Goal: Information Seeking & Learning: Learn about a topic

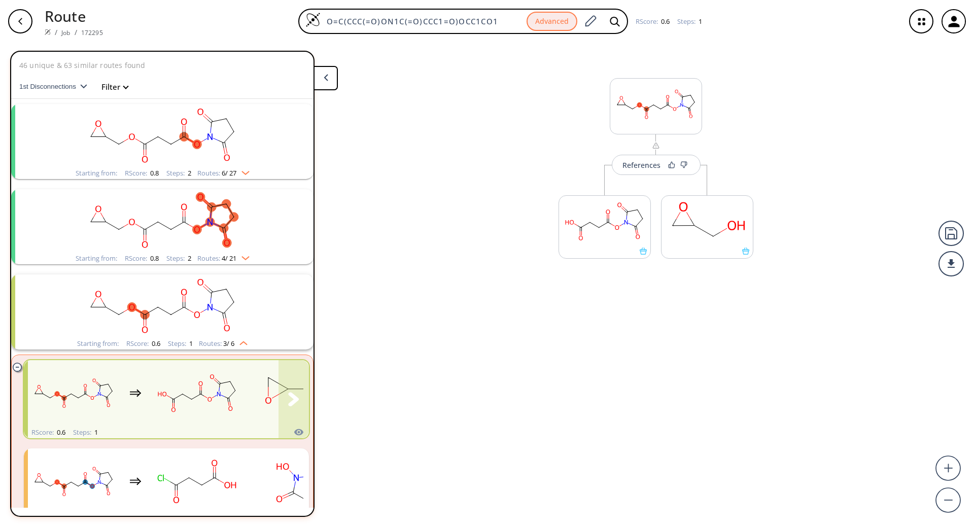
scroll to position [193, 0]
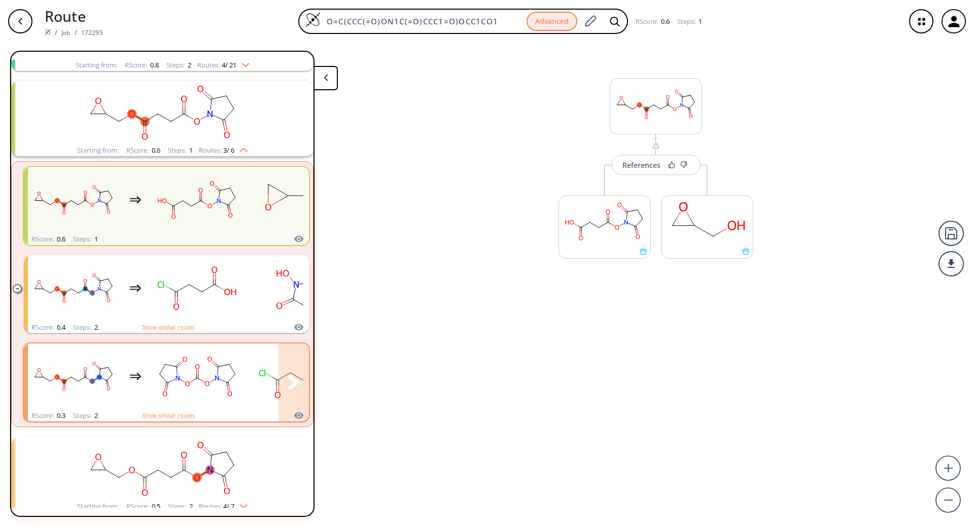
click at [228, 385] on ellipse "clusters" at bounding box center [227, 382] width 7 height 7
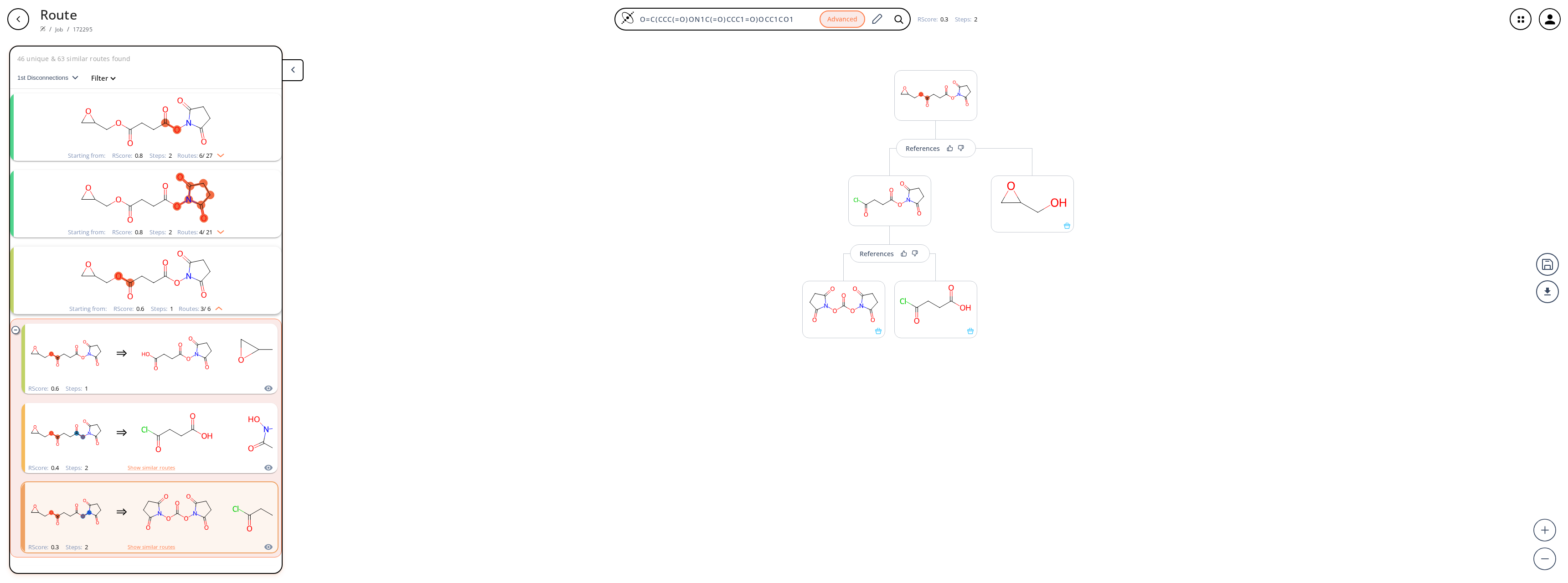
click at [209, 124] on rect "clusters" at bounding box center [146, 121] width 237 height 57
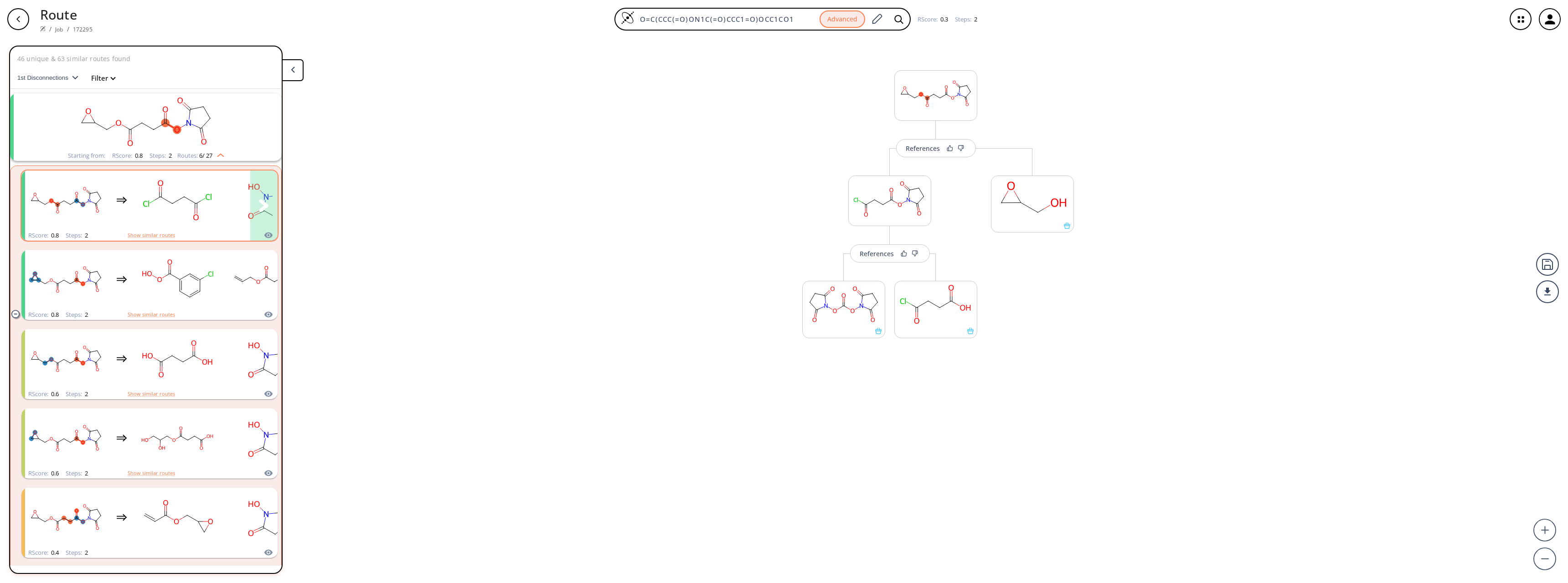
click at [119, 216] on div "clusters" at bounding box center [213, 200] width 376 height 59
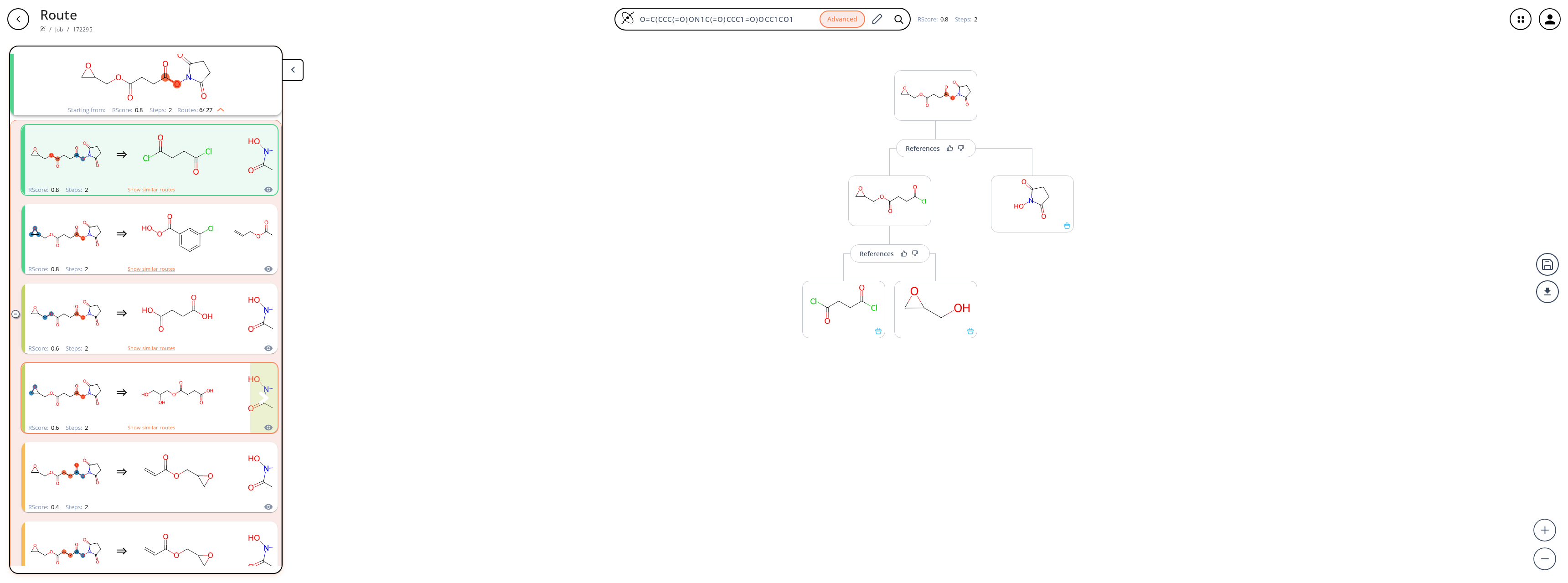
scroll to position [91, 0]
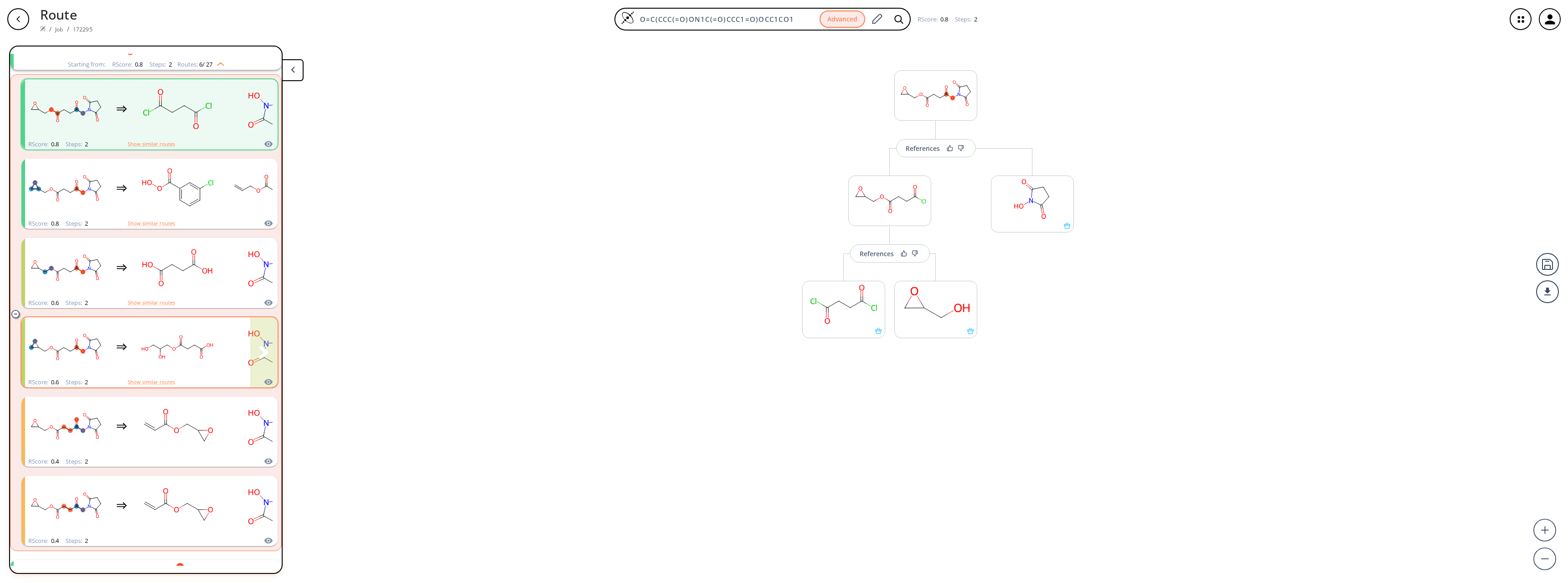
click at [194, 364] on rect "clusters" at bounding box center [177, 346] width 82 height 57
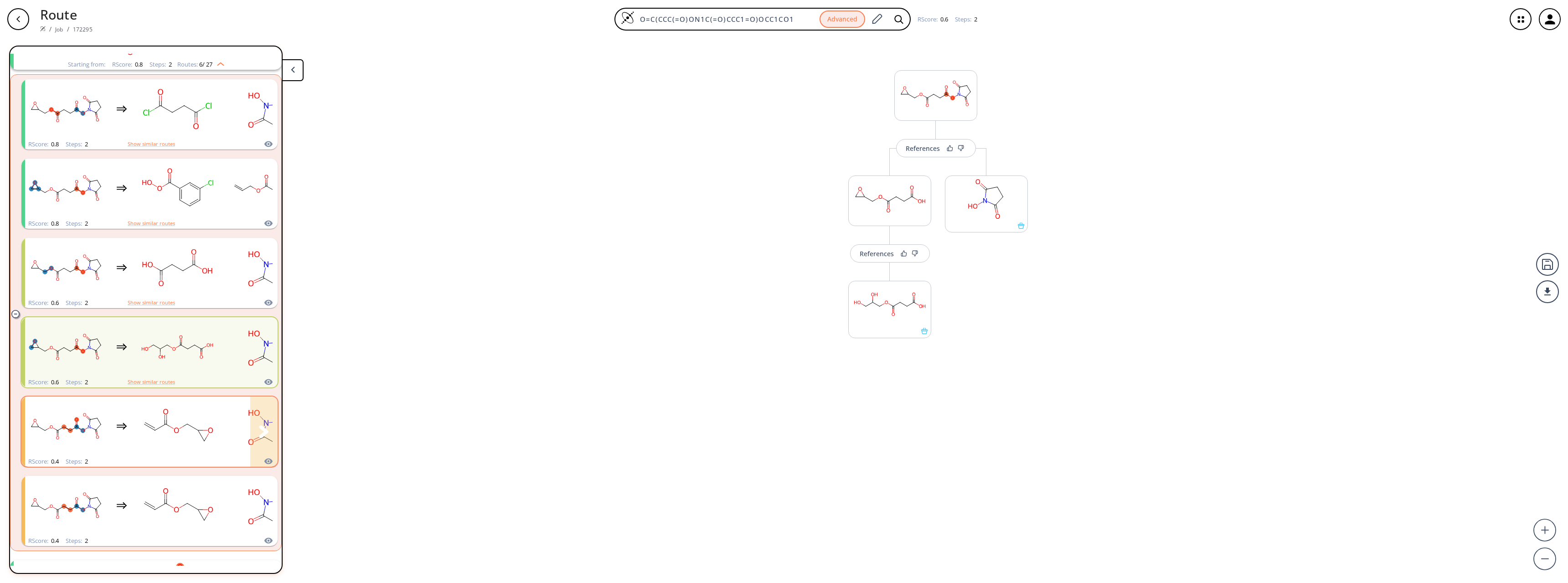
click at [200, 418] on rect "clusters" at bounding box center [177, 426] width 82 height 57
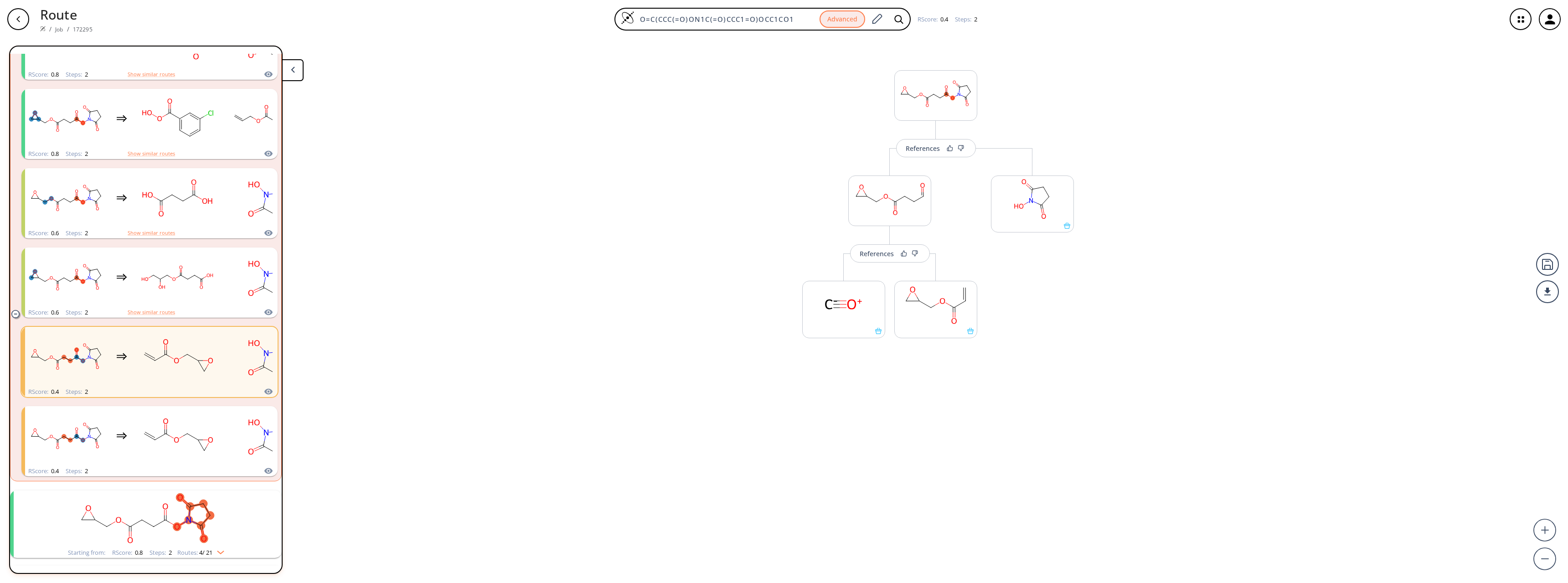
scroll to position [182, 0]
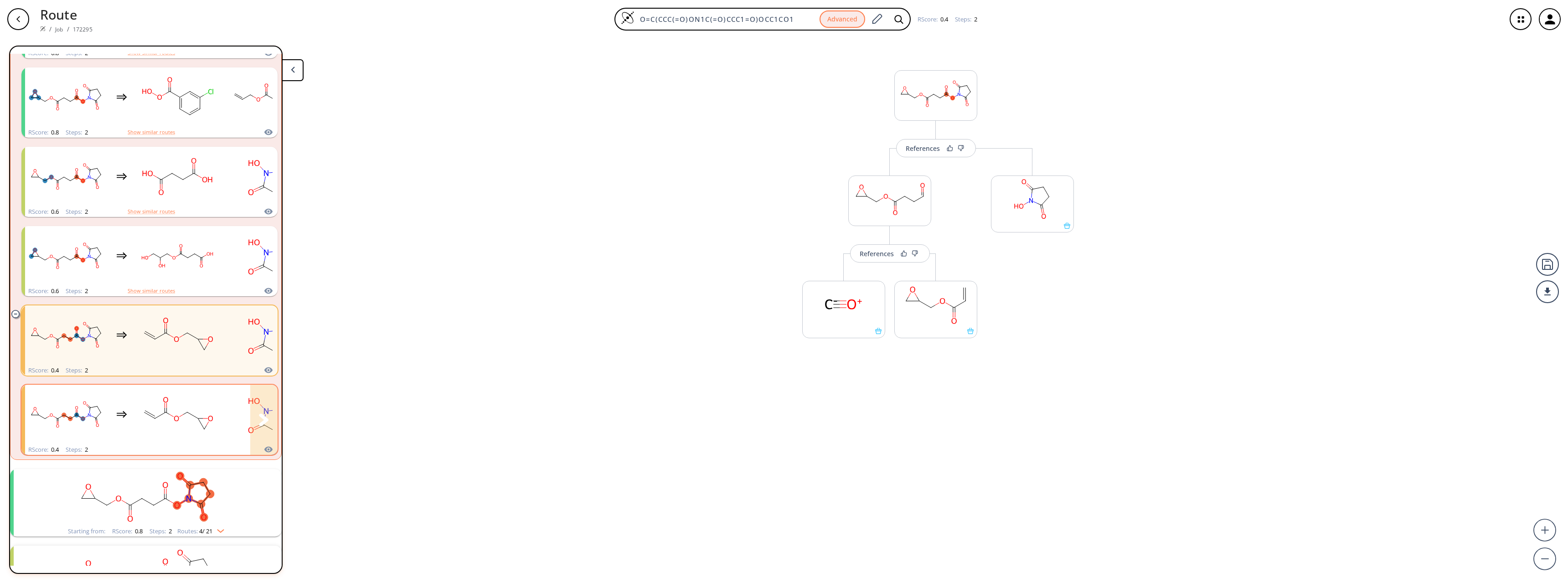
click at [190, 417] on rect "clusters" at bounding box center [177, 414] width 82 height 57
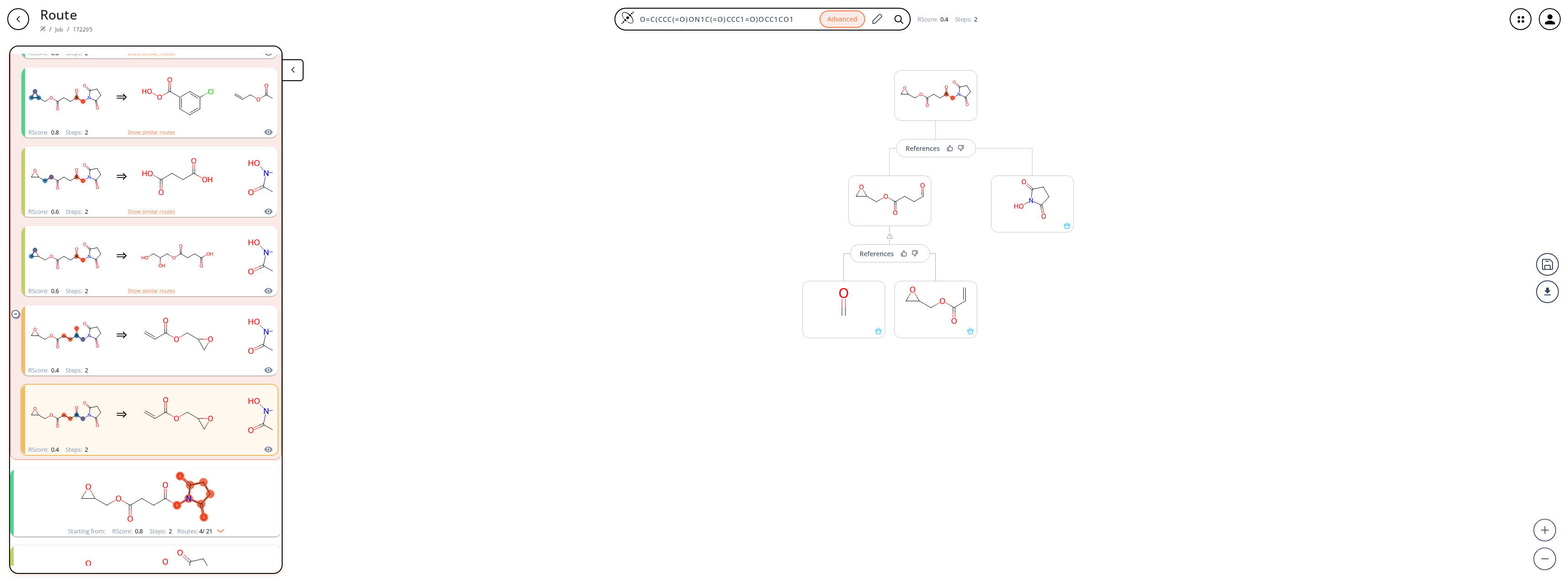
click at [123, 473] on rect "clusters" at bounding box center [146, 497] width 237 height 57
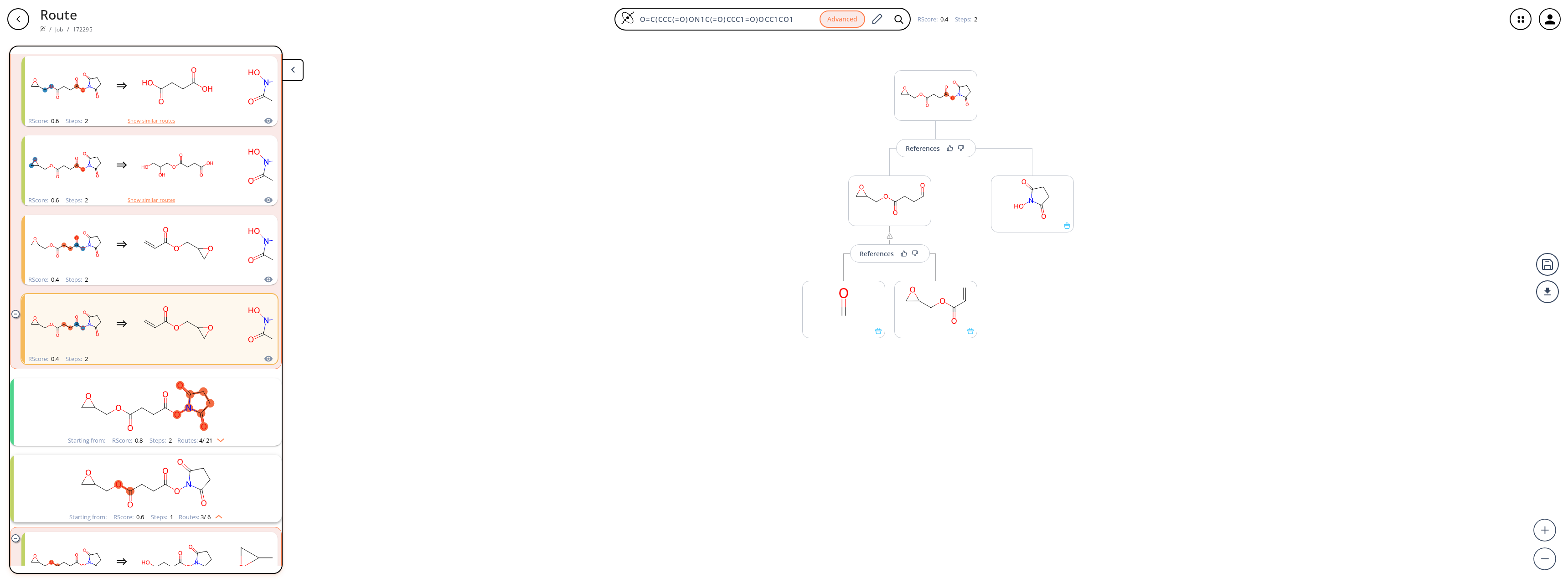
scroll to position [319, 0]
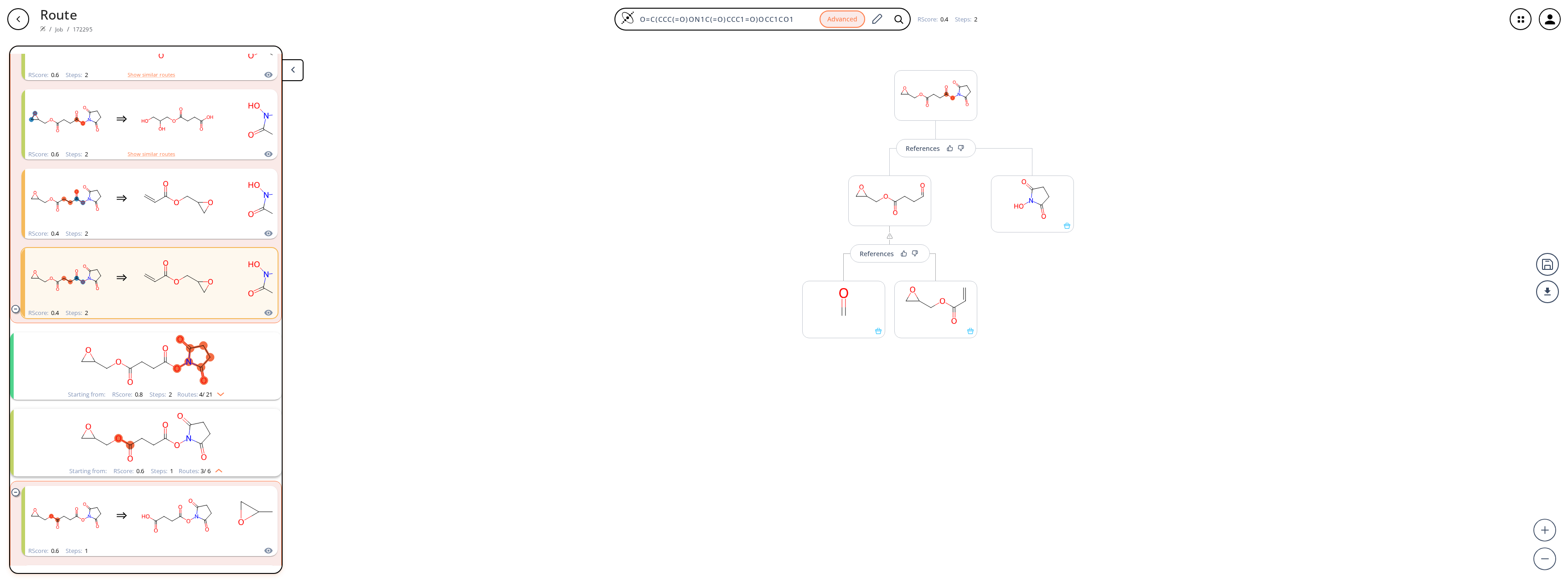
click at [146, 359] on rect "clusters" at bounding box center [146, 360] width 237 height 57
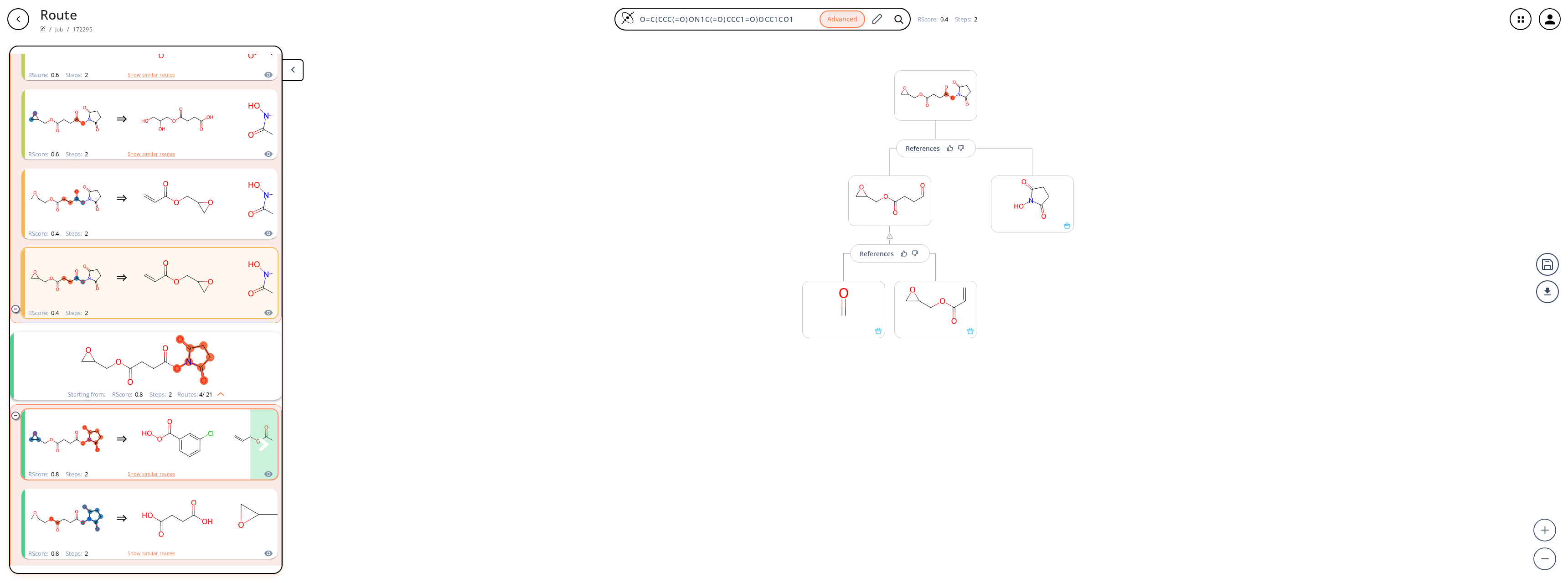
click at [173, 460] on rect "clusters" at bounding box center [177, 438] width 82 height 57
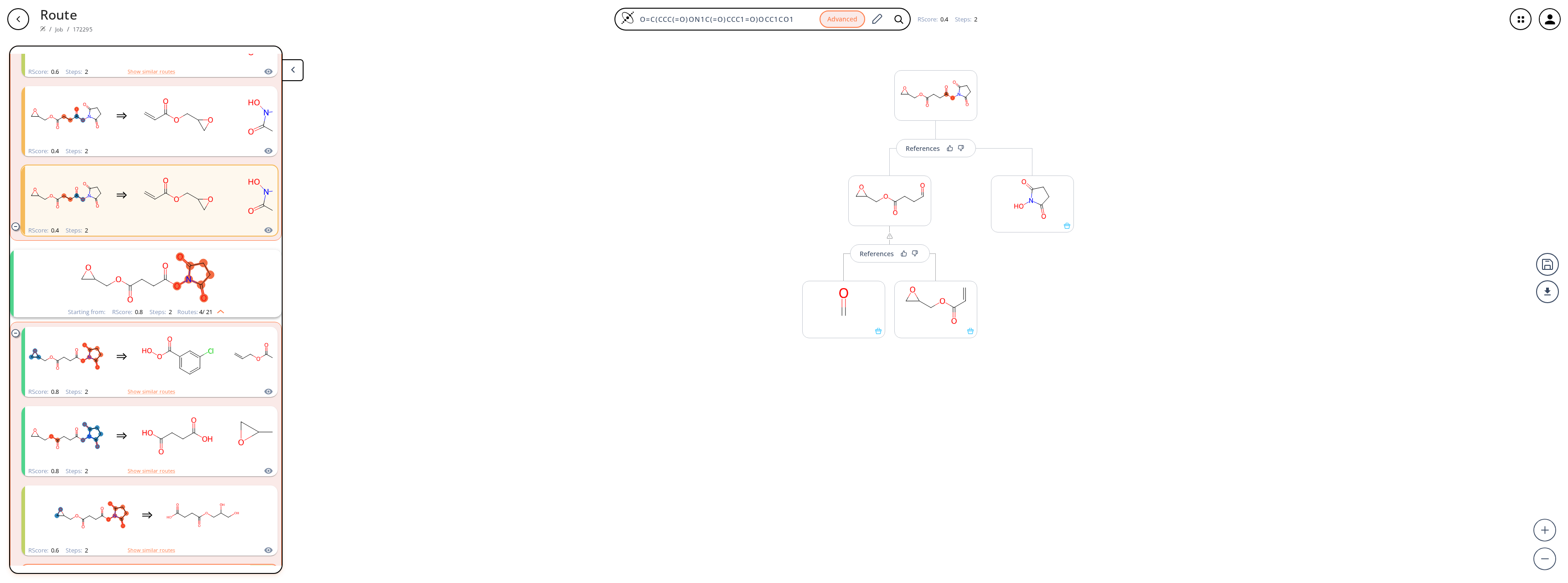
scroll to position [501, 0]
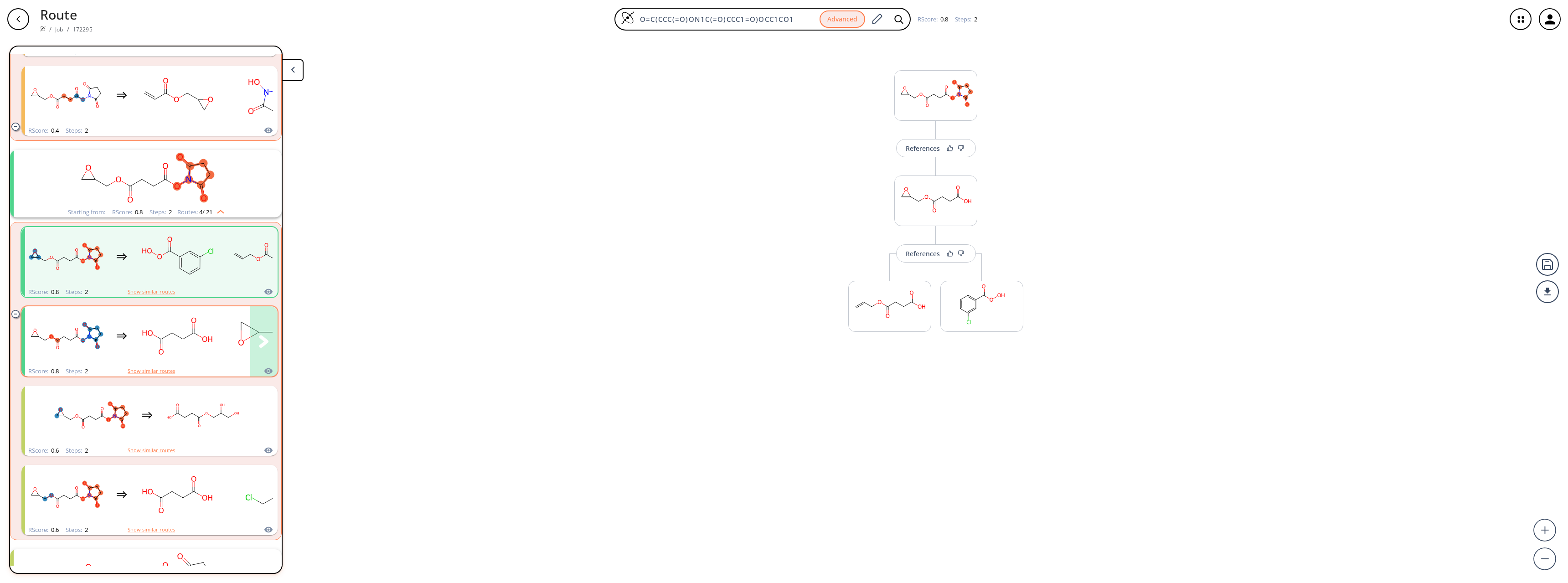
click at [177, 339] on rect "clusters" at bounding box center [177, 335] width 82 height 57
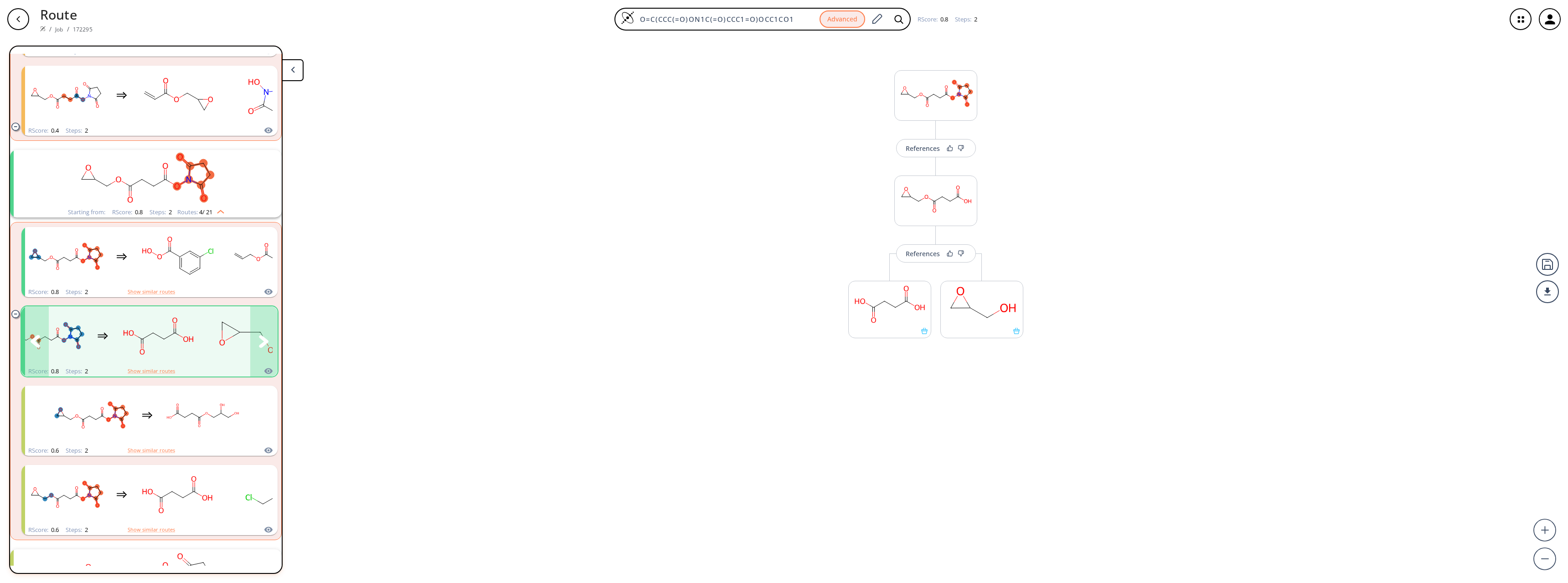
click at [250, 333] on button "clusters" at bounding box center [263, 341] width 27 height 70
click at [28, 348] on button "clusters" at bounding box center [35, 341] width 27 height 70
click at [73, 335] on rect "clusters" at bounding box center [66, 335] width 82 height 57
click at [874, 242] on div "References" at bounding box center [935, 244] width 84 height 37
click at [874, 253] on div "References" at bounding box center [923, 253] width 34 height 6
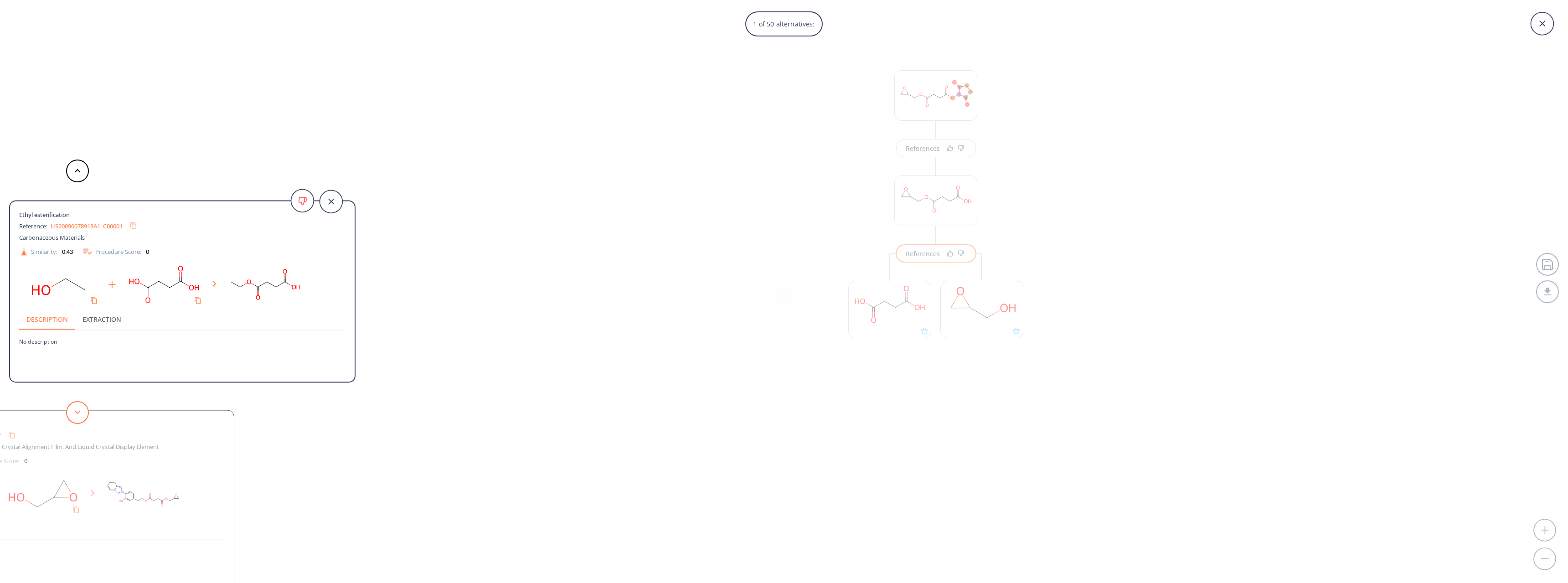
click at [77, 415] on button at bounding box center [77, 411] width 22 height 22
click at [78, 408] on button at bounding box center [77, 411] width 22 height 22
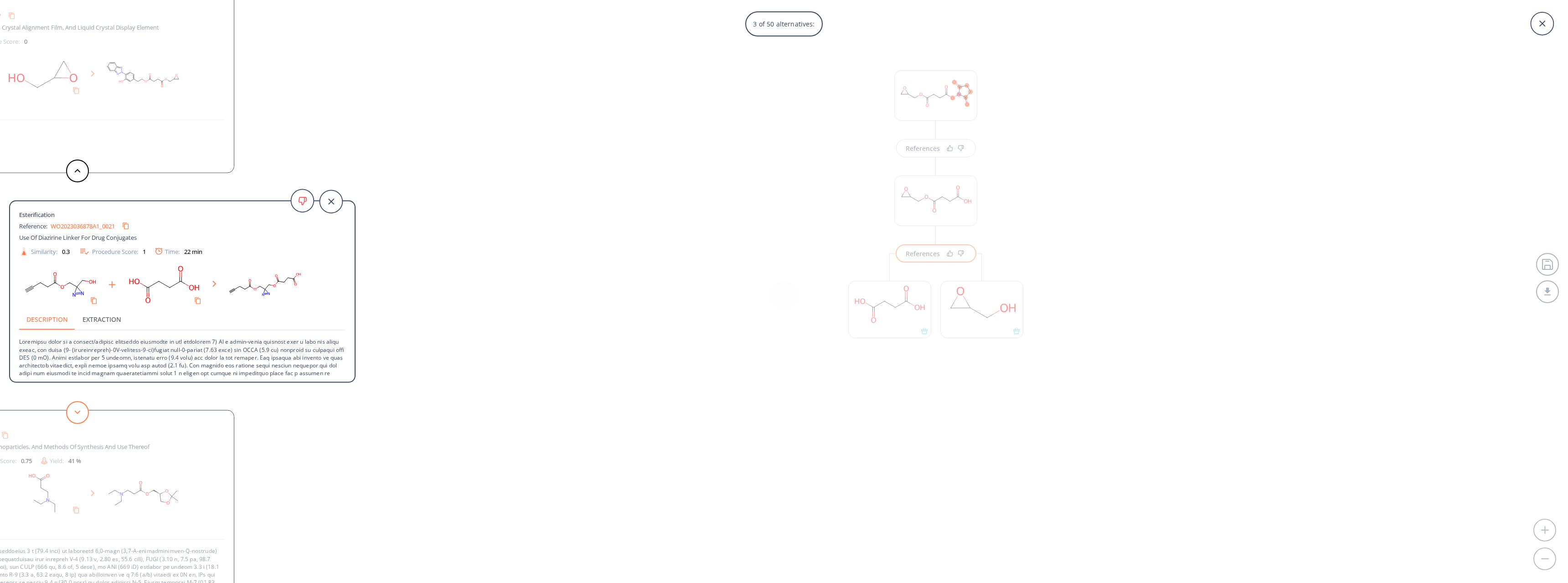
click at [78, 408] on button at bounding box center [77, 411] width 22 height 22
click at [71, 170] on button at bounding box center [77, 170] width 22 height 22
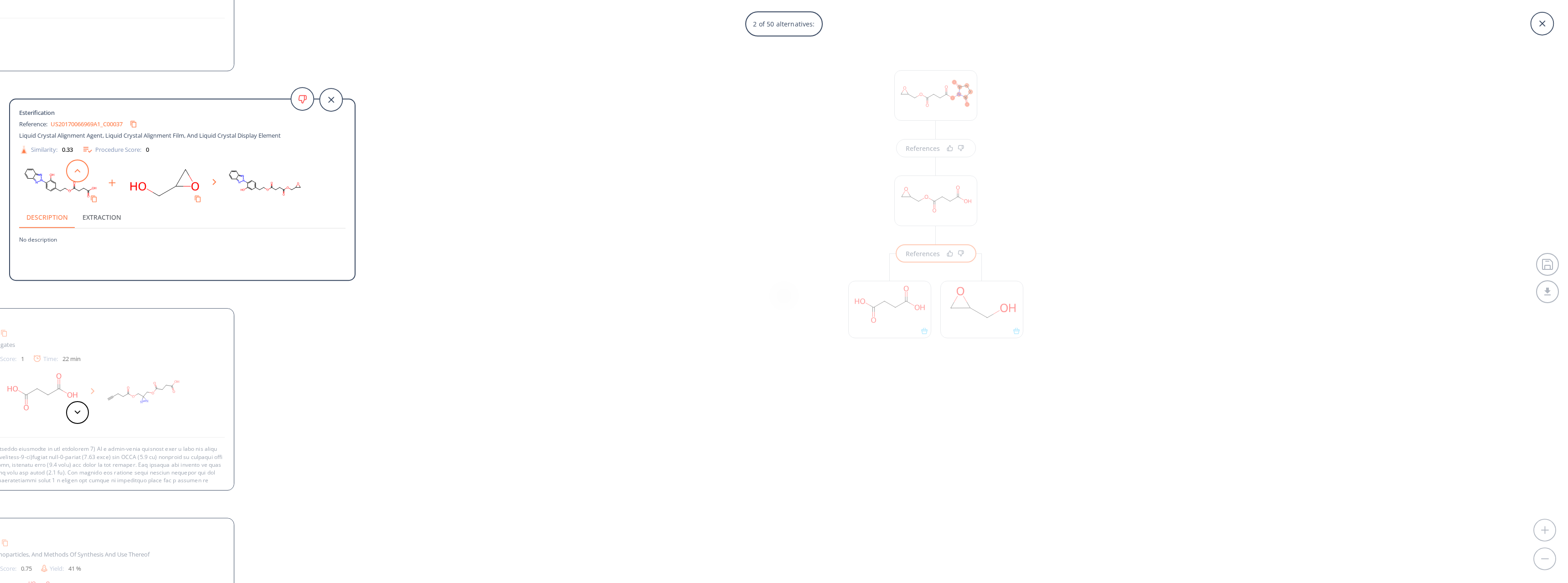
click at [71, 170] on button at bounding box center [77, 170] width 22 height 22
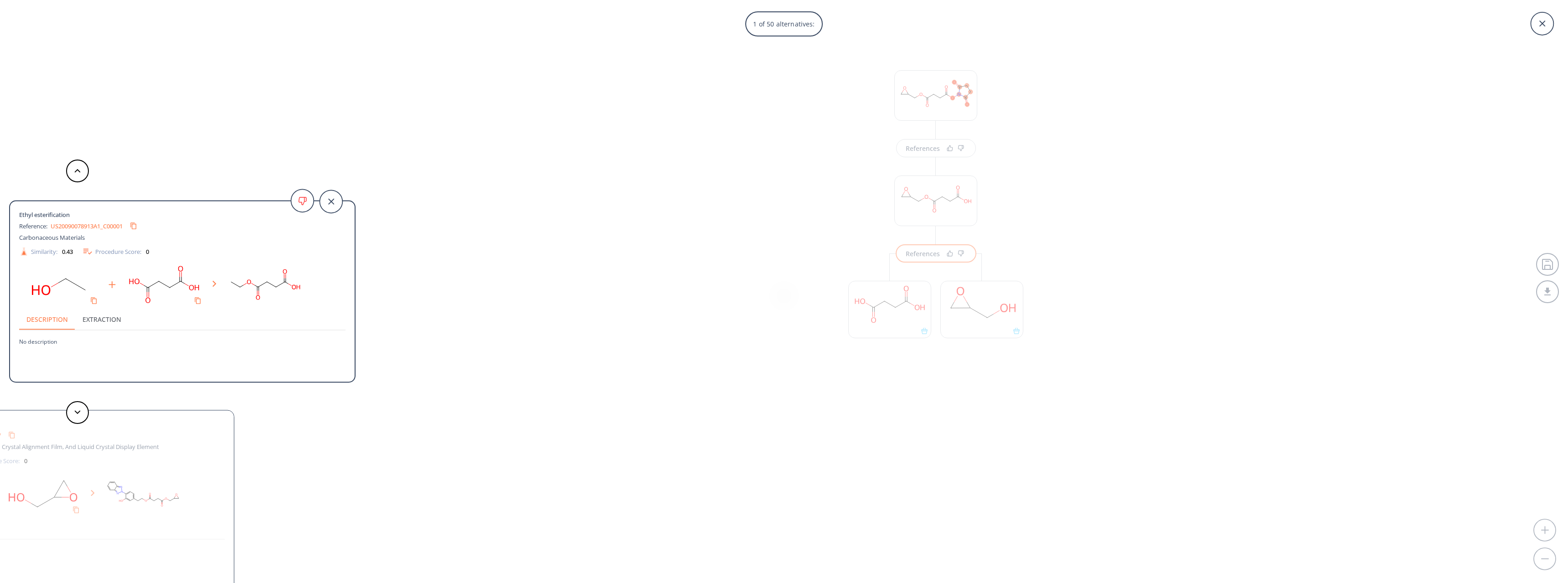
click at [874, 380] on div "1 of 50 alternatives: Ethyl esterification Reference: US20090078913A1_C00001 Ca…" at bounding box center [784, 291] width 1568 height 583
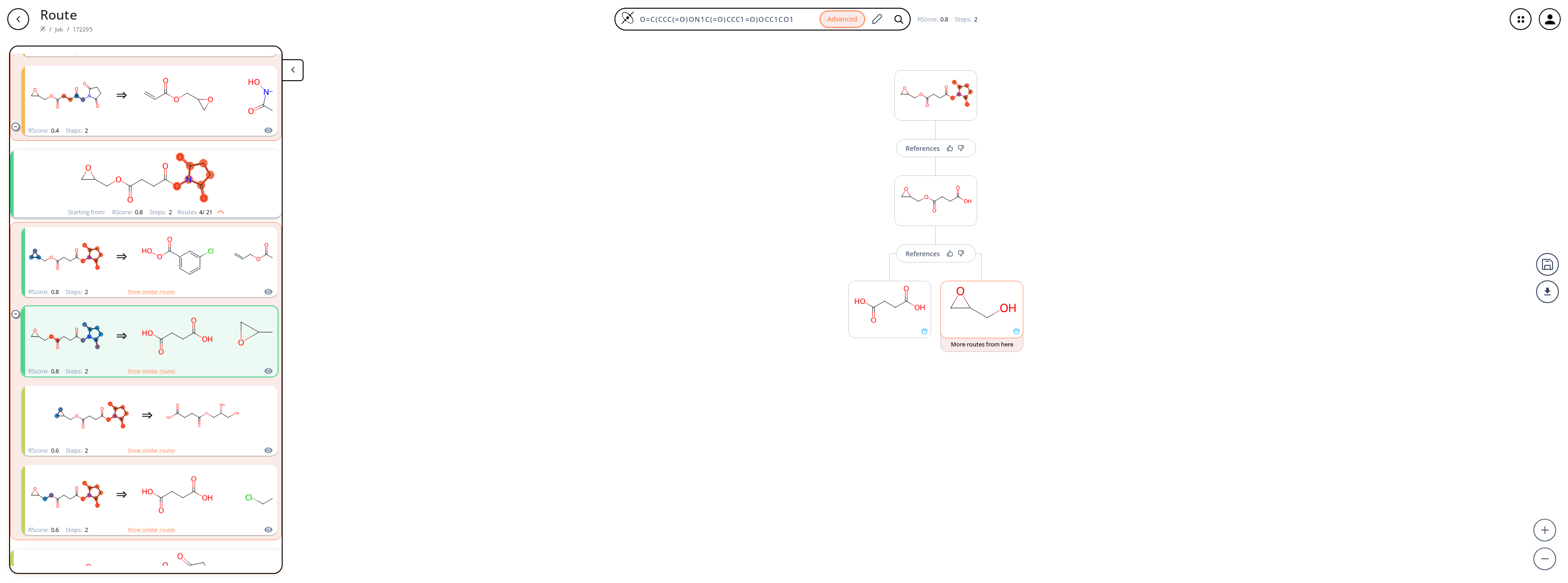
click at [874, 310] on rect at bounding box center [981, 305] width 82 height 47
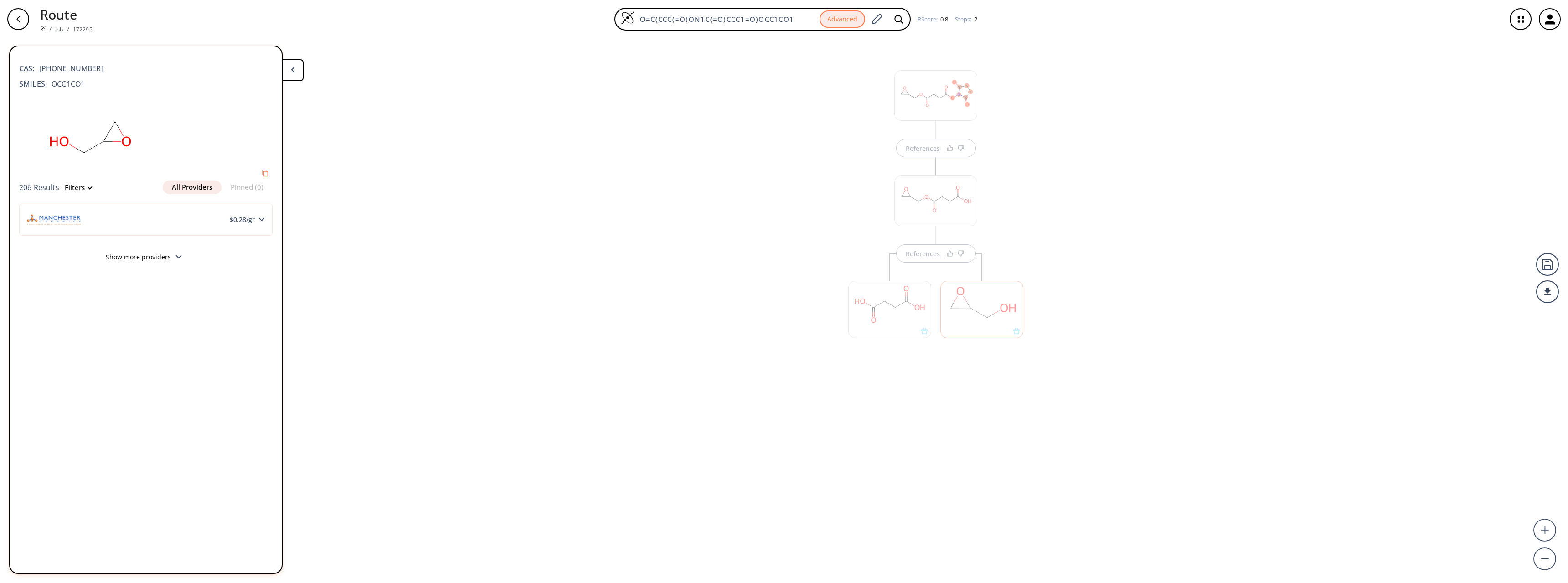
click at [87, 188] on button "Filters" at bounding box center [75, 188] width 32 height 7
type input "All selected"
click at [87, 188] on button "Filters" at bounding box center [75, 188] width 32 height 7
click at [249, 319] on button "Show Results" at bounding box center [224, 320] width 69 height 22
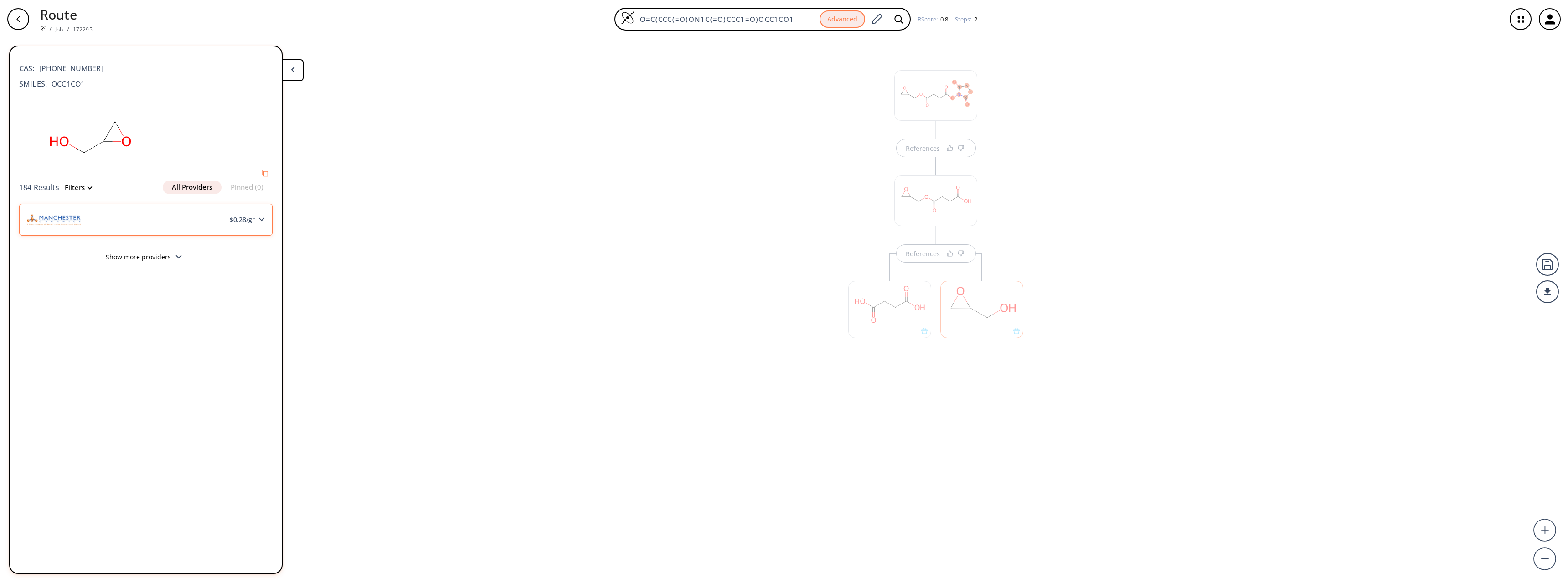
click at [122, 210] on div "$ 0.28 /gr" at bounding box center [146, 219] width 253 height 31
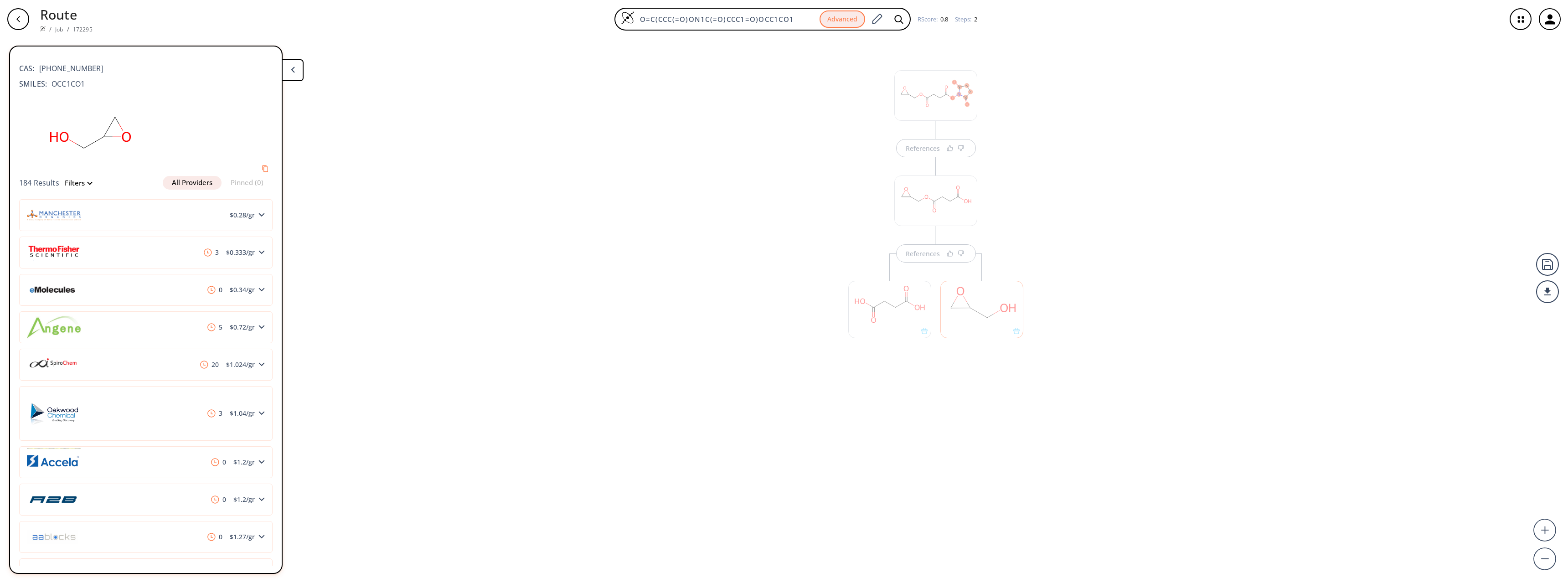
click at [719, 302] on div "References References" at bounding box center [784, 307] width 1568 height 537
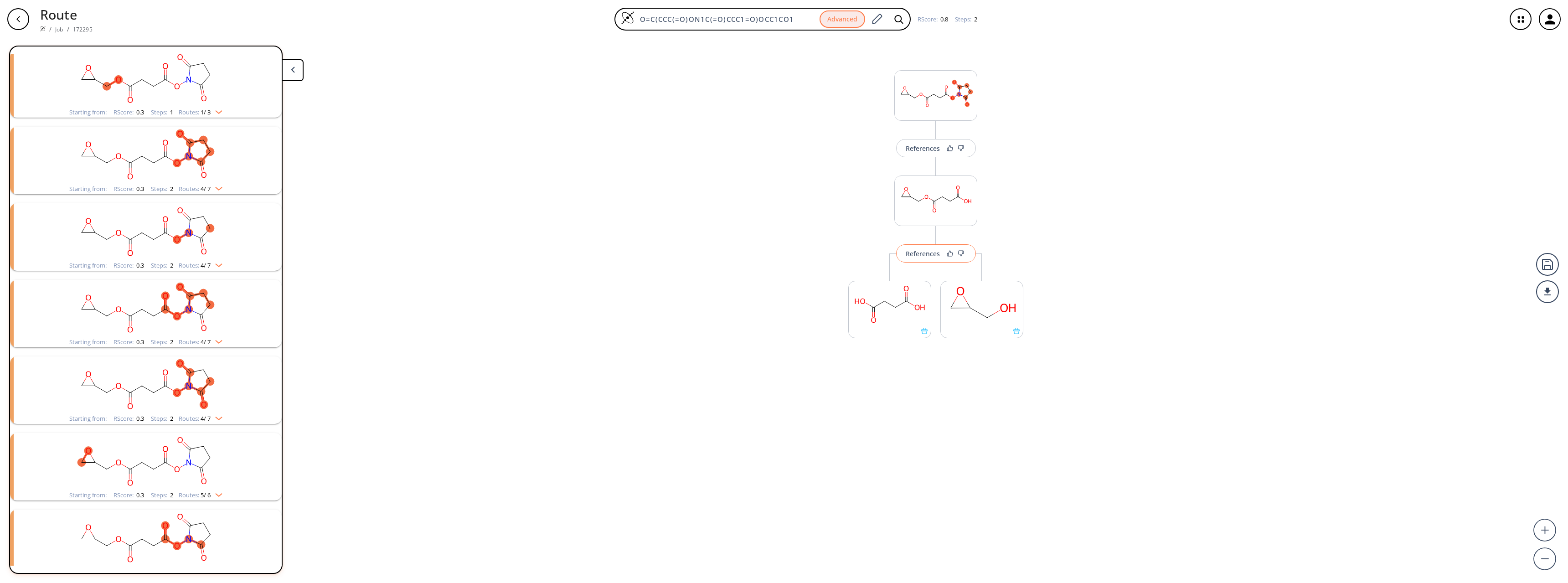
scroll to position [764, 0]
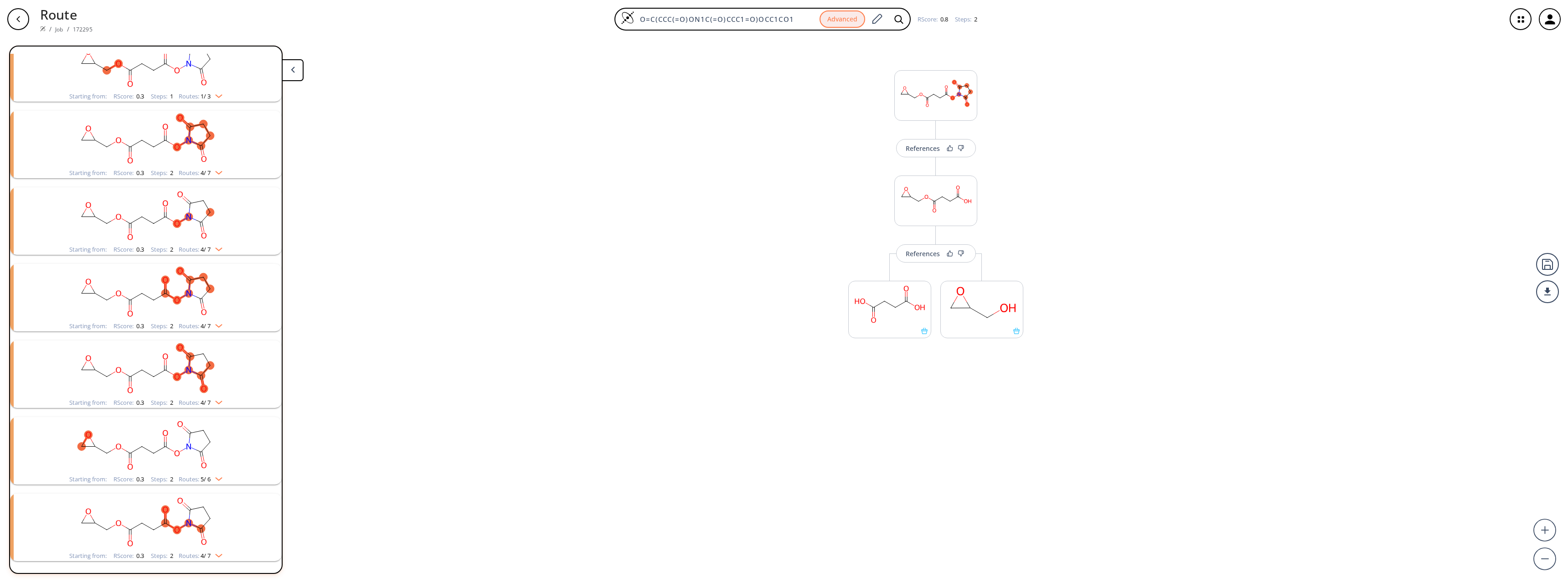
click at [874, 234] on div "References" at bounding box center [935, 244] width 84 height 37
click at [874, 213] on rect at bounding box center [935, 199] width 82 height 47
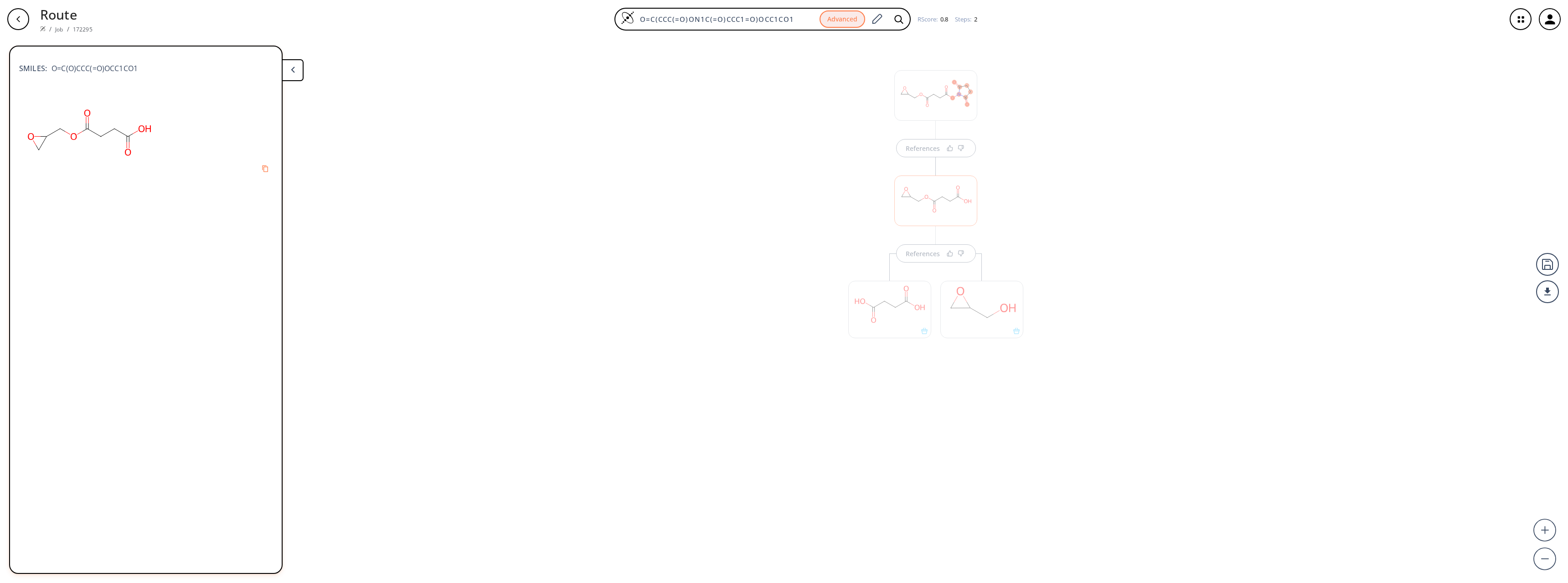
click at [131, 139] on ellipse at bounding box center [128, 137] width 10 height 10
click at [109, 129] on icon at bounding box center [89, 132] width 141 height 86
click at [263, 165] on button "Copy to clipboard" at bounding box center [265, 168] width 17 height 17
click at [757, 33] on div "Route / Job / 172295 O=C(CCC(=O)ON1C(=O)CCC1=O)OCC1CO1 Advanced RScore : 0.8 St…" at bounding box center [784, 19] width 1568 height 39
click at [761, 16] on input "O=C(CCC(=O)ON1C(=O)CCC1=O)OCC1CO1" at bounding box center [727, 19] width 185 height 9
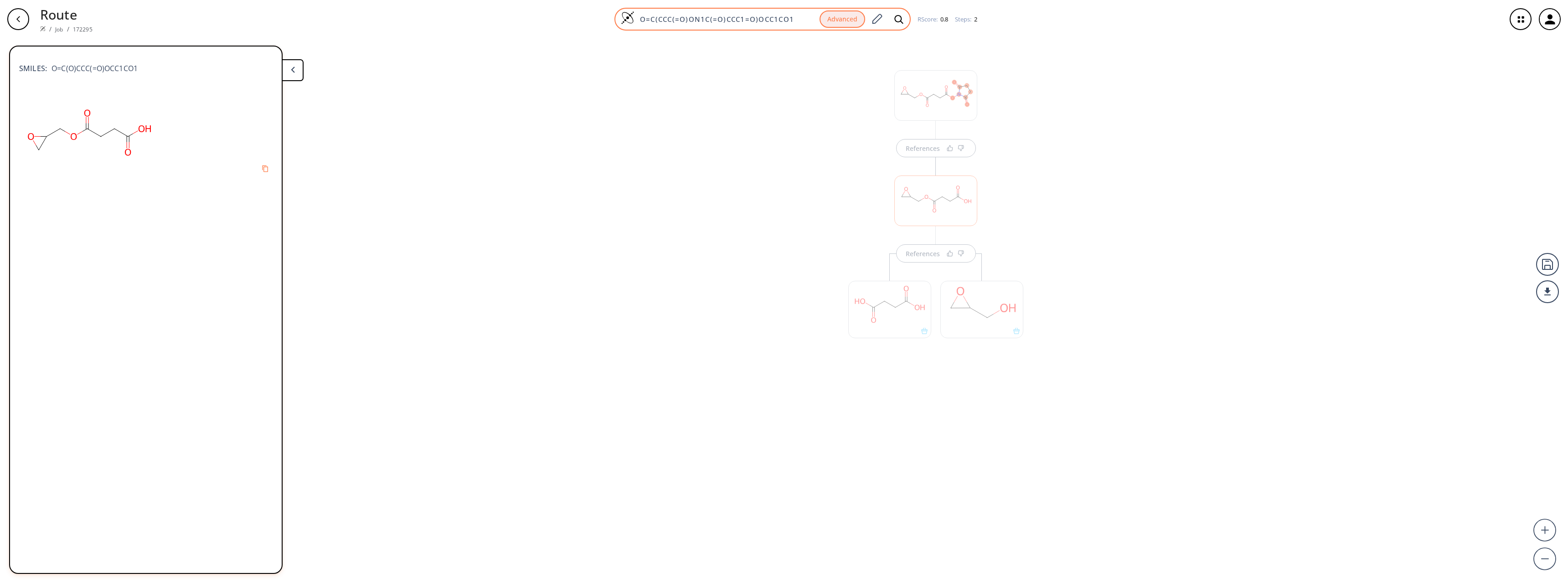
click at [761, 16] on input "O=C(CCC(=O)ON1C(=O)CCC1=O)OCC1CO1" at bounding box center [727, 19] width 185 height 9
paste input "O=C(O)CCC(=O)OCC1CO1"
type input "O=C(O)CCC(=O)OCC1CO1"
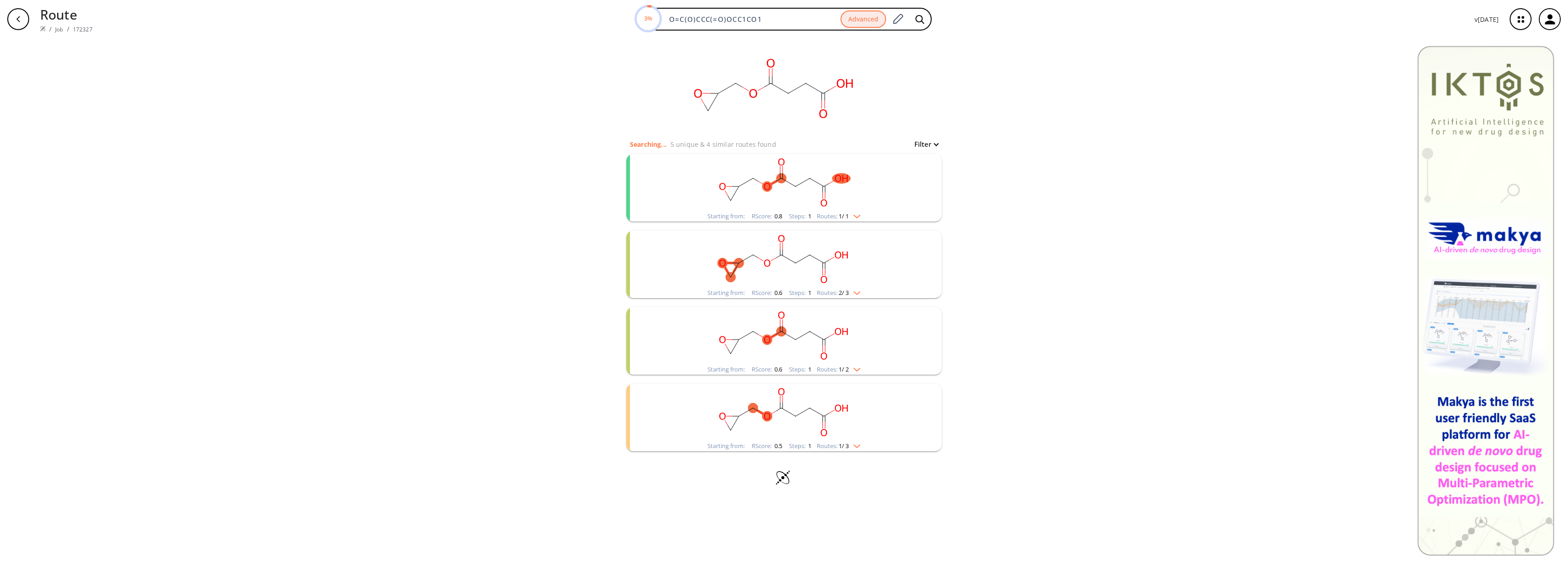
click at [873, 181] on rect "clusters" at bounding box center [784, 181] width 237 height 57
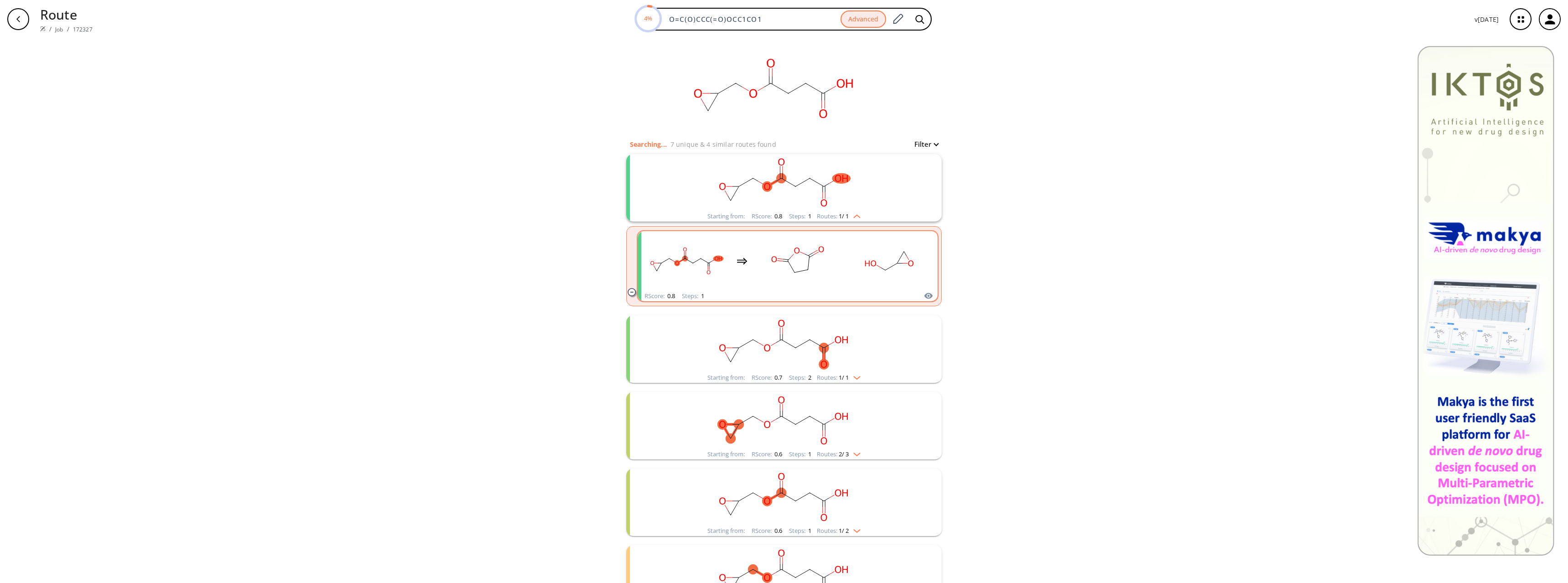
click at [832, 281] on rect "clusters" at bounding box center [797, 261] width 82 height 57
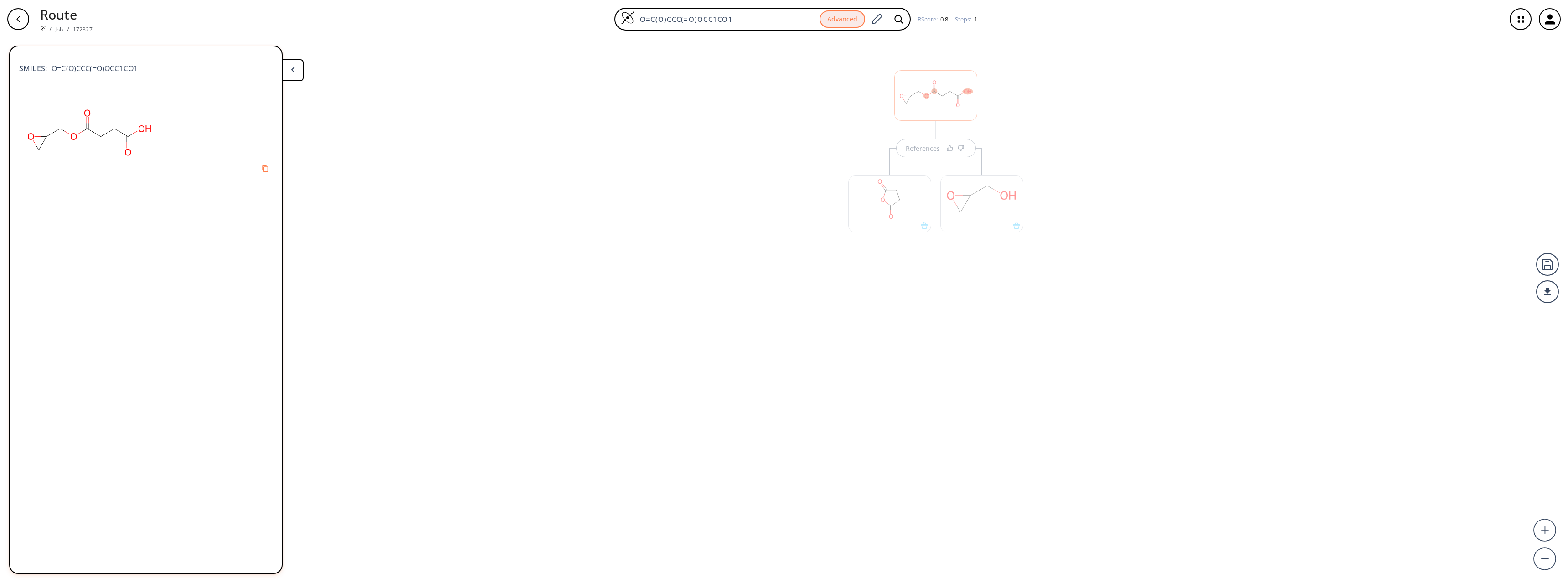
click at [874, 125] on div "References" at bounding box center [935, 156] width 193 height 226
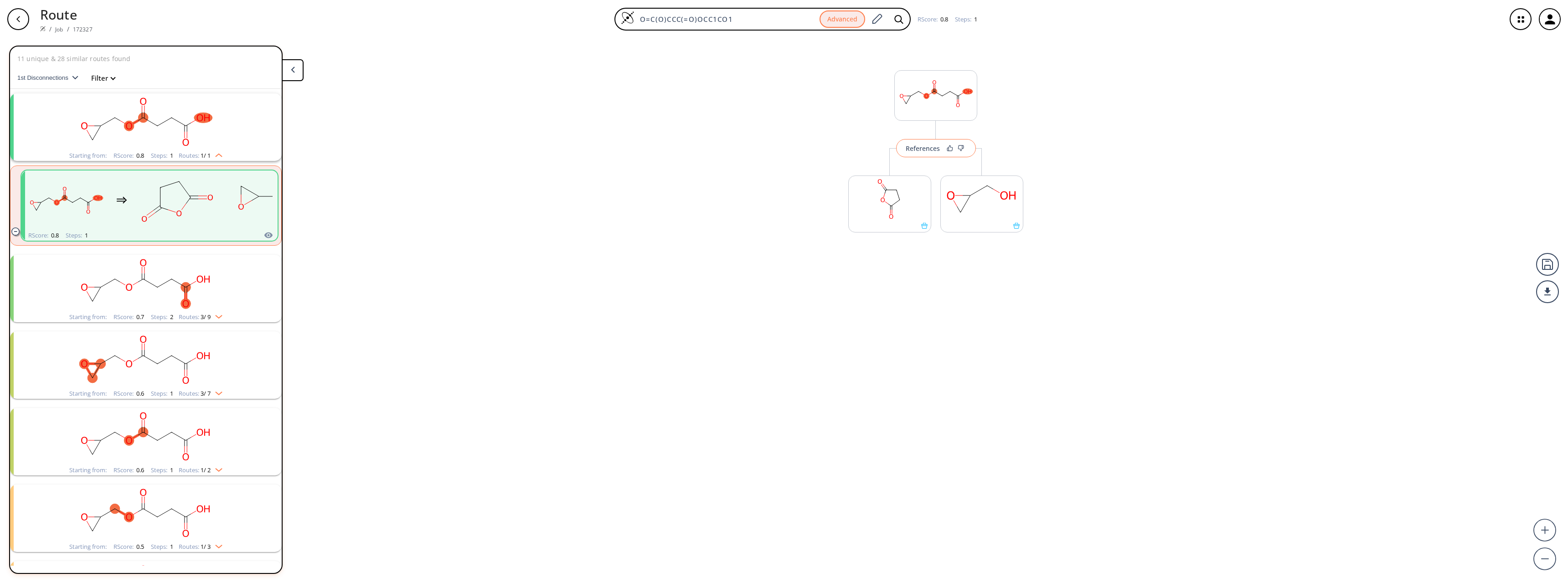
scroll to position [21, 0]
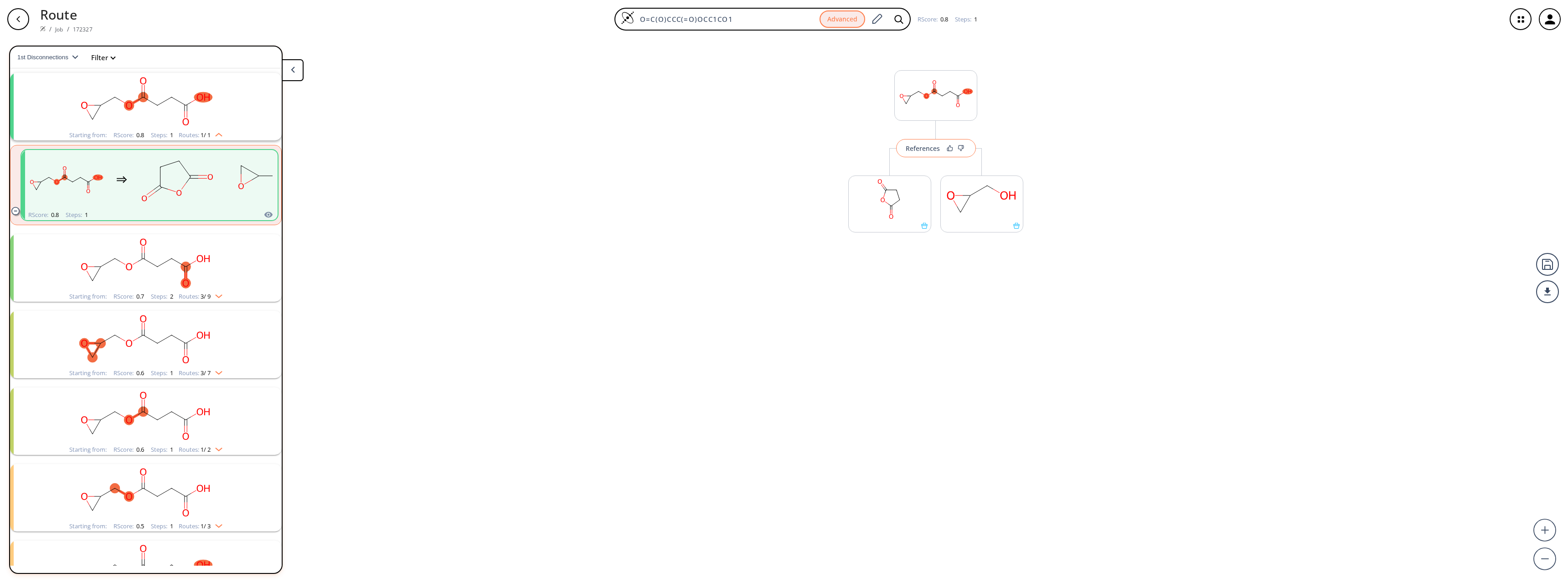
click at [874, 146] on div "References" at bounding box center [923, 148] width 34 height 6
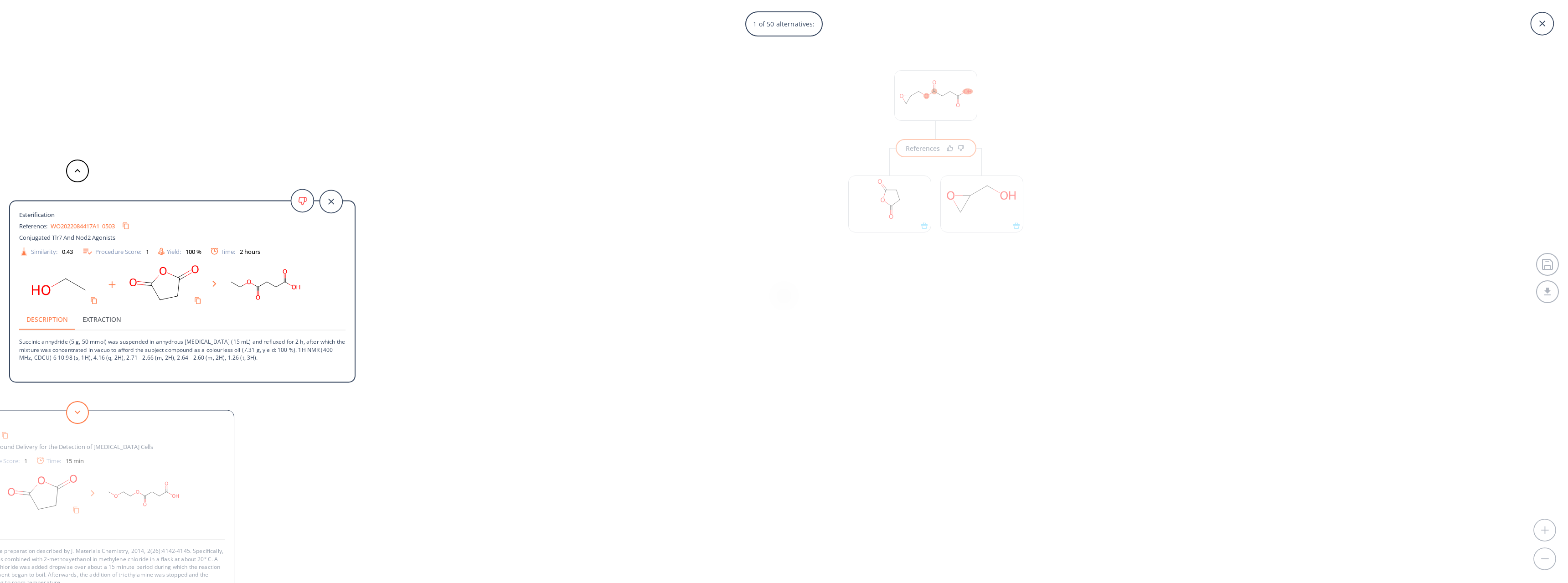
click at [82, 411] on button at bounding box center [77, 411] width 22 height 22
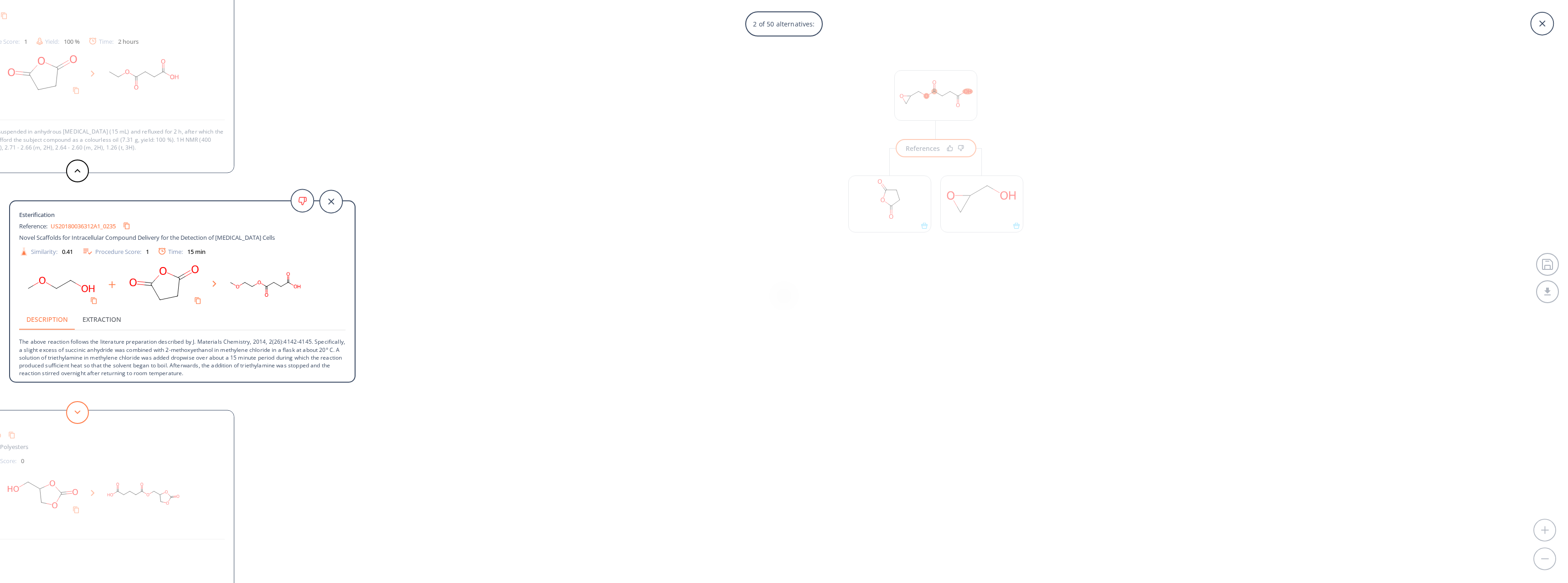
click at [82, 408] on button at bounding box center [77, 411] width 22 height 22
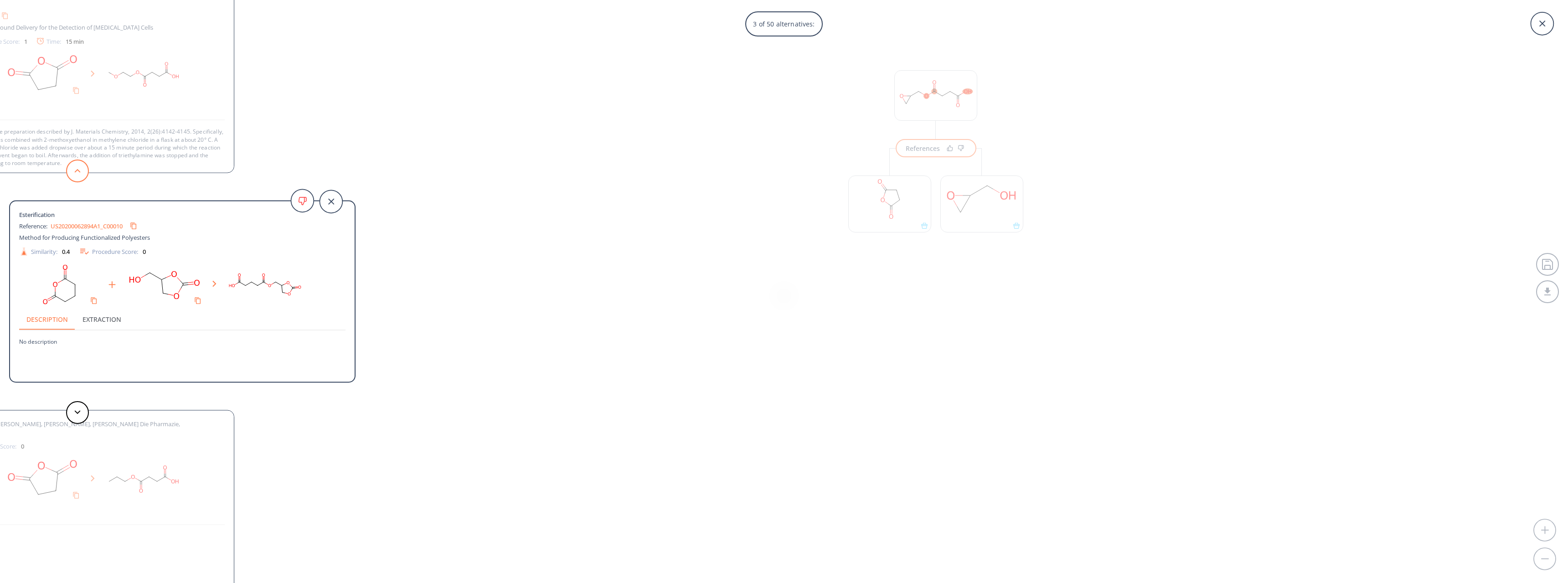
click at [78, 172] on button at bounding box center [77, 170] width 22 height 22
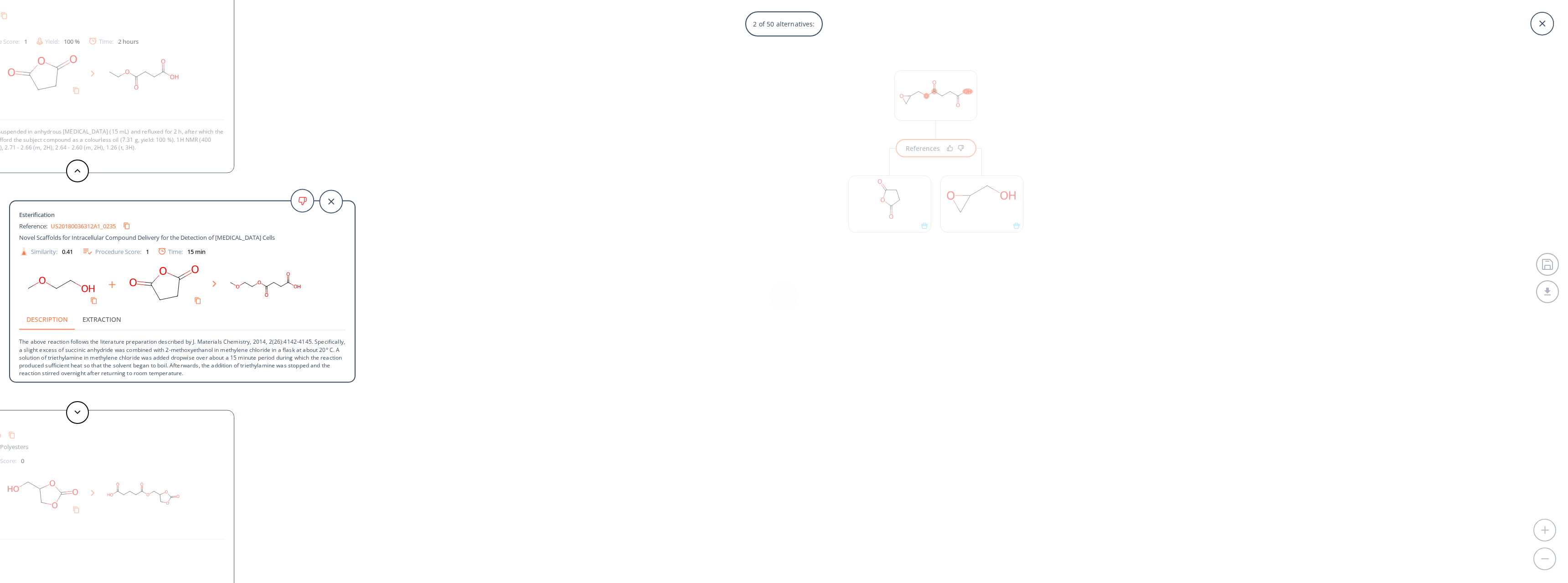
click at [455, 280] on div "2 of 50 alternatives: Esterification Reference: WO2022084417A1_0503 Conjugated …" at bounding box center [784, 291] width 1568 height 583
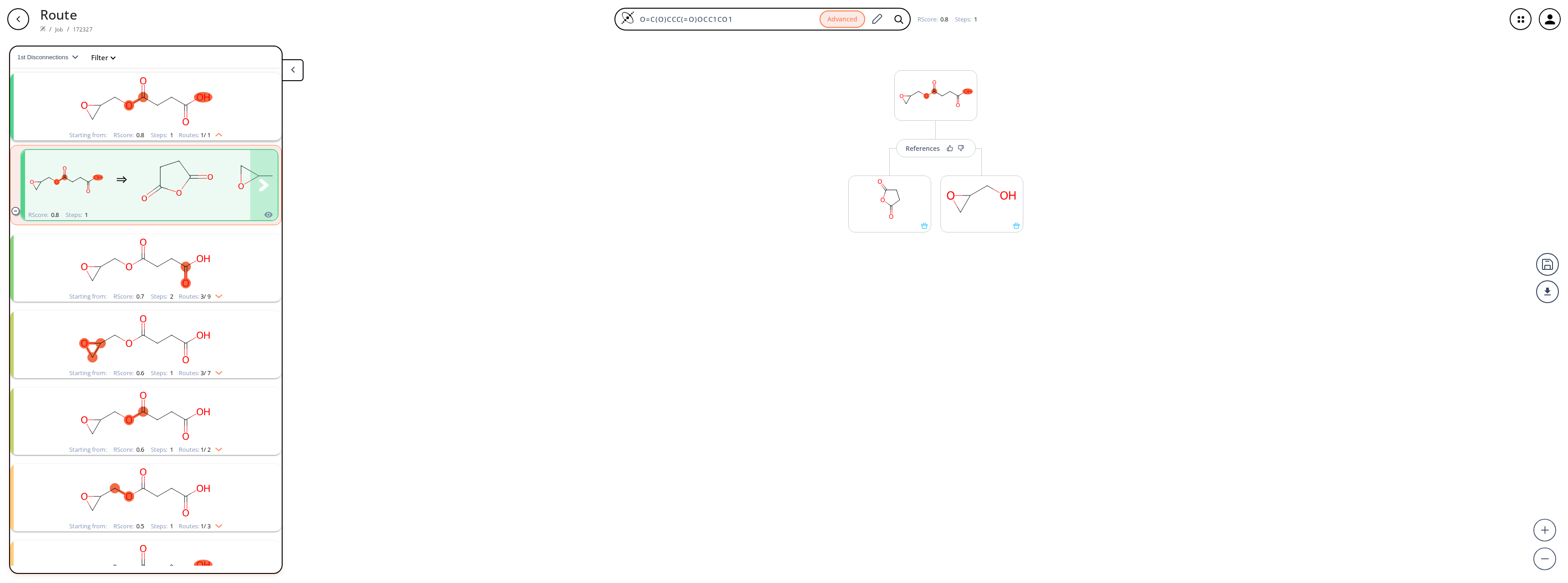
click at [198, 195] on rect "clusters" at bounding box center [177, 179] width 82 height 57
click at [216, 104] on rect "clusters" at bounding box center [146, 101] width 237 height 57
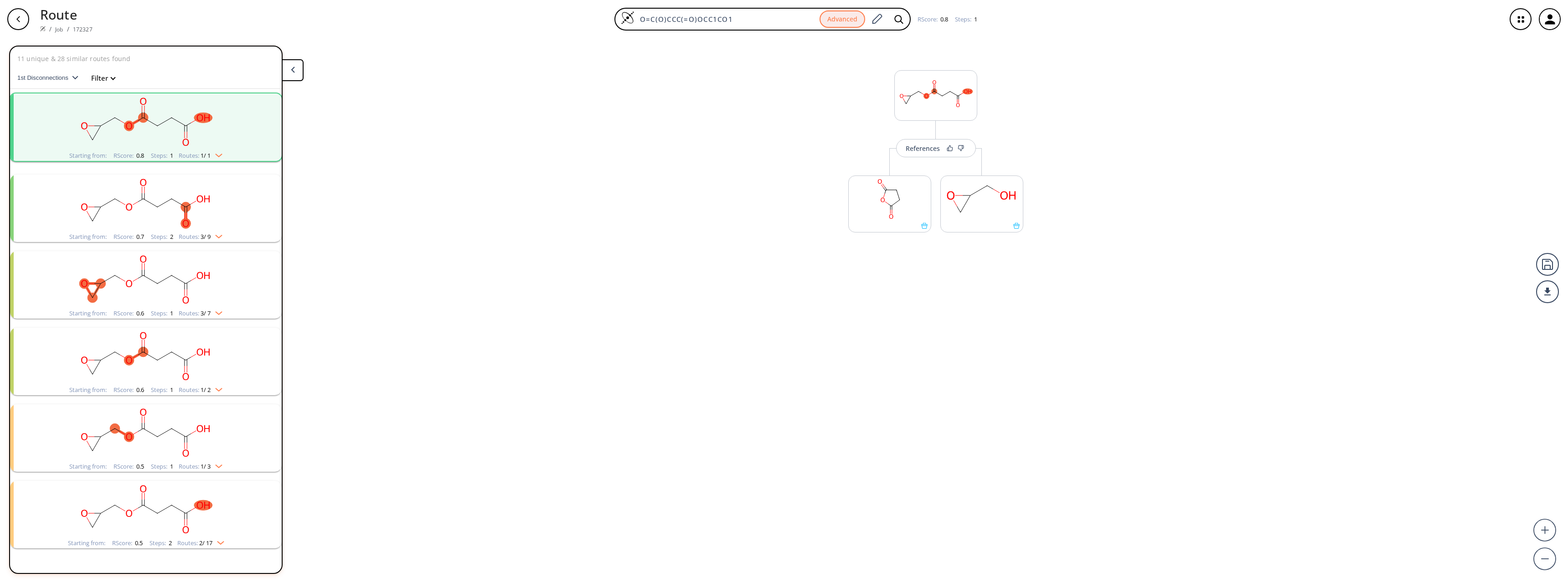
scroll to position [0, 0]
click at [212, 140] on rect "clusters" at bounding box center [146, 121] width 237 height 57
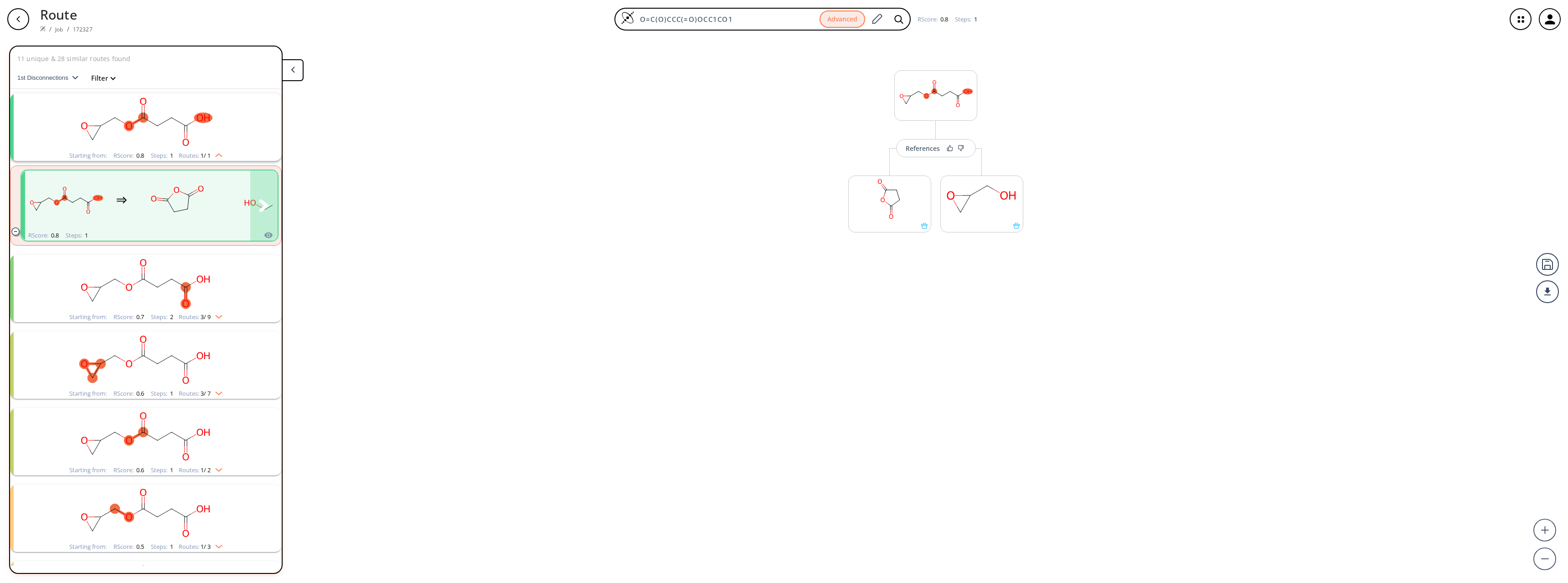
click at [187, 209] on ellipse "clusters" at bounding box center [187, 208] width 8 height 8
click at [874, 148] on div "References" at bounding box center [923, 148] width 34 height 6
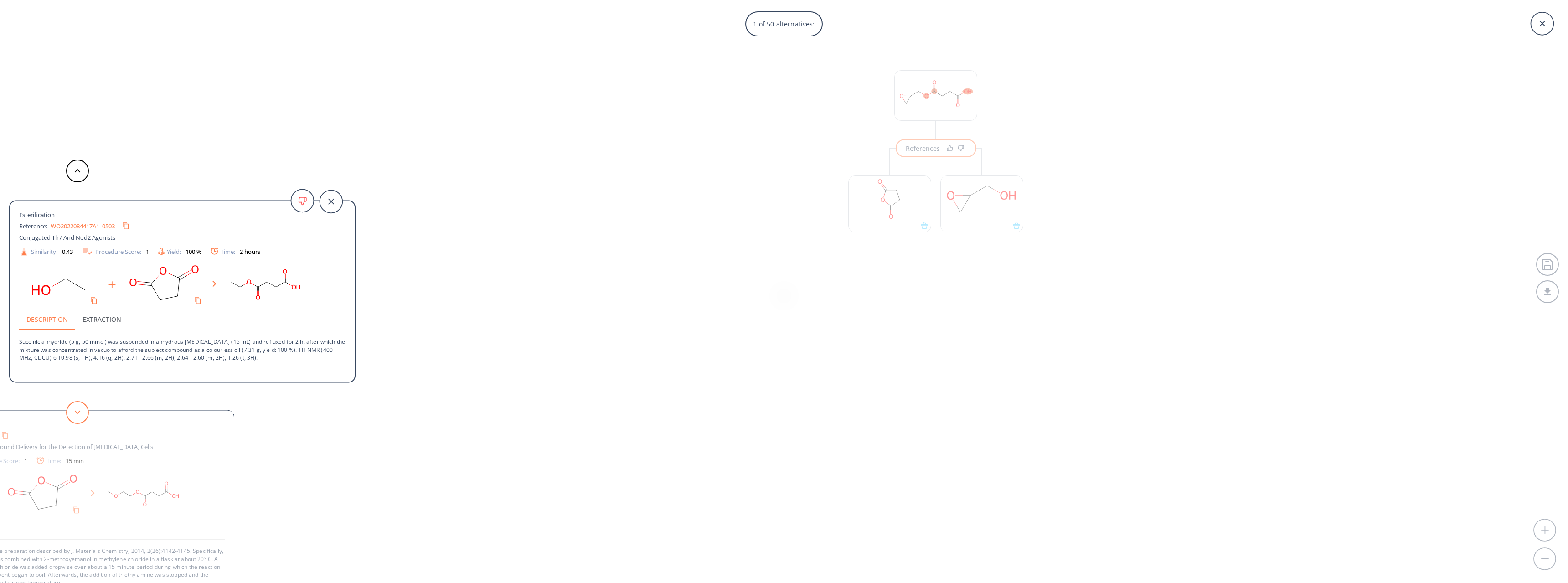
click at [75, 415] on button at bounding box center [77, 411] width 22 height 22
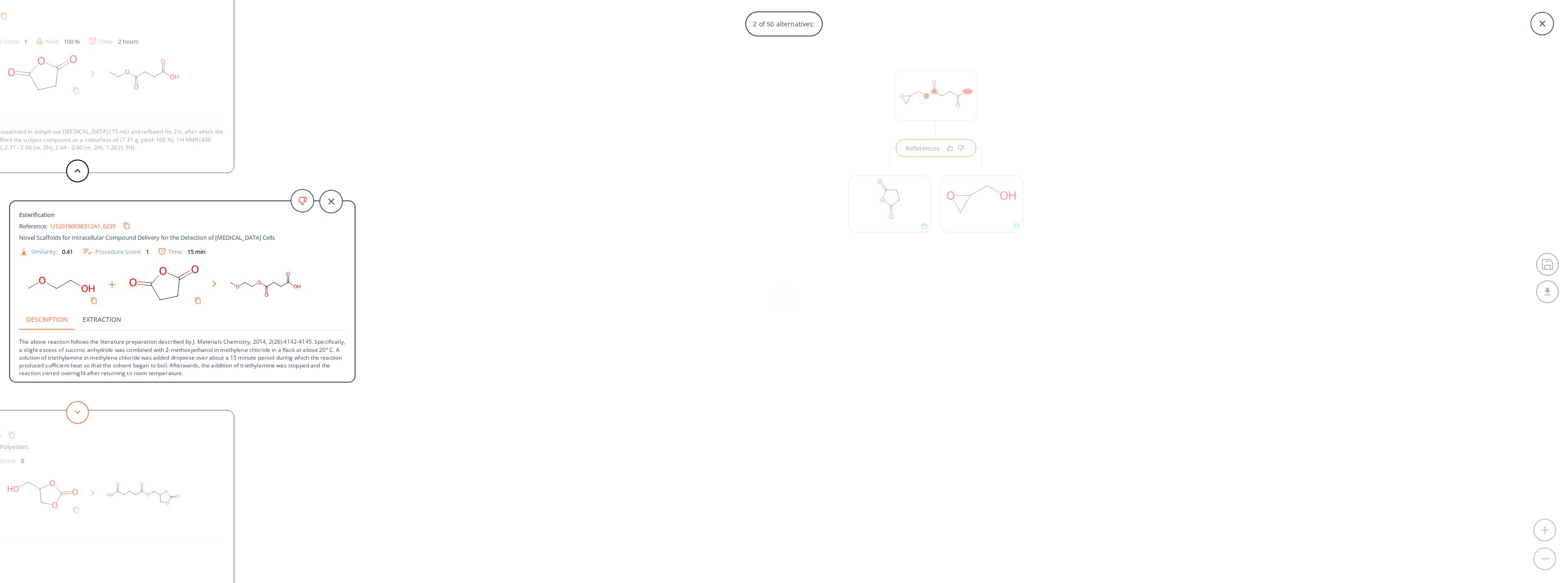
click at [73, 409] on button at bounding box center [77, 411] width 22 height 22
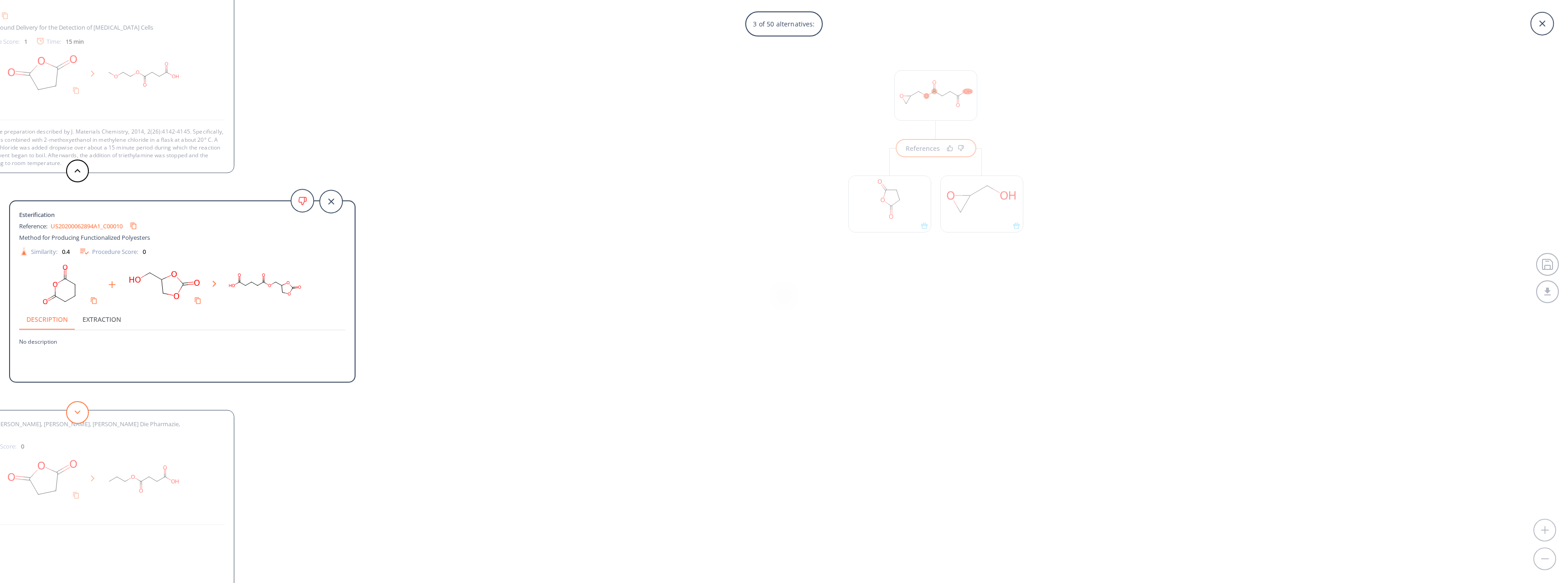
click at [75, 407] on button at bounding box center [77, 411] width 22 height 22
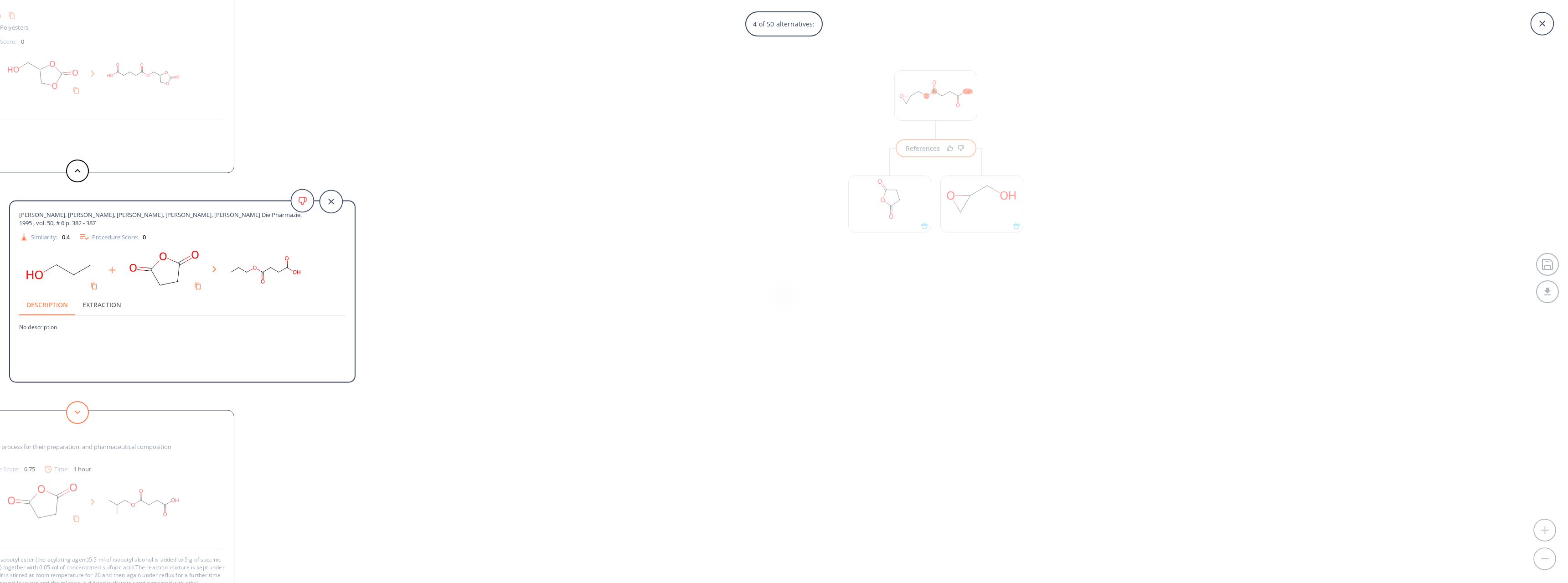
click at [75, 405] on button at bounding box center [77, 411] width 22 height 22
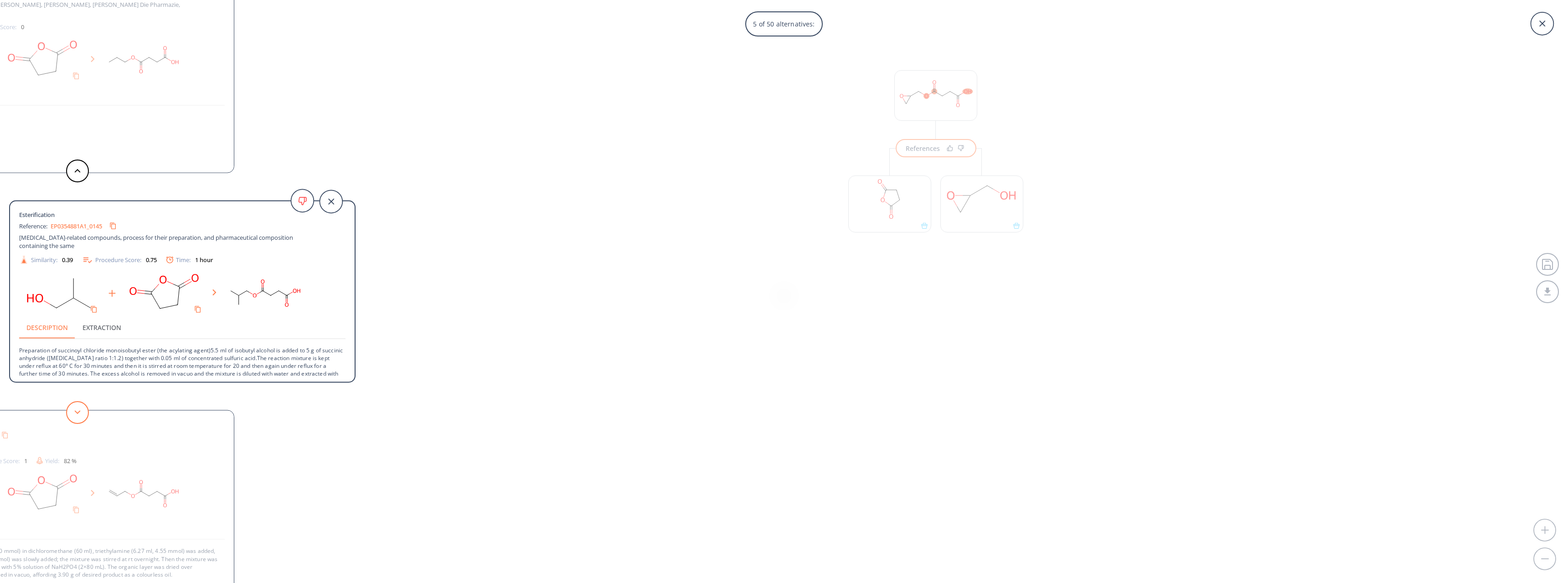
click at [75, 405] on button at bounding box center [77, 411] width 22 height 22
click at [68, 413] on button at bounding box center [77, 411] width 22 height 22
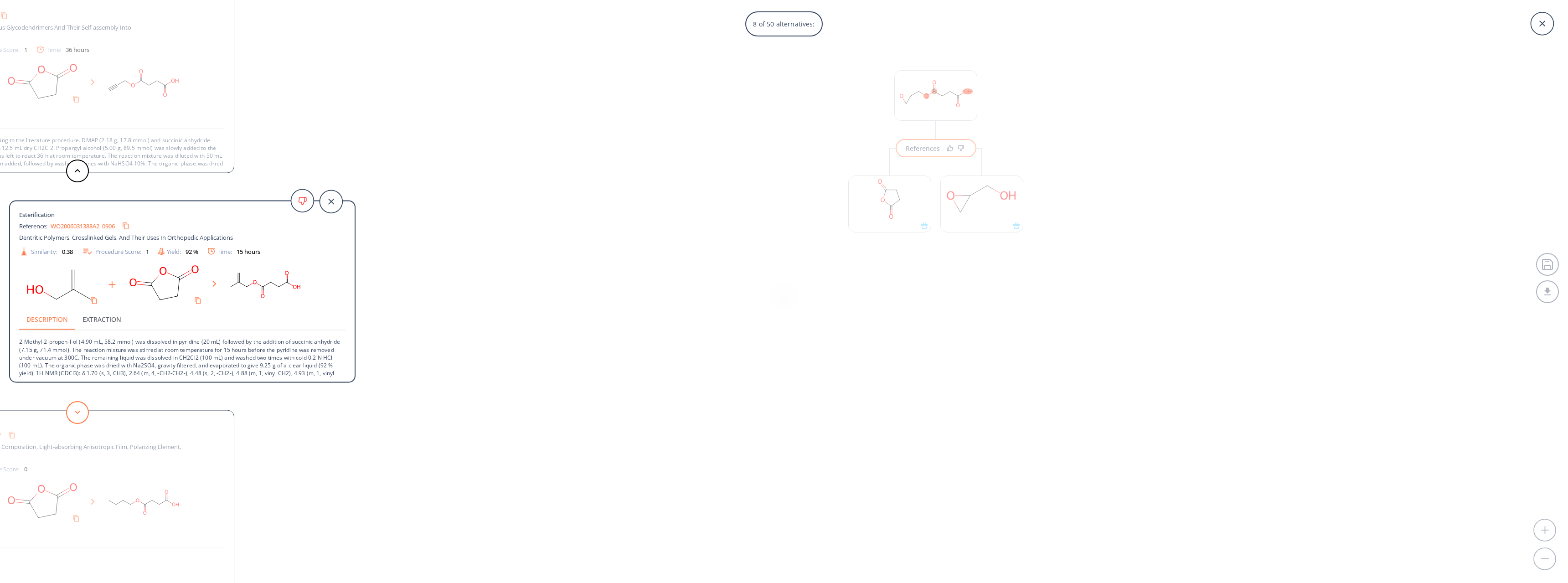
click at [68, 413] on button at bounding box center [77, 411] width 22 height 22
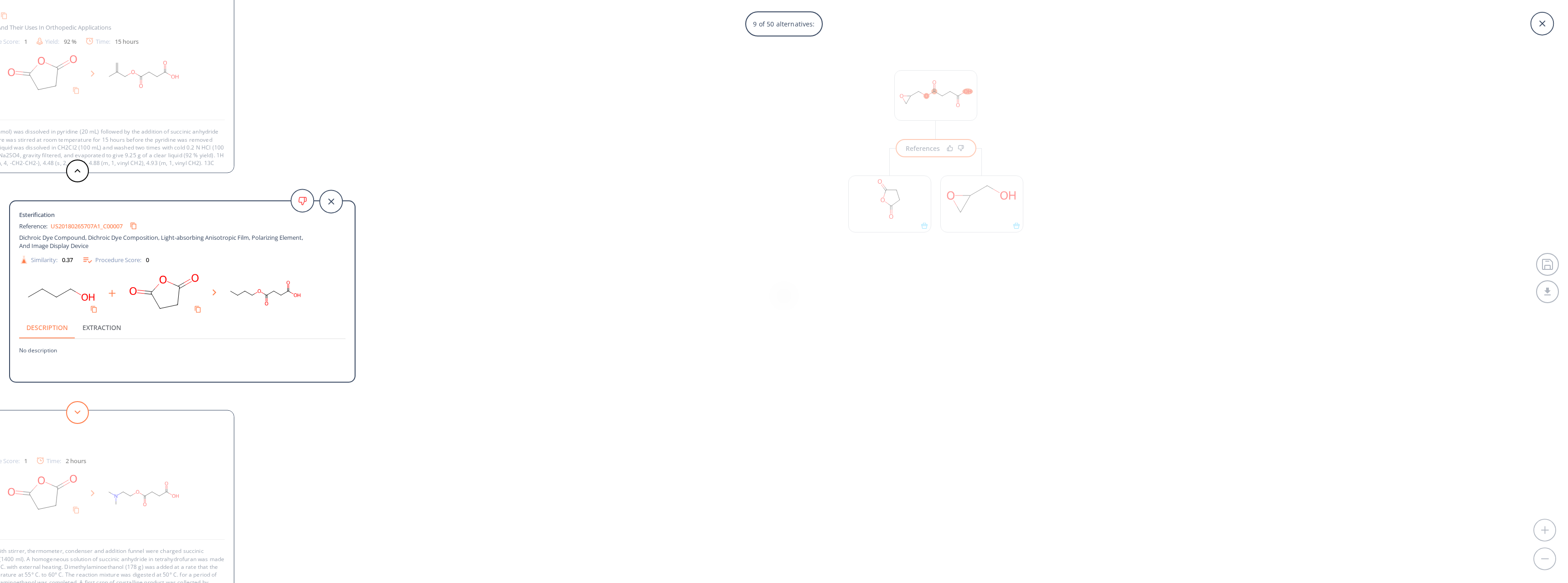
click at [68, 413] on button at bounding box center [77, 411] width 22 height 22
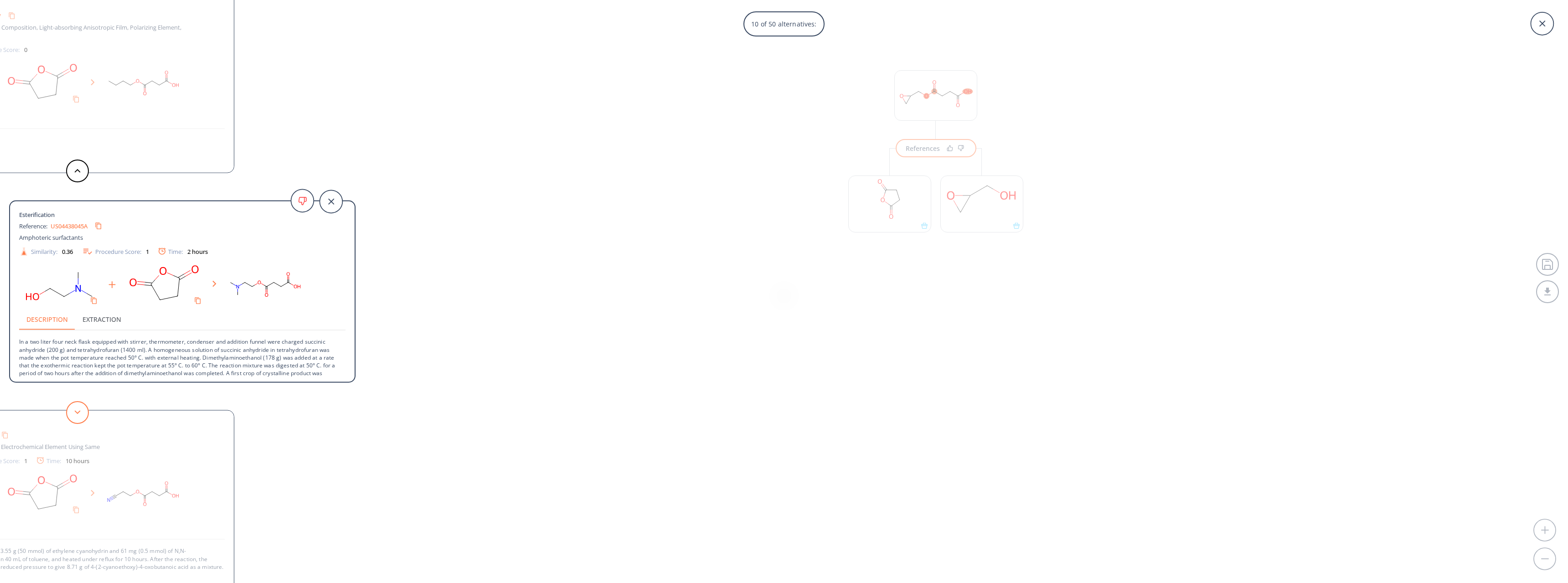
click at [68, 413] on button at bounding box center [77, 411] width 22 height 22
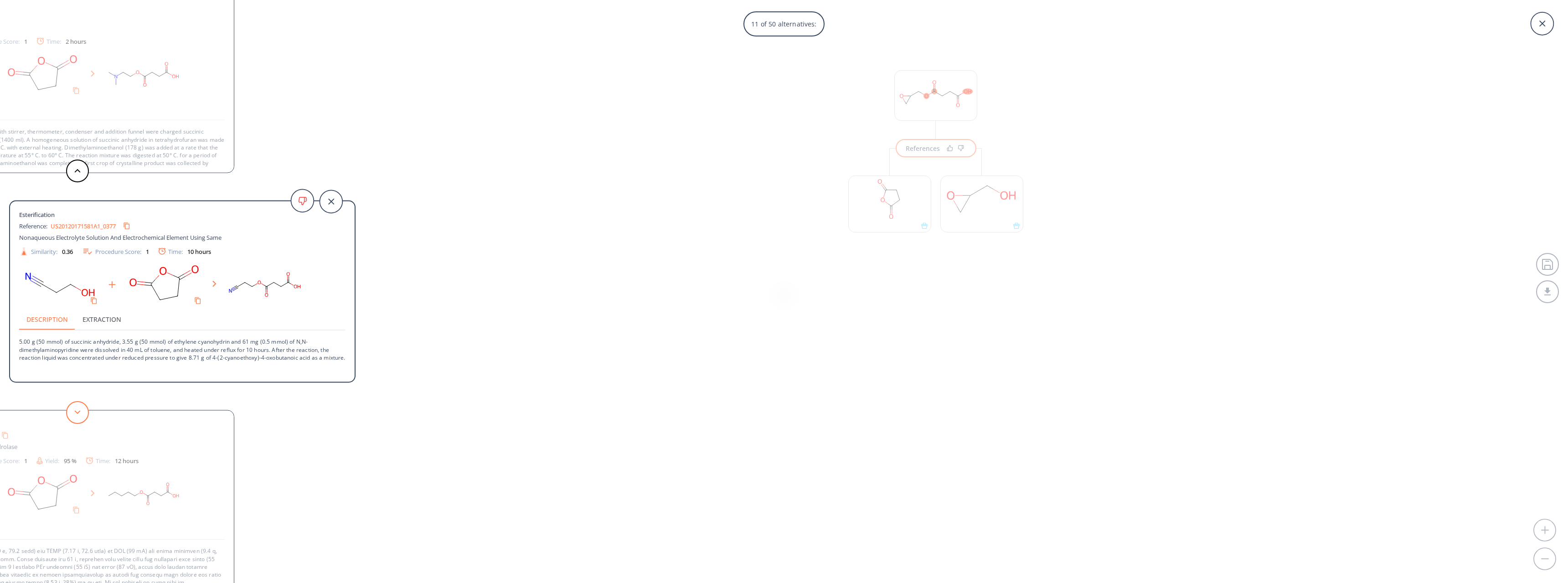
click at [68, 413] on button at bounding box center [77, 411] width 22 height 22
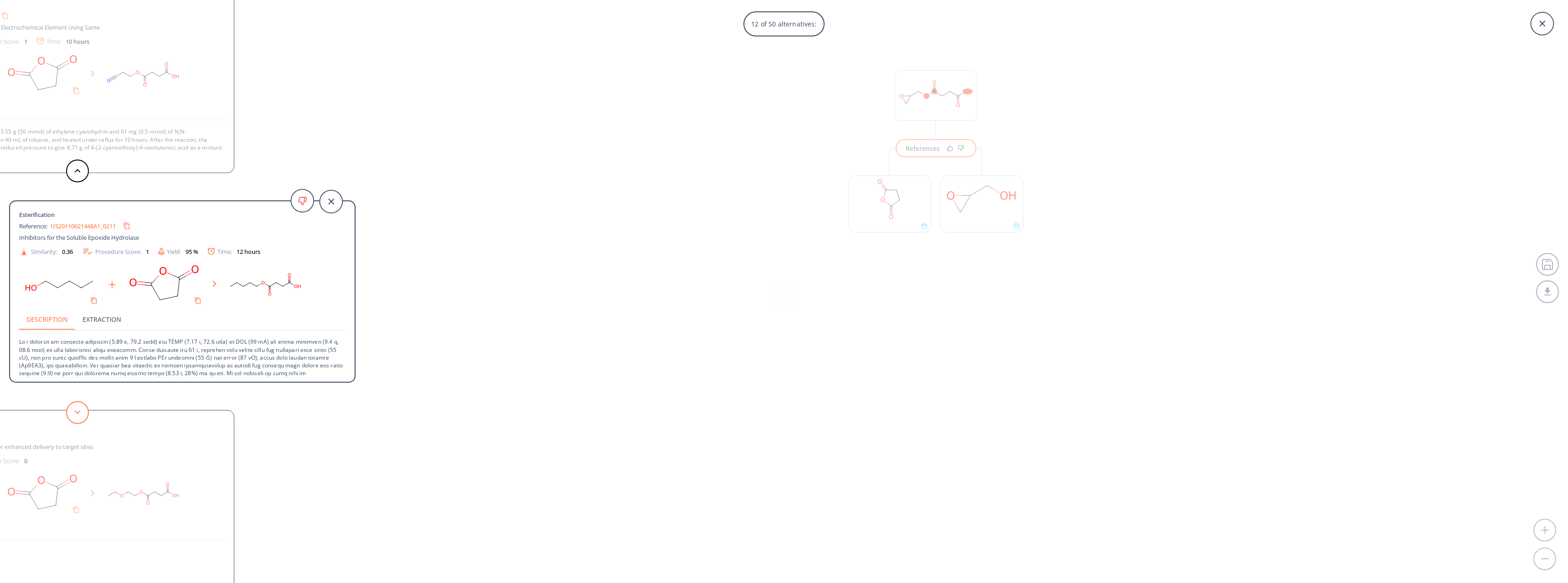
click at [68, 413] on button at bounding box center [77, 411] width 22 height 22
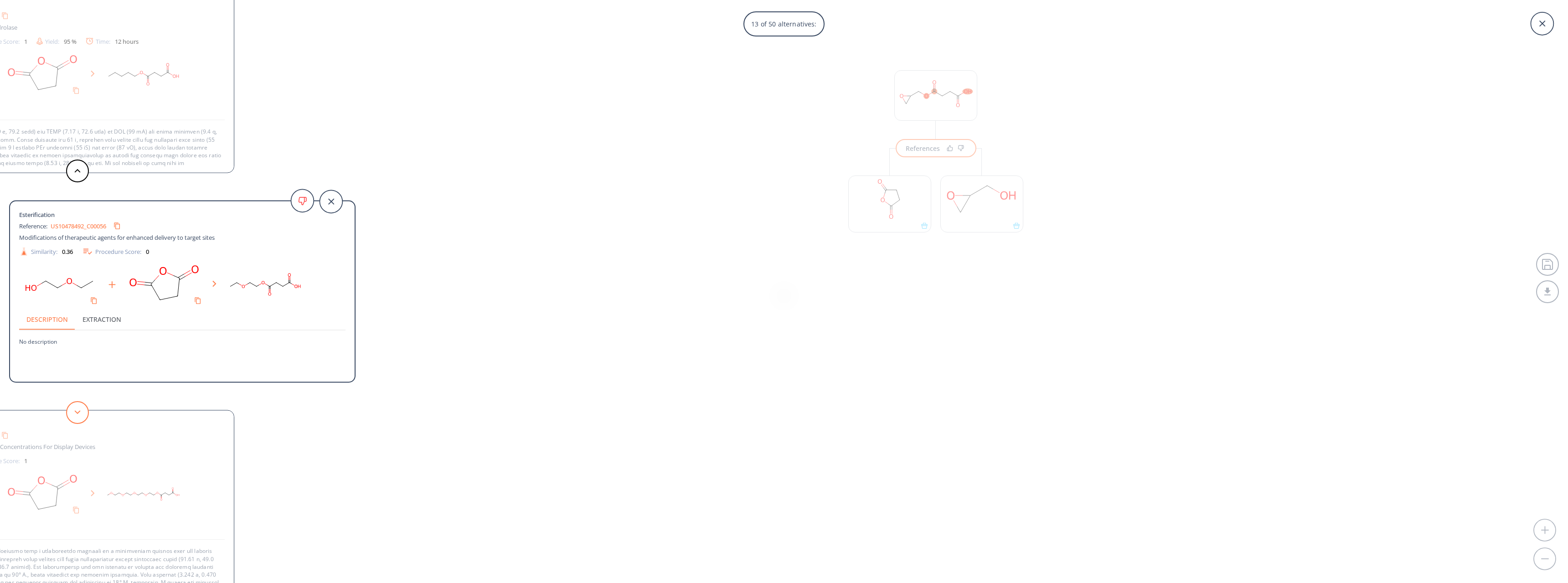
click at [68, 413] on button at bounding box center [77, 411] width 22 height 22
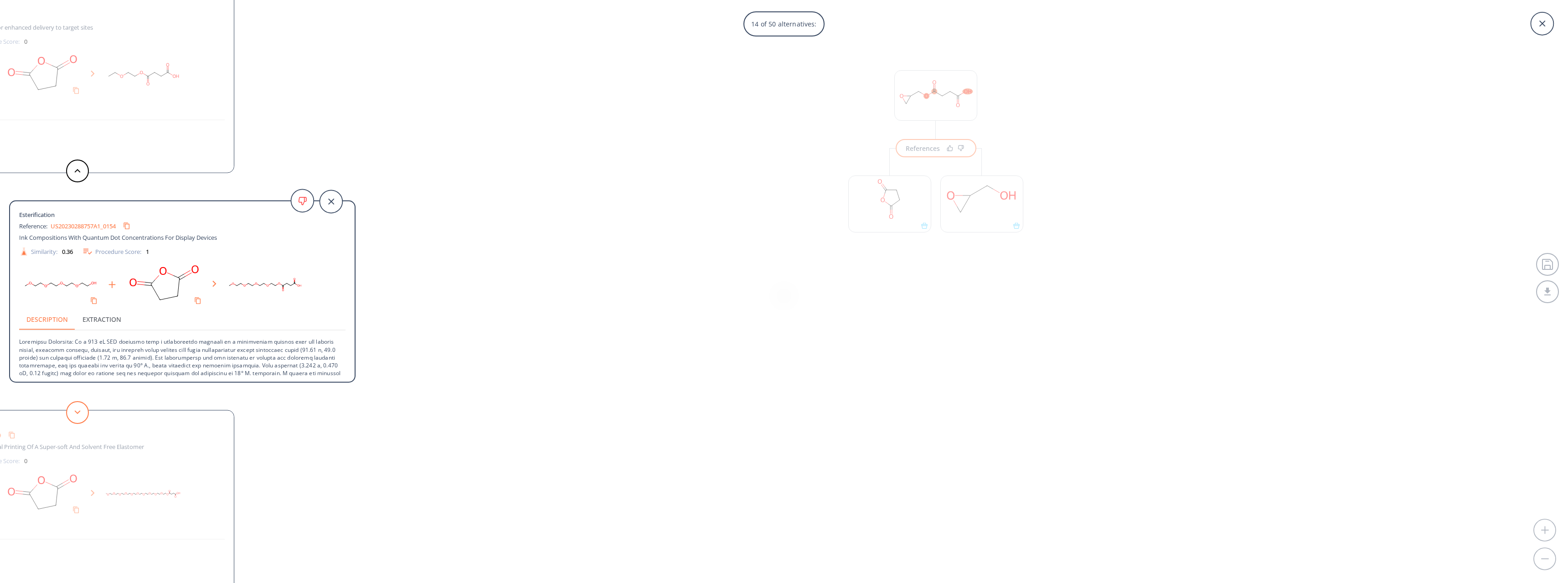
click at [77, 408] on button at bounding box center [77, 411] width 22 height 22
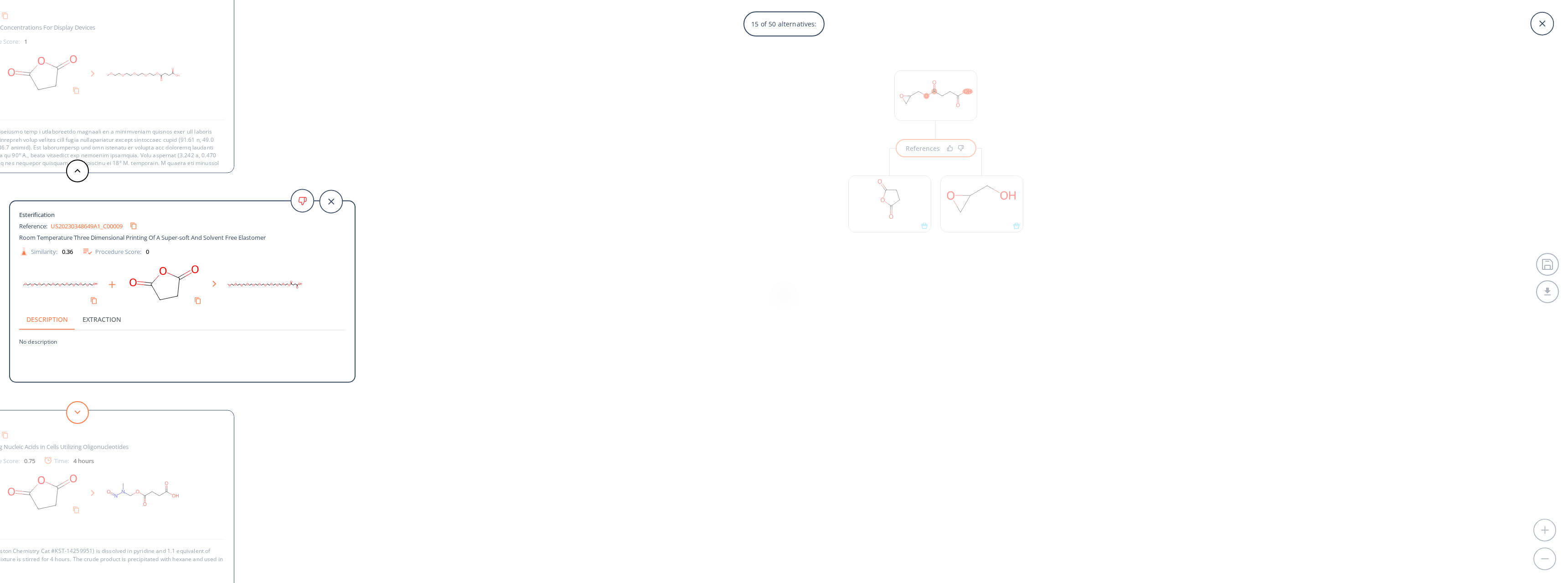
click at [77, 408] on button at bounding box center [77, 411] width 22 height 22
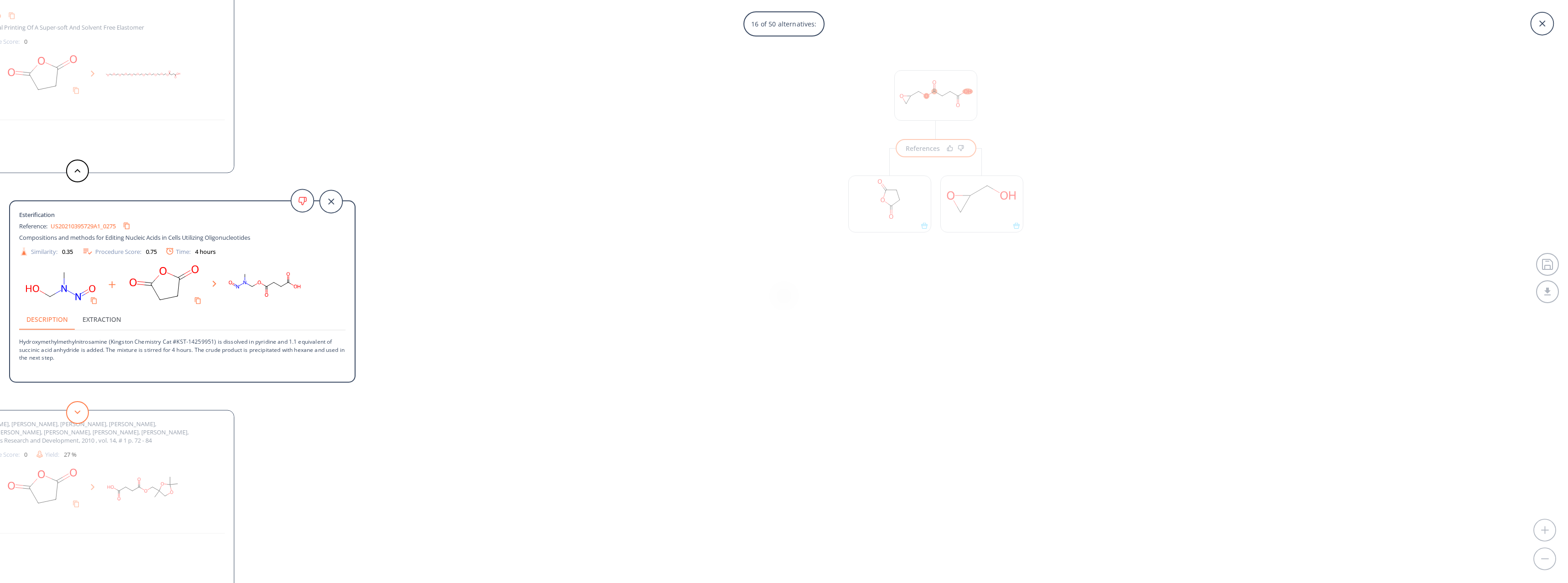
click at [77, 408] on button at bounding box center [77, 411] width 22 height 22
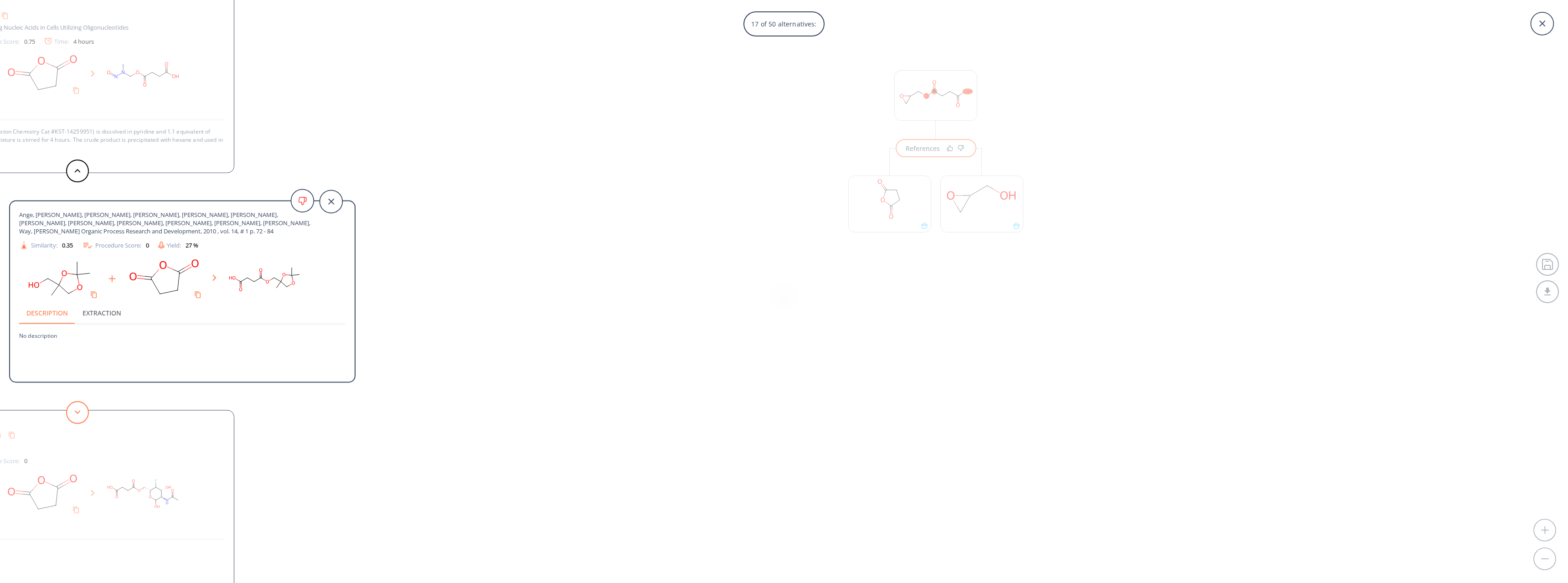
click at [77, 408] on button at bounding box center [77, 411] width 22 height 22
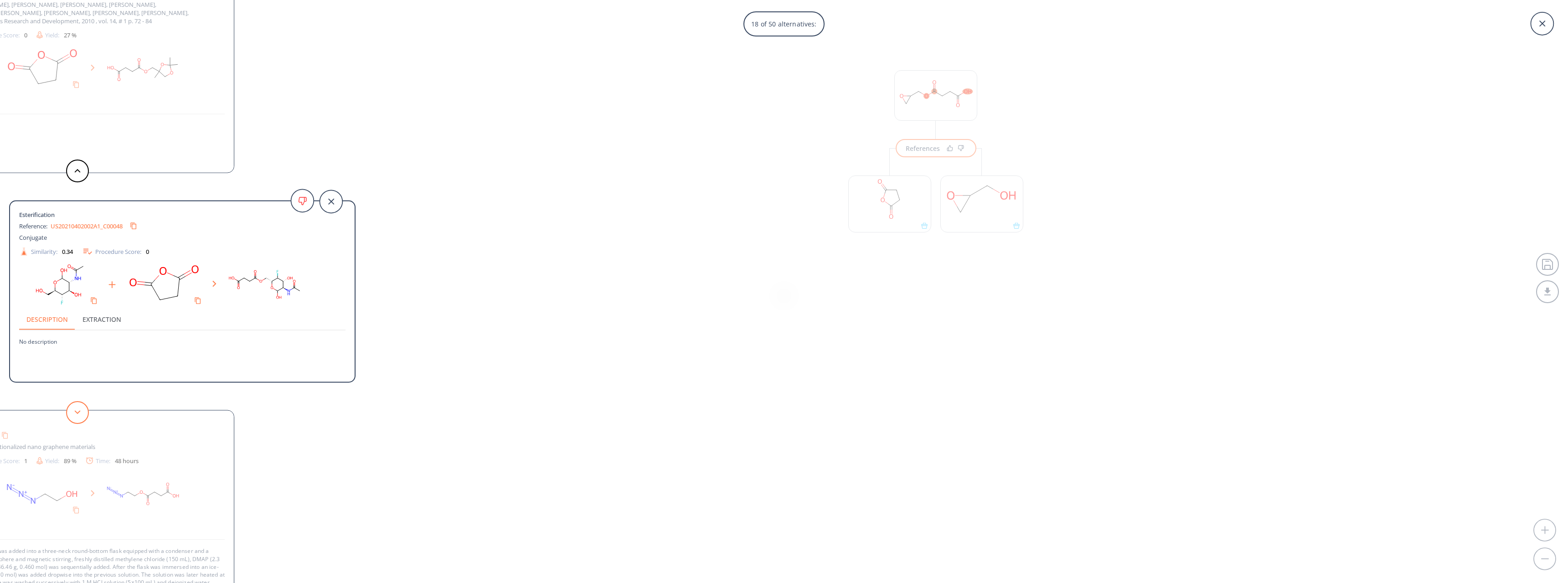
click at [77, 408] on button at bounding box center [77, 411] width 22 height 22
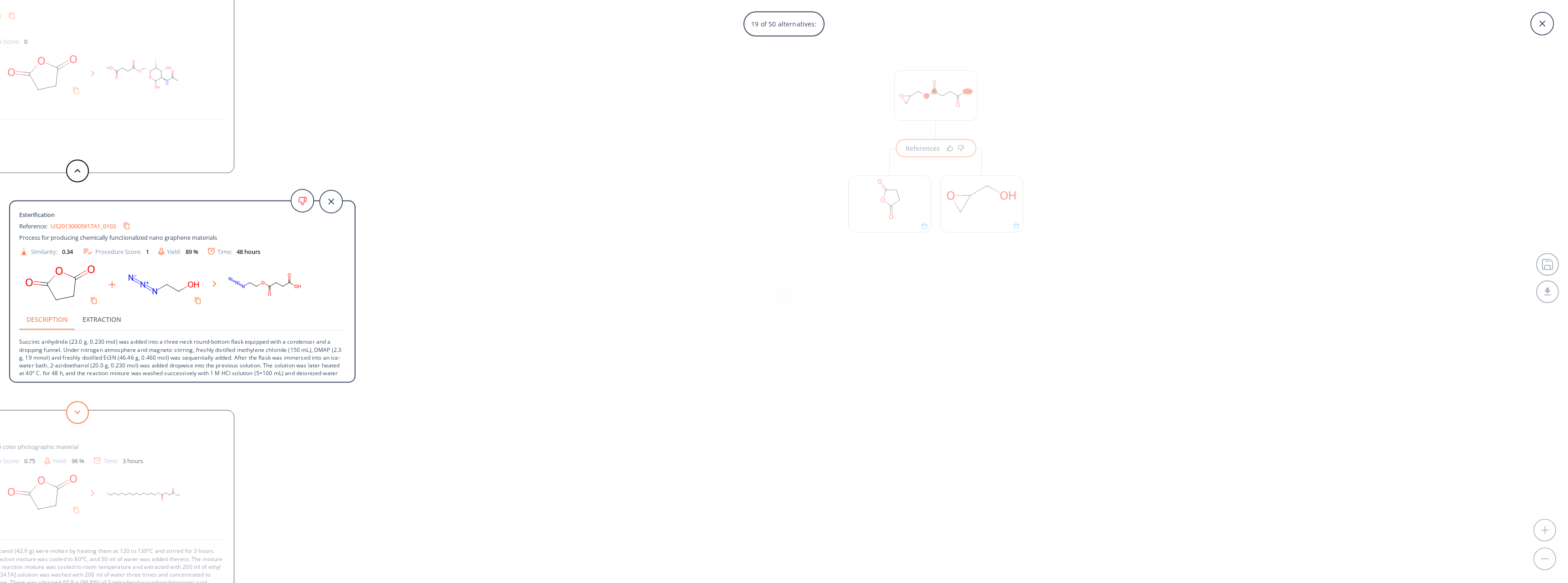
click at [75, 408] on button at bounding box center [77, 411] width 22 height 22
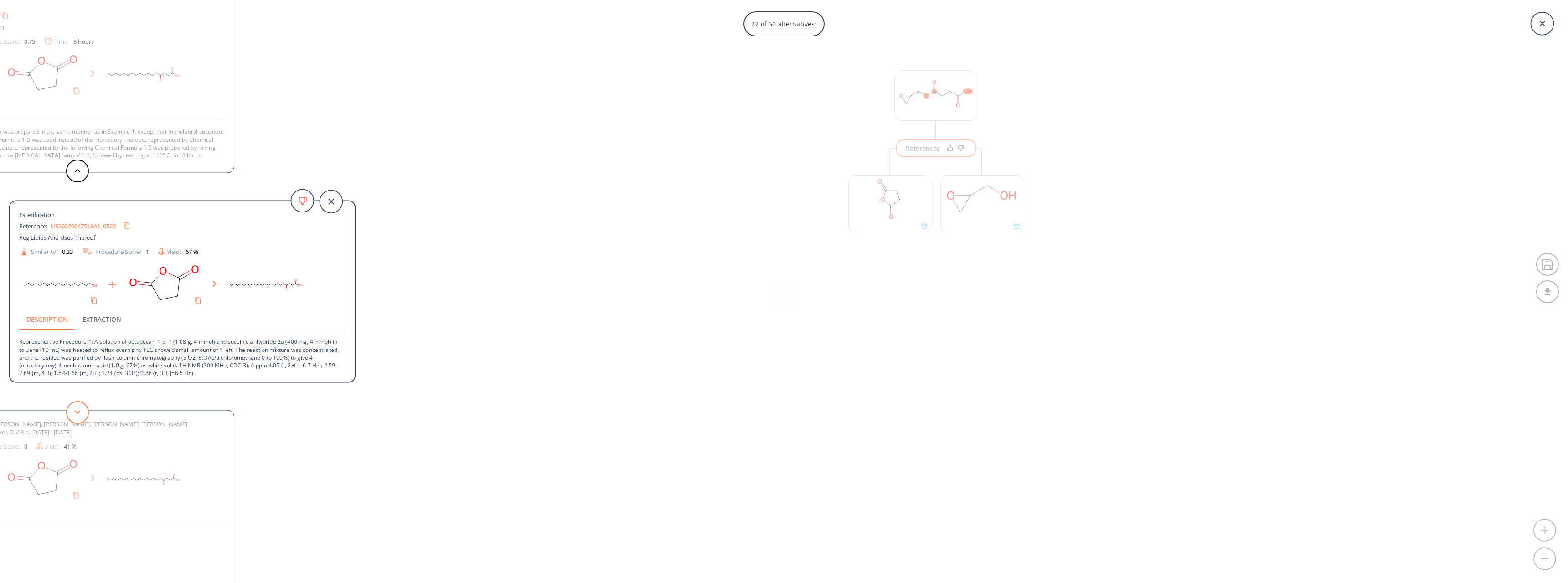
click at [75, 408] on button at bounding box center [77, 411] width 22 height 22
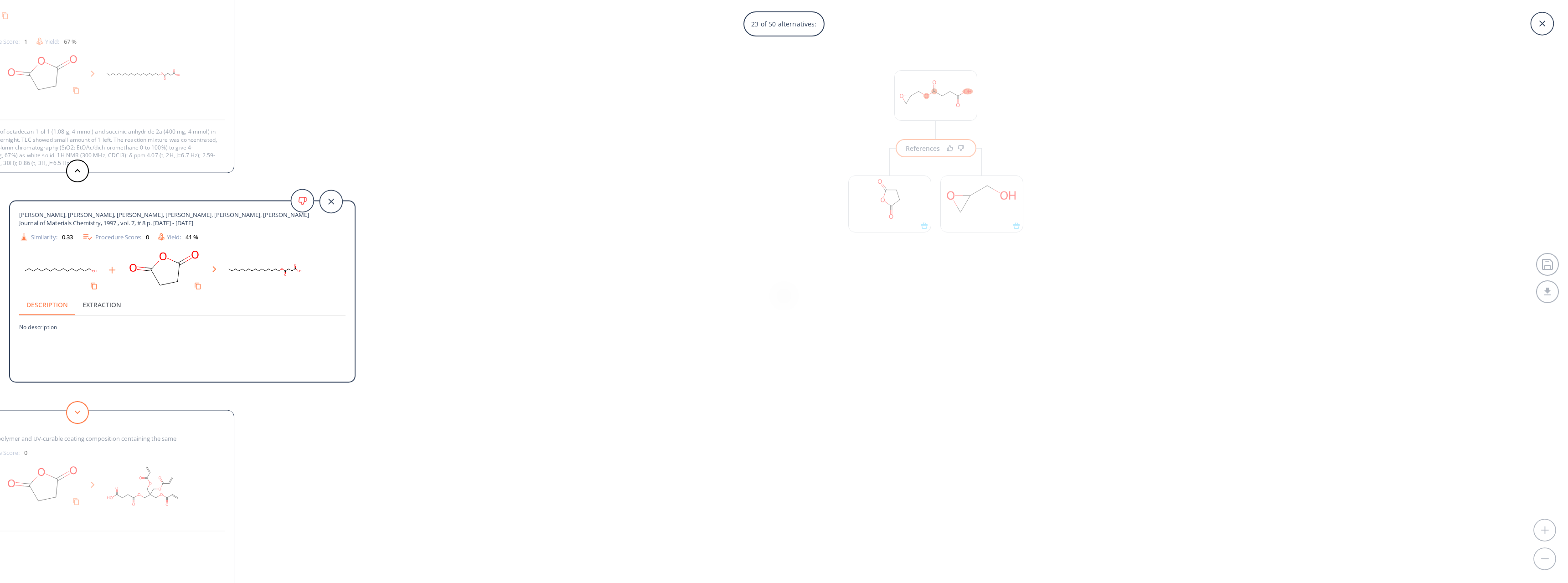
click at [75, 408] on button at bounding box center [77, 411] width 22 height 22
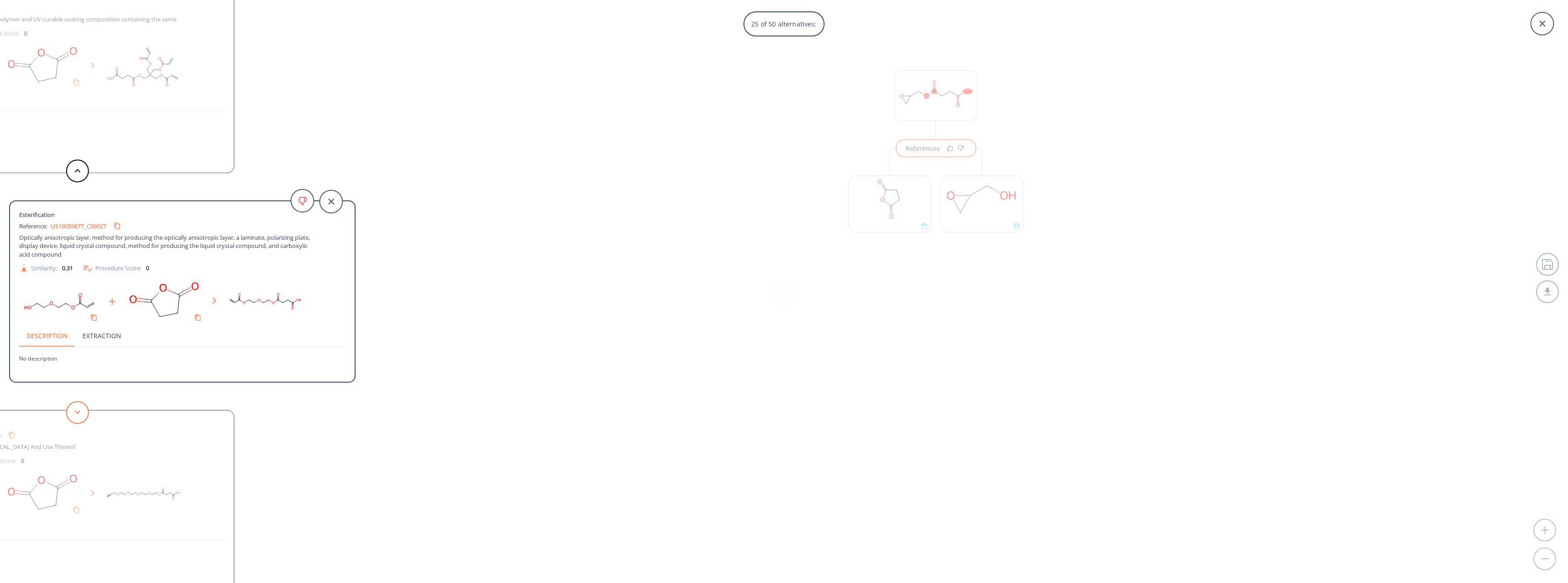
click at [75, 408] on button at bounding box center [77, 411] width 22 height 22
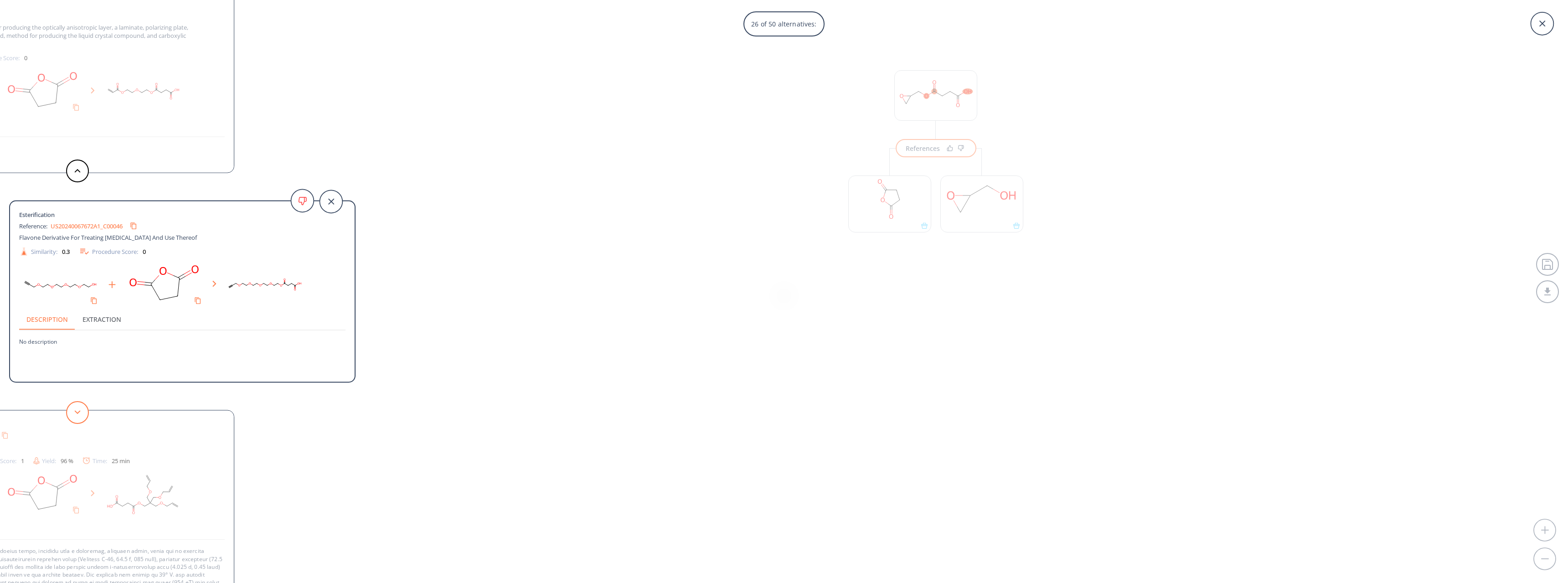
click at [75, 408] on button at bounding box center [77, 411] width 22 height 22
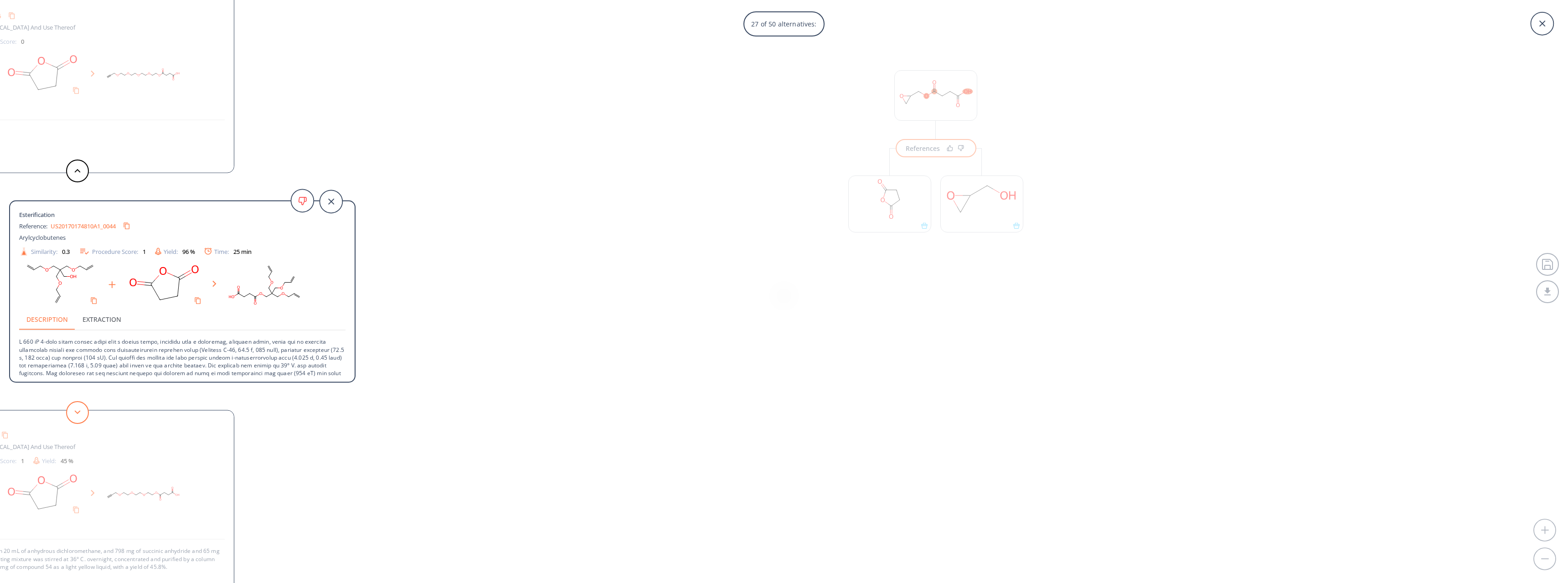
click at [75, 408] on button at bounding box center [77, 411] width 22 height 22
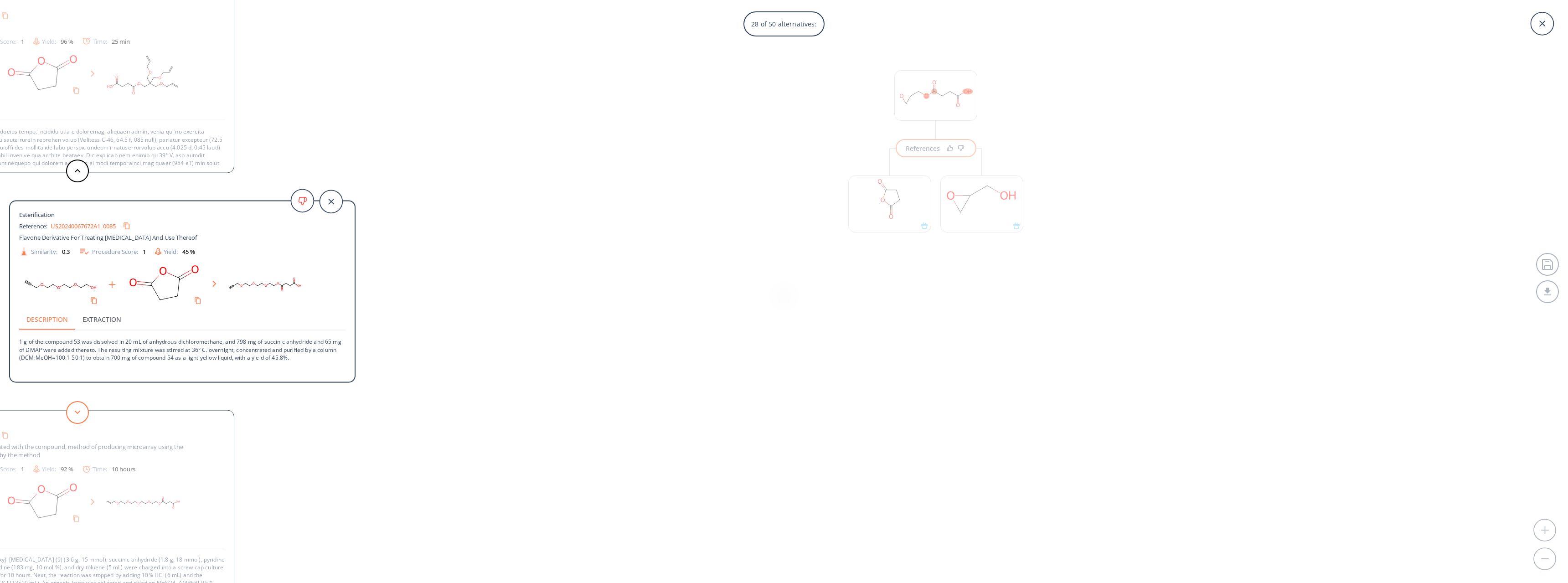
click at [75, 408] on button at bounding box center [77, 411] width 22 height 22
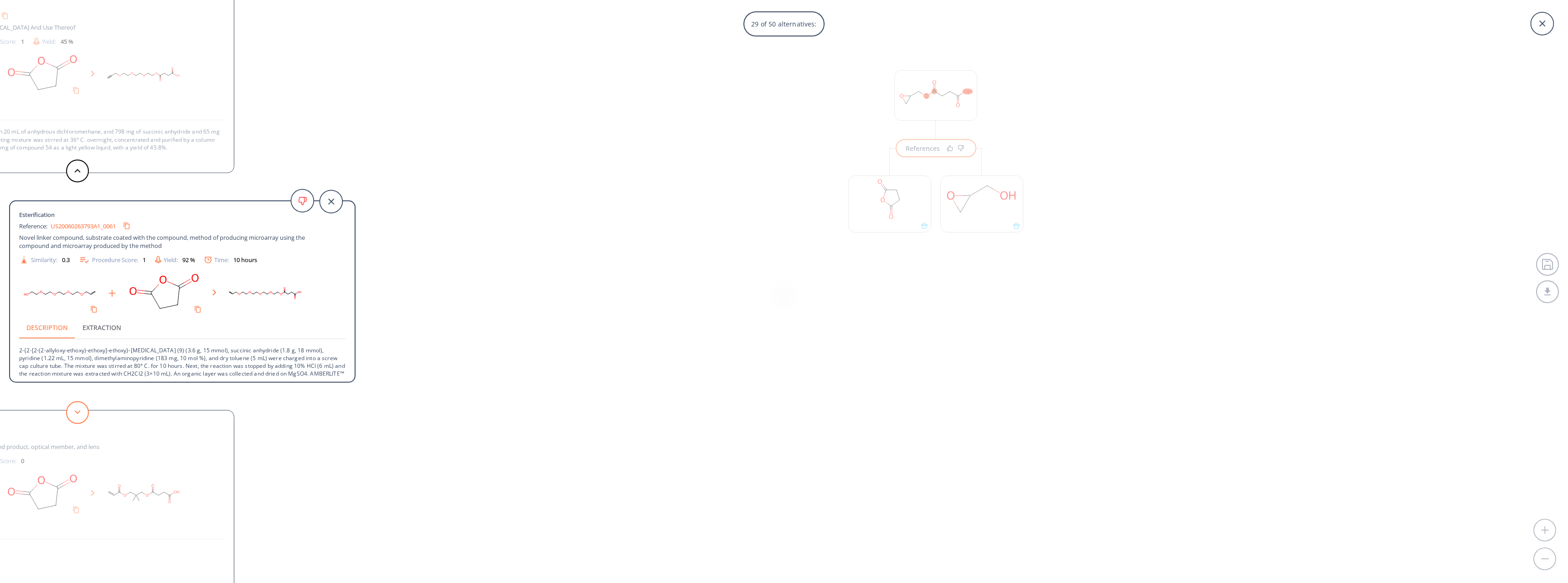
click at [80, 411] on icon at bounding box center [77, 411] width 6 height 4
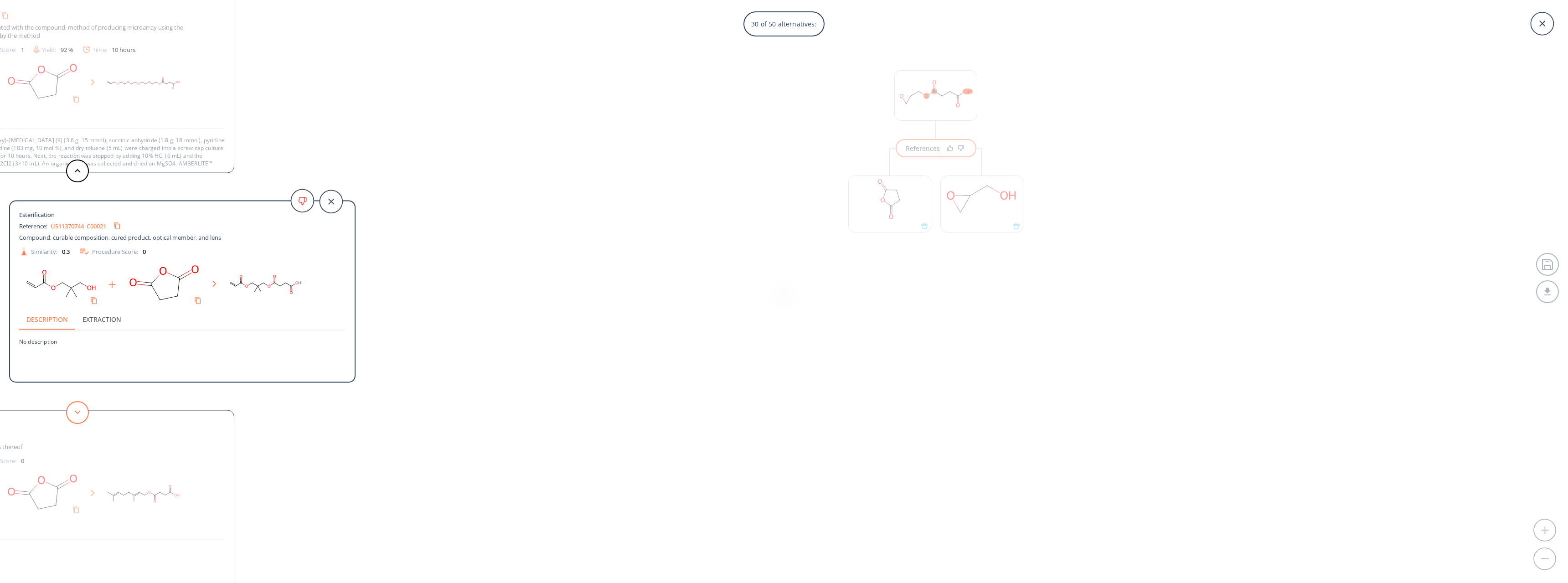
click at [80, 411] on icon at bounding box center [77, 411] width 6 height 4
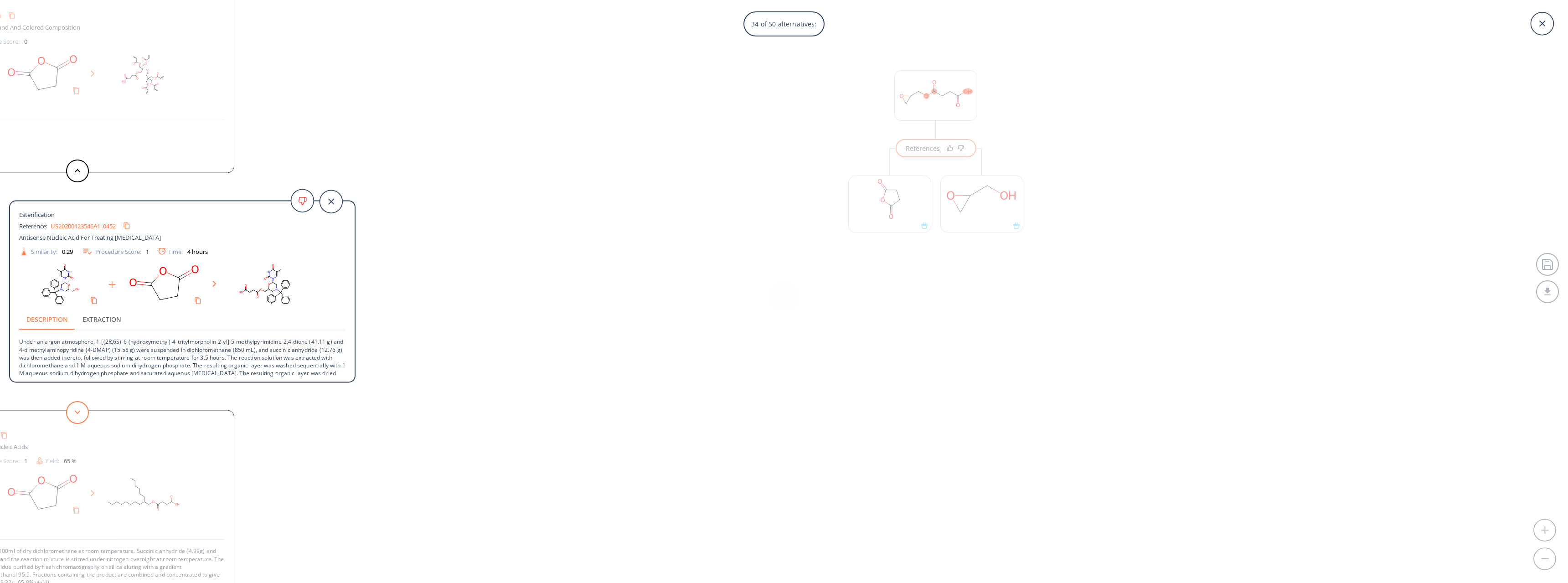
click at [80, 411] on icon at bounding box center [77, 411] width 6 height 4
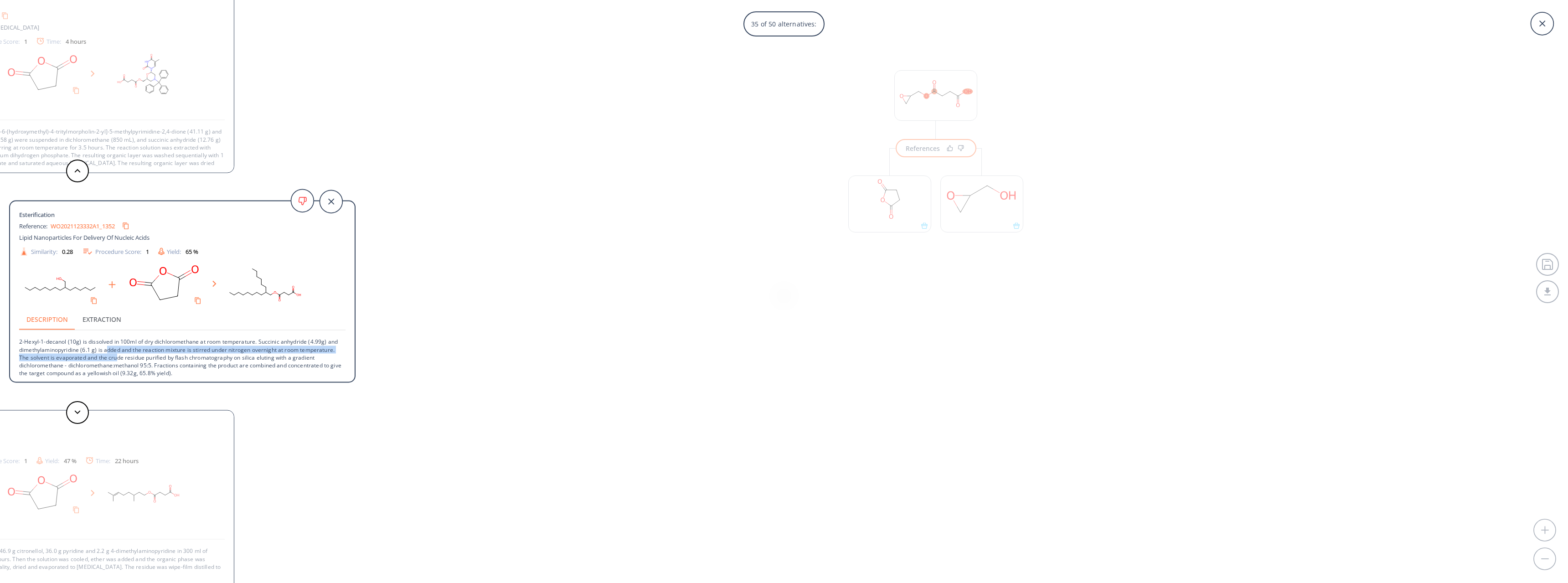
drag, startPoint x: 114, startPoint y: 355, endPoint x: 122, endPoint y: 354, distance: 8.1
click at [119, 356] on p "2-Hexyl-1-decanol (10g) is dissolved in 100ml of dry dichloromethane at room te…" at bounding box center [182, 354] width 326 height 47
click at [107, 362] on p "2-Hexyl-1-decanol (10g) is dissolved in 100ml of dry dichloromethane at room te…" at bounding box center [182, 354] width 326 height 47
drag, startPoint x: 17, startPoint y: 349, endPoint x: 78, endPoint y: 351, distance: 61.0
click at [78, 351] on div "Esterification Reference: WO2021123332A1_1352 Lipid Nanoparticles For Delivery …" at bounding box center [182, 293] width 344 height 169
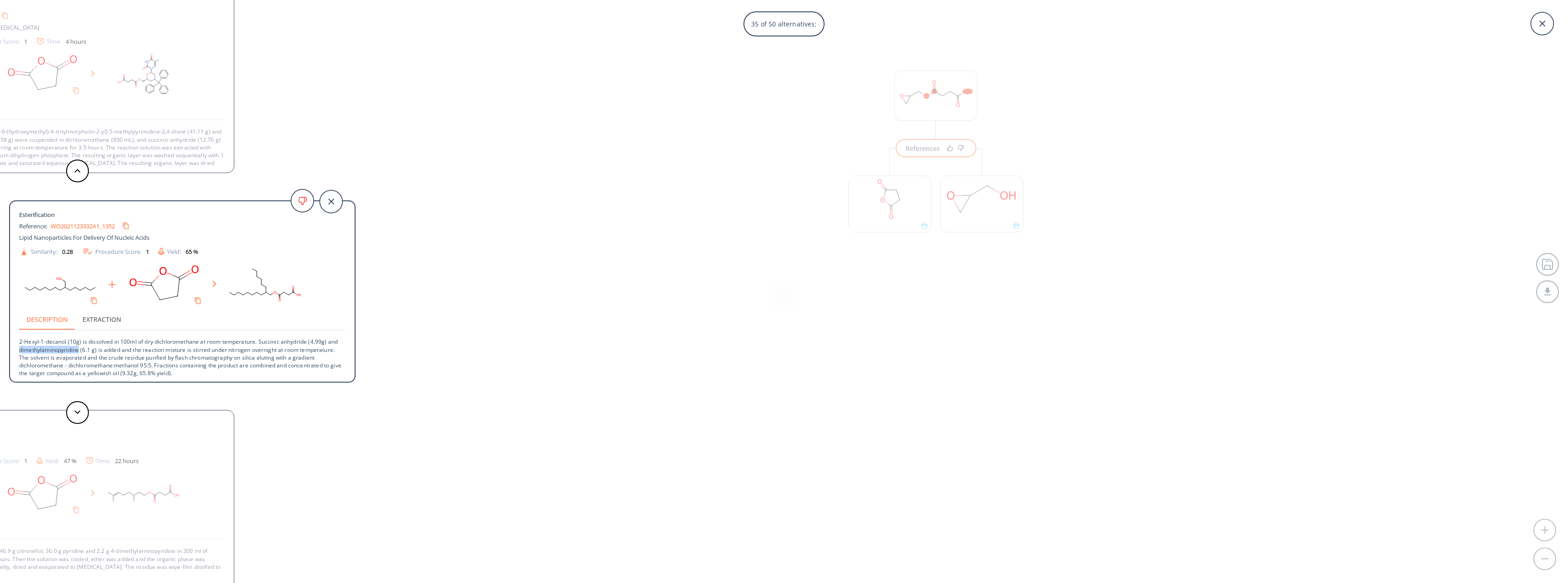
click at [78, 351] on p "2-Hexyl-1-decanol (10g) is dissolved in 100ml of dry dichloromethane at room te…" at bounding box center [182, 354] width 326 height 47
click at [82, 408] on button at bounding box center [77, 411] width 22 height 22
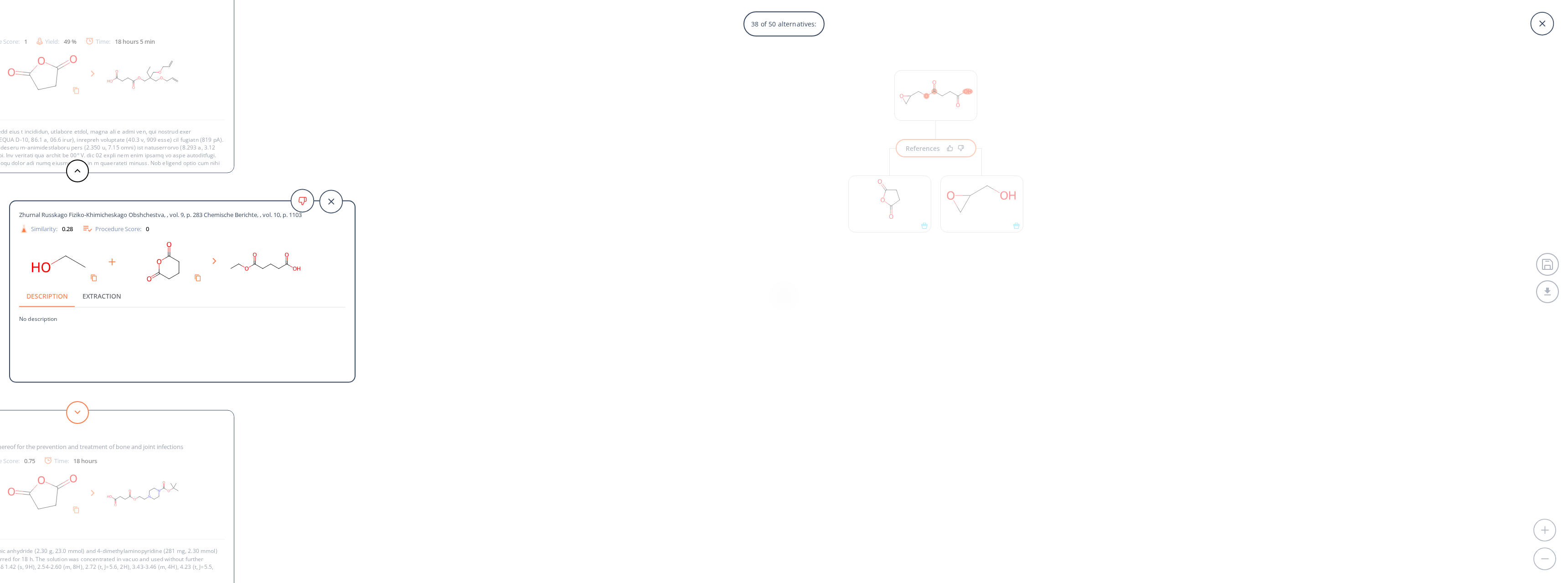
click at [82, 408] on button at bounding box center [77, 411] width 22 height 22
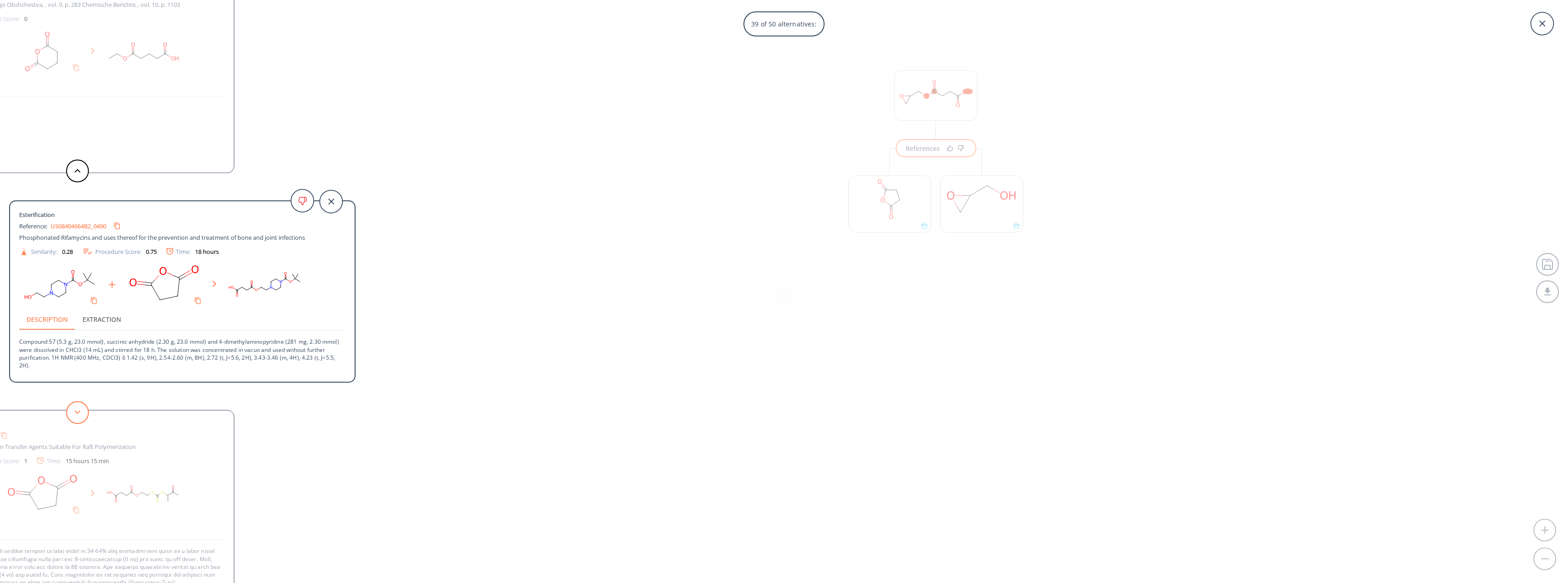
click at [82, 408] on button at bounding box center [77, 411] width 22 height 22
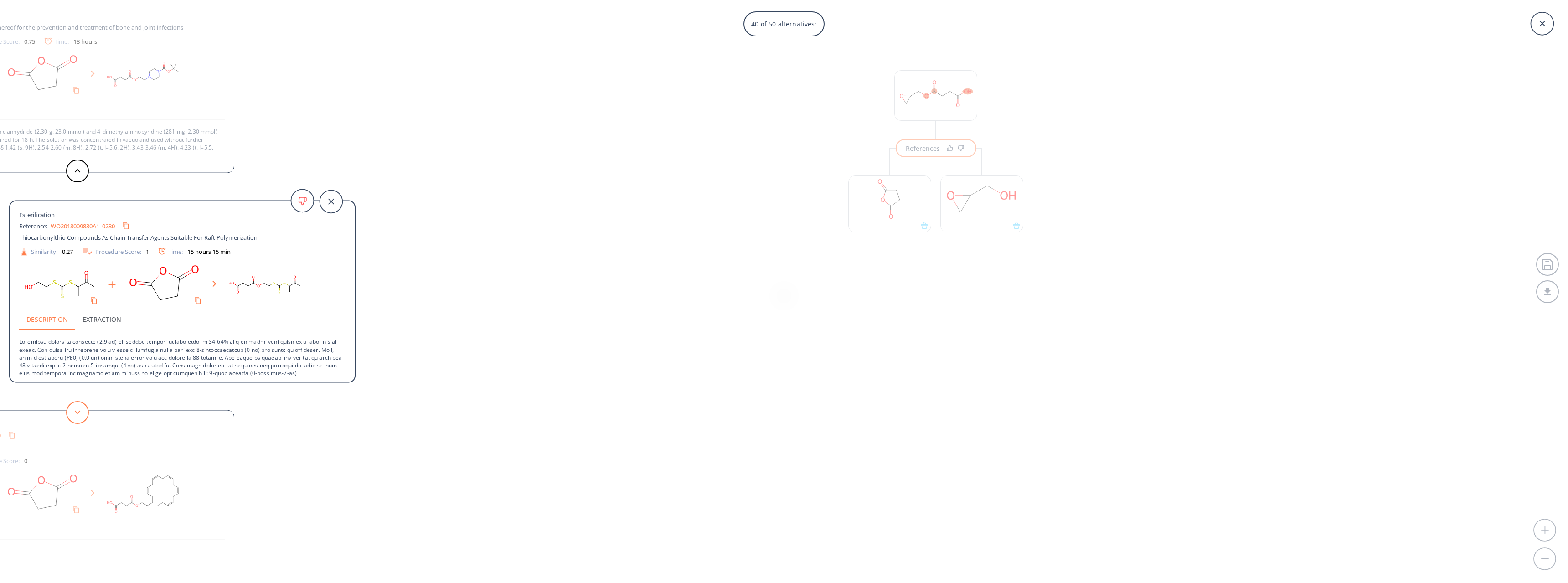
click at [82, 408] on button at bounding box center [77, 411] width 22 height 22
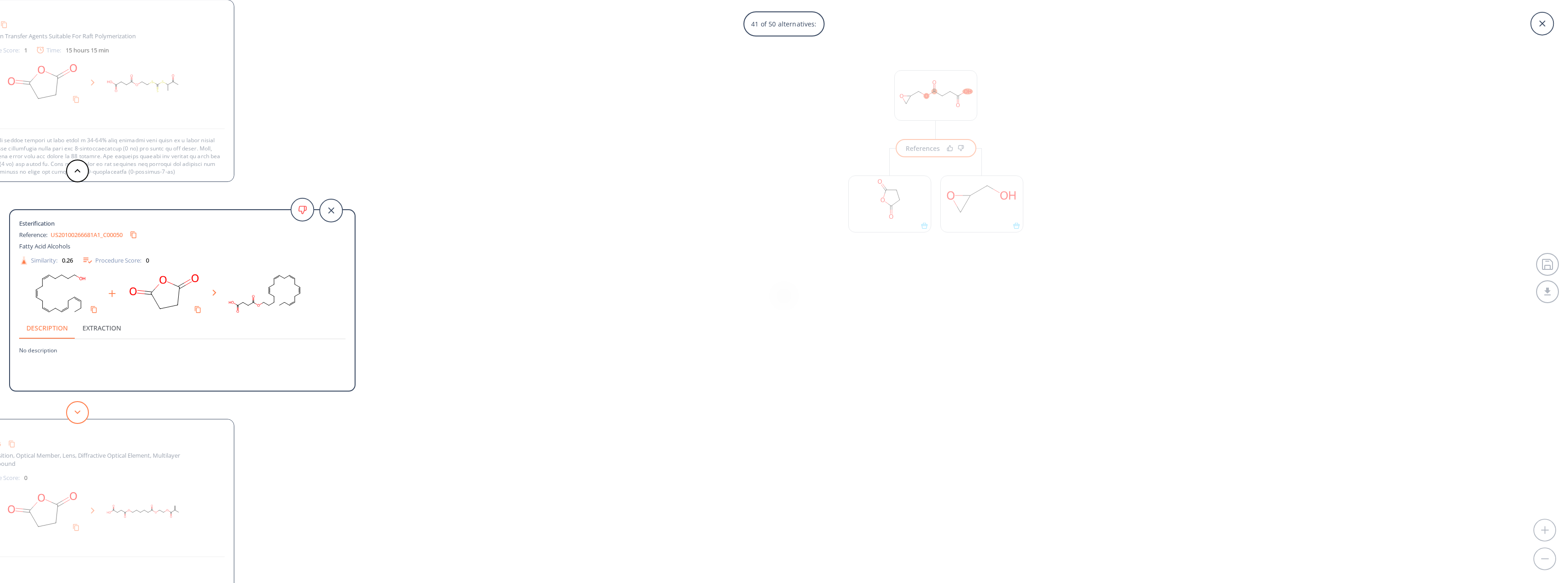
click at [82, 408] on button at bounding box center [77, 411] width 22 height 22
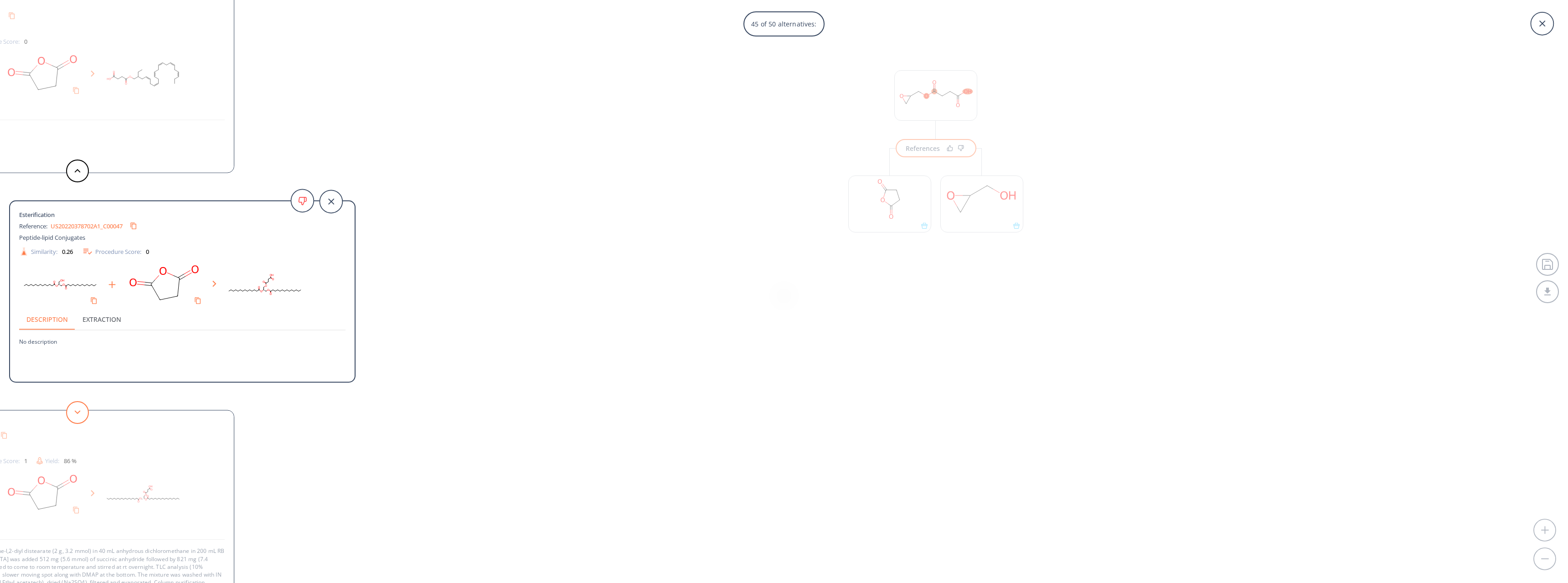
click at [82, 408] on button at bounding box center [77, 411] width 22 height 22
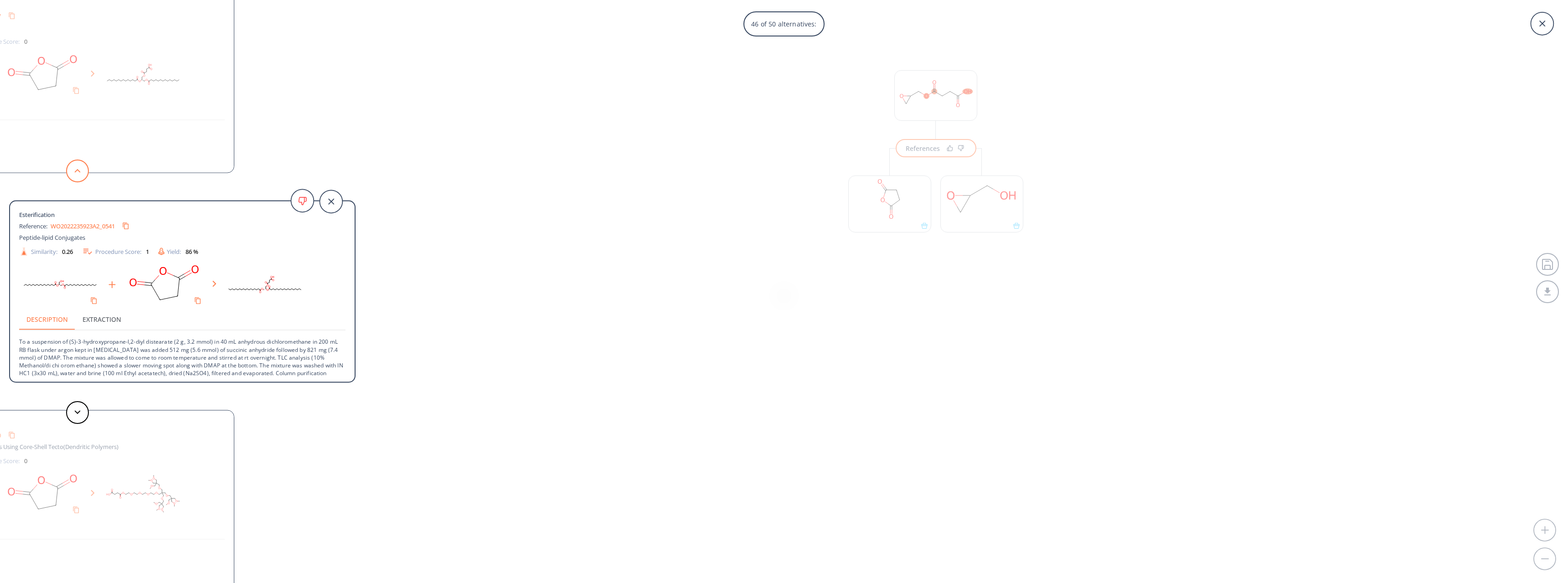
click at [80, 177] on button at bounding box center [77, 170] width 22 height 22
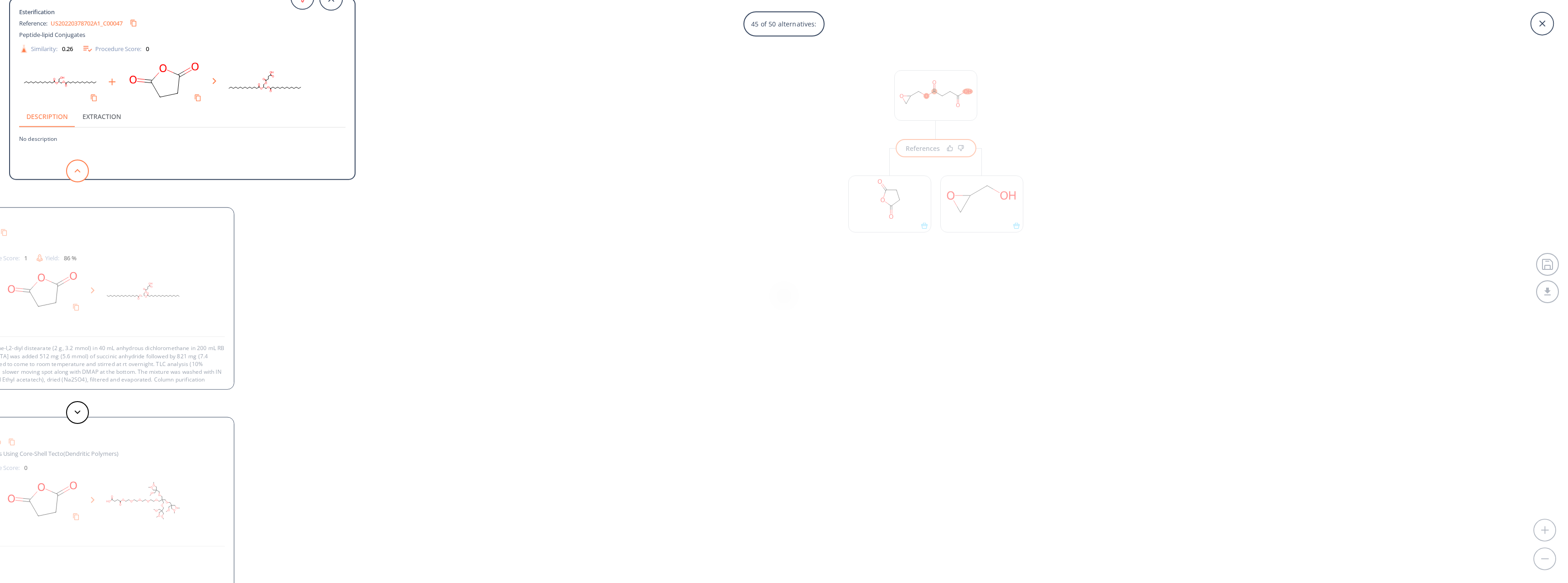
click at [80, 177] on button at bounding box center [77, 170] width 22 height 22
click at [77, 176] on button at bounding box center [77, 170] width 22 height 22
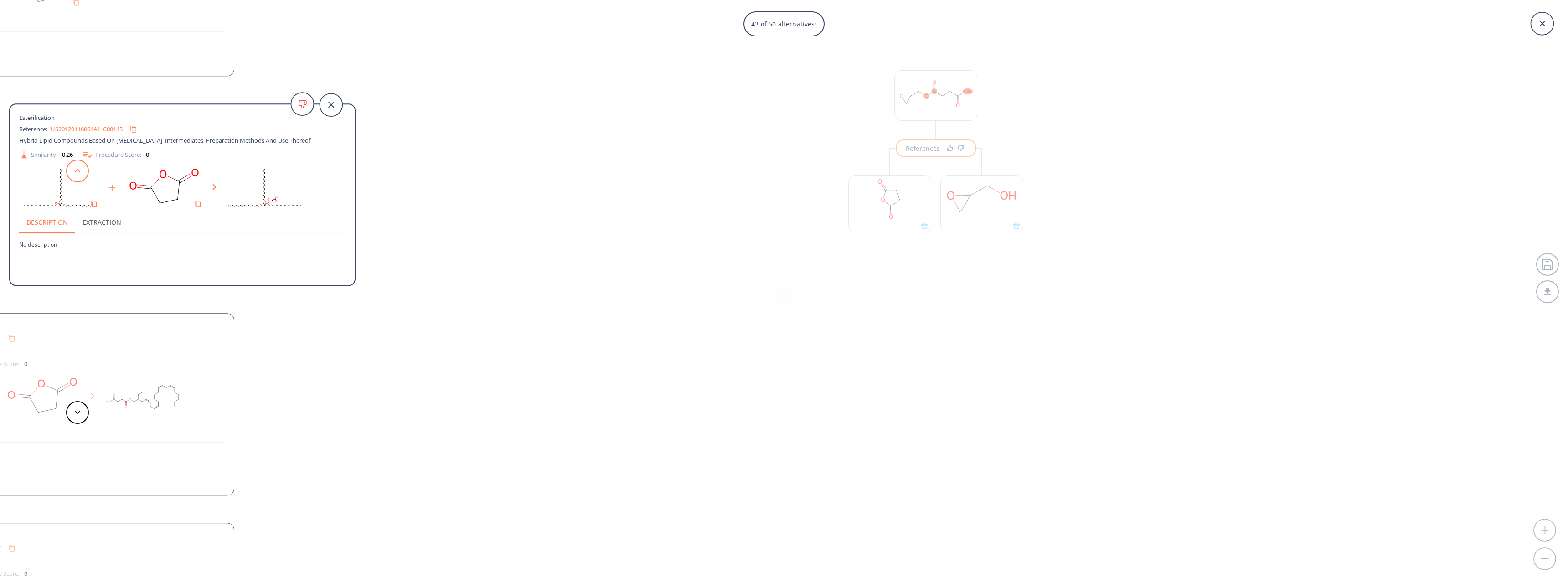
click at [77, 176] on button at bounding box center [77, 170] width 22 height 22
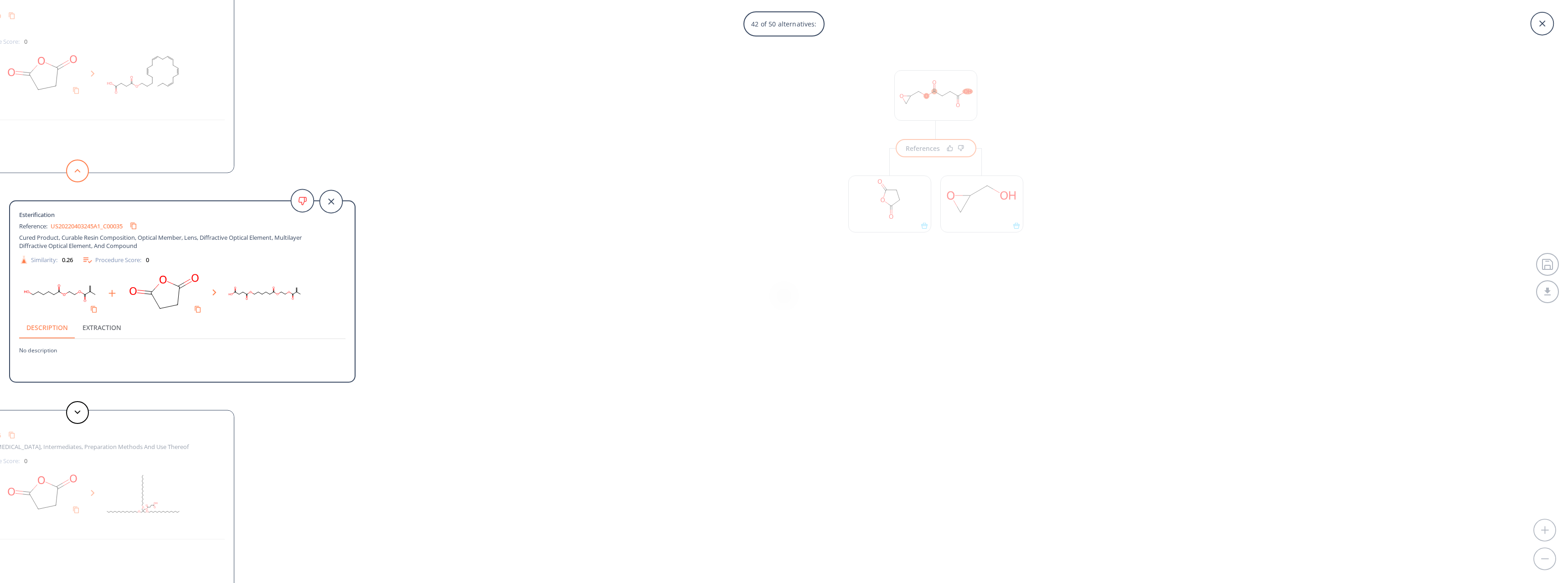
click at [77, 176] on button at bounding box center [77, 170] width 22 height 22
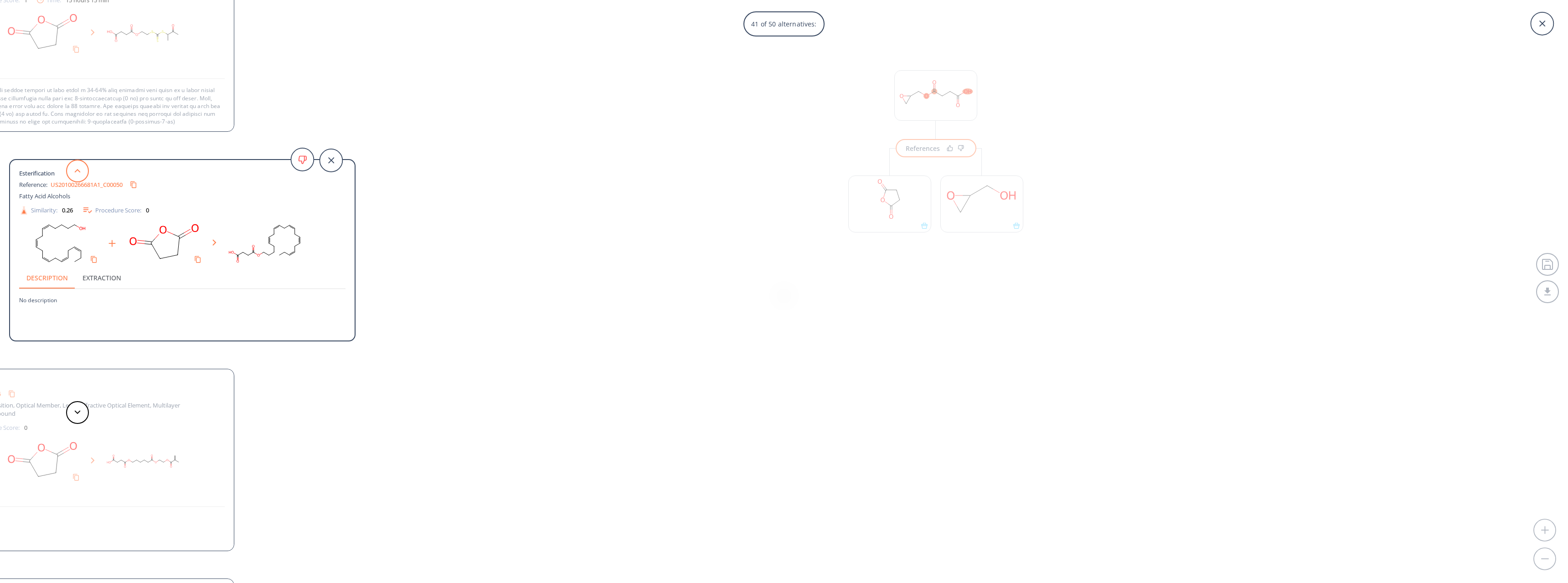
click at [76, 176] on button at bounding box center [77, 170] width 22 height 22
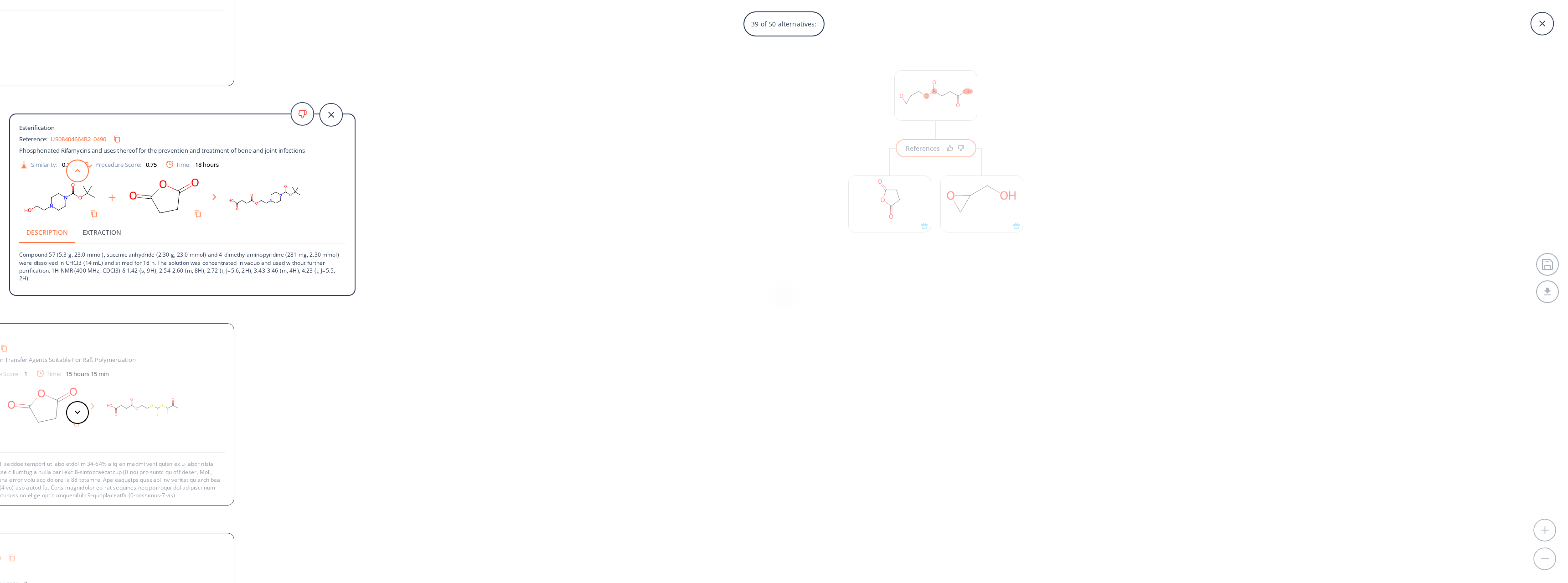
click at [76, 176] on button at bounding box center [77, 170] width 22 height 22
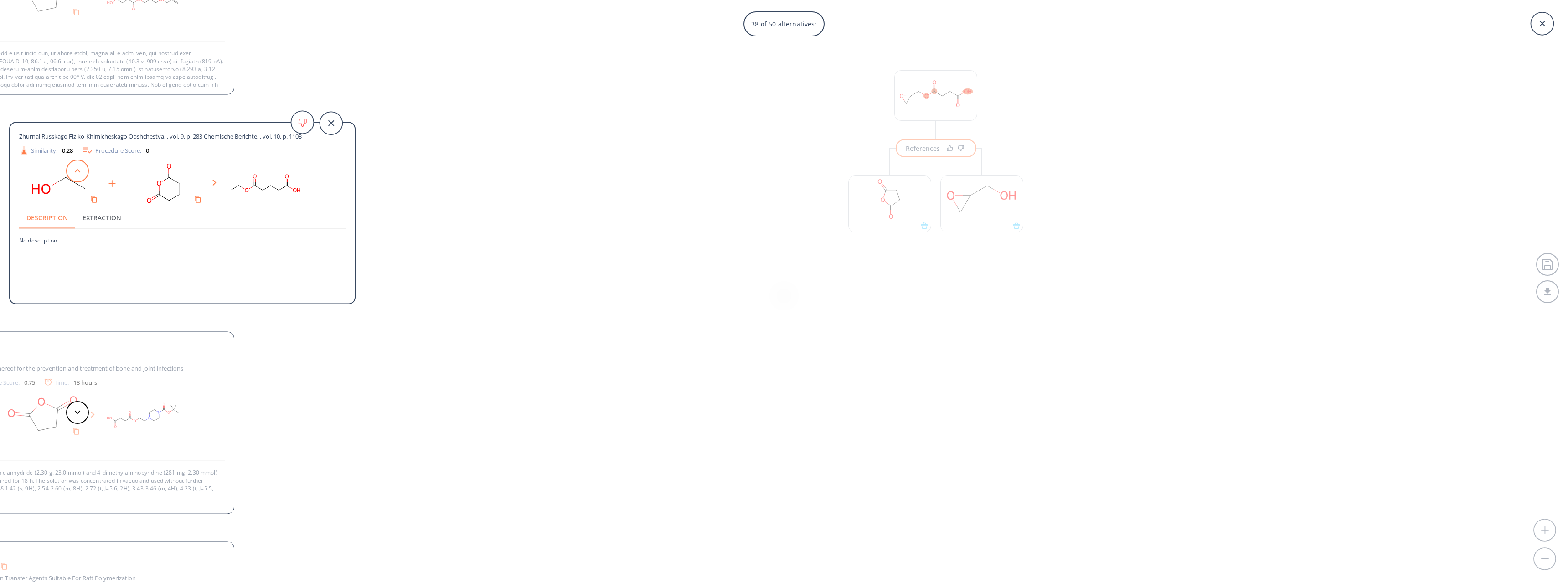
click at [76, 176] on button at bounding box center [77, 170] width 22 height 22
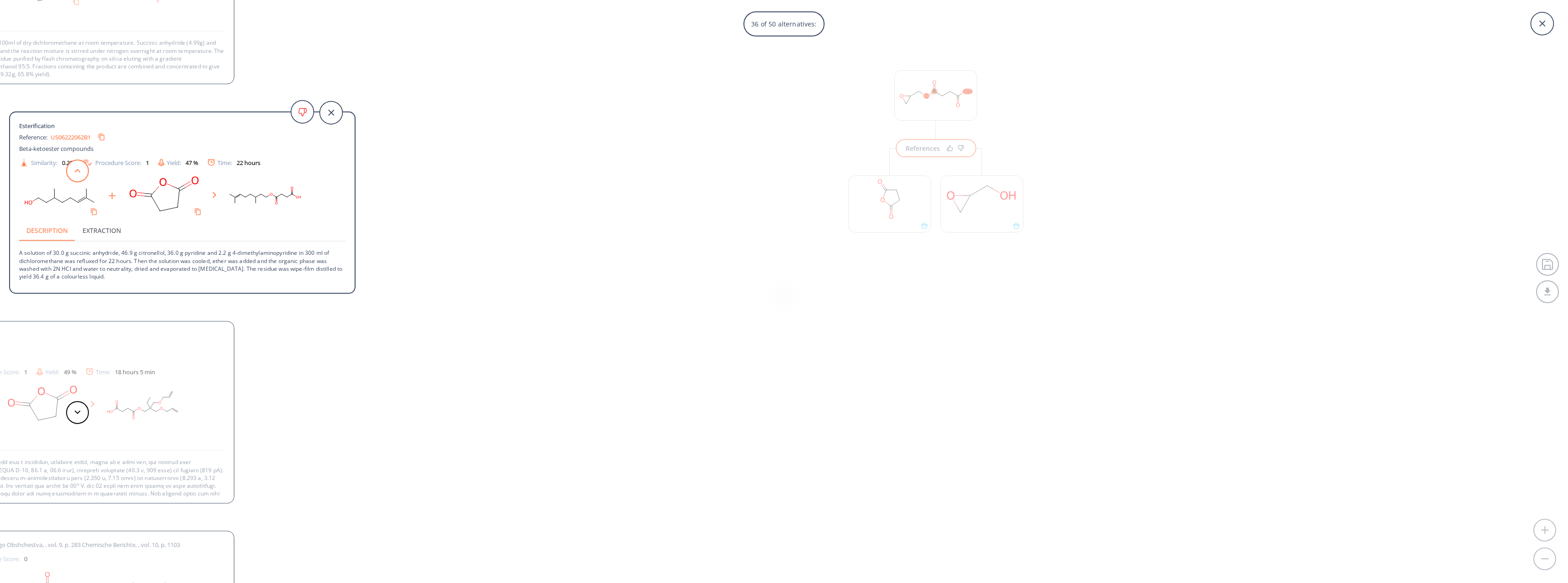
click at [76, 176] on button at bounding box center [77, 170] width 22 height 22
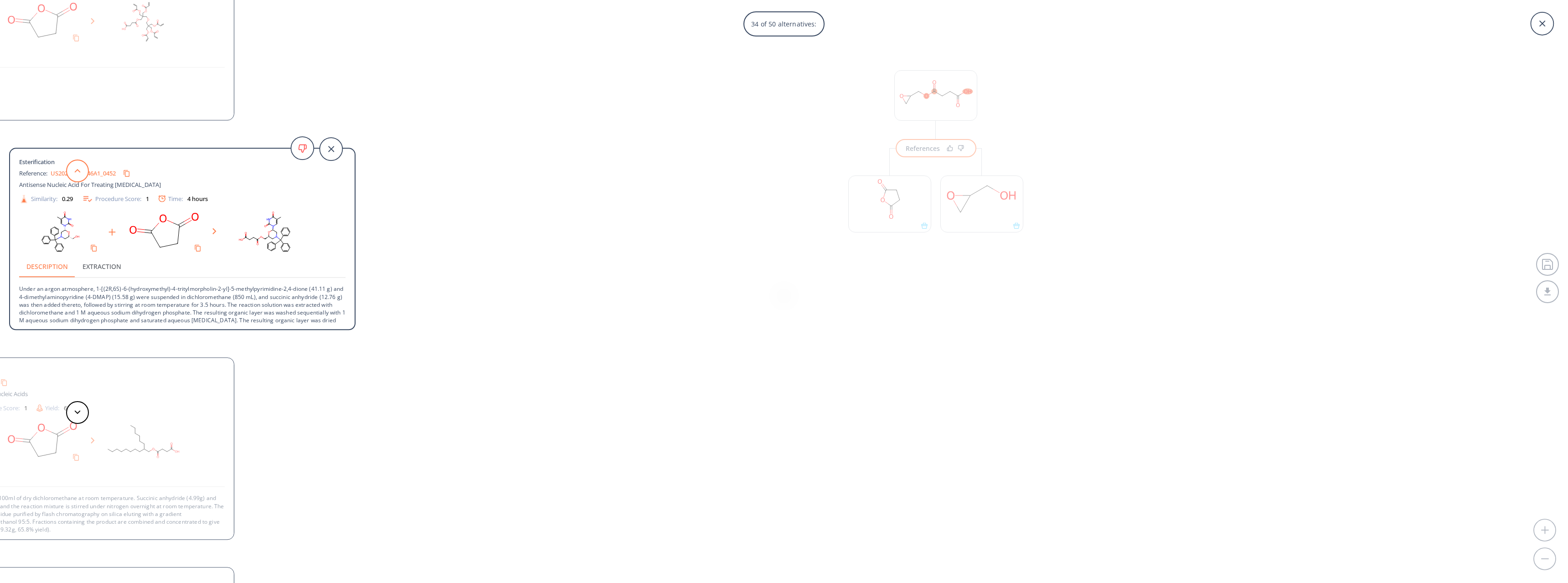
click at [76, 176] on button at bounding box center [77, 170] width 22 height 22
click at [75, 176] on button at bounding box center [77, 170] width 22 height 22
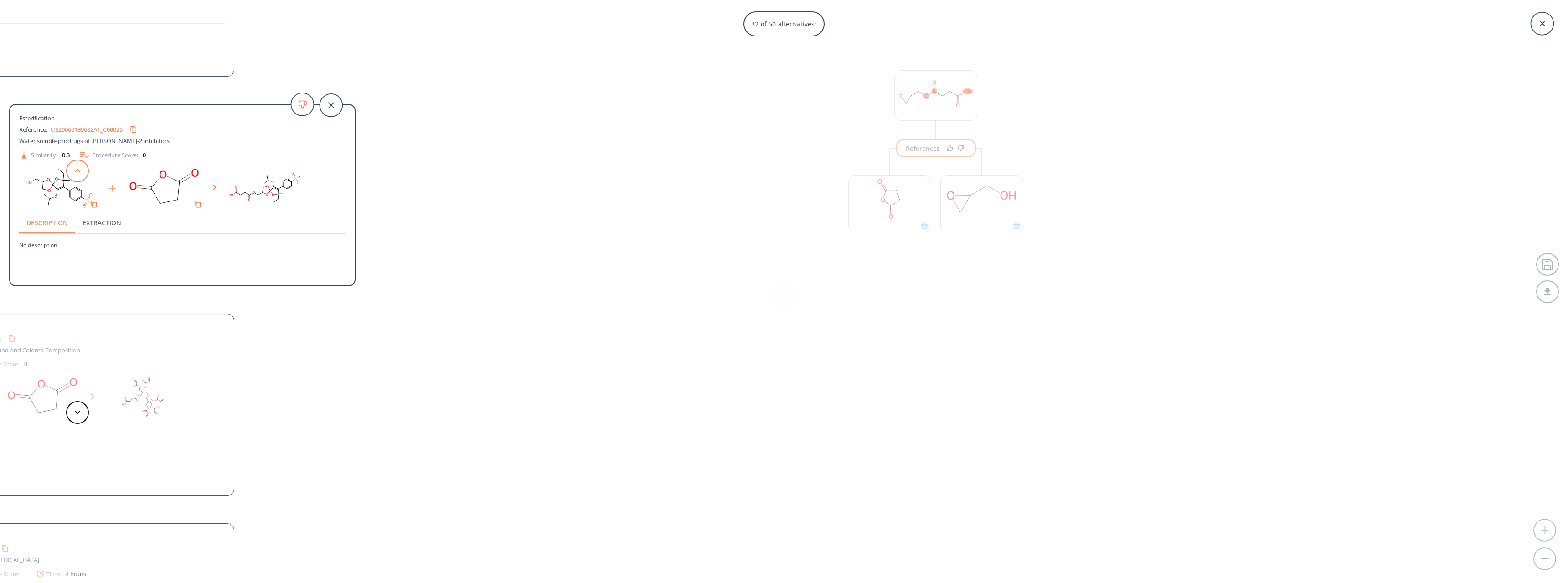
click at [75, 176] on button at bounding box center [77, 170] width 22 height 22
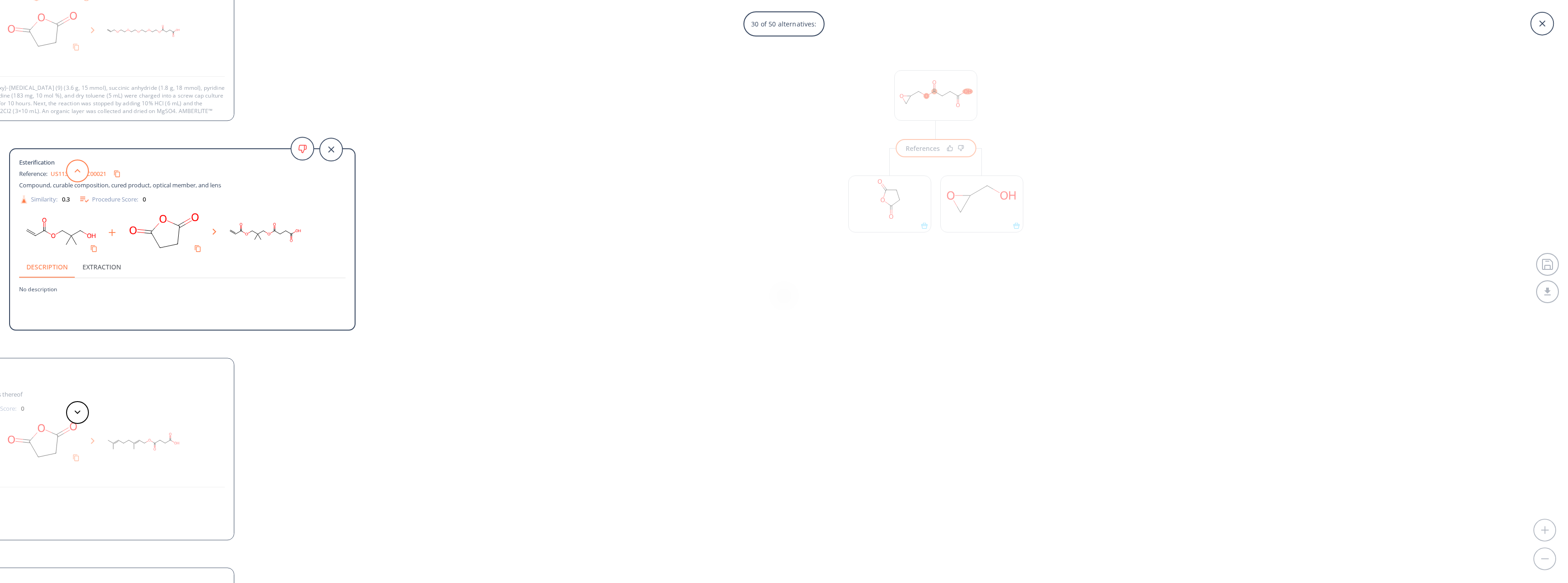
click at [75, 176] on button at bounding box center [77, 170] width 22 height 22
click at [75, 175] on button at bounding box center [77, 170] width 22 height 22
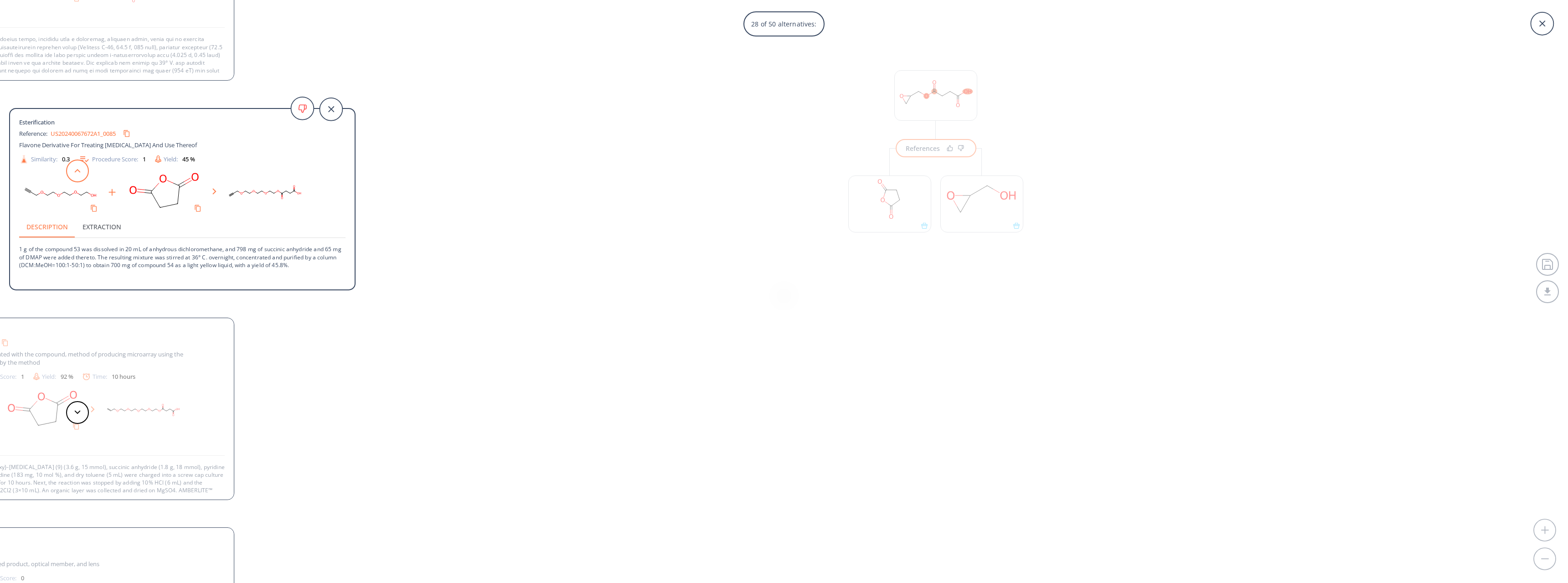
click at [75, 175] on button at bounding box center [77, 170] width 22 height 22
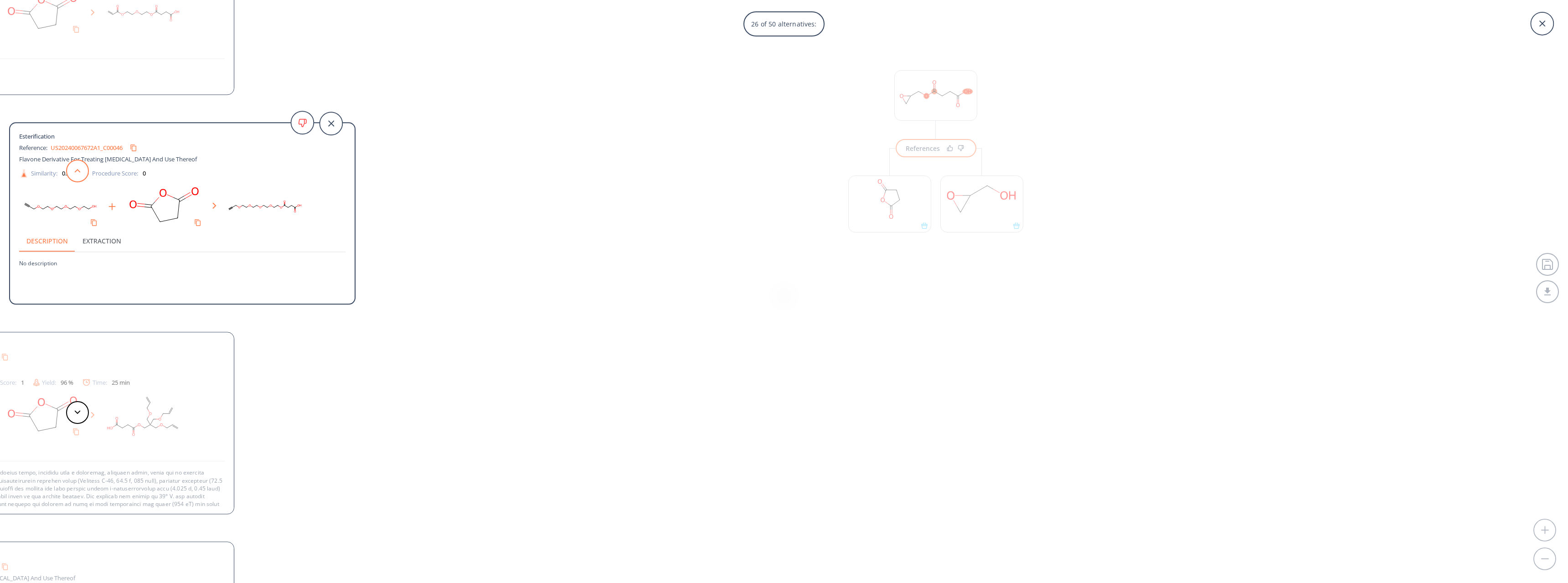
click at [75, 175] on button at bounding box center [77, 170] width 22 height 22
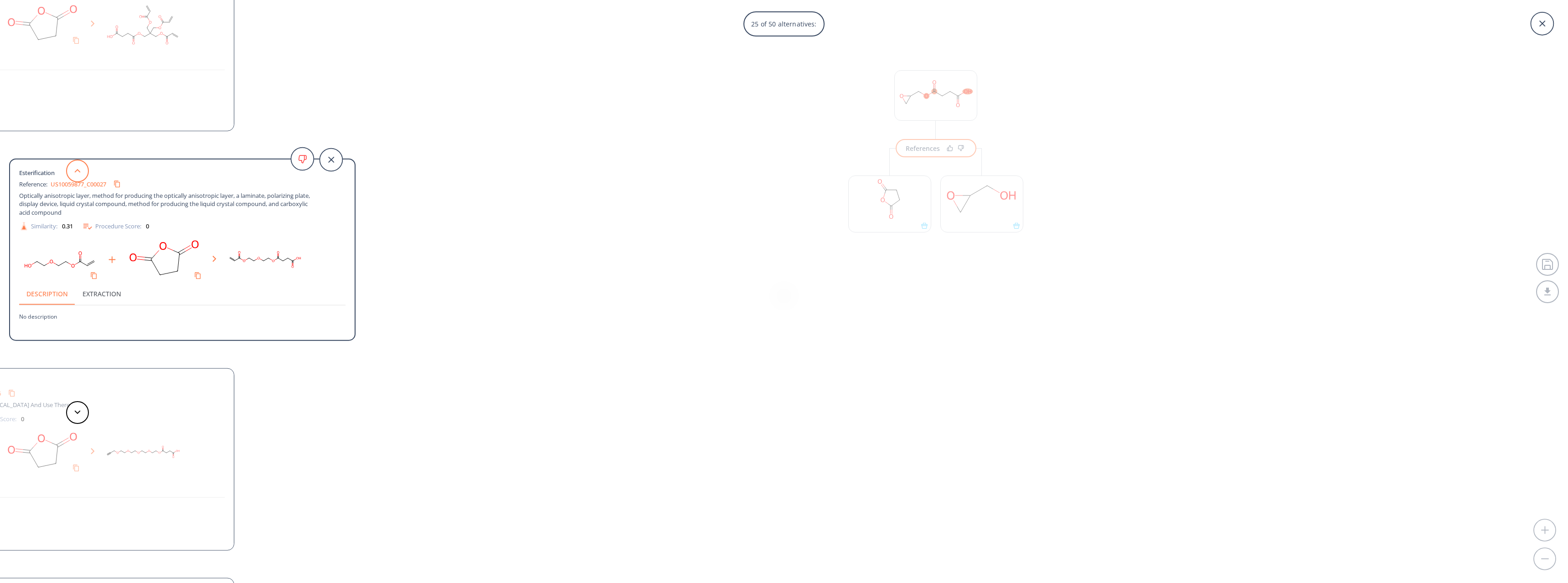
click at [75, 175] on button at bounding box center [77, 170] width 22 height 22
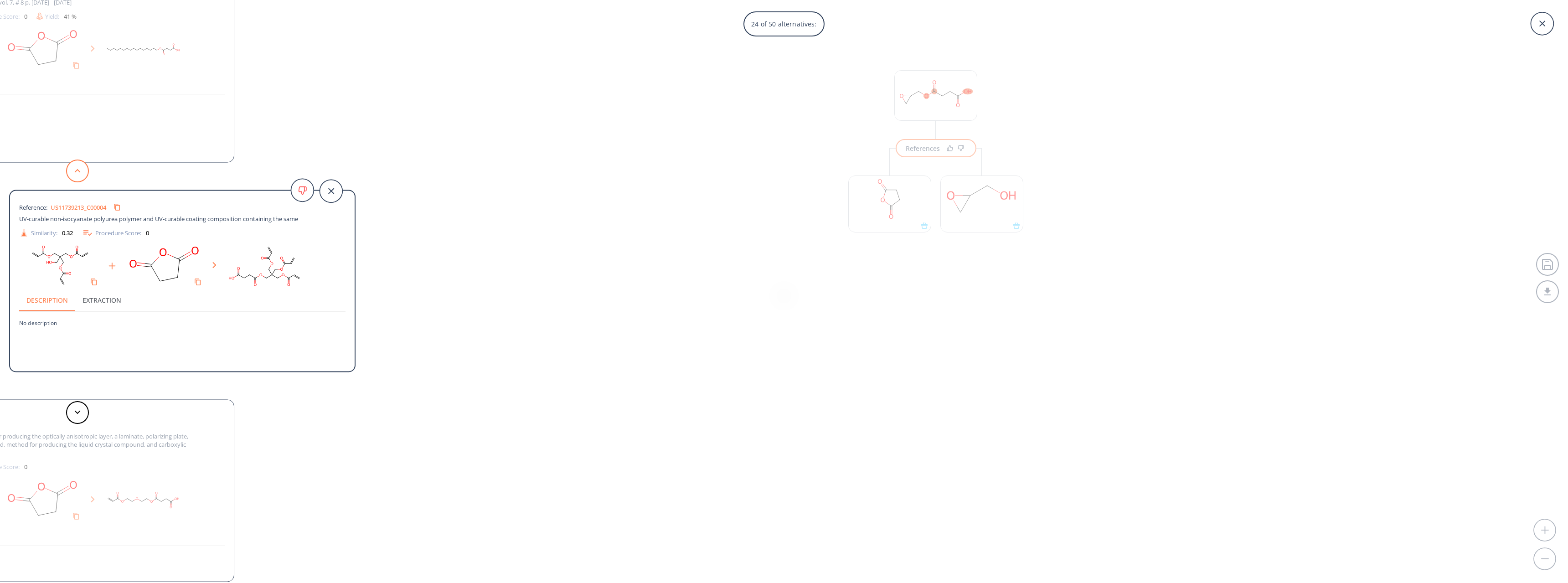
click at [75, 175] on button at bounding box center [77, 170] width 22 height 22
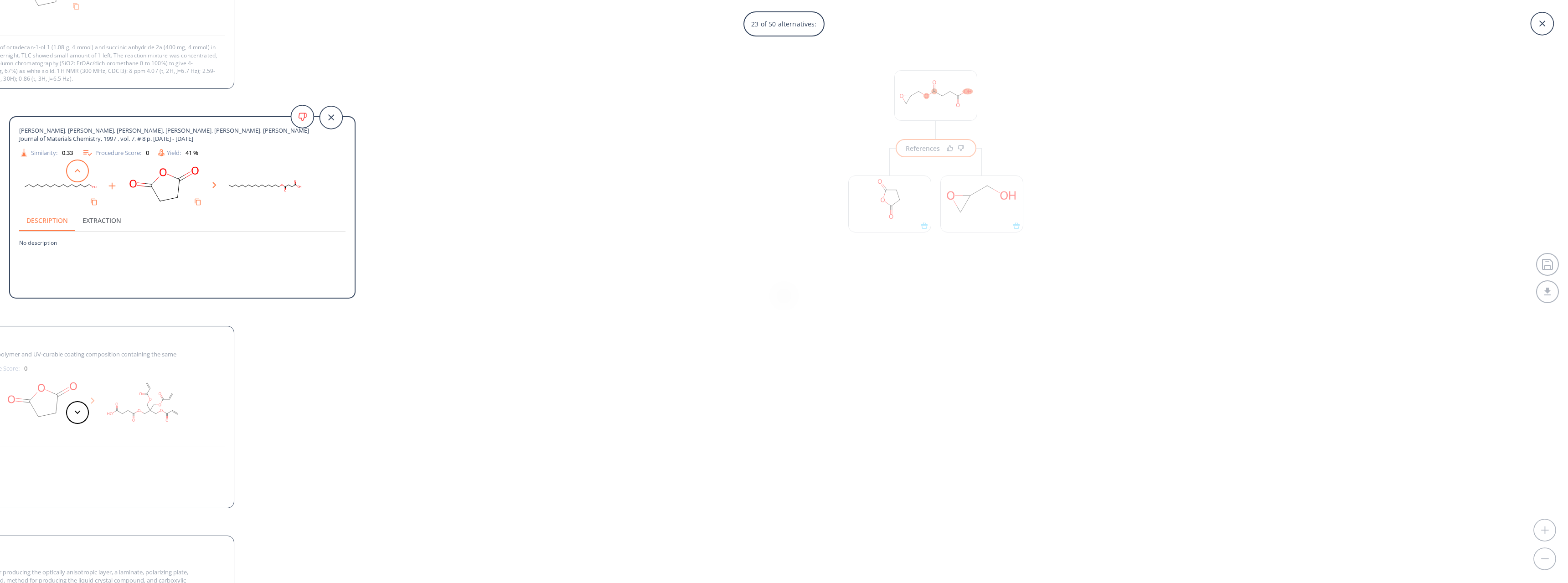
click at [75, 175] on button at bounding box center [77, 170] width 22 height 22
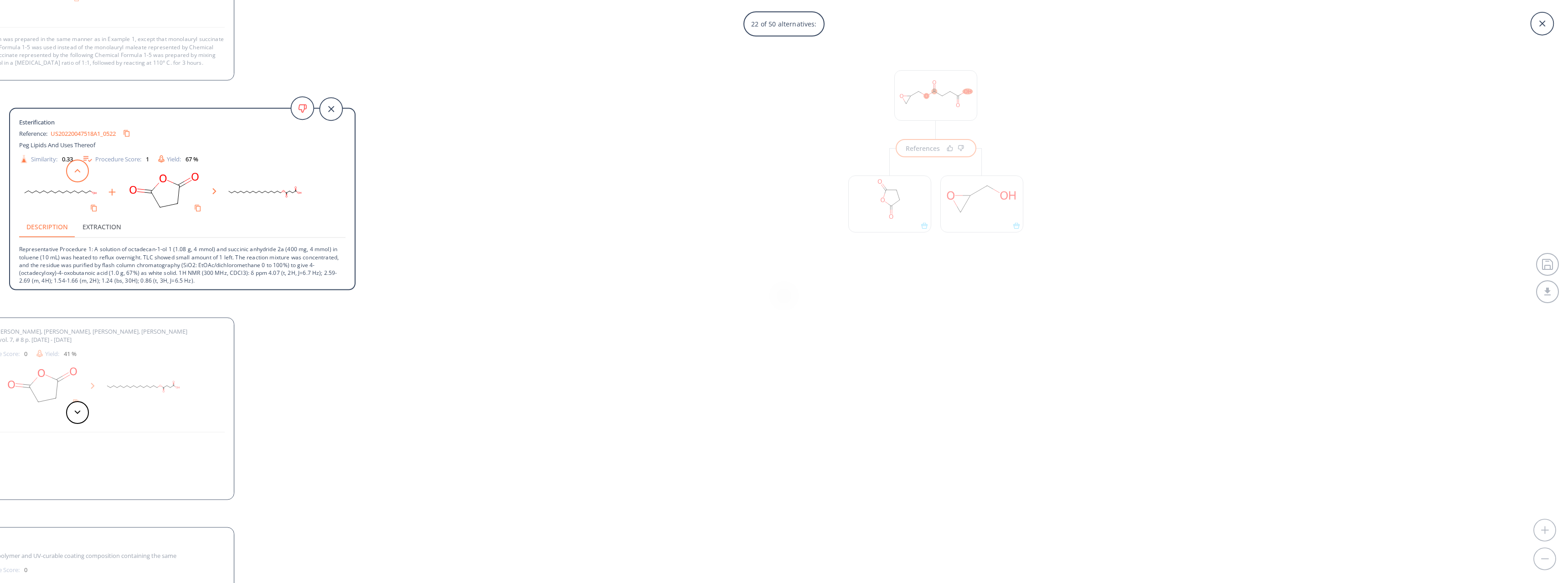
click at [75, 175] on button at bounding box center [77, 170] width 22 height 22
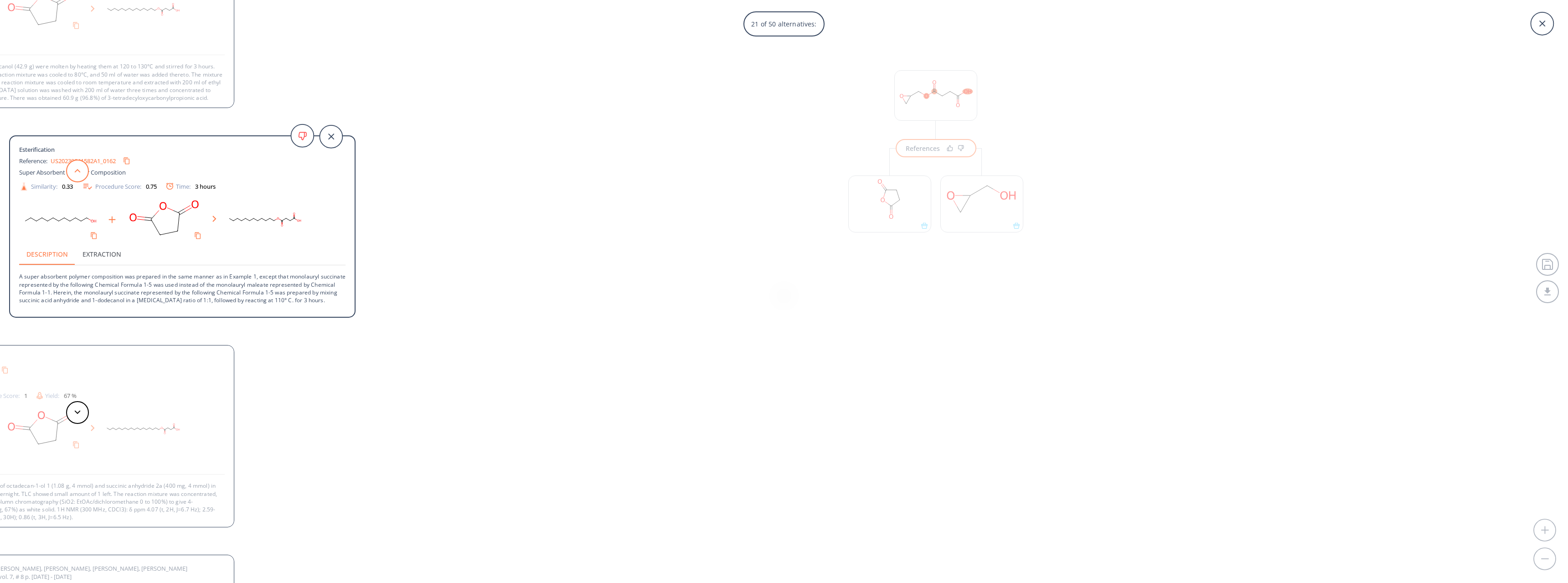
click at [75, 175] on button at bounding box center [77, 170] width 22 height 22
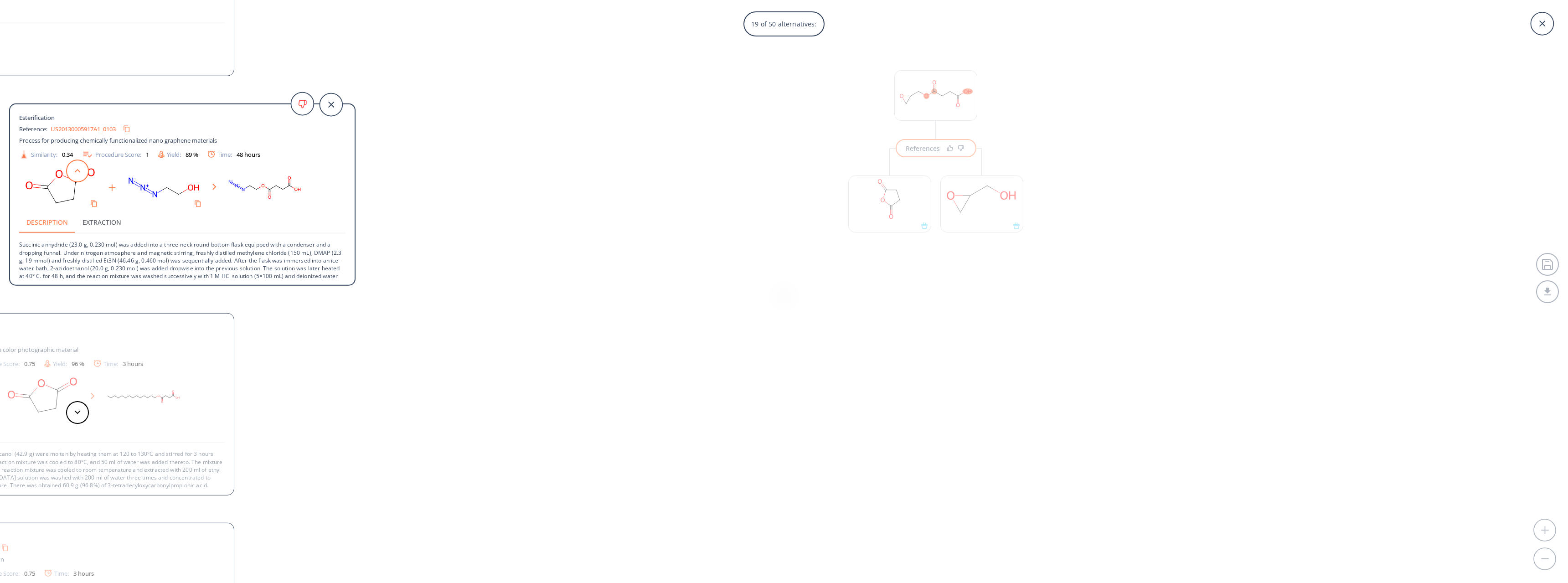
click at [75, 175] on button at bounding box center [77, 170] width 22 height 22
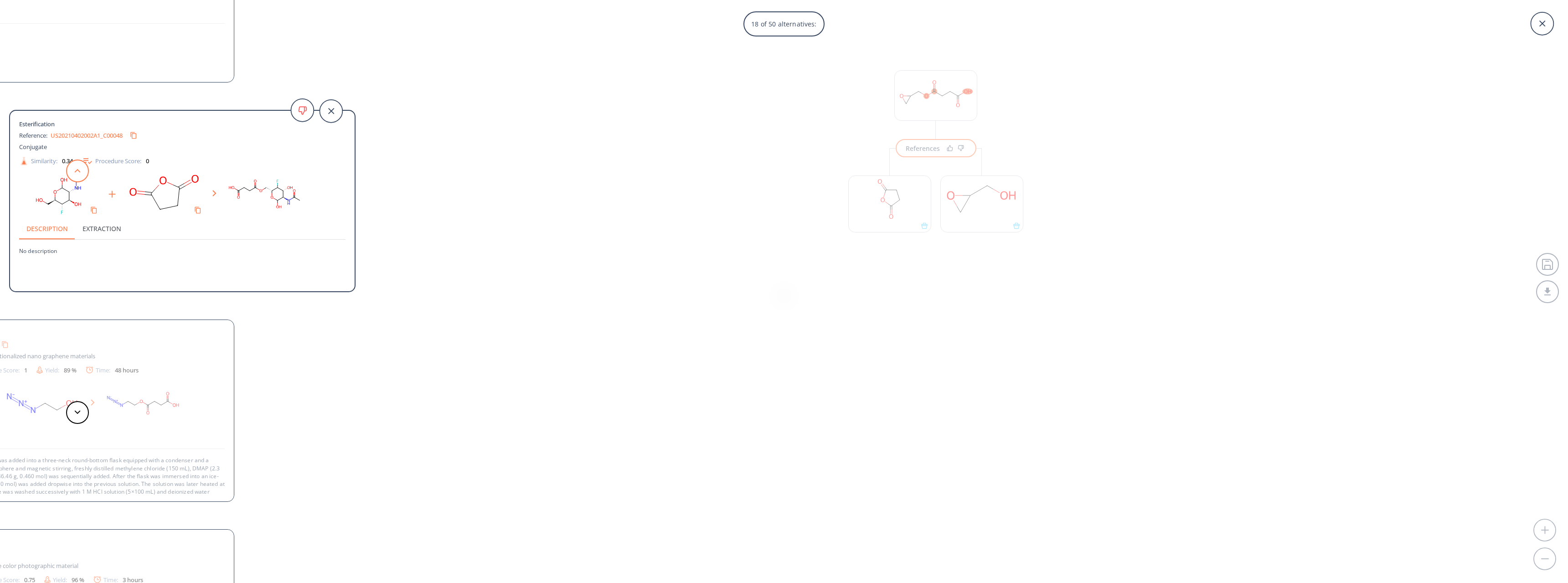
click at [75, 175] on button at bounding box center [77, 170] width 22 height 22
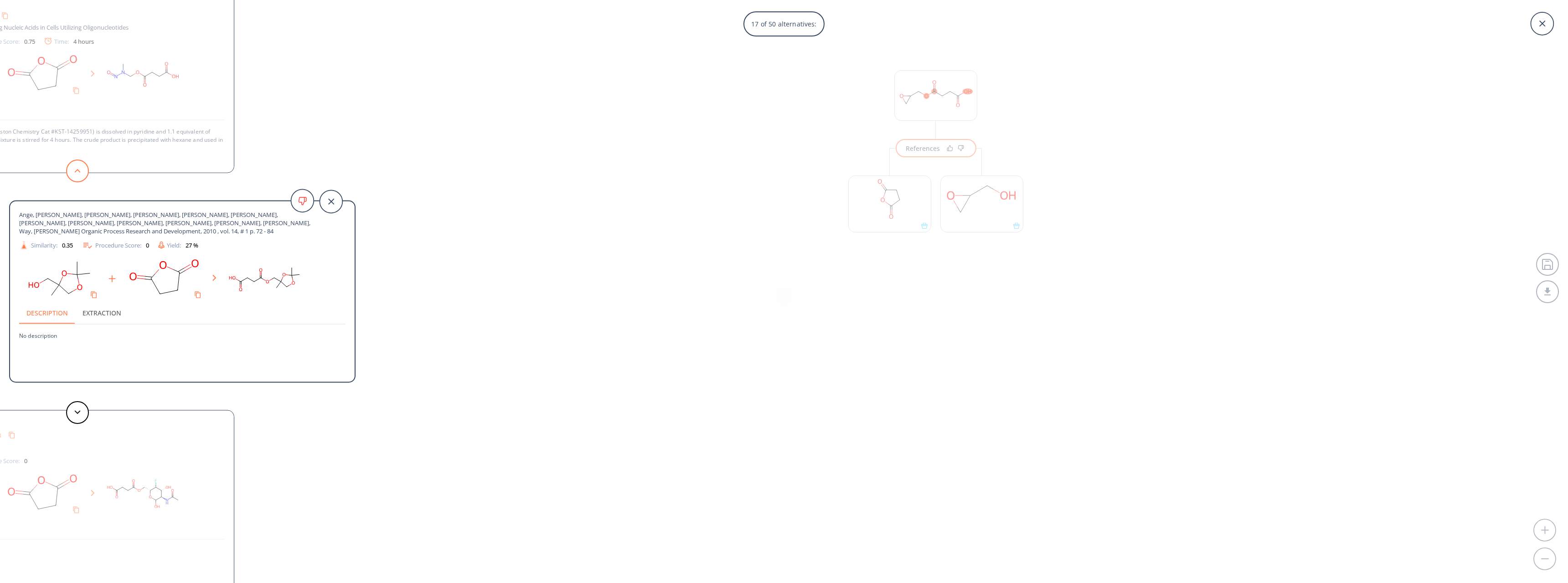
click at [75, 175] on button at bounding box center [77, 170] width 22 height 22
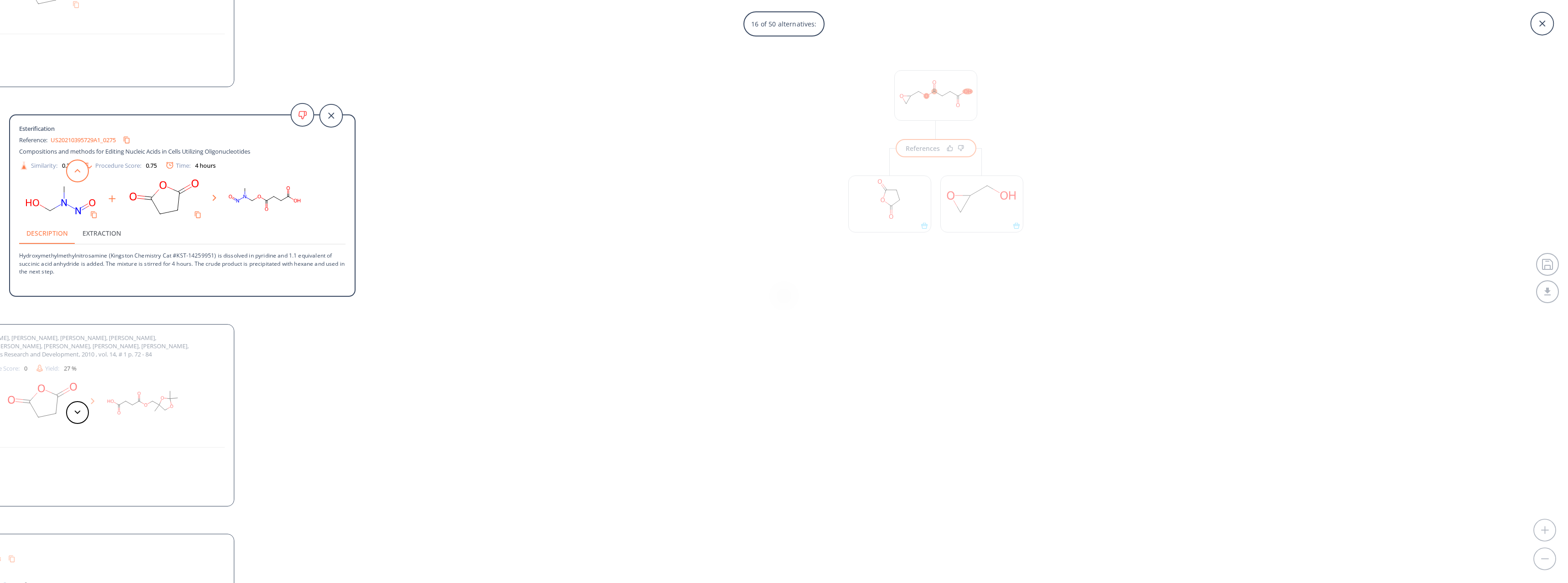
click at [75, 175] on button at bounding box center [77, 170] width 22 height 22
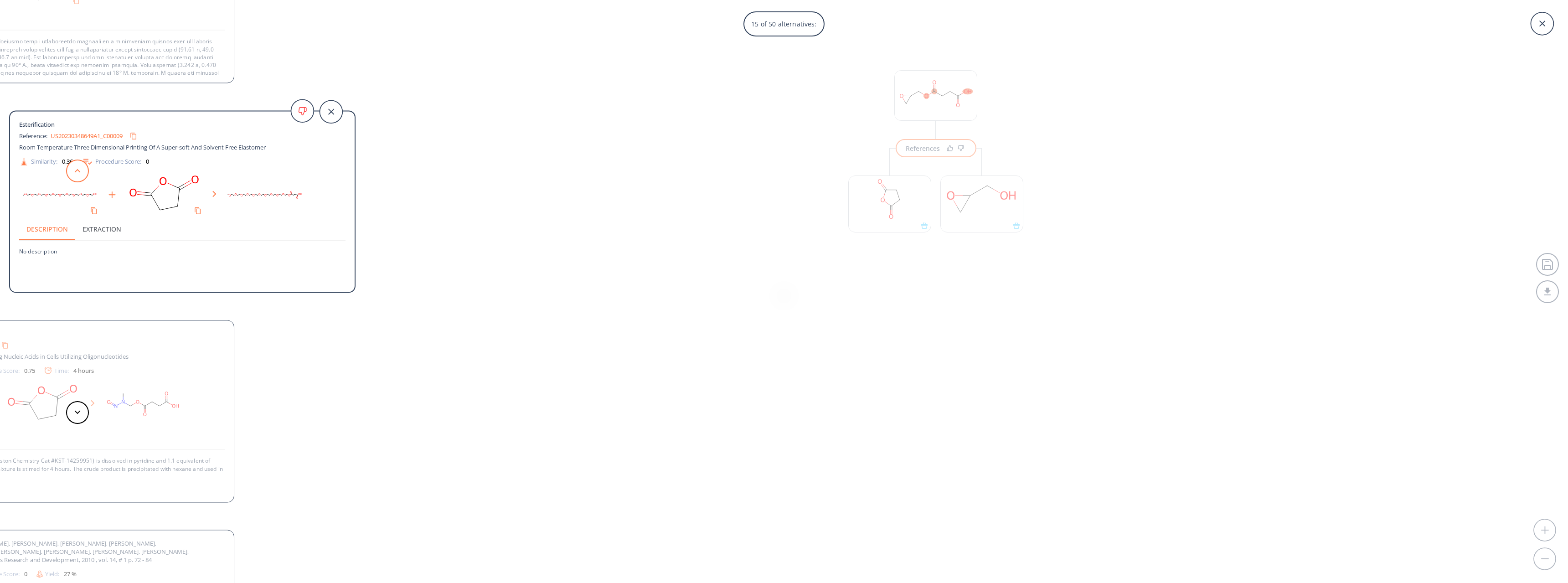
click at [75, 175] on button at bounding box center [77, 170] width 22 height 22
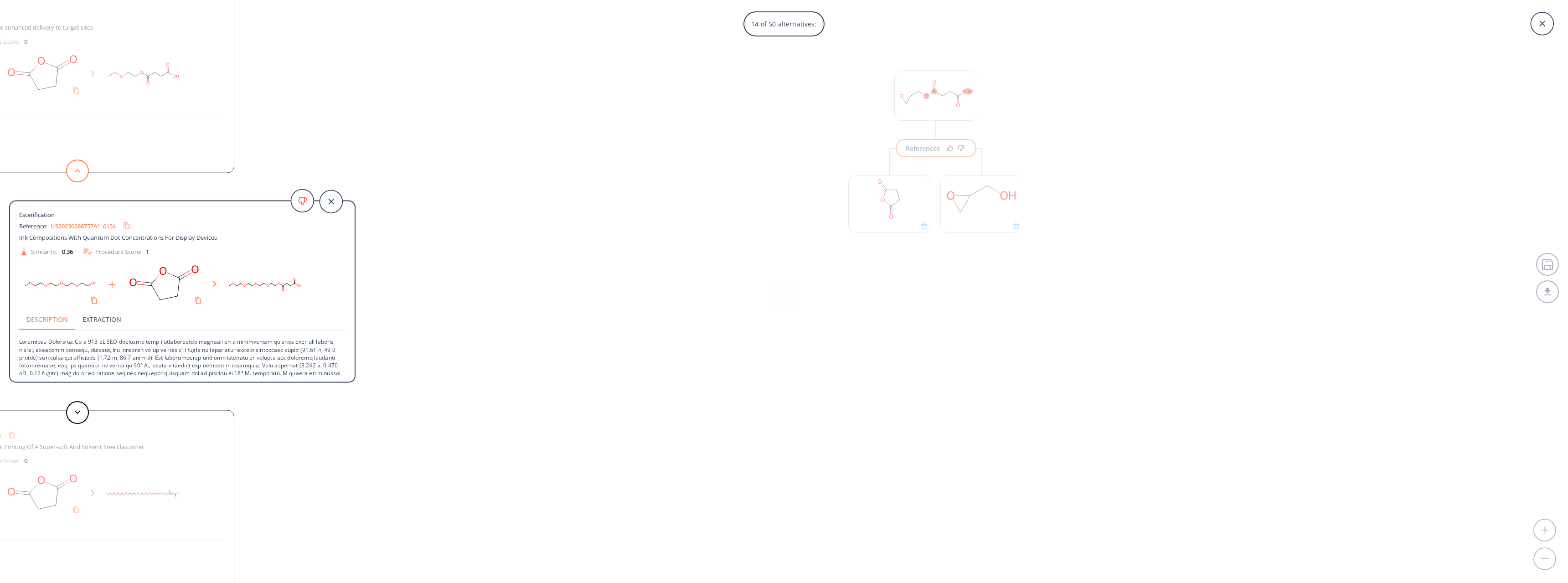
click at [75, 175] on button at bounding box center [77, 170] width 22 height 22
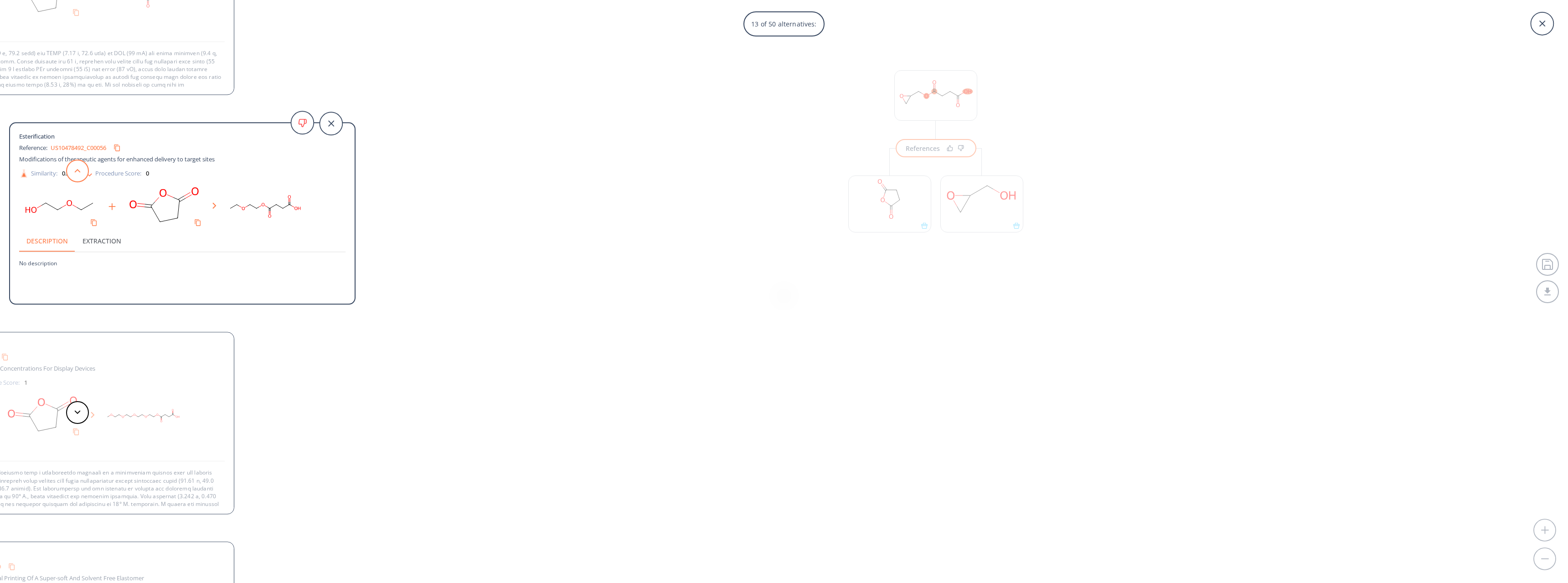
click at [75, 175] on button at bounding box center [77, 170] width 22 height 22
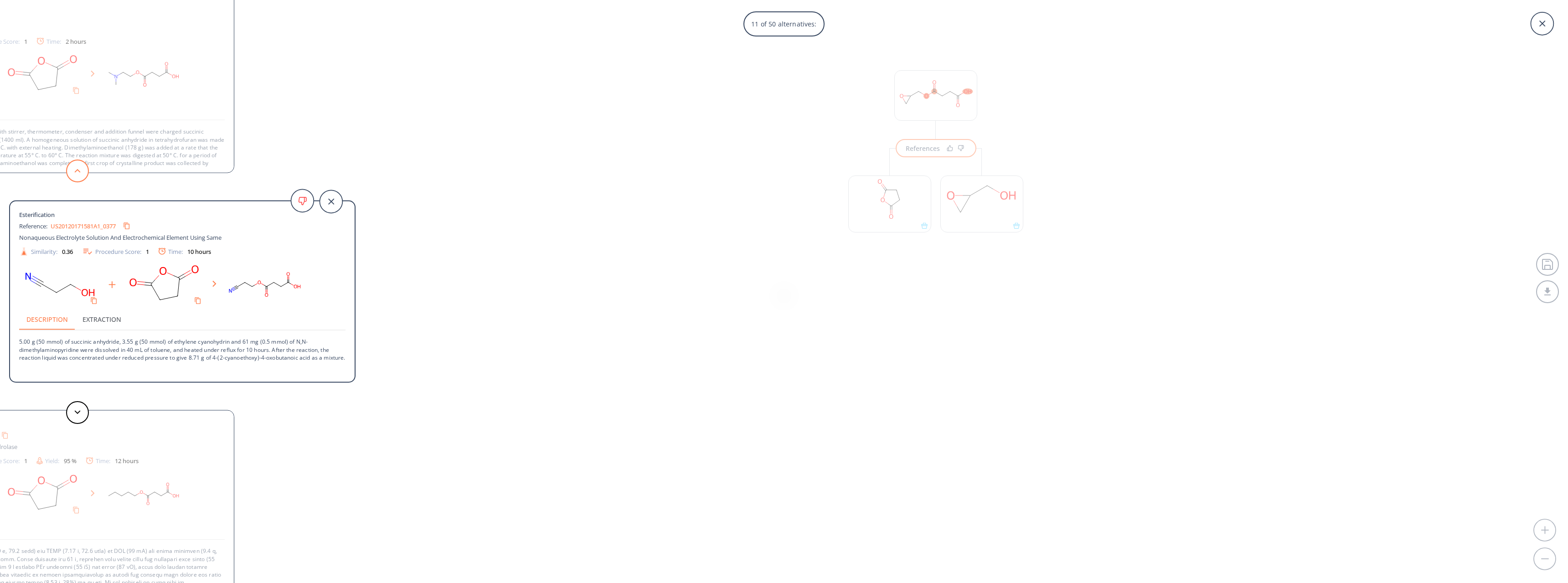
click at [75, 175] on button at bounding box center [77, 170] width 22 height 22
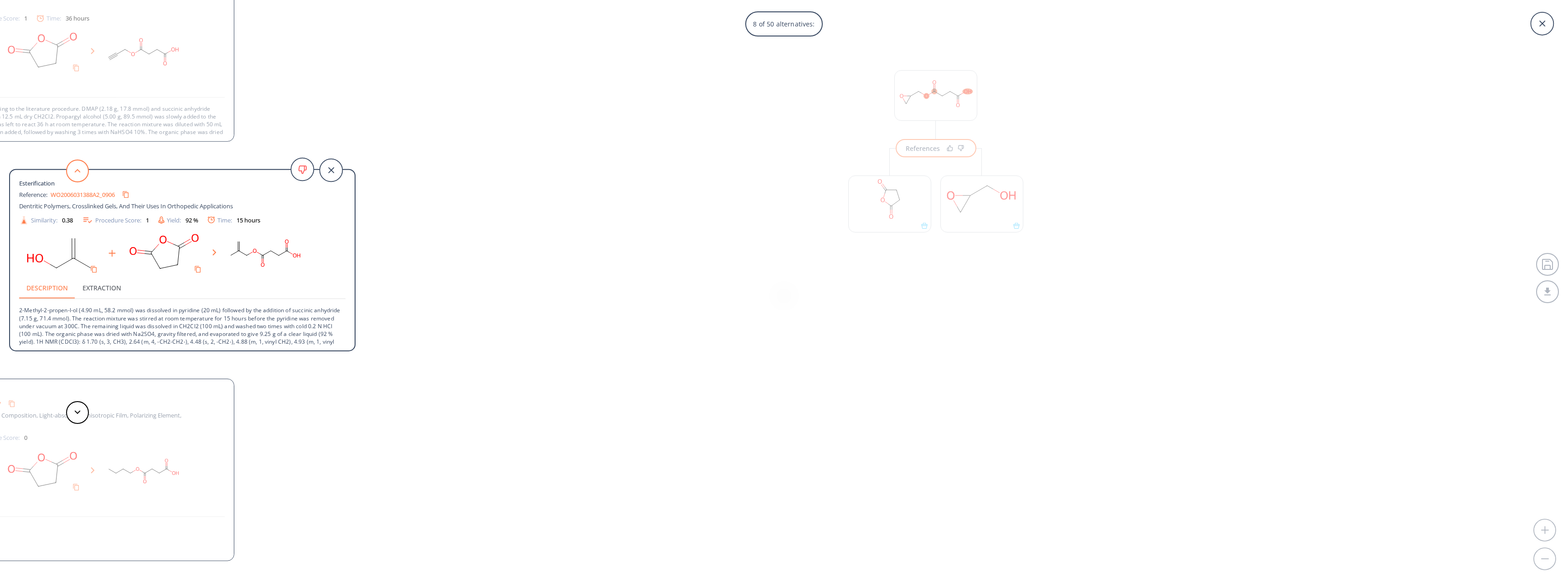
click at [75, 175] on button at bounding box center [77, 170] width 22 height 22
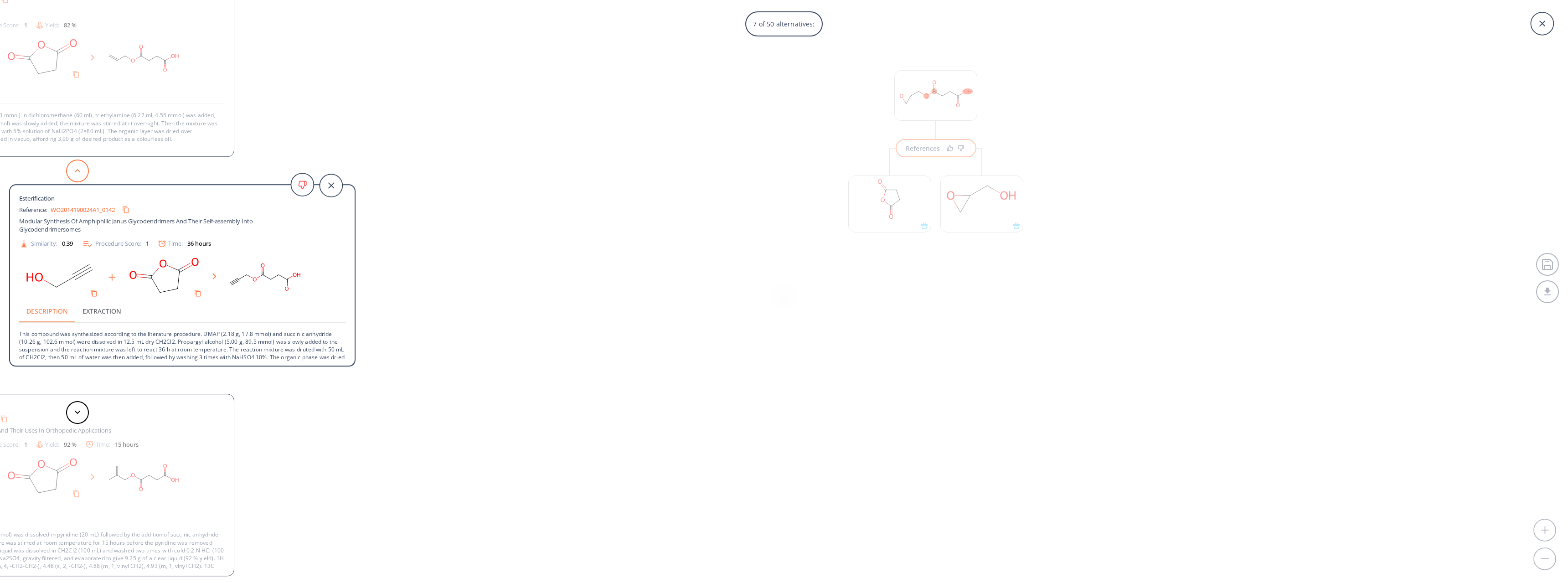
click at [75, 175] on button at bounding box center [77, 170] width 22 height 22
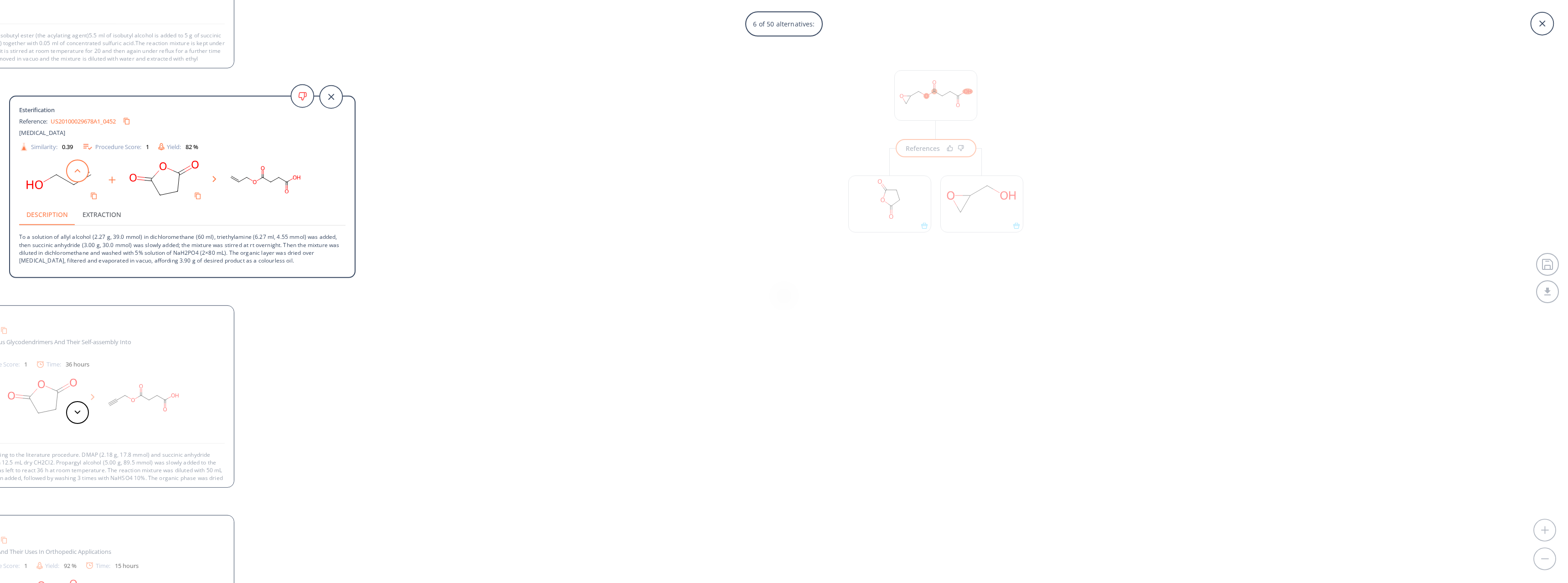
click at [75, 175] on button at bounding box center [77, 170] width 22 height 22
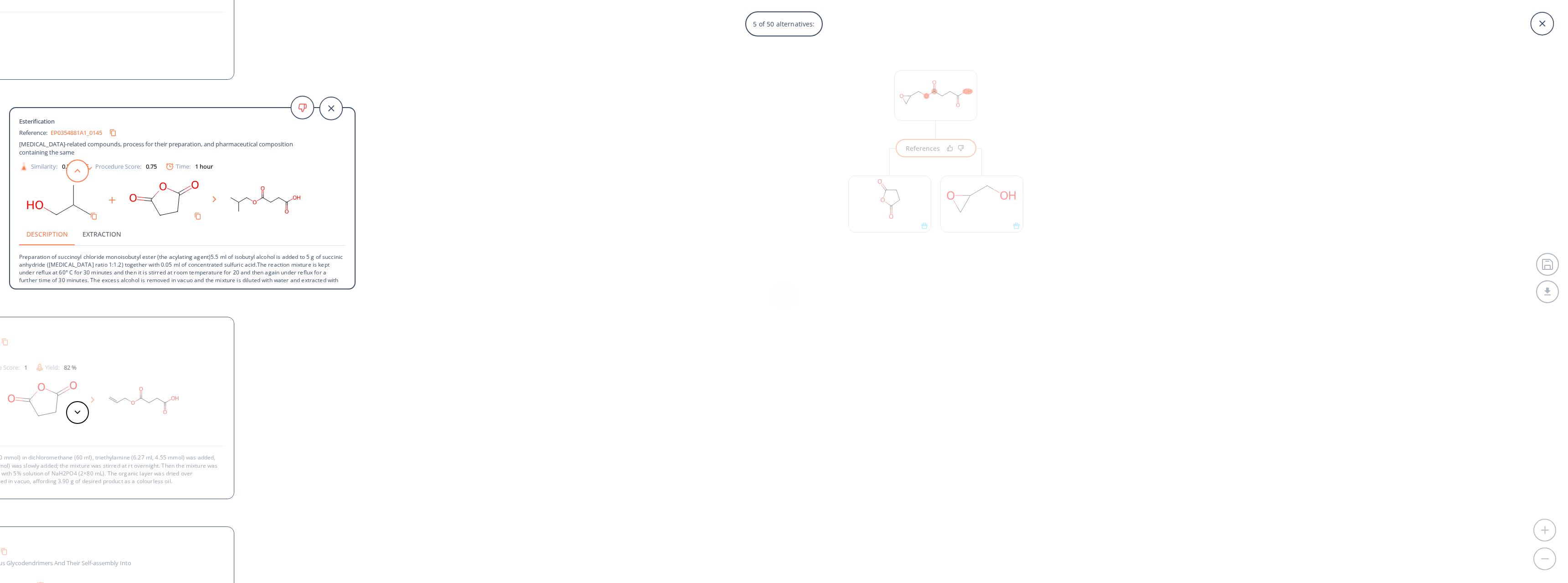
click at [75, 175] on button at bounding box center [77, 170] width 22 height 22
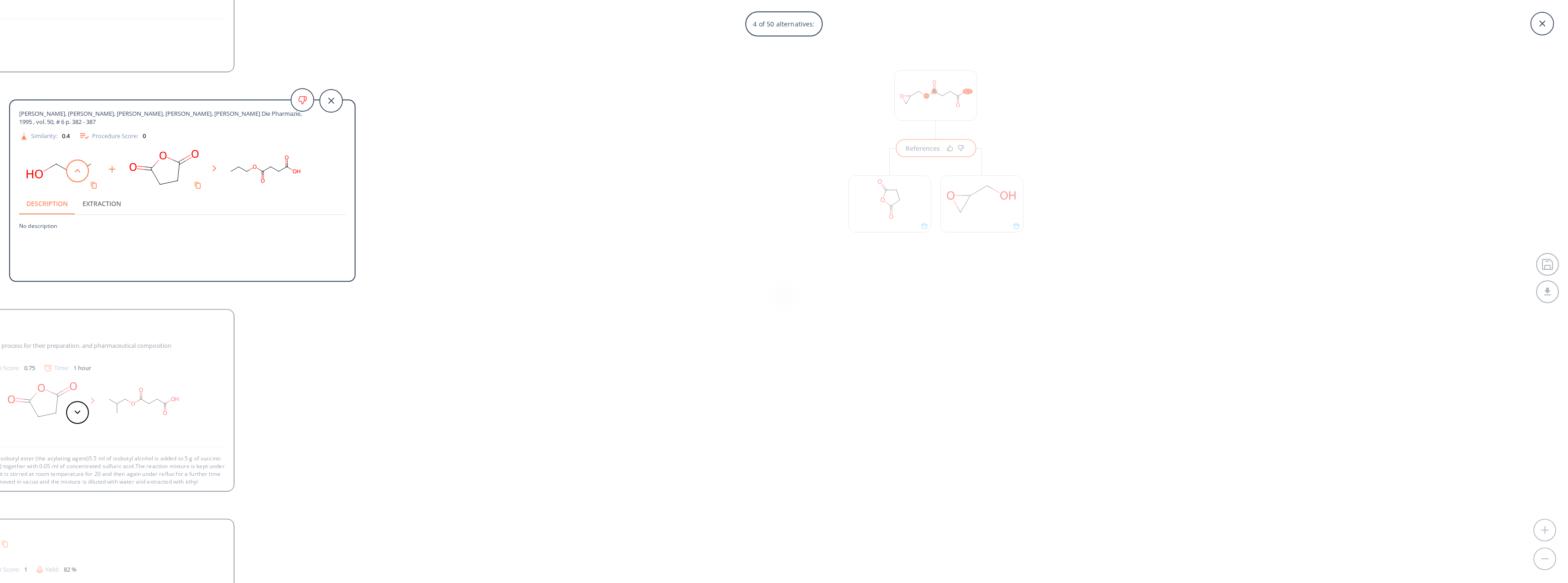
click at [75, 175] on button at bounding box center [77, 170] width 22 height 22
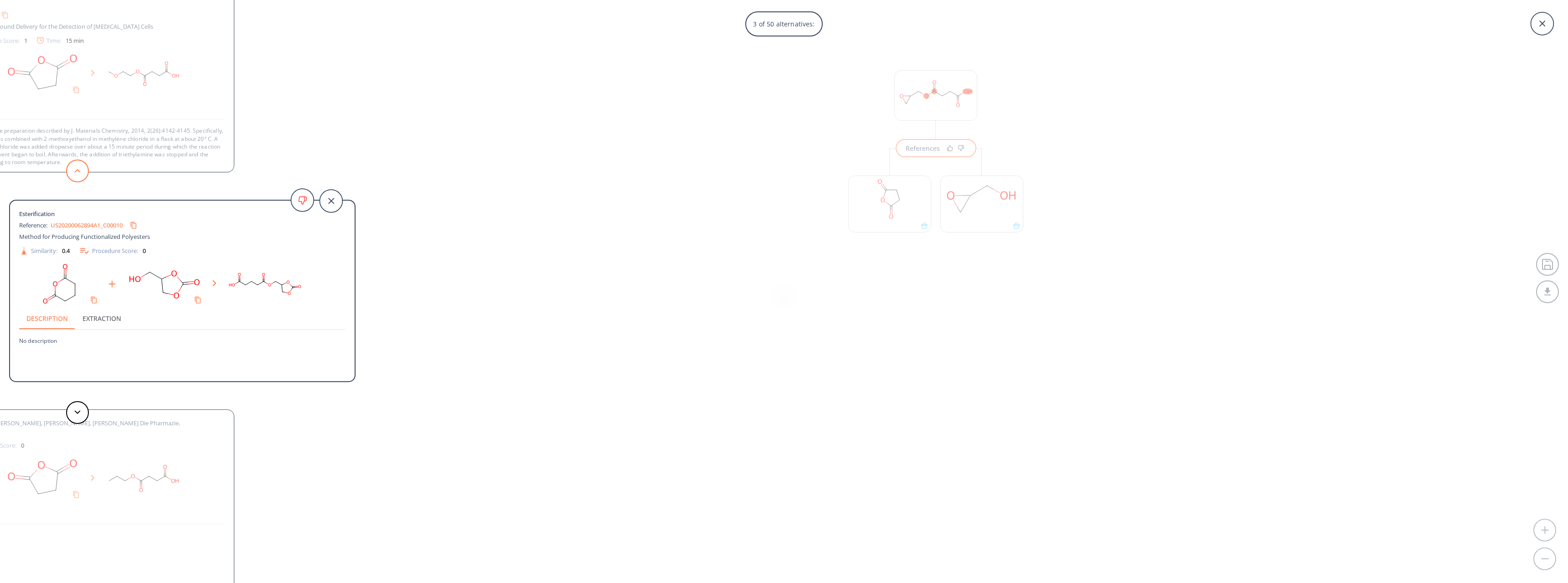
click at [75, 175] on button at bounding box center [77, 170] width 22 height 22
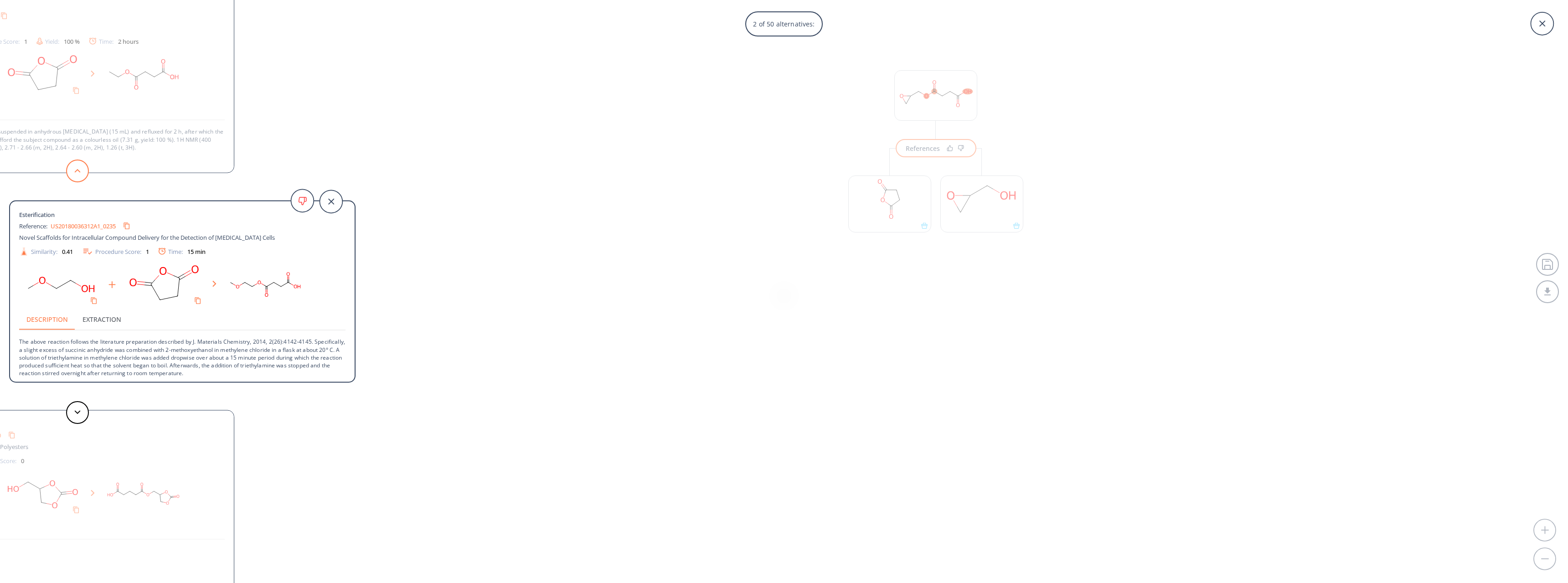
click at [75, 175] on button at bounding box center [77, 170] width 22 height 22
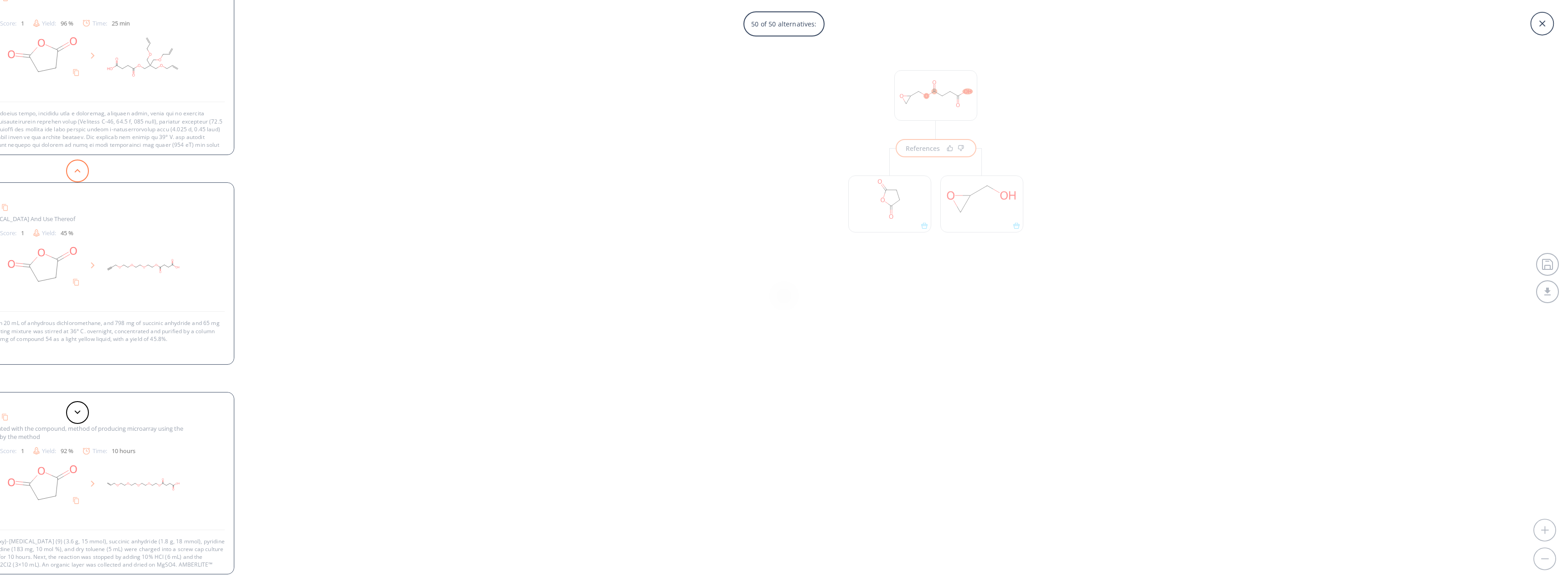
click at [75, 175] on button at bounding box center [77, 170] width 22 height 22
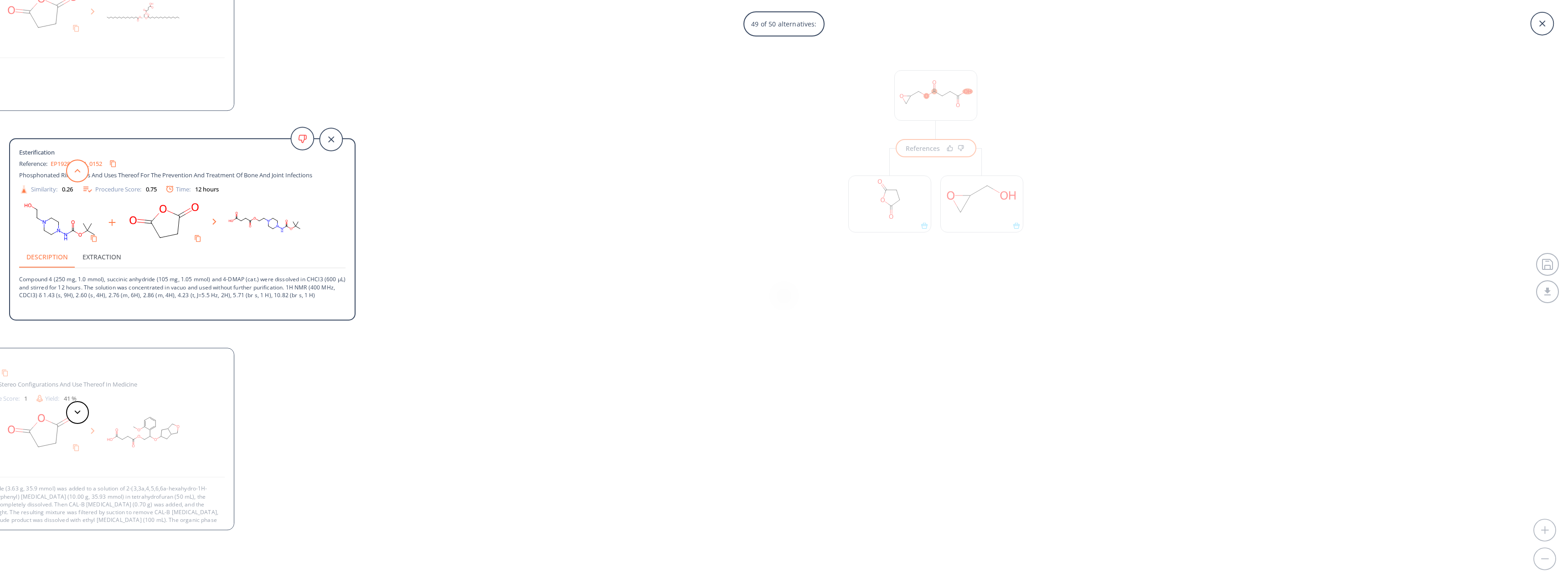
click at [75, 175] on button at bounding box center [77, 170] width 22 height 22
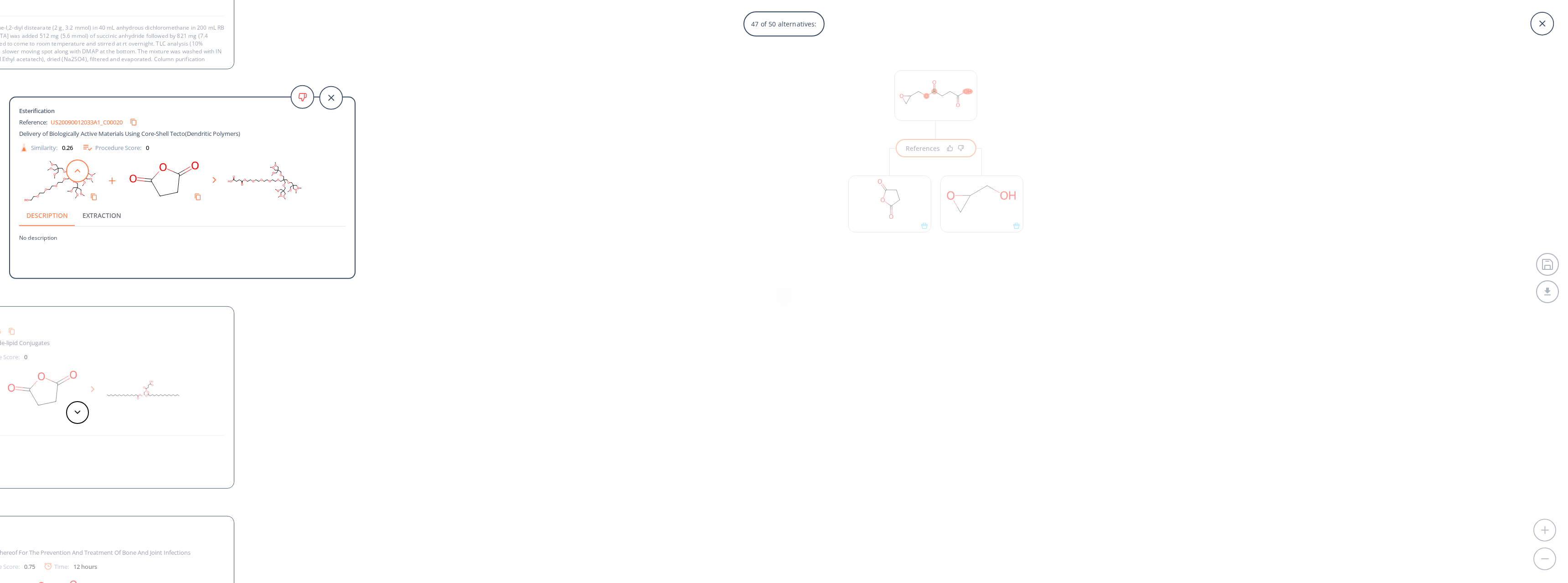
click at [75, 175] on button at bounding box center [77, 170] width 22 height 22
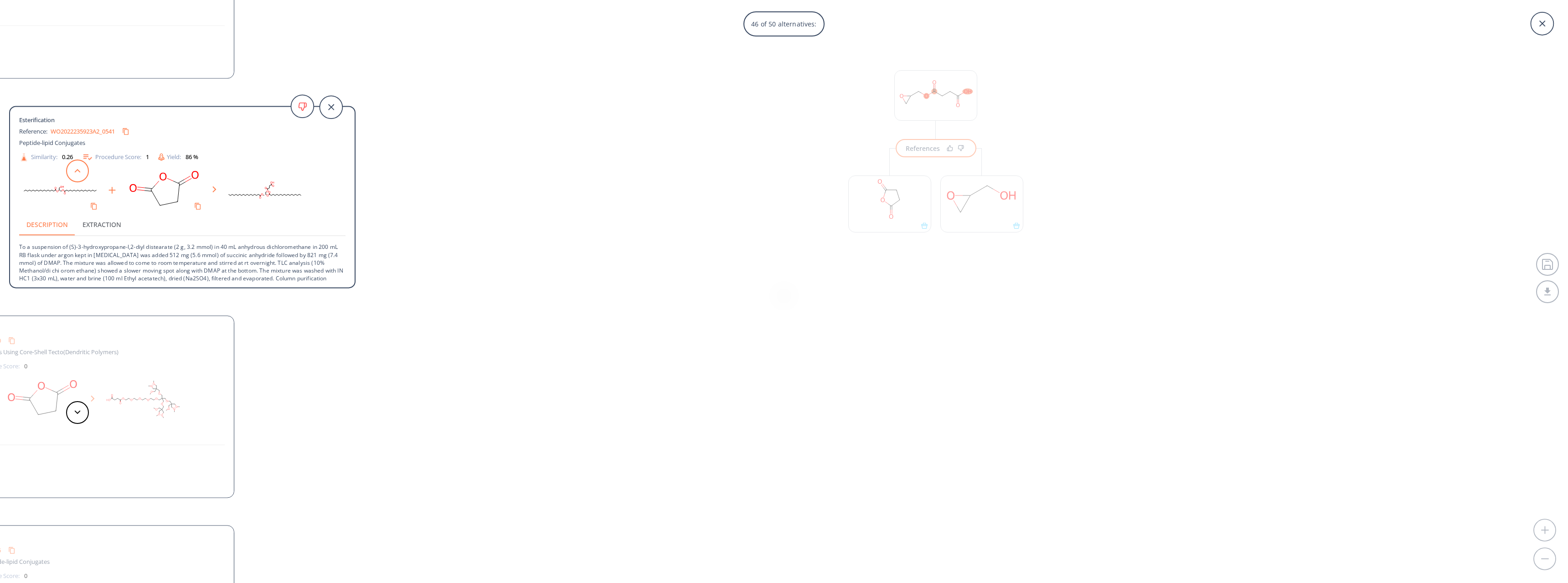
click at [75, 175] on button at bounding box center [77, 170] width 22 height 22
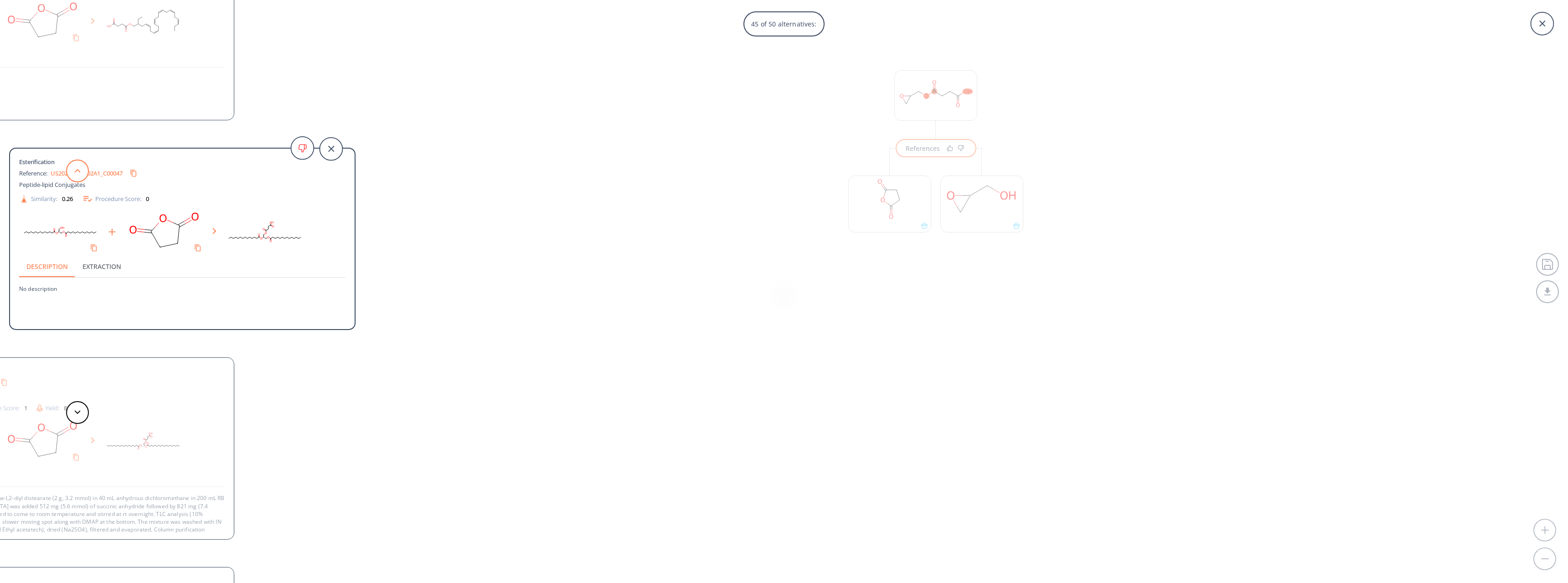
click at [75, 175] on button at bounding box center [77, 170] width 22 height 22
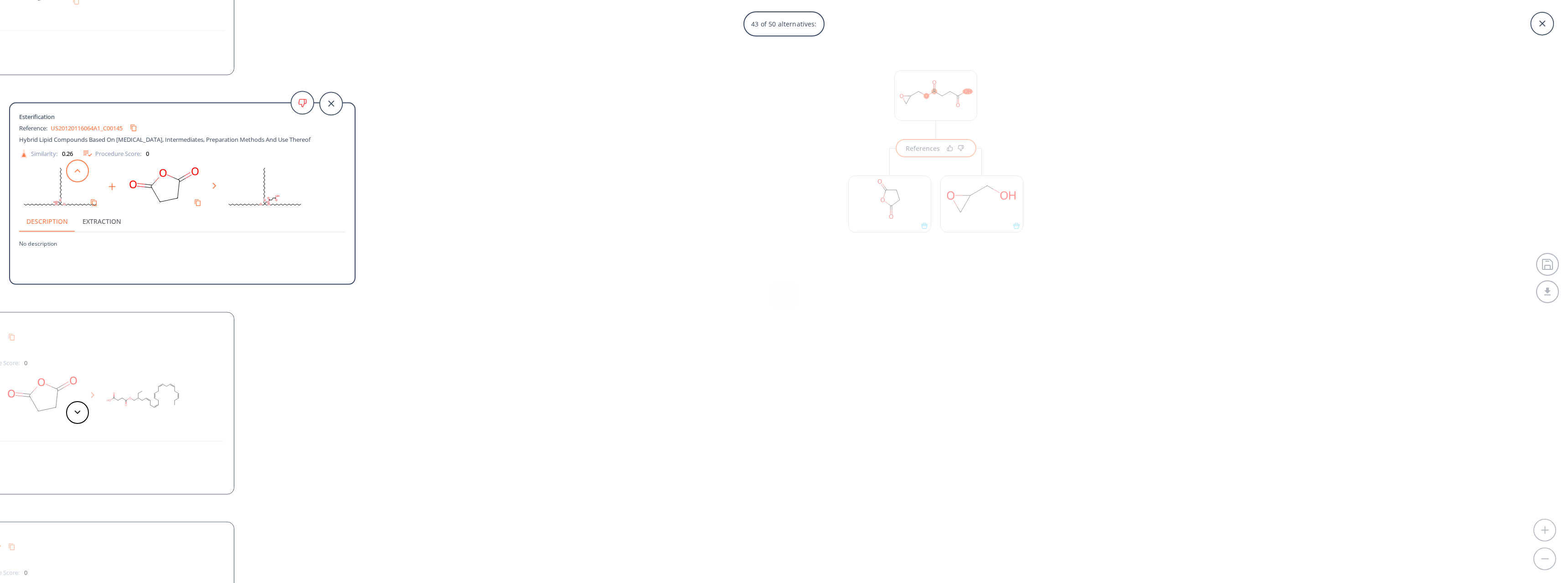
click at [75, 175] on button at bounding box center [77, 170] width 22 height 22
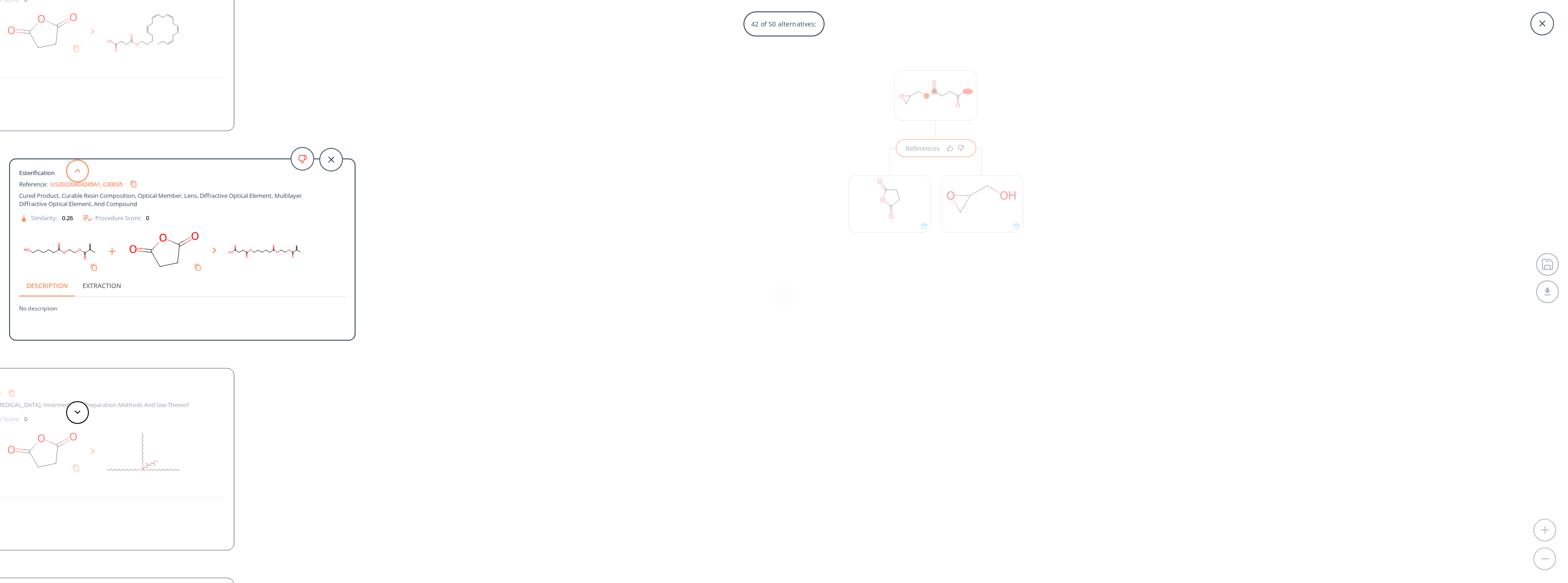
click at [75, 175] on button at bounding box center [77, 170] width 22 height 22
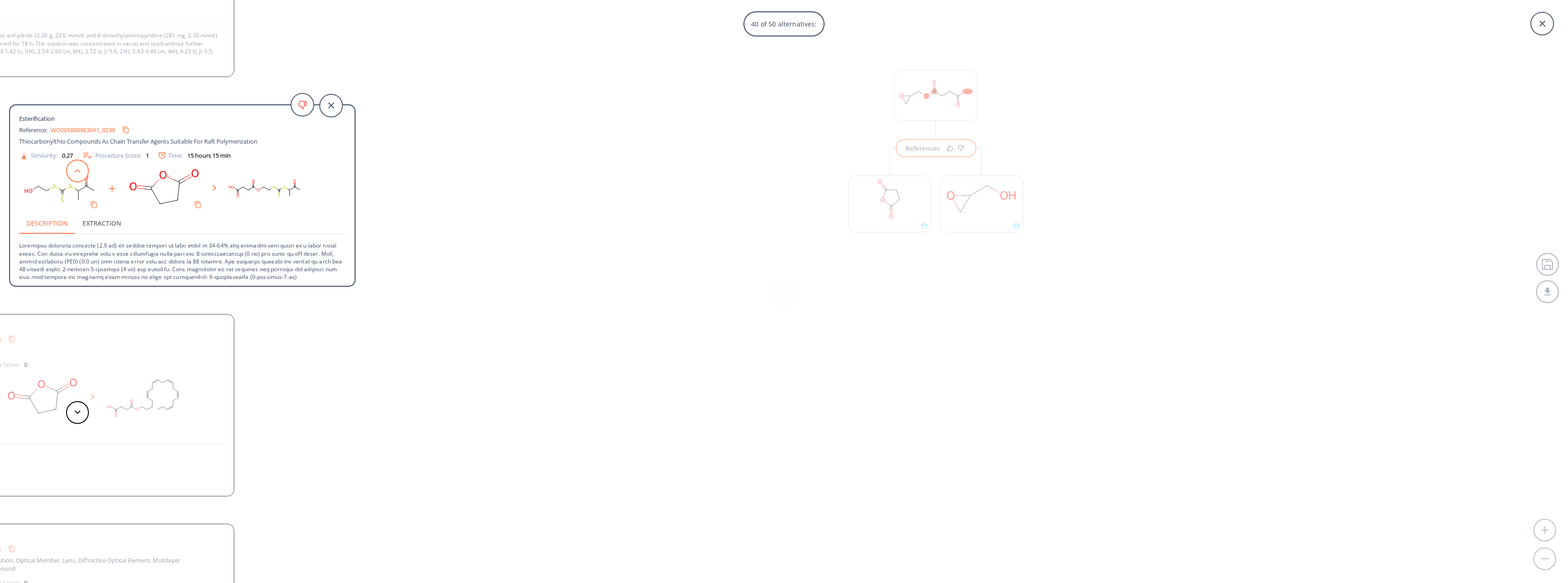
click at [75, 175] on button at bounding box center [77, 170] width 22 height 22
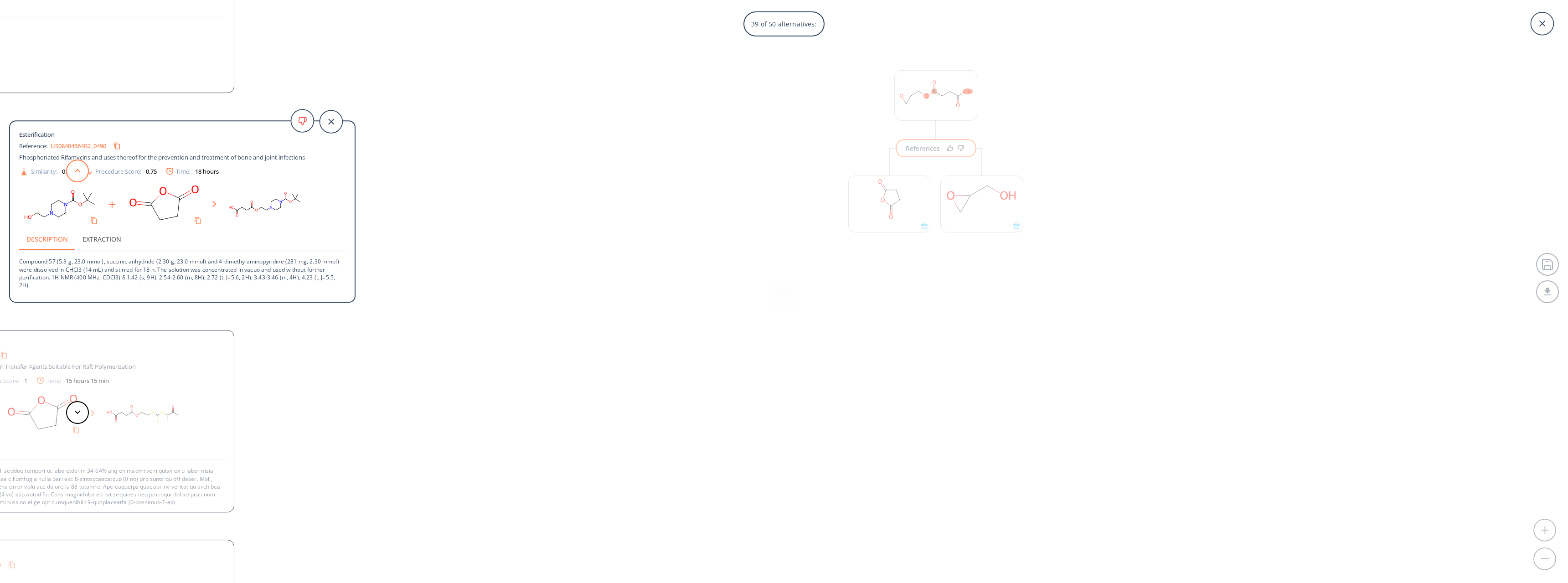
click at [75, 175] on button at bounding box center [77, 170] width 22 height 22
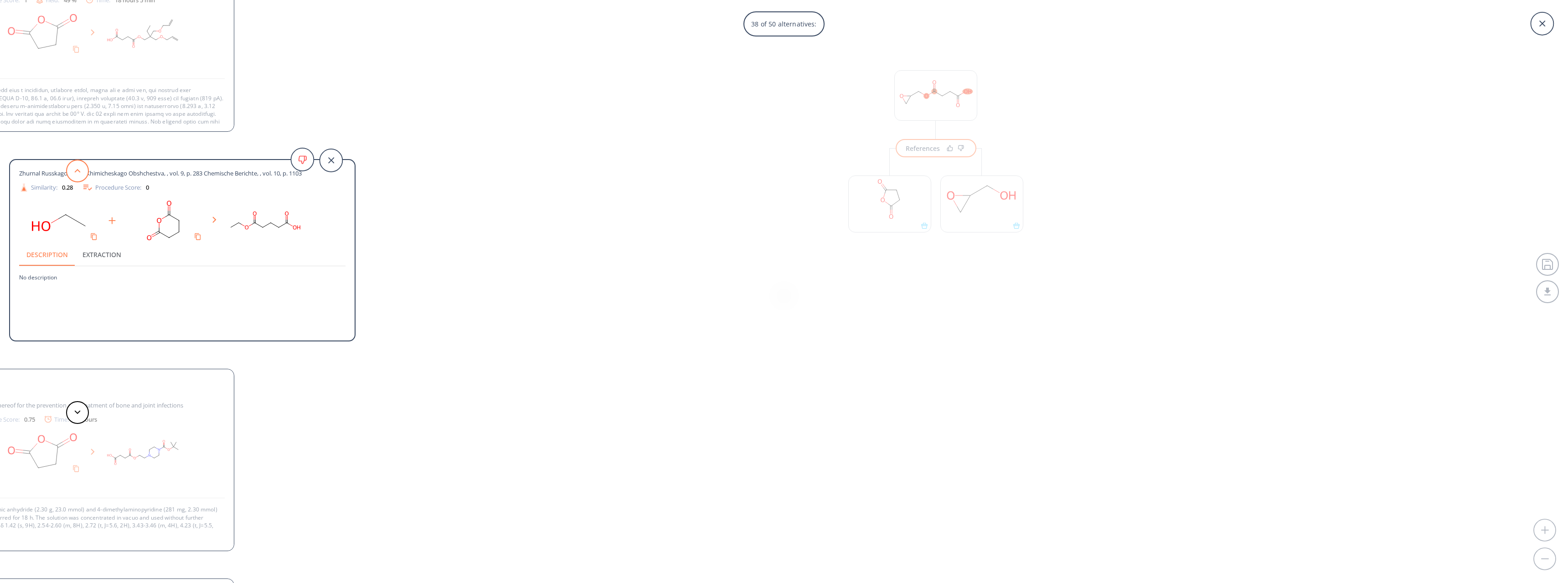
click at [75, 175] on button at bounding box center [77, 170] width 22 height 22
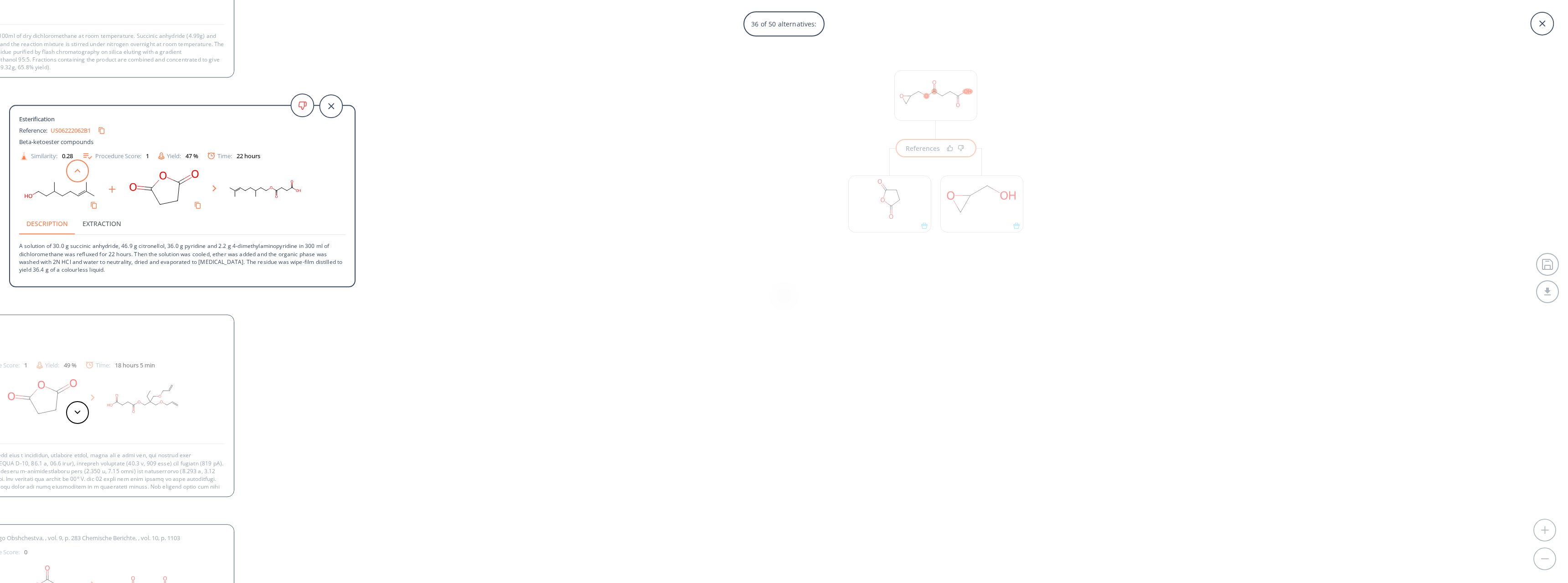
click at [75, 175] on button at bounding box center [77, 170] width 22 height 22
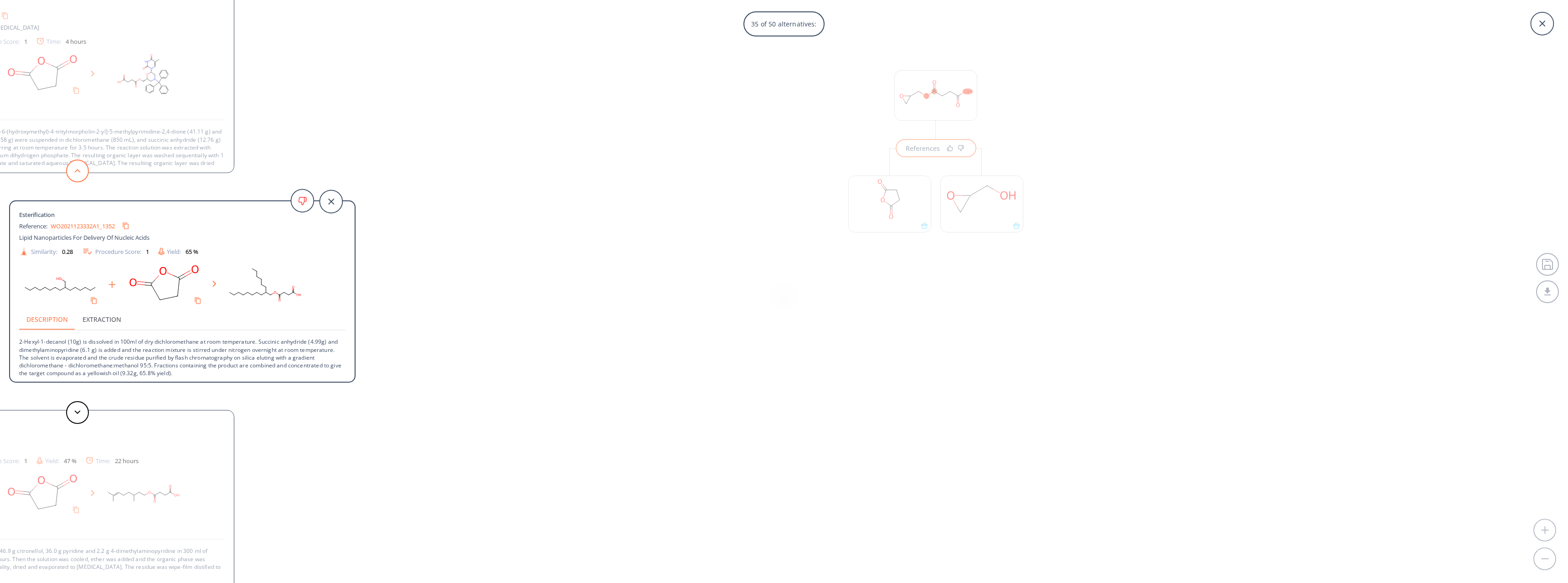
click at [75, 175] on button at bounding box center [77, 170] width 22 height 22
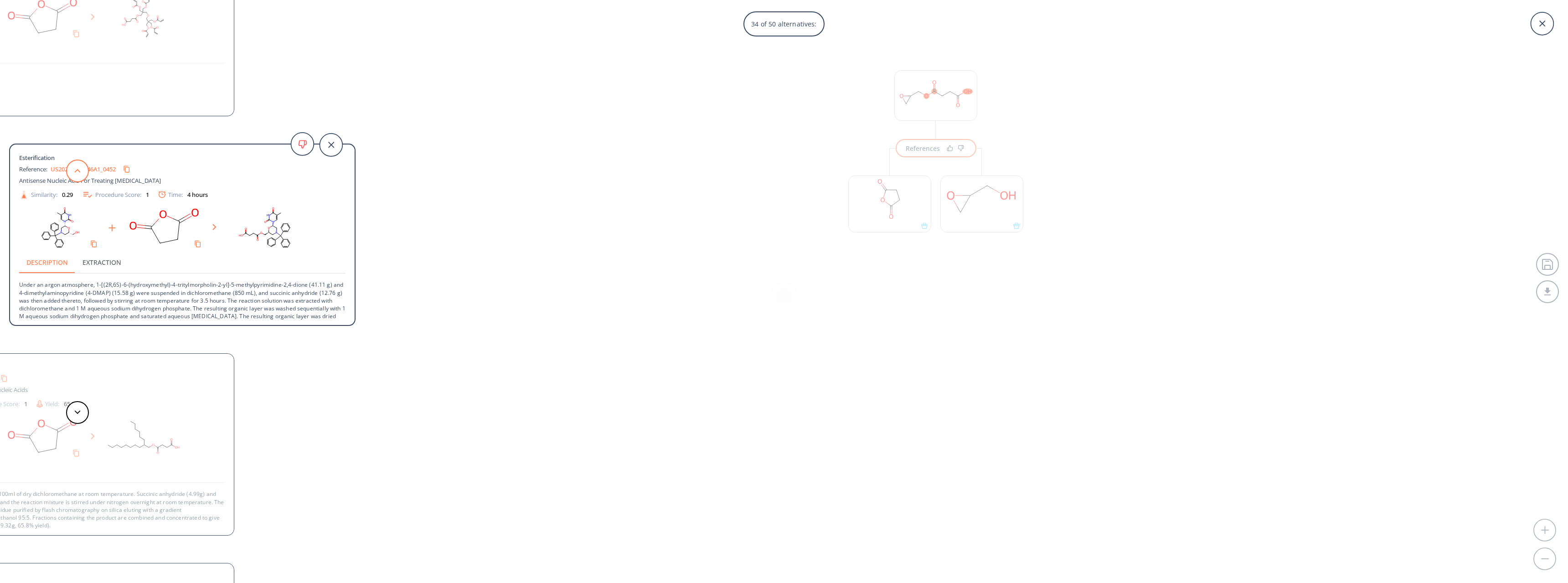
click at [75, 175] on button at bounding box center [77, 170] width 22 height 22
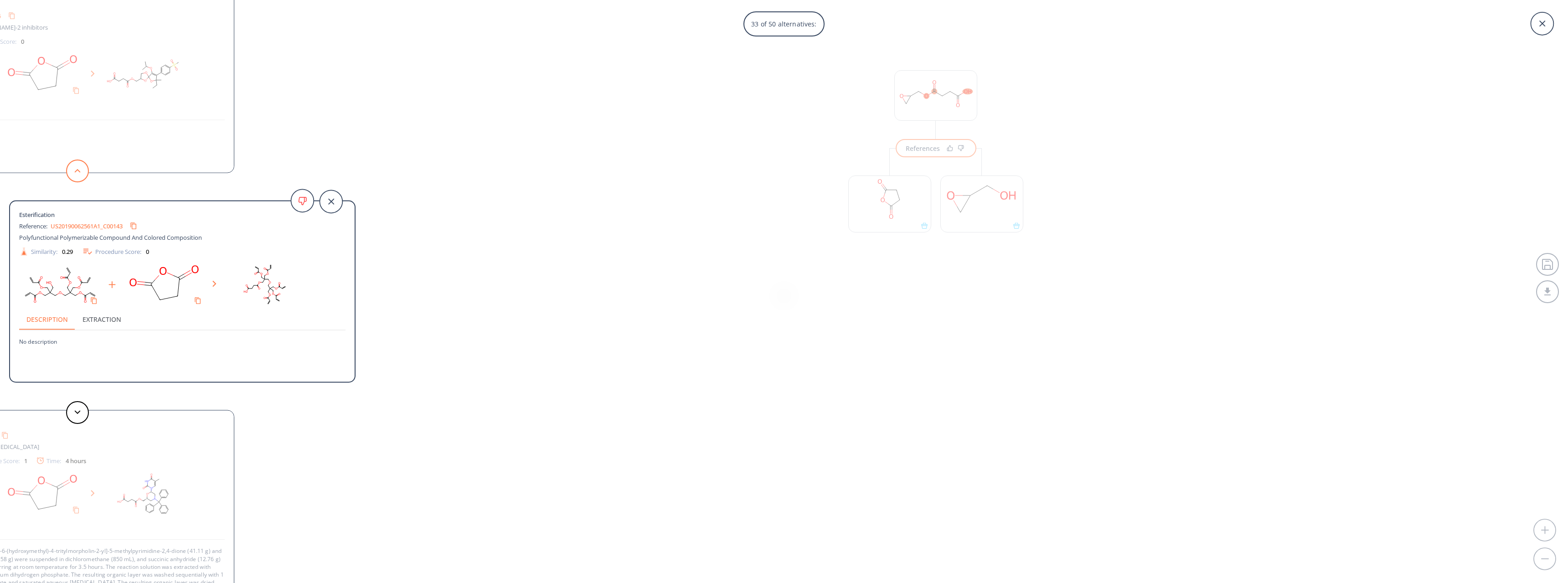
click at [75, 175] on button at bounding box center [77, 170] width 22 height 22
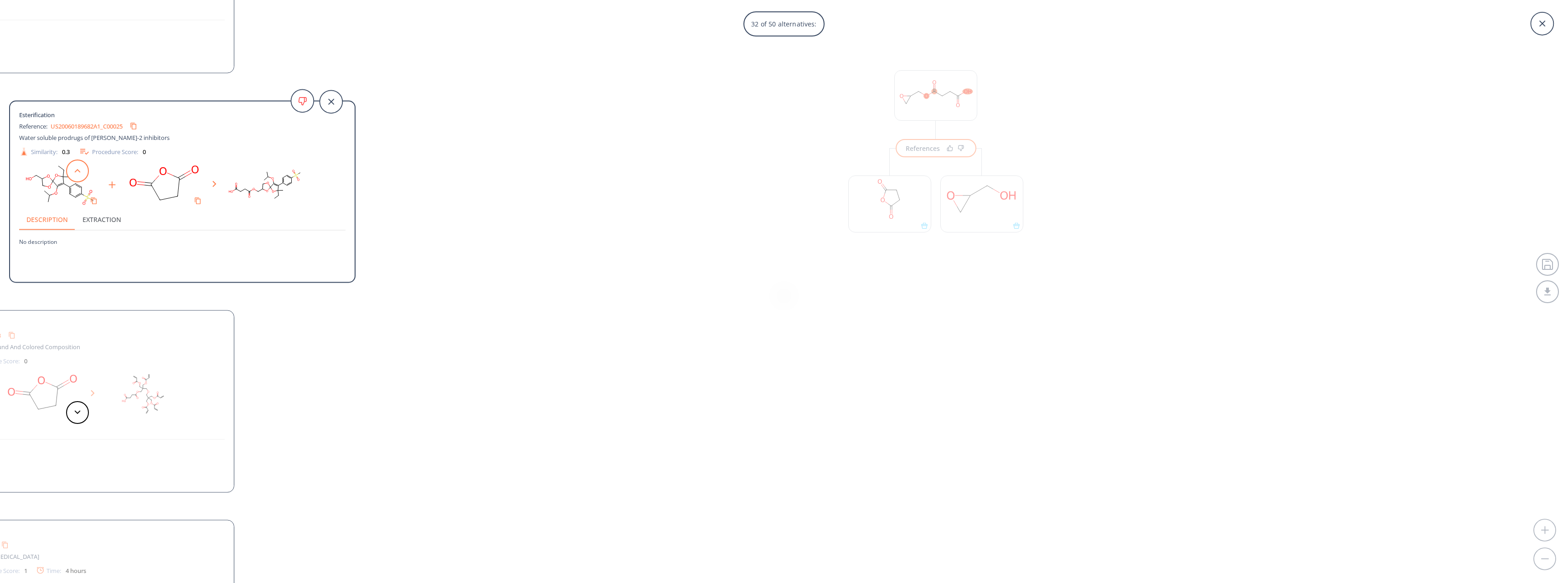
click at [75, 175] on button at bounding box center [77, 170] width 22 height 22
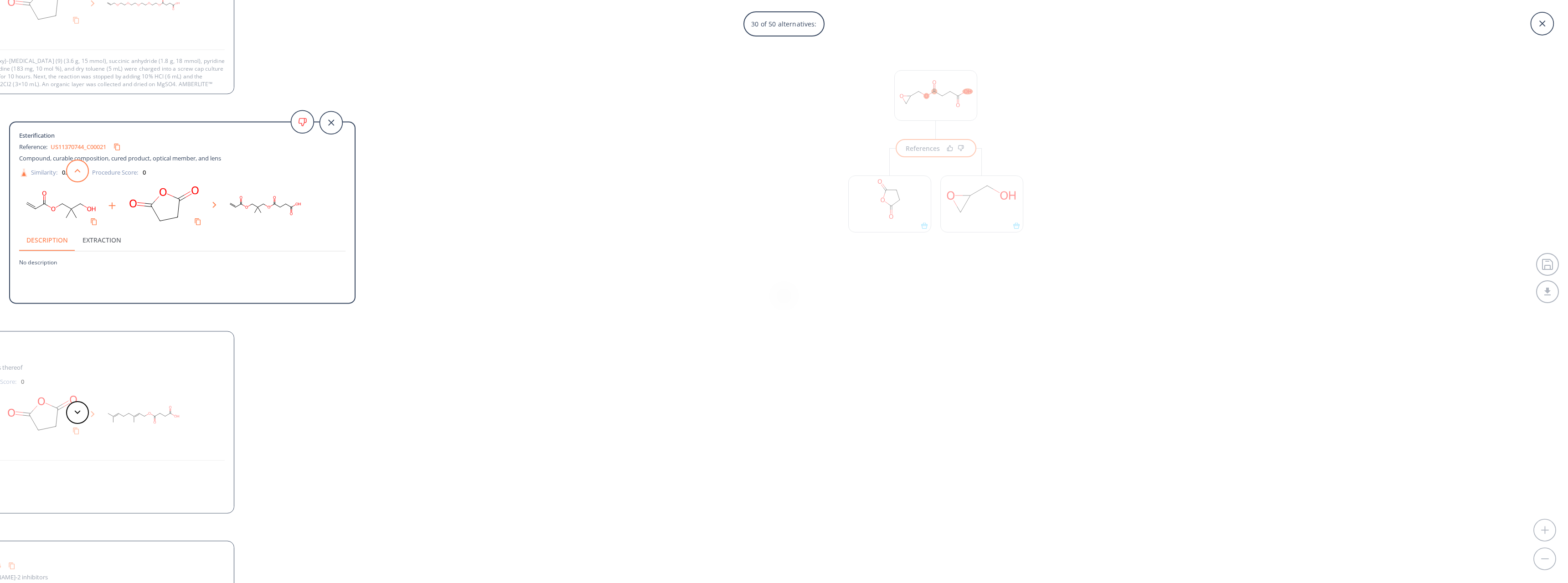
click at [75, 175] on button at bounding box center [77, 170] width 22 height 22
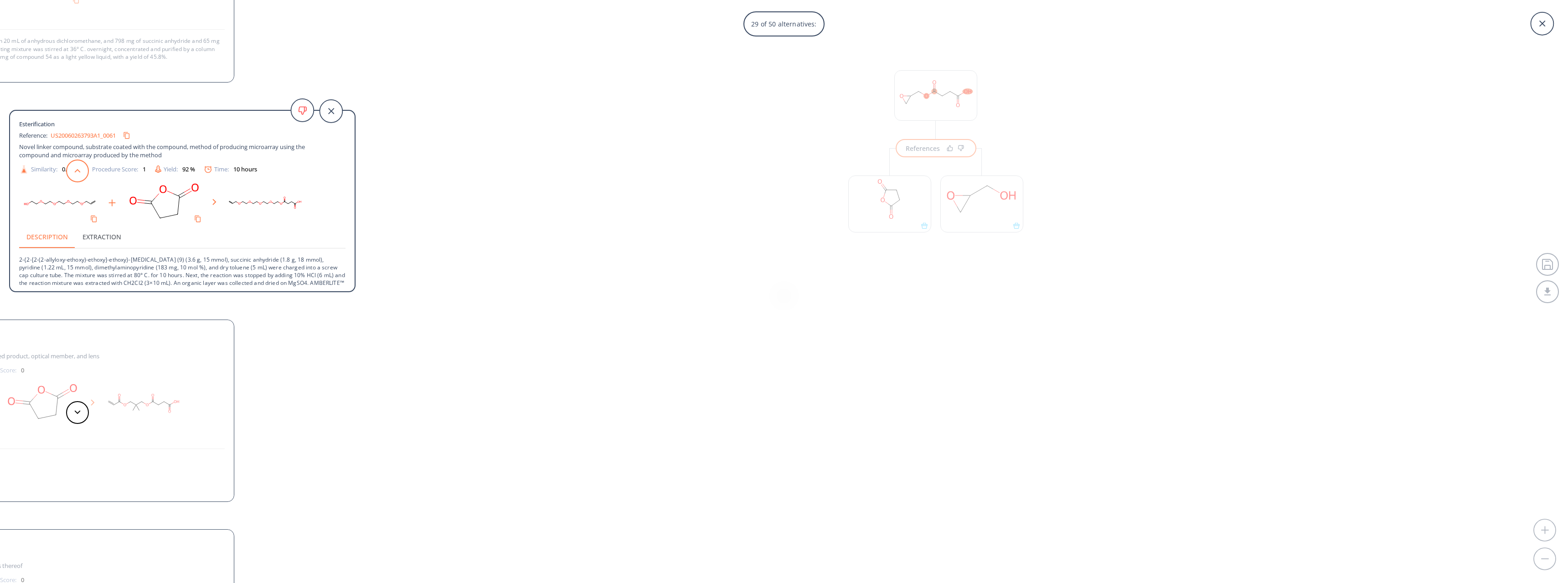
click at [75, 175] on button at bounding box center [77, 170] width 22 height 22
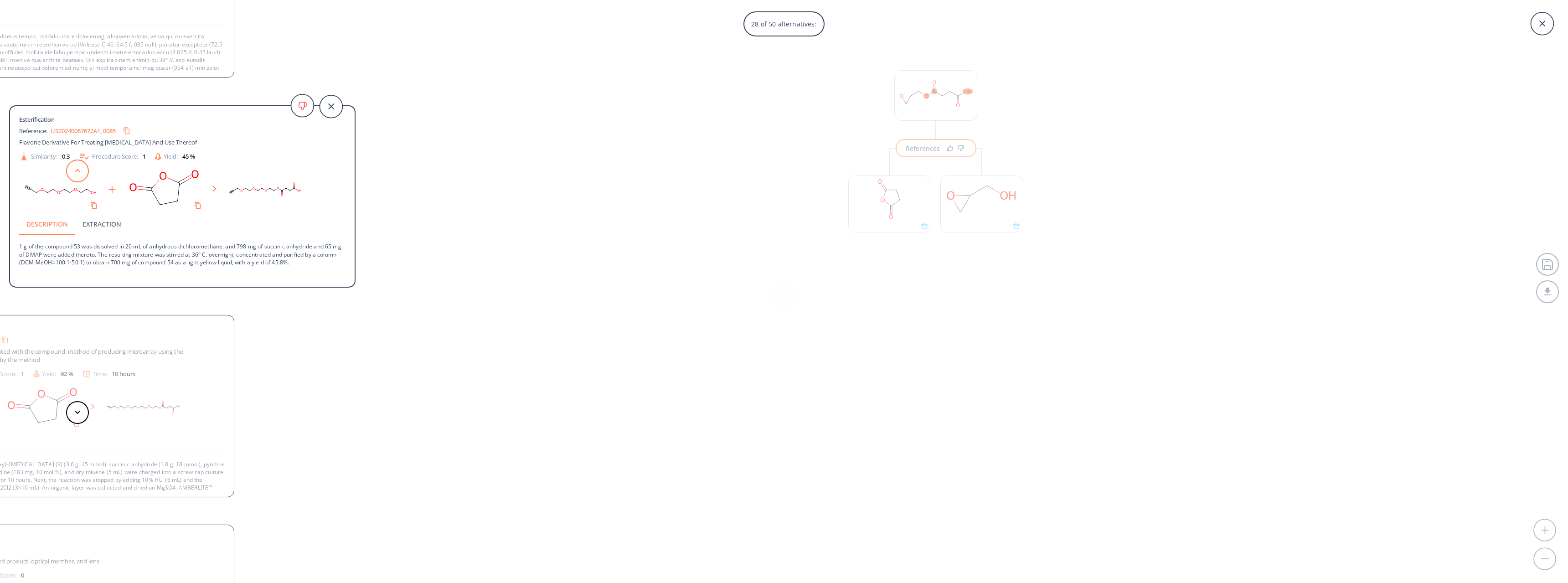
click at [75, 175] on button at bounding box center [77, 170] width 22 height 22
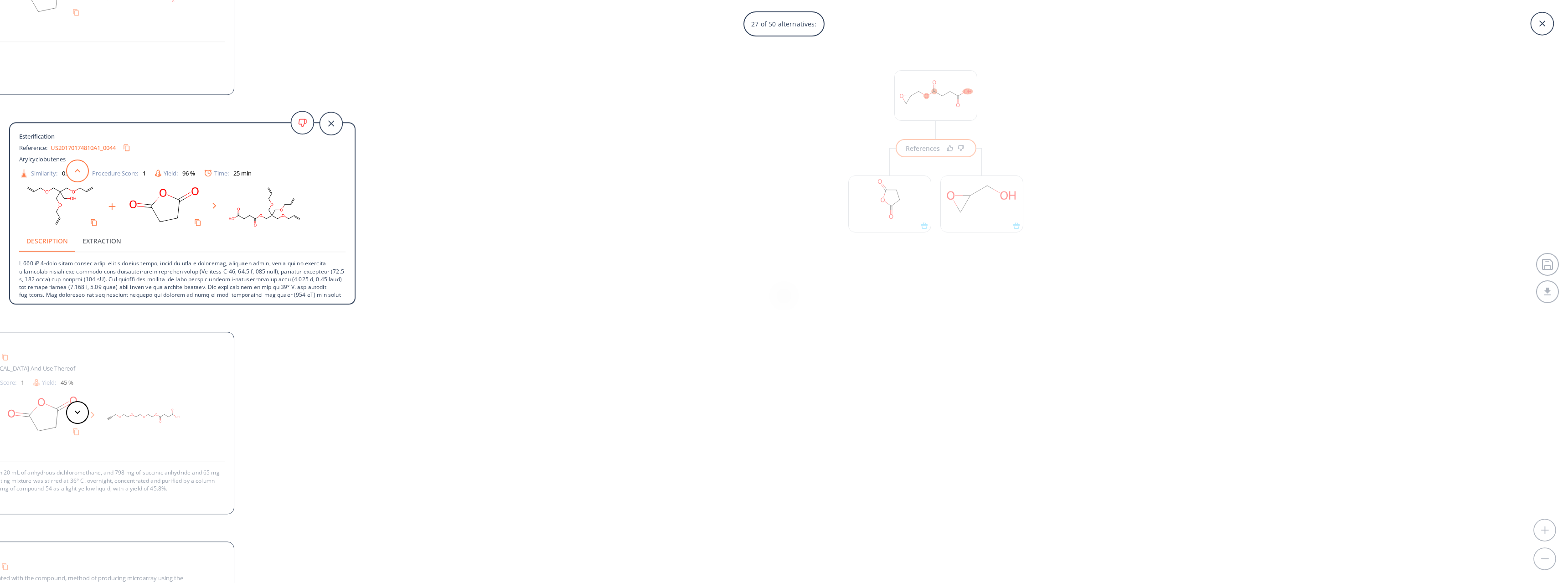
click at [75, 175] on button at bounding box center [77, 170] width 22 height 22
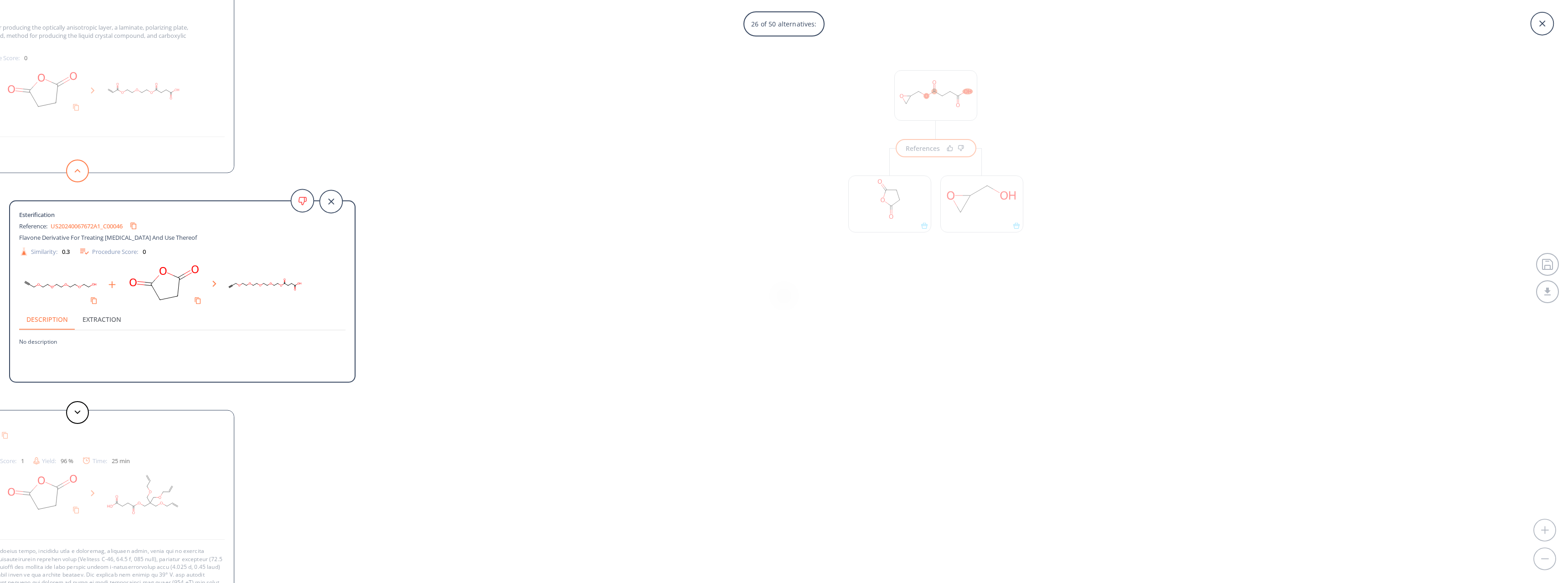
click at [75, 175] on button at bounding box center [77, 170] width 22 height 22
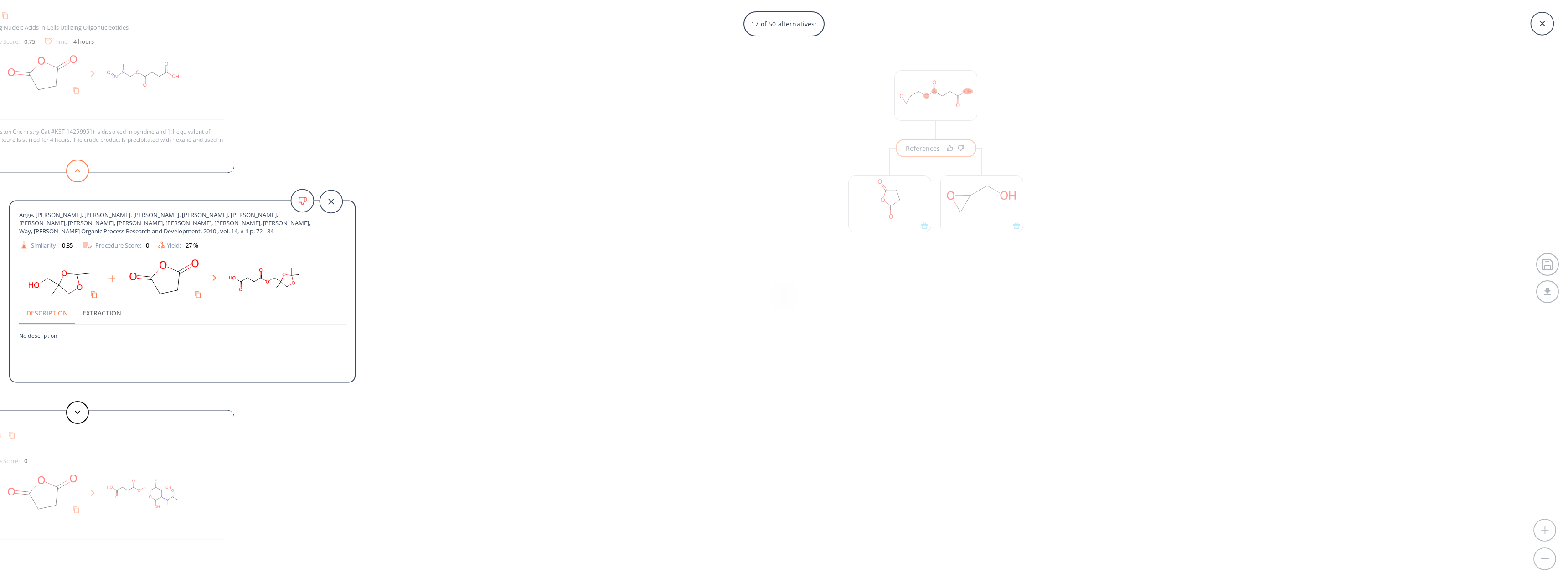
click at [79, 174] on button at bounding box center [77, 170] width 22 height 22
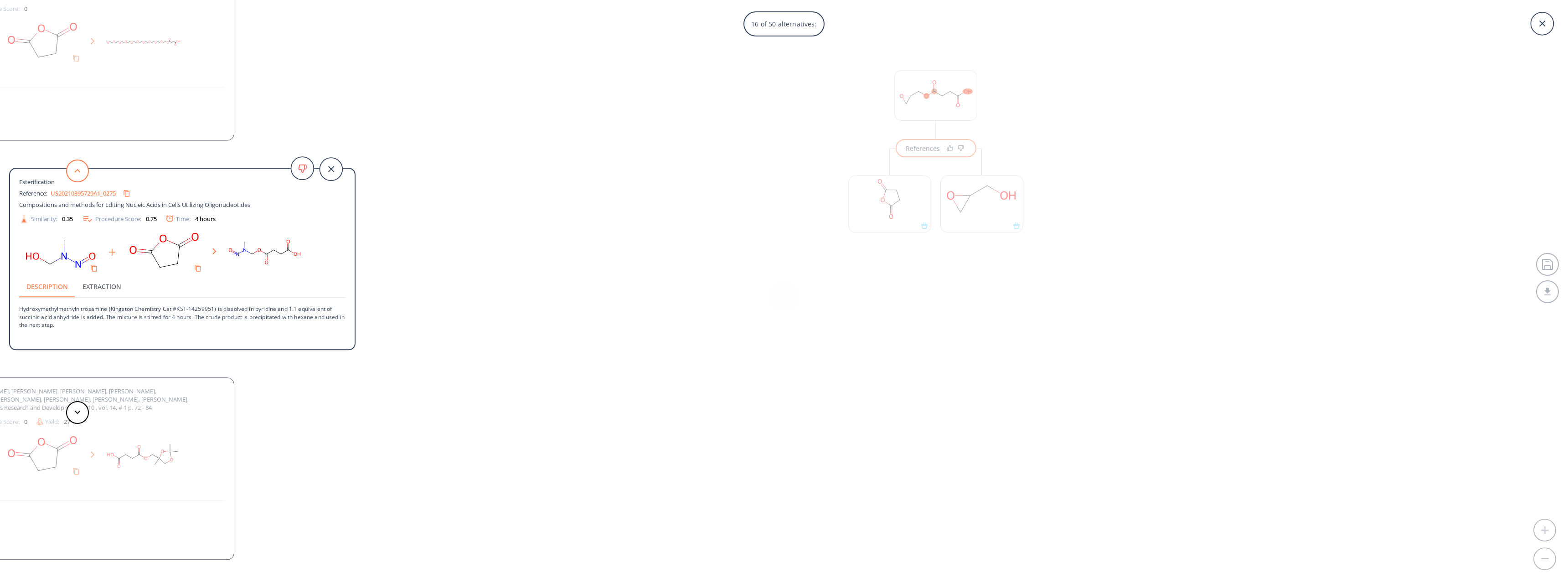
click at [79, 174] on button at bounding box center [77, 170] width 22 height 22
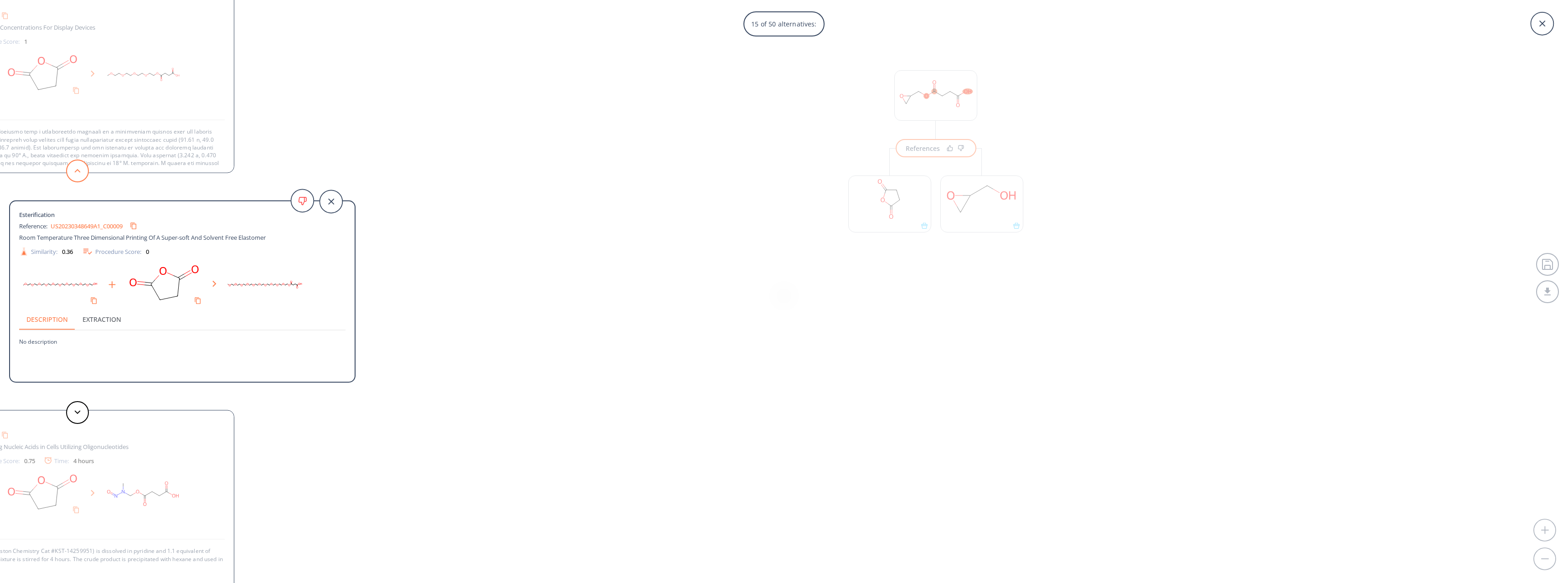
click at [79, 174] on button at bounding box center [77, 170] width 22 height 22
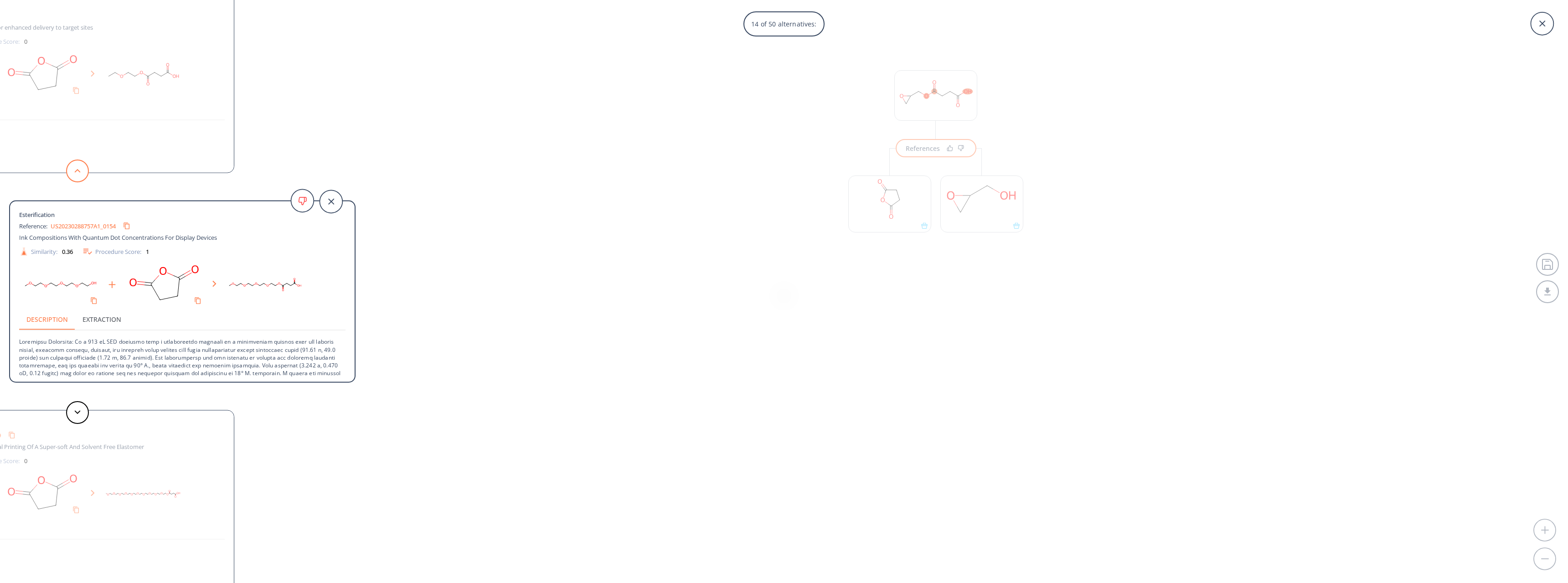
click at [79, 174] on button at bounding box center [77, 170] width 22 height 22
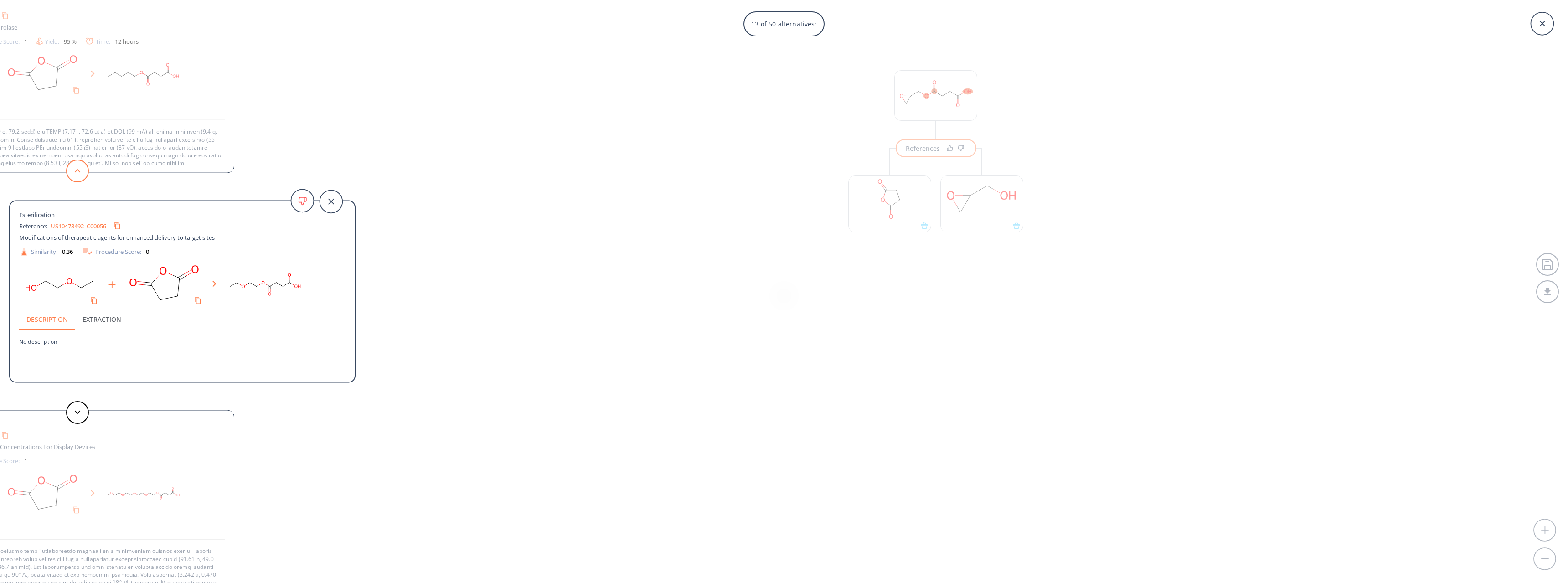
click at [79, 174] on button at bounding box center [77, 170] width 22 height 22
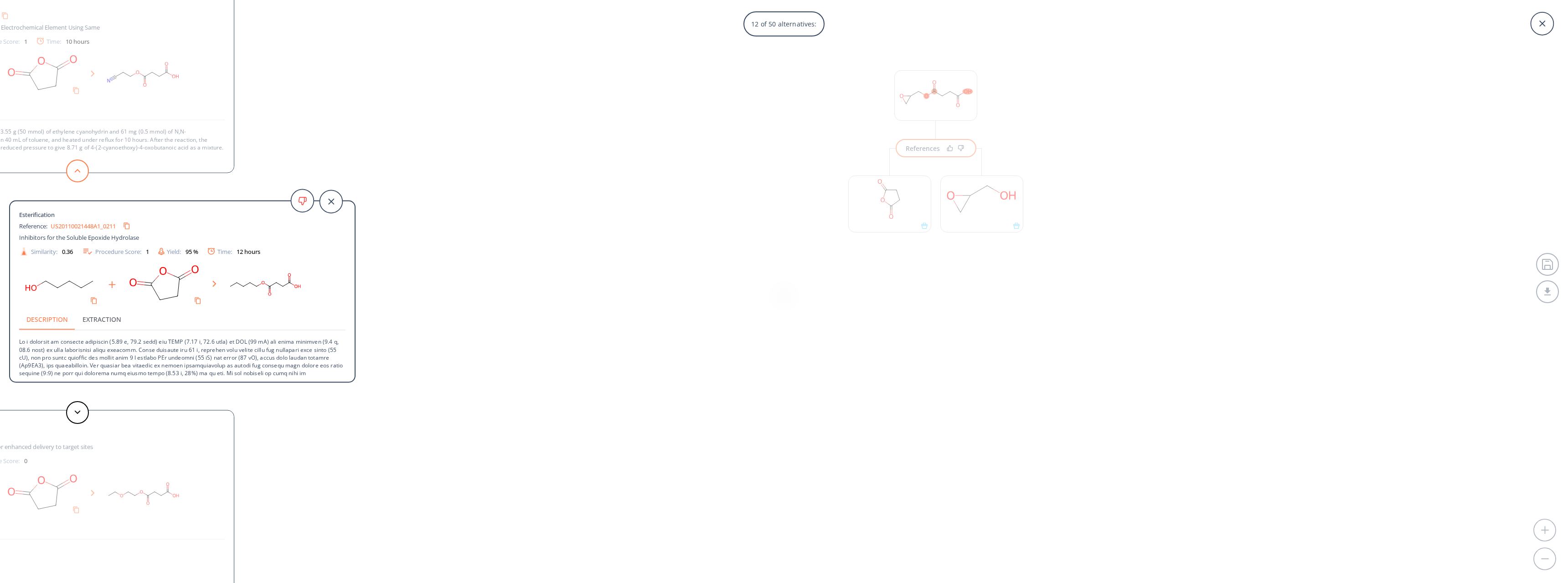
click at [79, 174] on button at bounding box center [77, 170] width 22 height 22
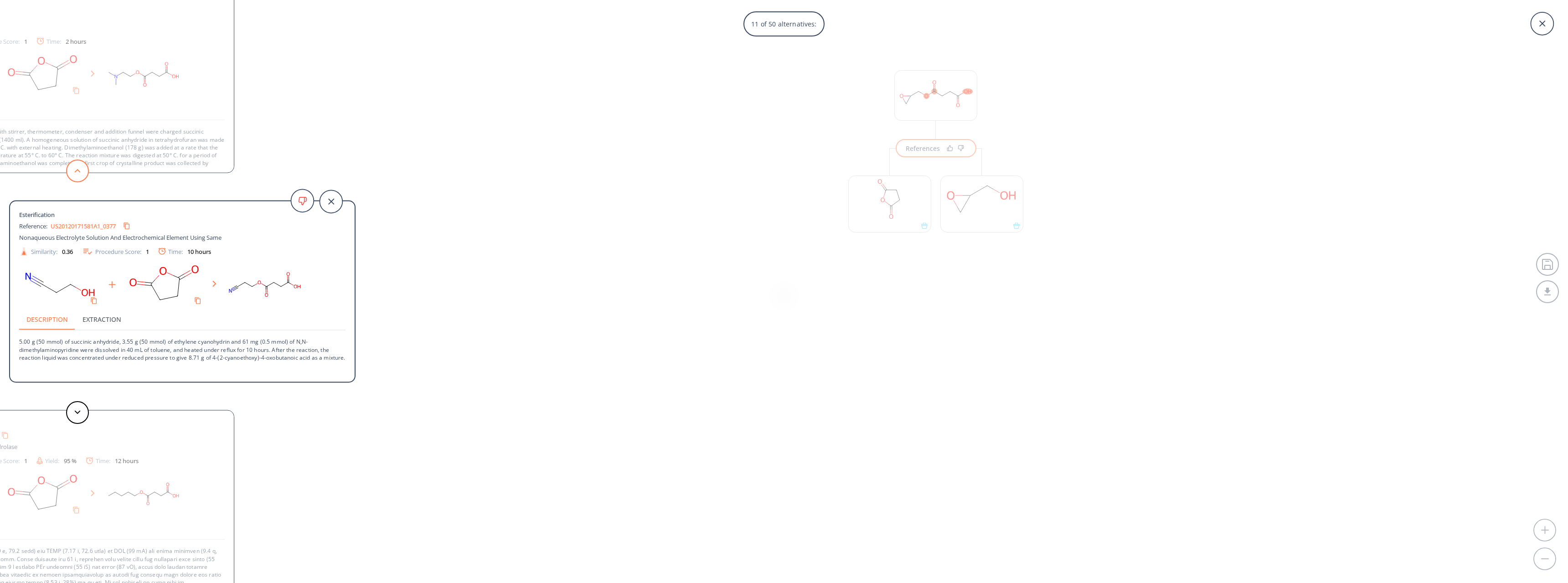
click at [79, 174] on button at bounding box center [77, 170] width 22 height 22
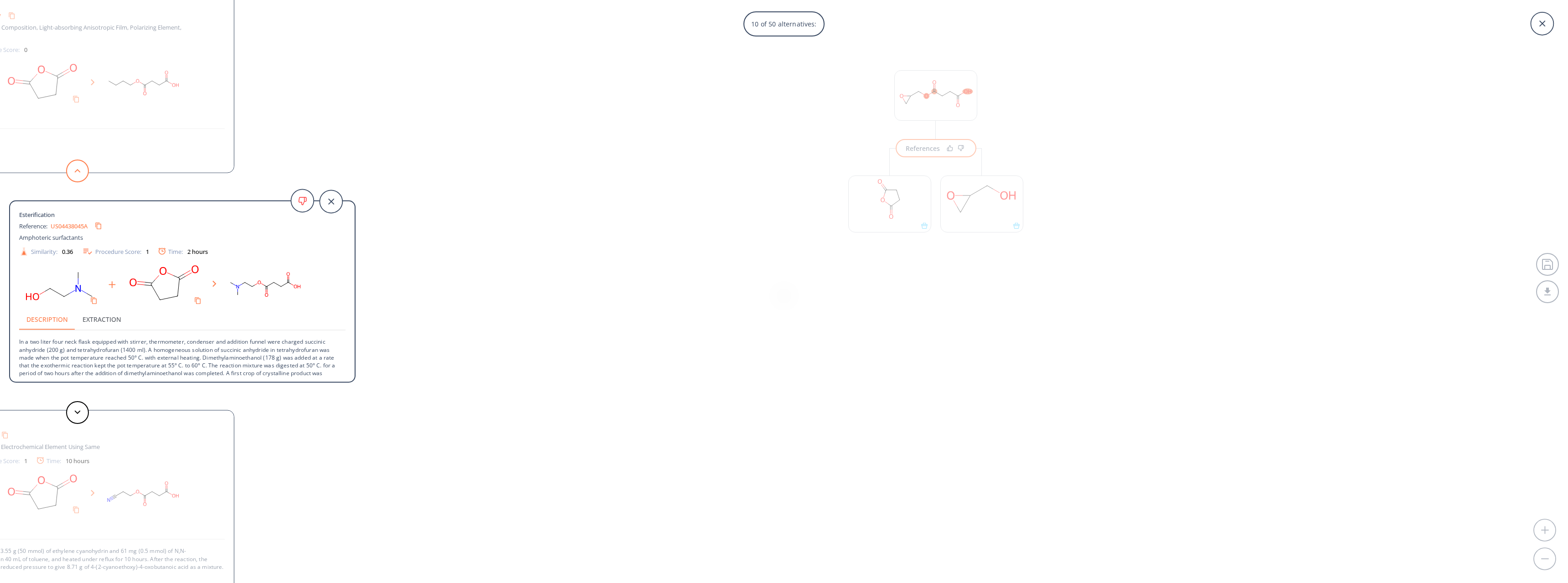
click at [79, 174] on button at bounding box center [77, 170] width 22 height 22
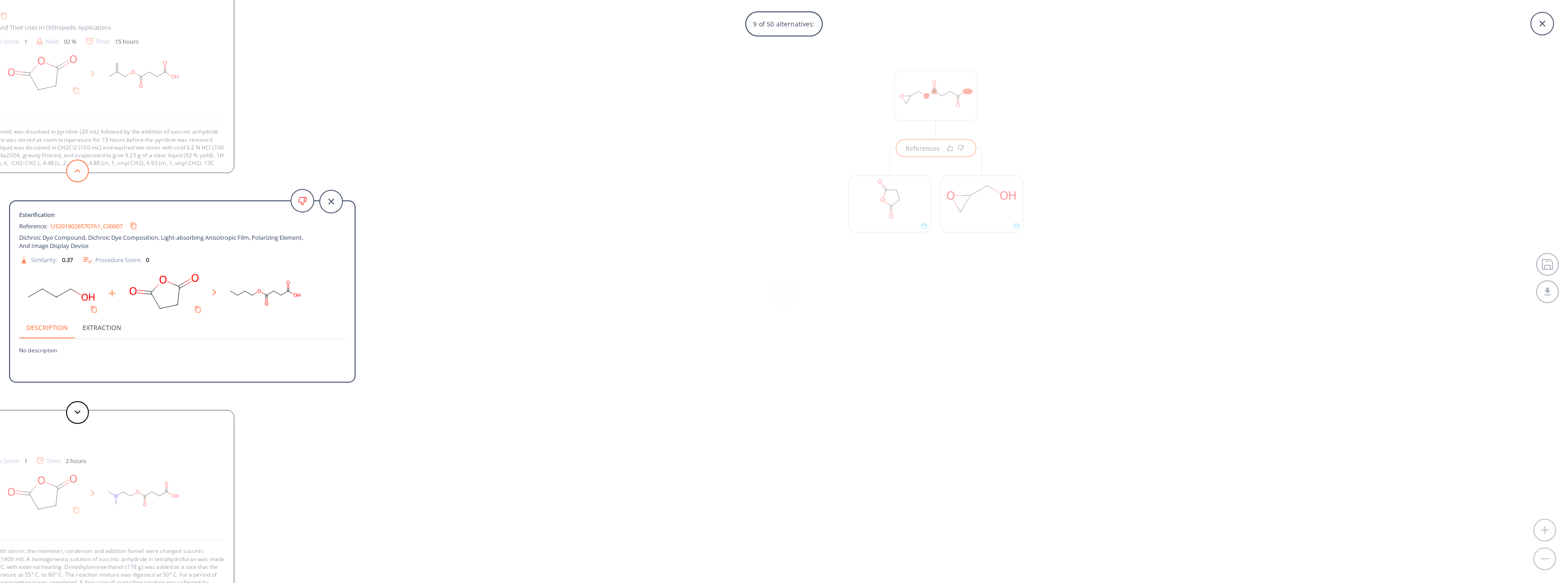
click at [79, 174] on button at bounding box center [77, 170] width 22 height 22
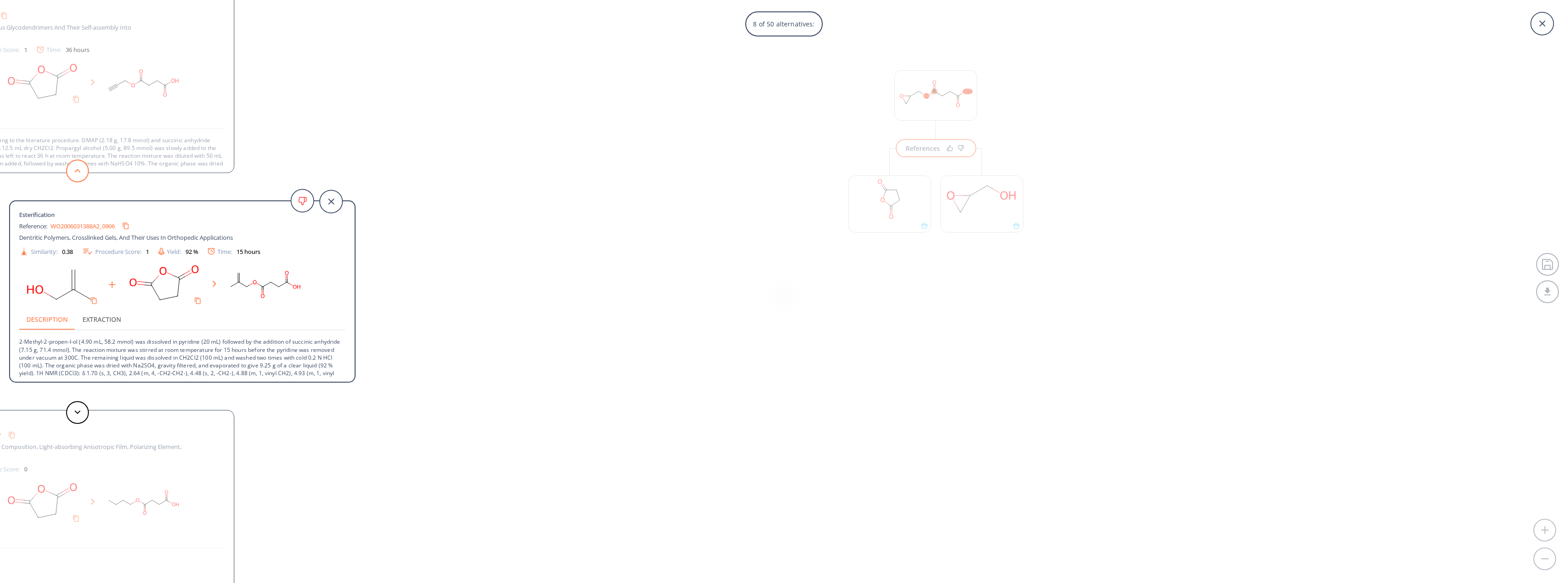
click at [79, 174] on button at bounding box center [77, 170] width 22 height 22
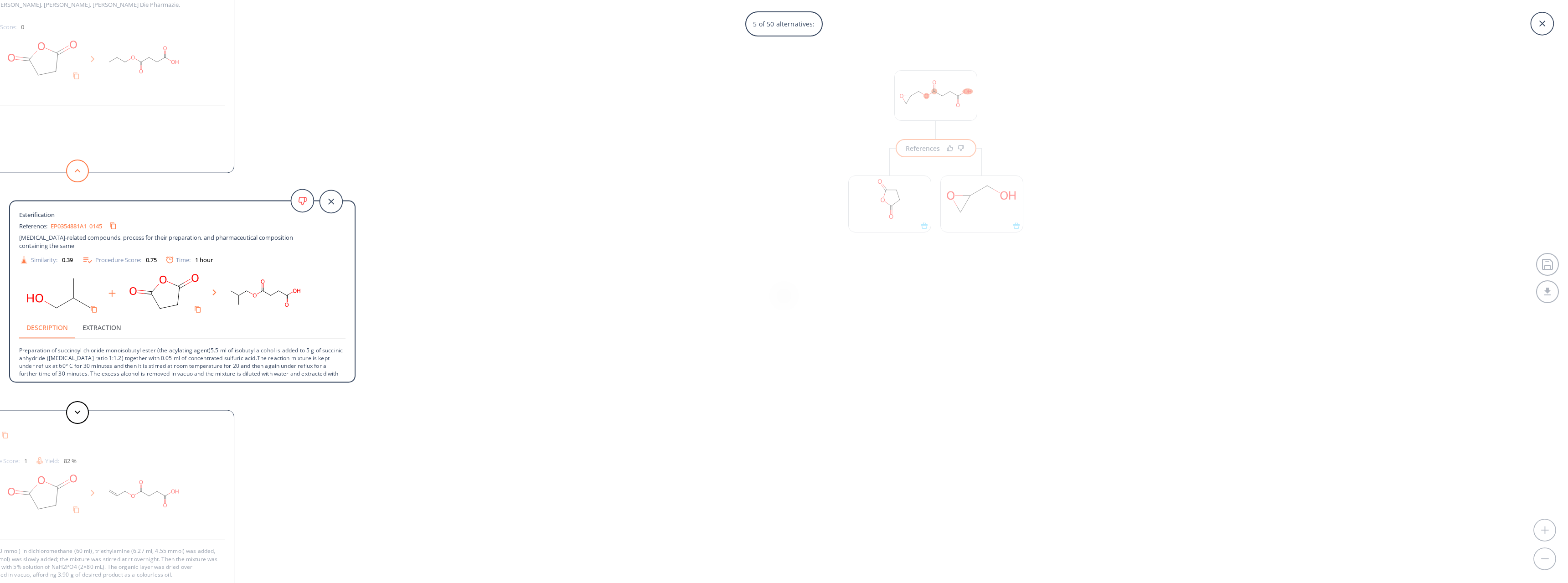
click at [79, 174] on button at bounding box center [77, 170] width 22 height 22
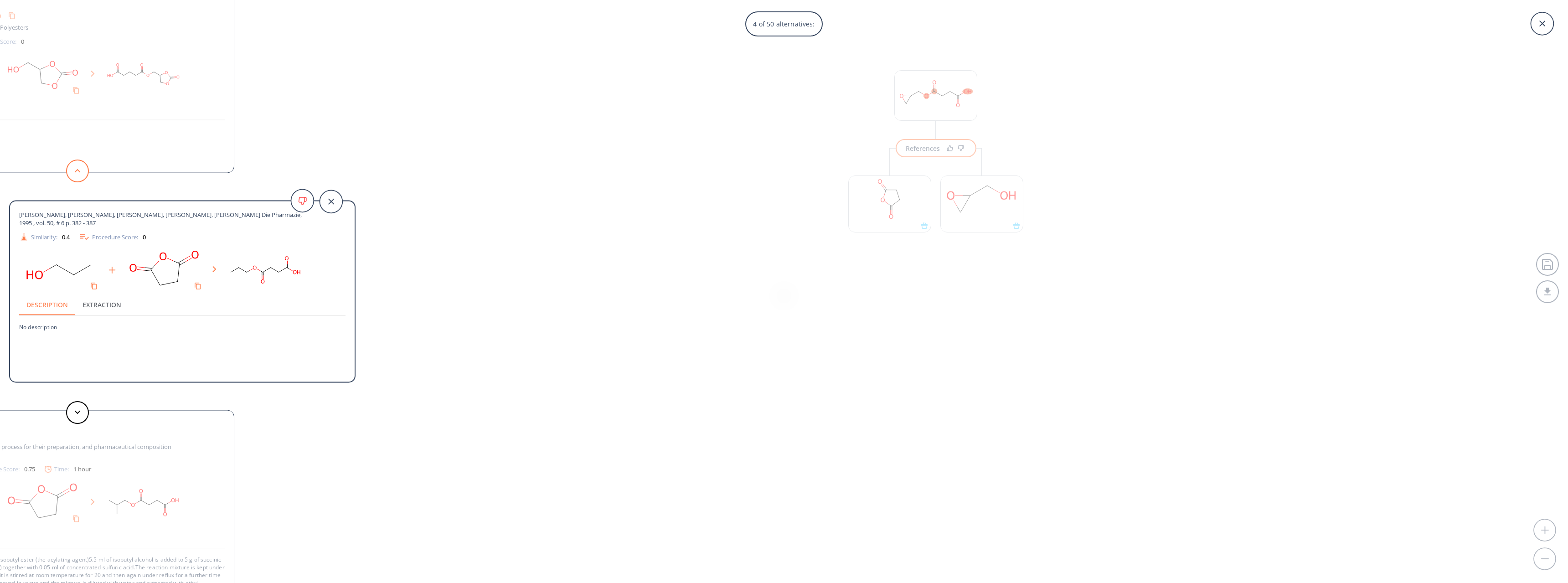
click at [79, 174] on button at bounding box center [77, 170] width 22 height 22
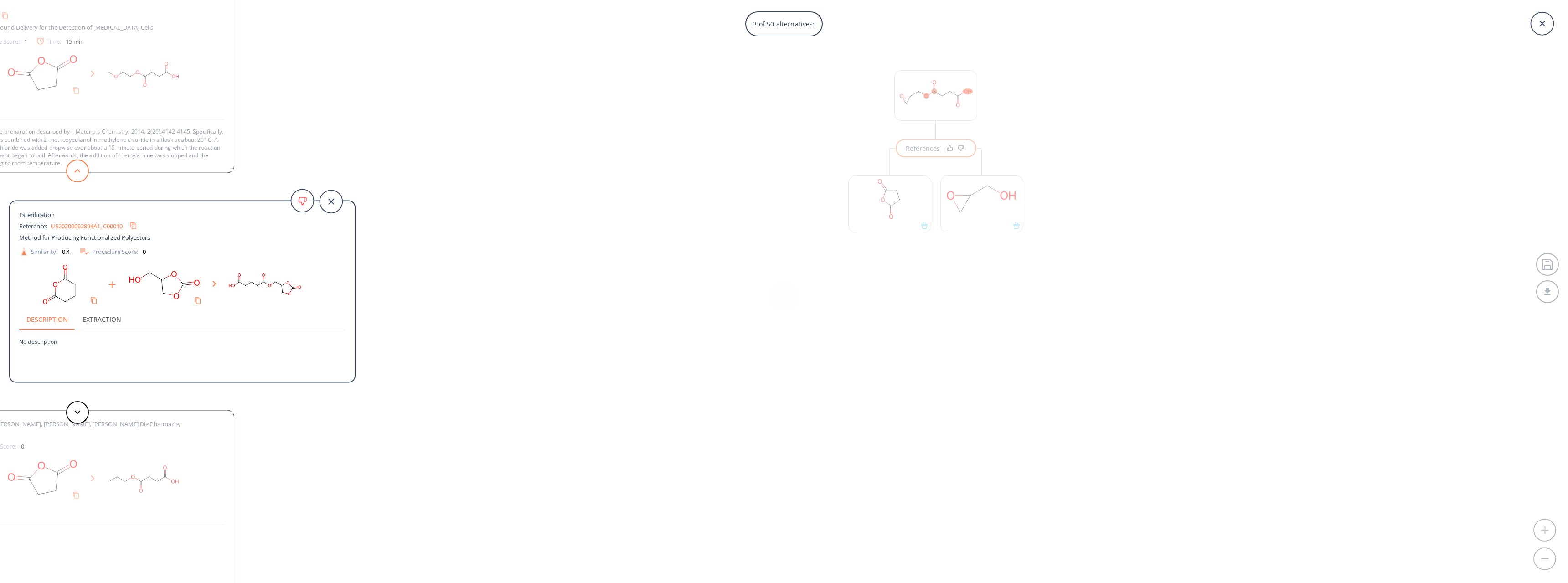
click at [79, 174] on button at bounding box center [77, 170] width 22 height 22
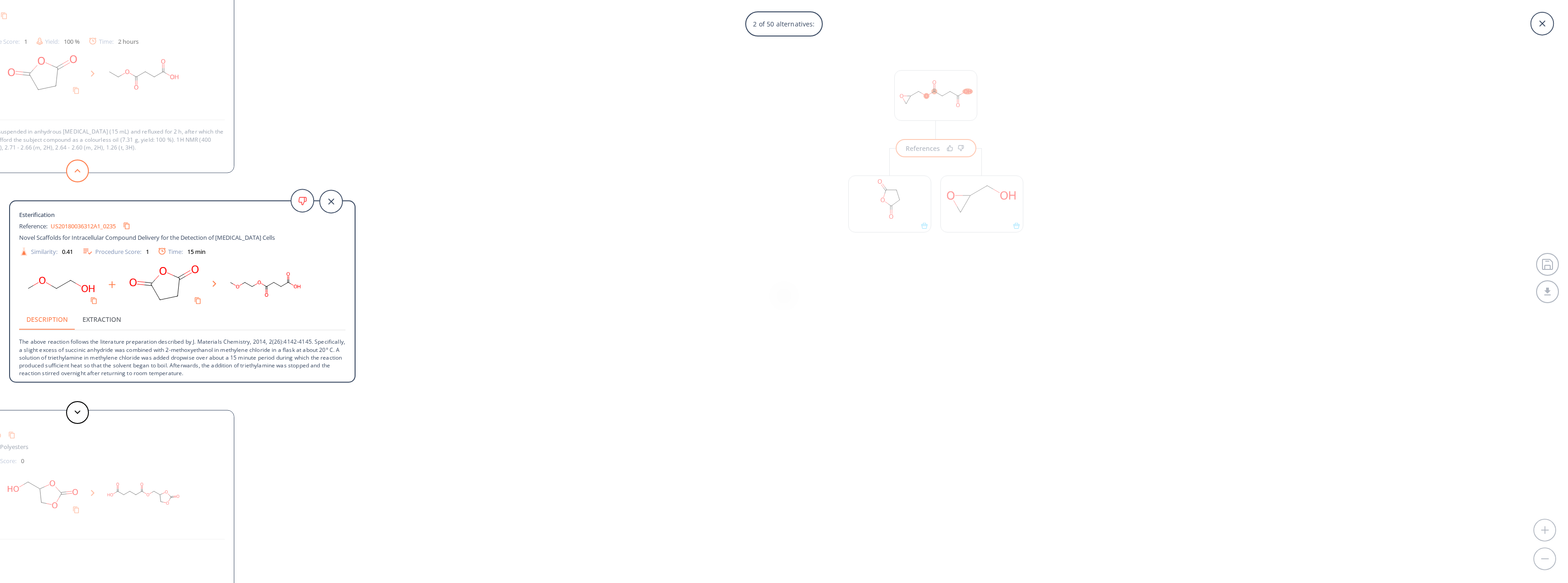
click at [80, 174] on button at bounding box center [77, 170] width 22 height 22
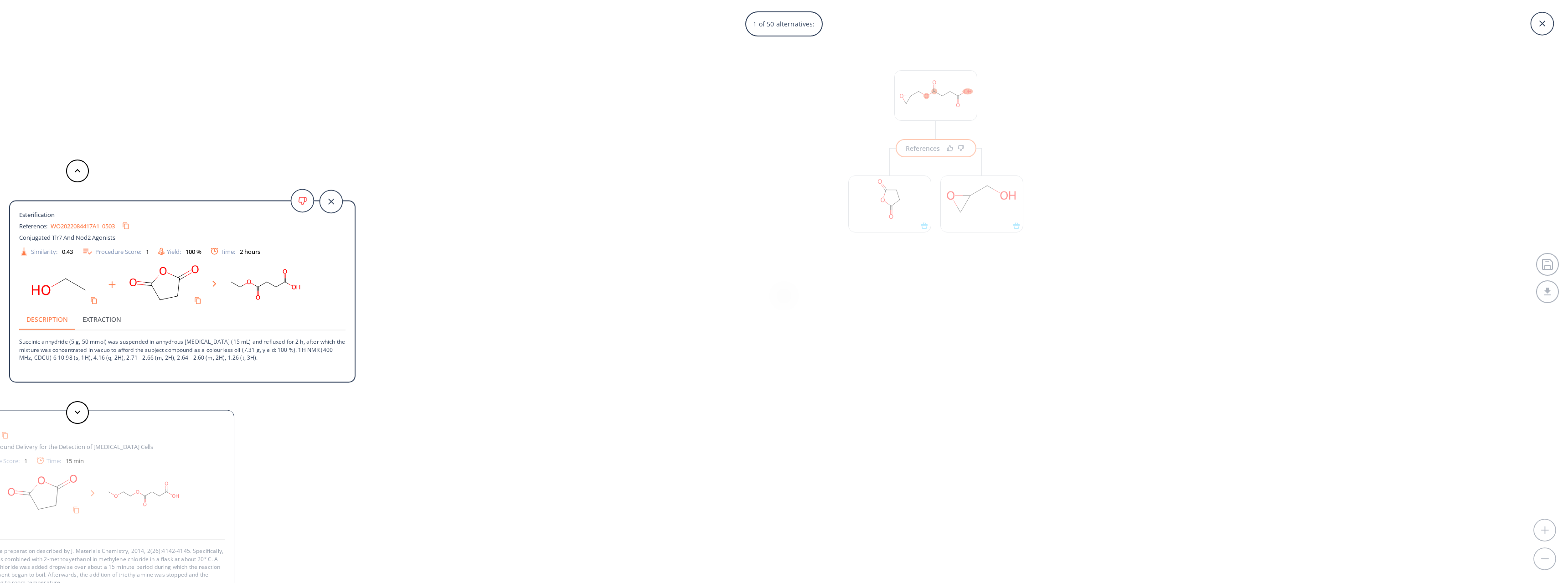
click at [874, 325] on div "1 of 50 alternatives: Esterification Reference: WO2022084417A1_0503 Conjugated …" at bounding box center [784, 291] width 1568 height 583
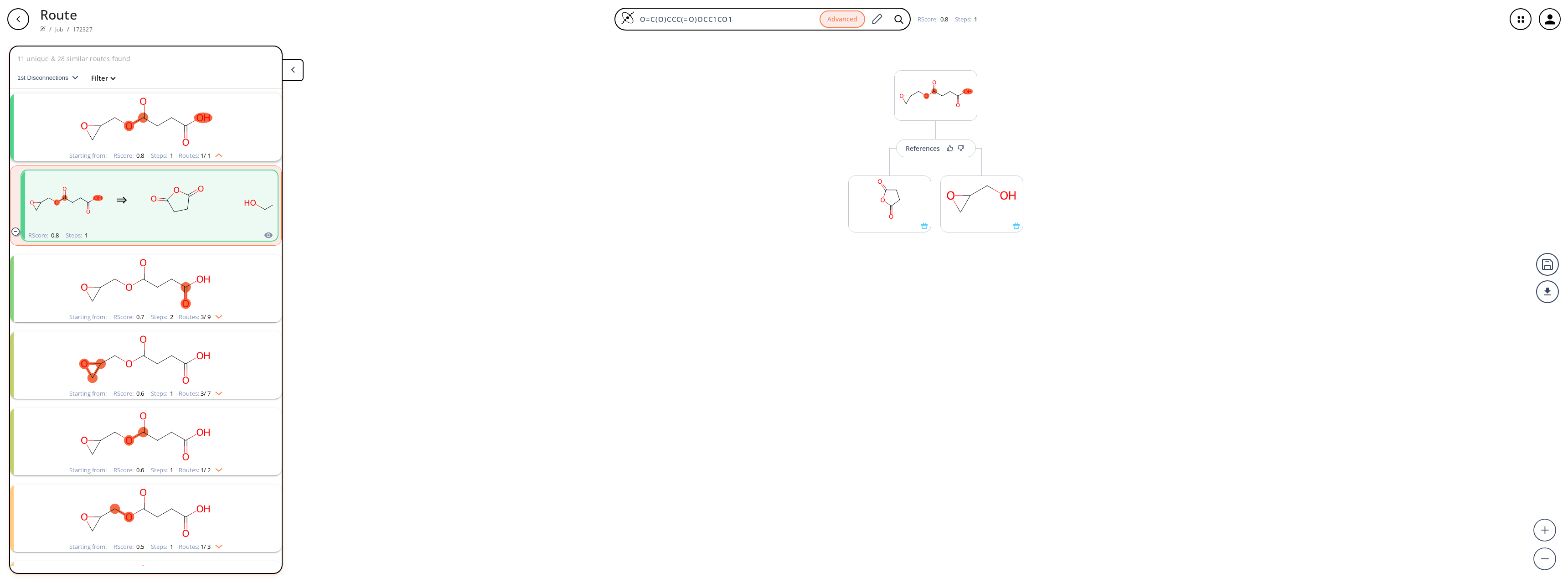
click at [208, 286] on rect "clusters" at bounding box center [146, 282] width 237 height 57
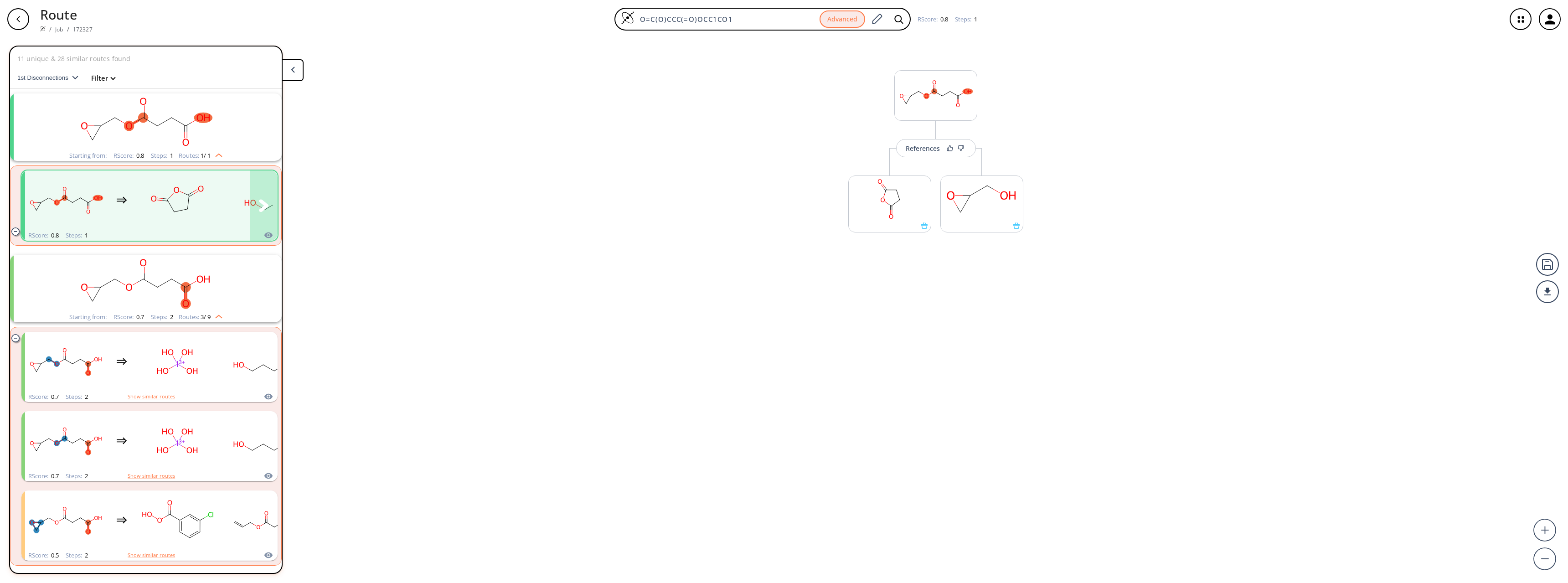
click at [225, 222] on div "clusters" at bounding box center [167, 200] width 284 height 59
click at [66, 279] on rect "clusters" at bounding box center [146, 282] width 237 height 57
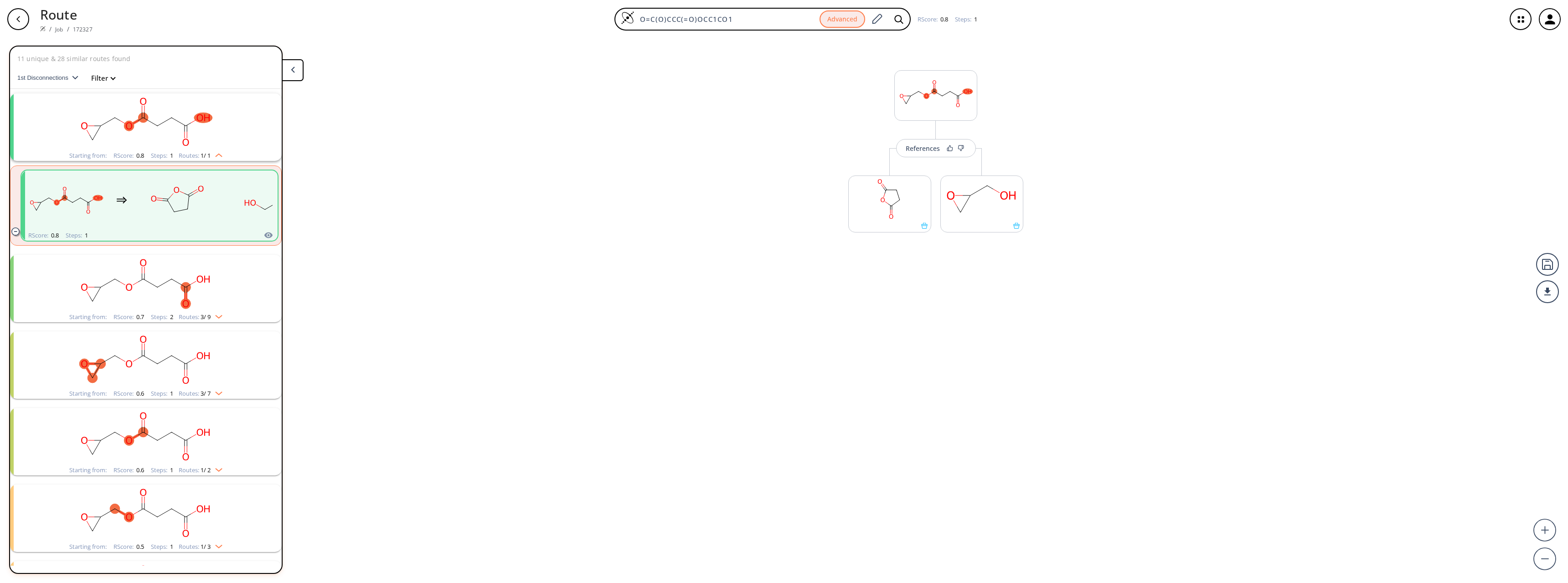
click at [54, 439] on rect "clusters" at bounding box center [146, 436] width 237 height 57
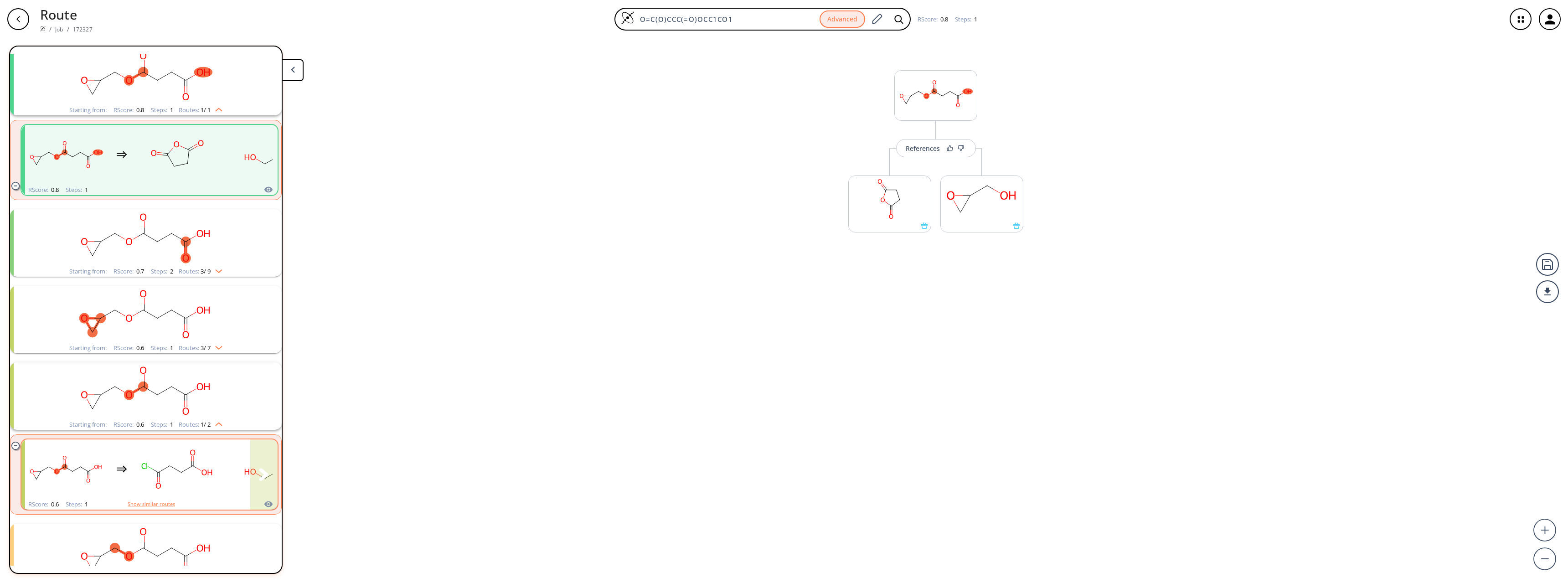
click at [138, 455] on rect "clusters" at bounding box center [177, 468] width 82 height 57
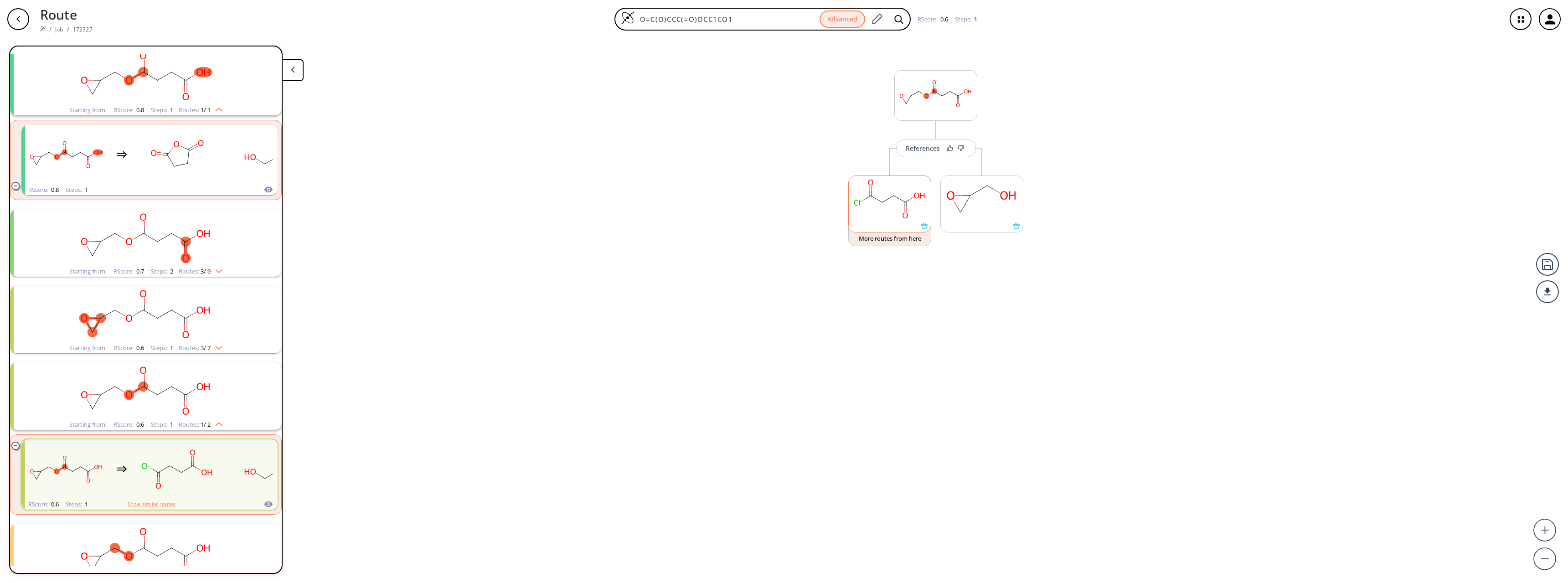
click at [874, 228] on icon at bounding box center [924, 225] width 6 height 6
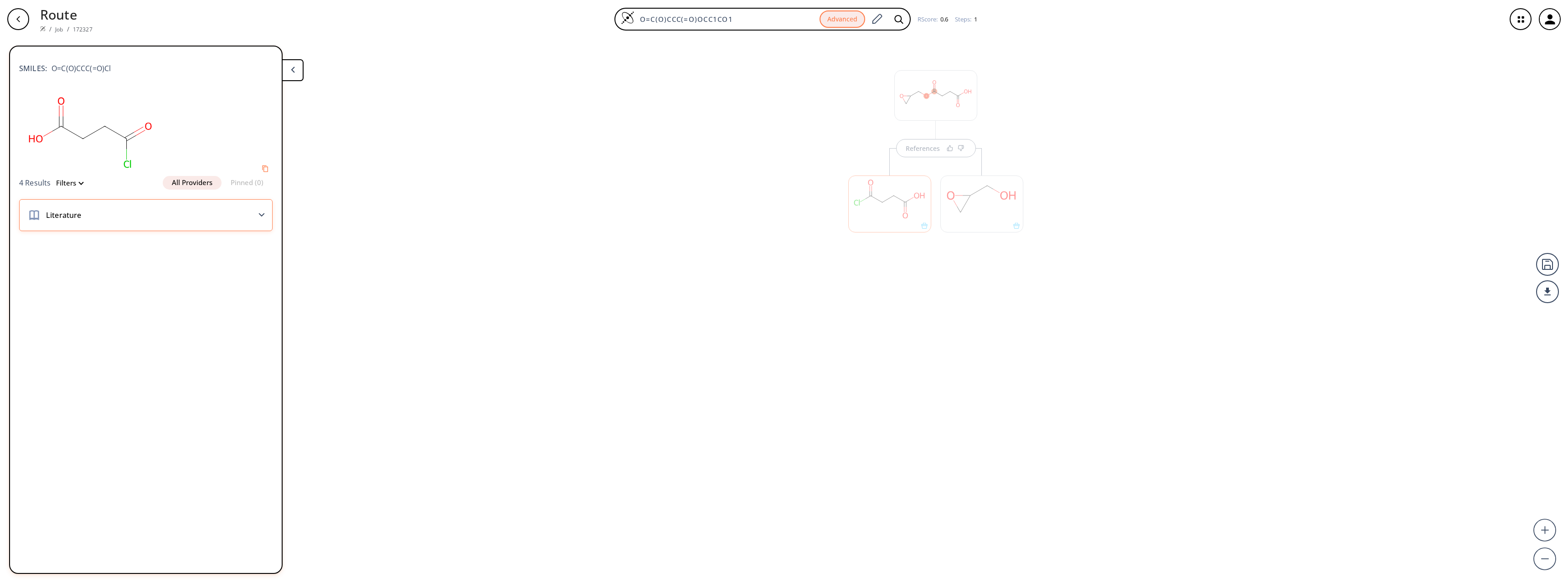
click at [264, 213] on icon at bounding box center [261, 215] width 6 height 4
click at [22, 17] on icon "button" at bounding box center [18, 19] width 7 height 7
click at [874, 151] on div at bounding box center [890, 199] width 92 height 102
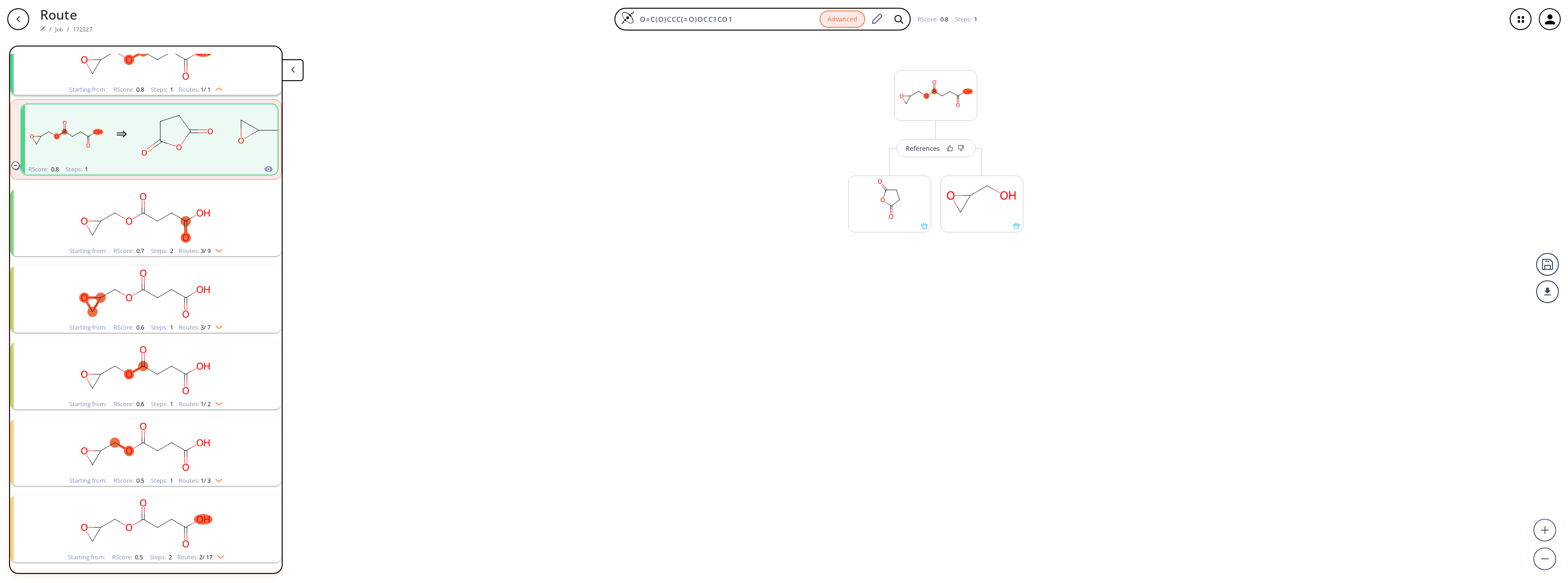
scroll to position [67, 0]
click at [227, 446] on rect "clusters" at bounding box center [146, 445] width 237 height 57
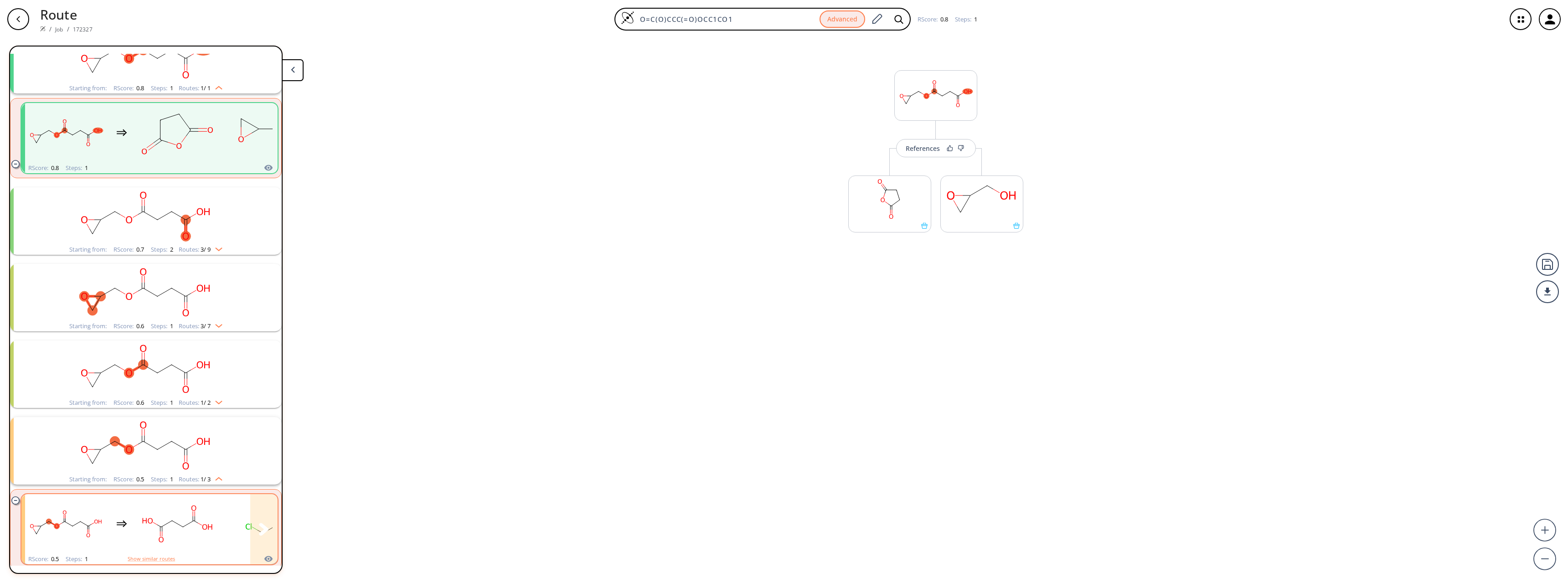
click at [259, 473] on icon "clusters" at bounding box center [263, 529] width 10 height 13
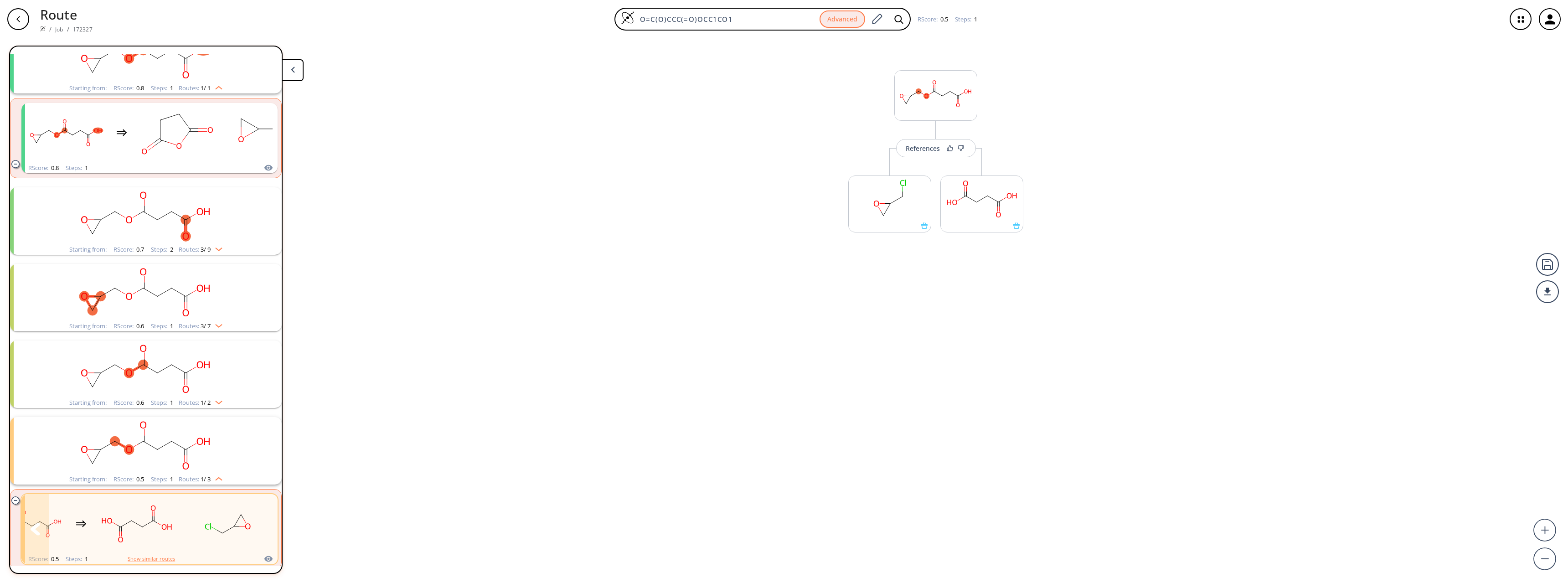
click at [187, 473] on rect "clusters" at bounding box center [227, 523] width 82 height 57
click at [874, 146] on div "References" at bounding box center [923, 148] width 34 height 6
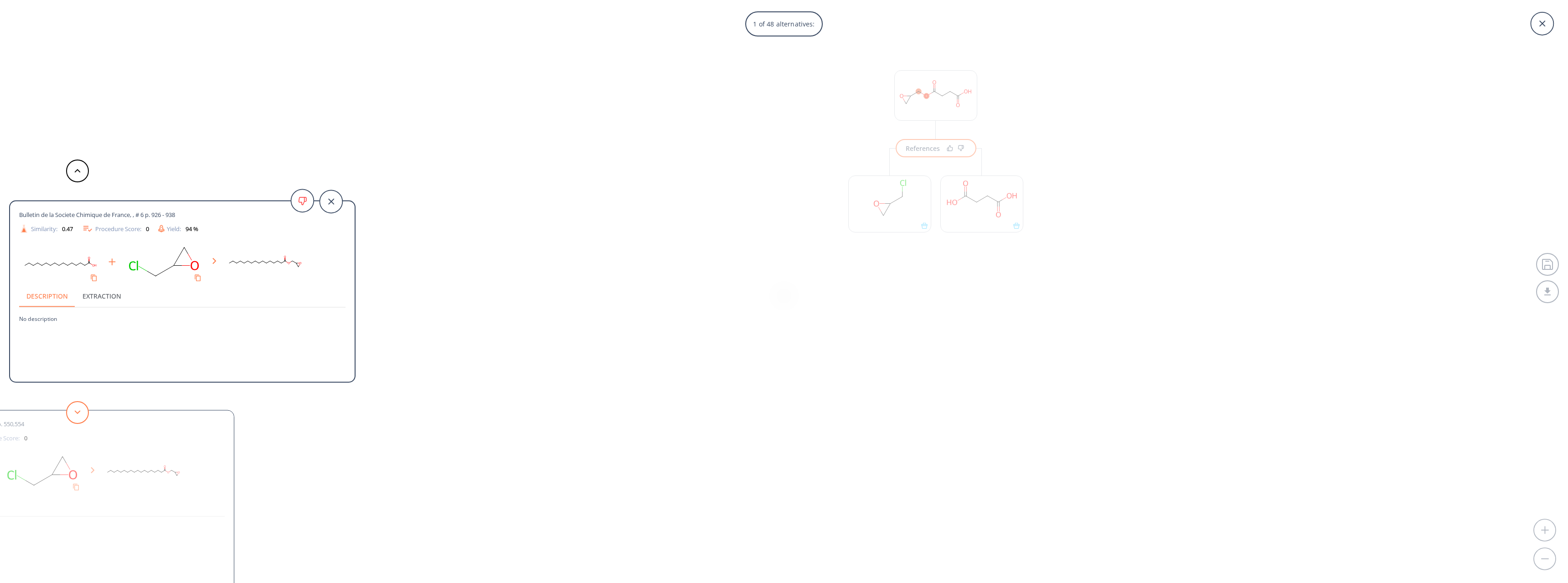
click at [81, 410] on button at bounding box center [77, 411] width 22 height 22
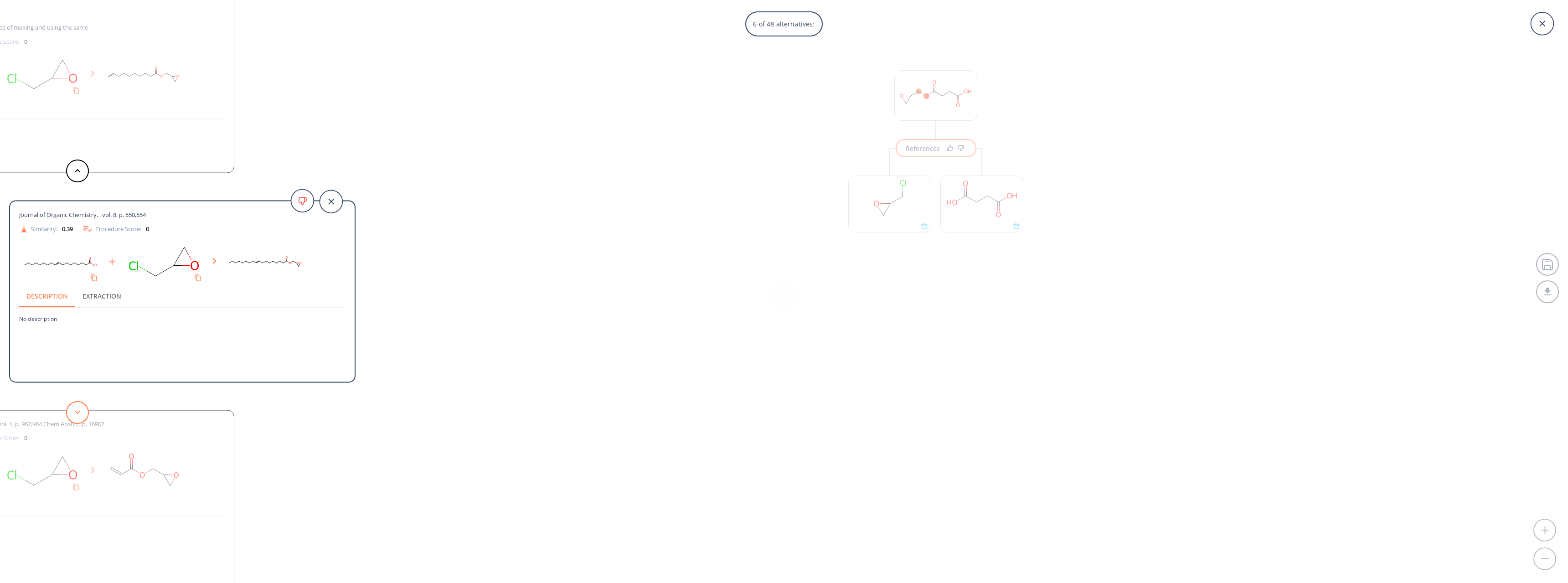
click at [81, 410] on button at bounding box center [77, 411] width 22 height 22
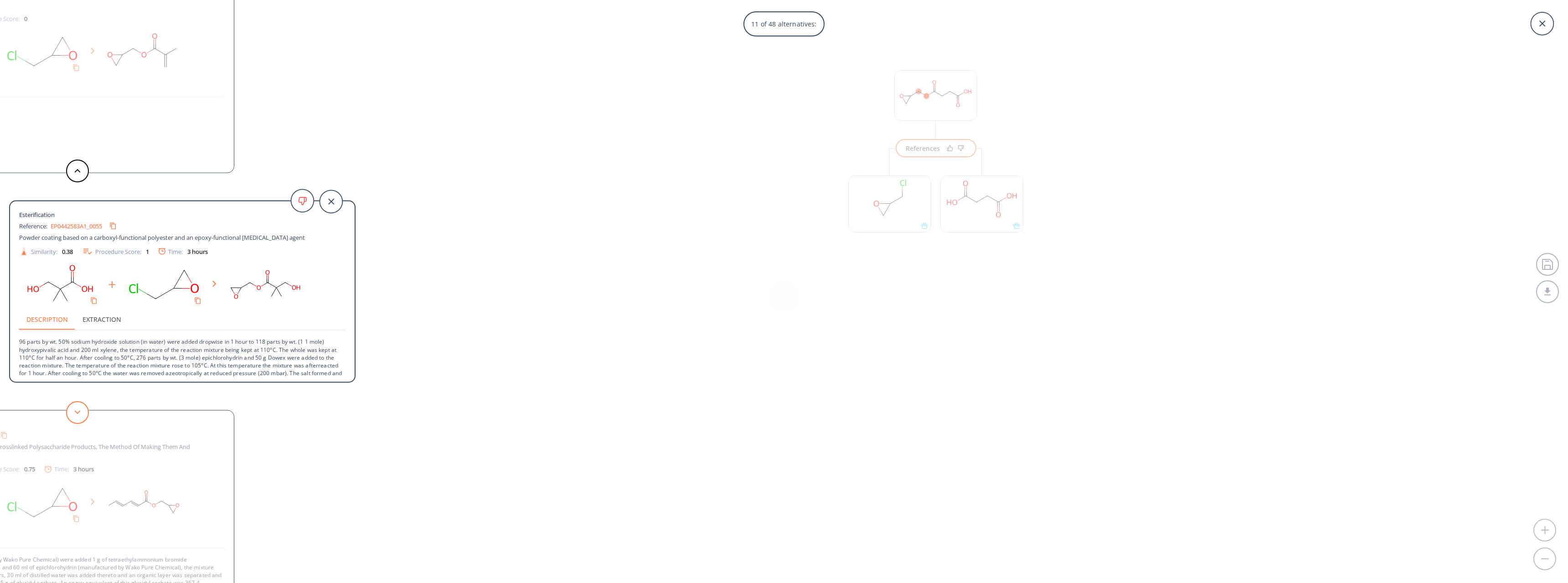
click at [81, 410] on button at bounding box center [77, 411] width 22 height 22
click at [82, 174] on button at bounding box center [77, 170] width 22 height 22
click at [661, 386] on div "11 of 48 alternatives: Bulletin de la Societe Chimique de France, , # 6 p. 926 …" at bounding box center [784, 291] width 1568 height 583
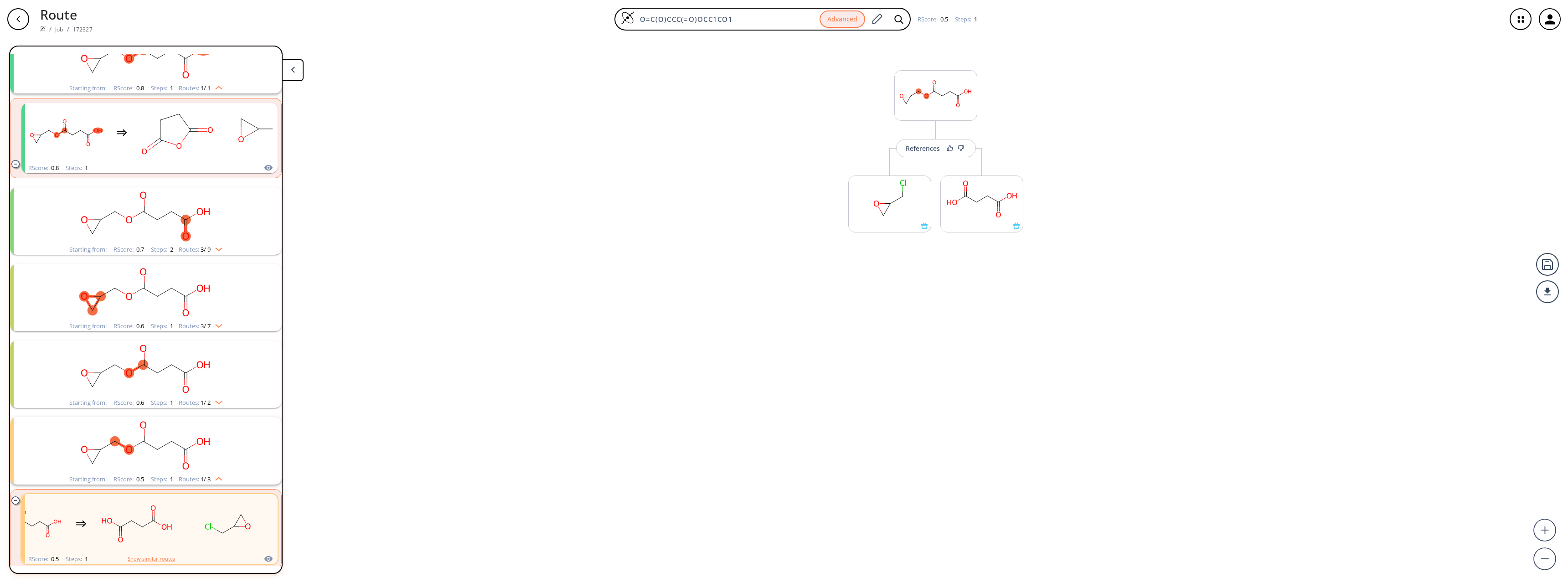
click at [455, 340] on div "References More routes from here More routes from here" at bounding box center [784, 307] width 1568 height 537
click at [199, 139] on rect "clusters" at bounding box center [177, 132] width 82 height 57
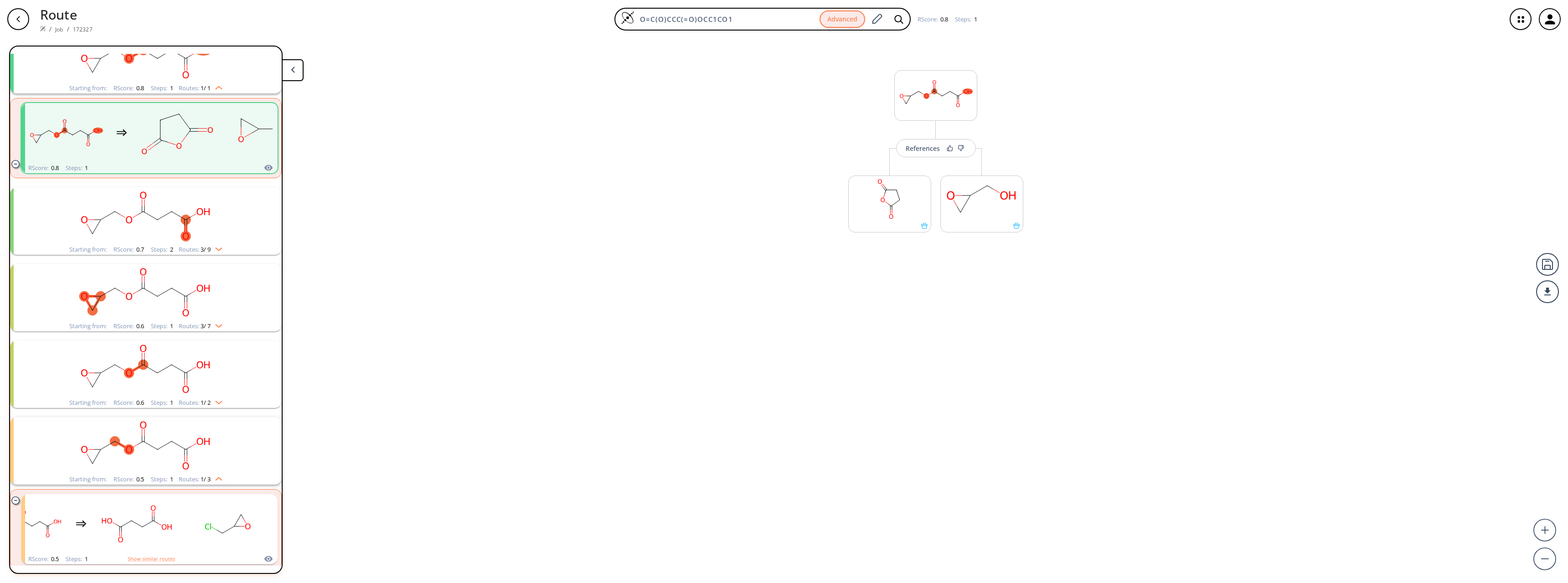
click at [874, 158] on div "More routes from here" at bounding box center [890, 199] width 92 height 102
click at [874, 140] on button "References" at bounding box center [935, 148] width 80 height 18
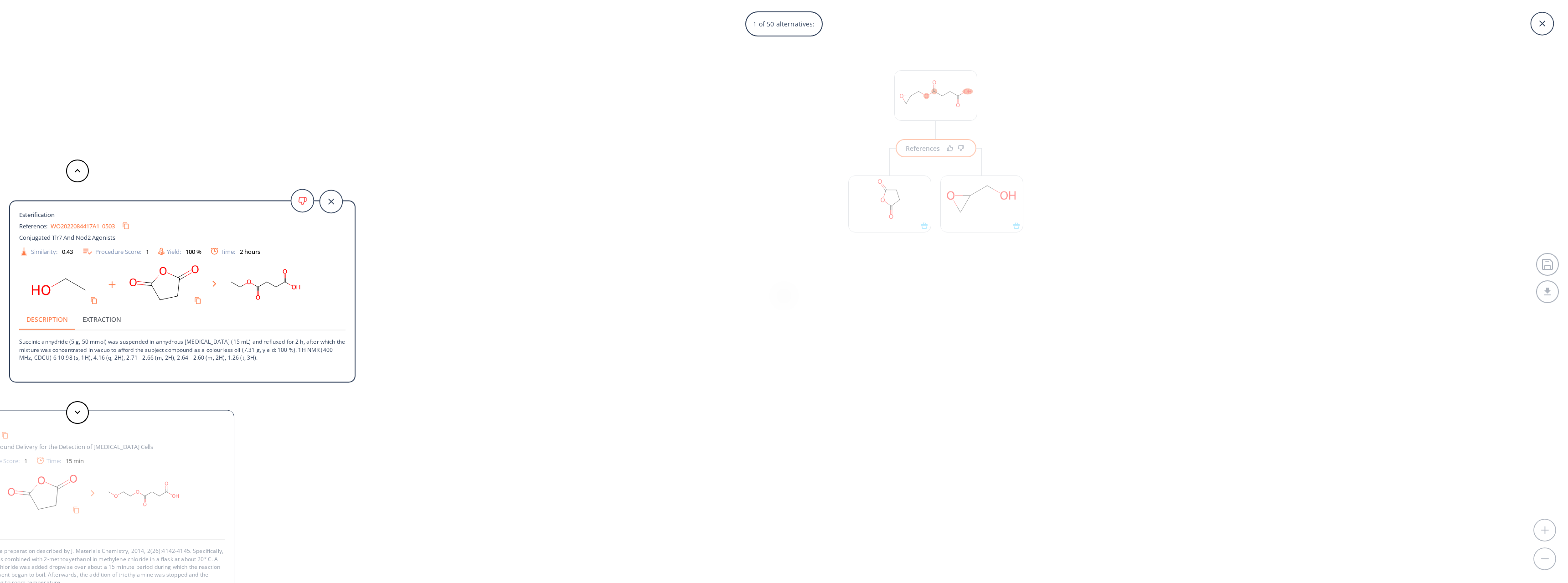
click at [425, 368] on div "1 of 50 alternatives: Esterification Reference: WO2022084417A1_0503 Conjugated …" at bounding box center [784, 291] width 1568 height 583
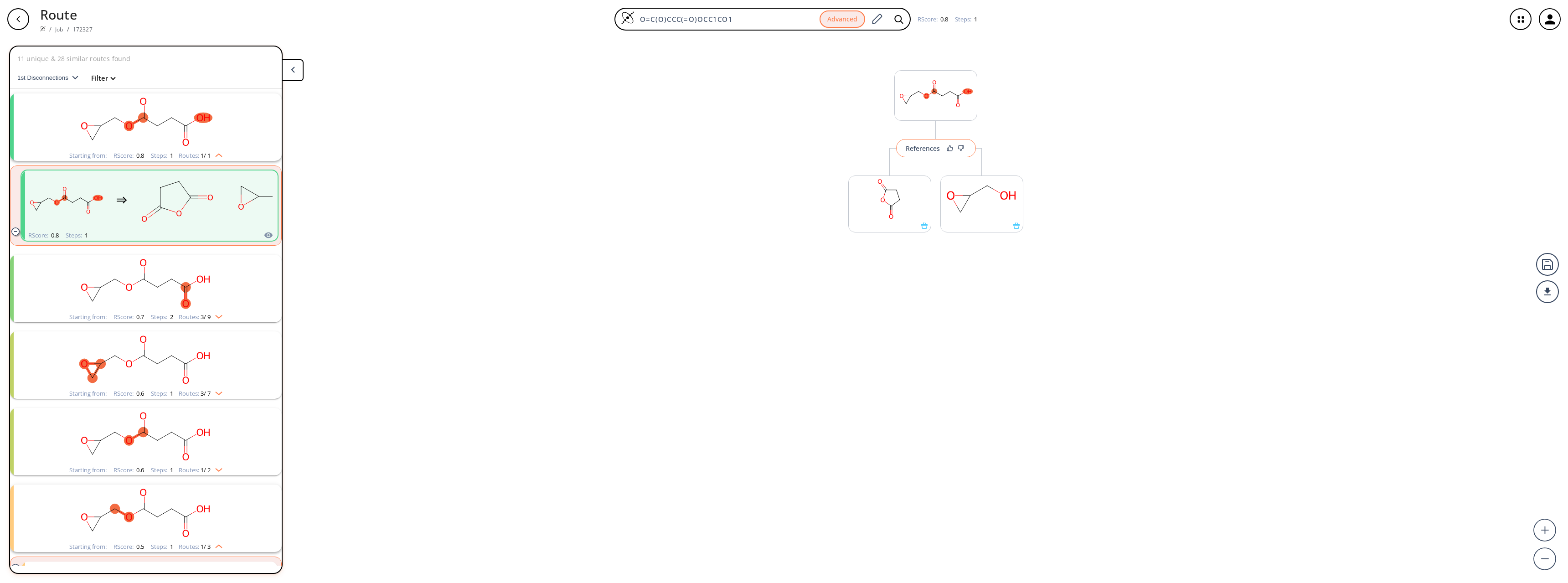
click at [874, 150] on div "References" at bounding box center [923, 148] width 34 height 6
